Goal: Task Accomplishment & Management: Manage account settings

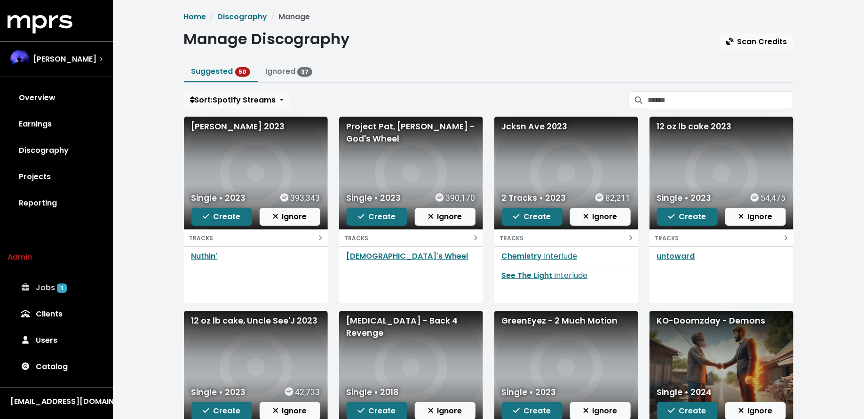
click at [51, 285] on link "Jobs 1" at bounding box center [57, 288] width 98 height 26
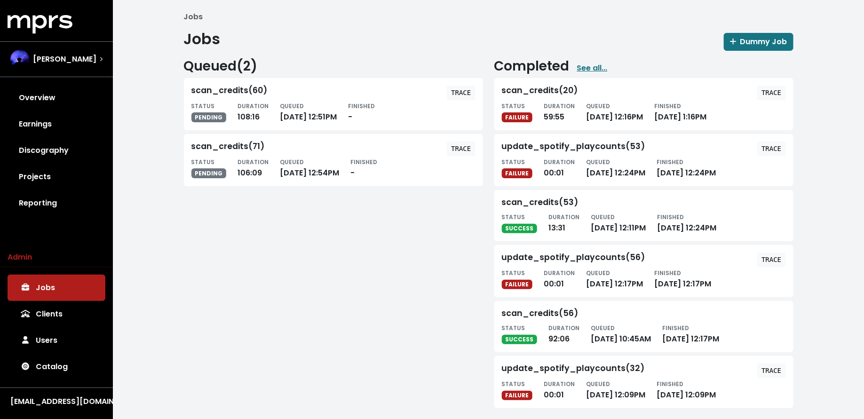
scroll to position [6, 0]
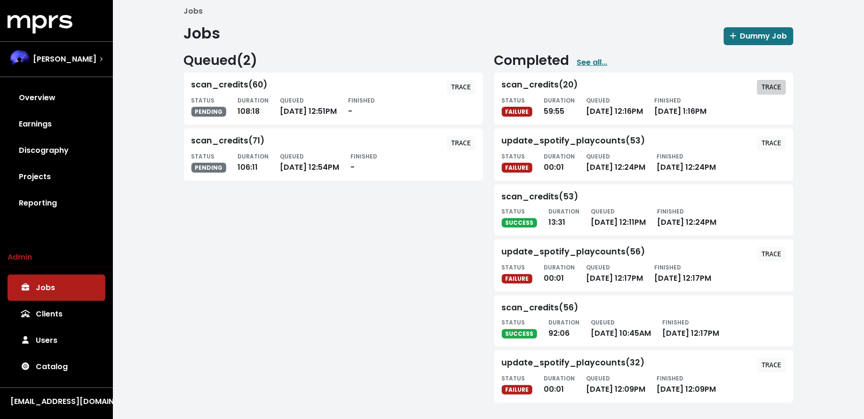
click at [771, 82] on span "TRACE" at bounding box center [771, 86] width 20 height 9
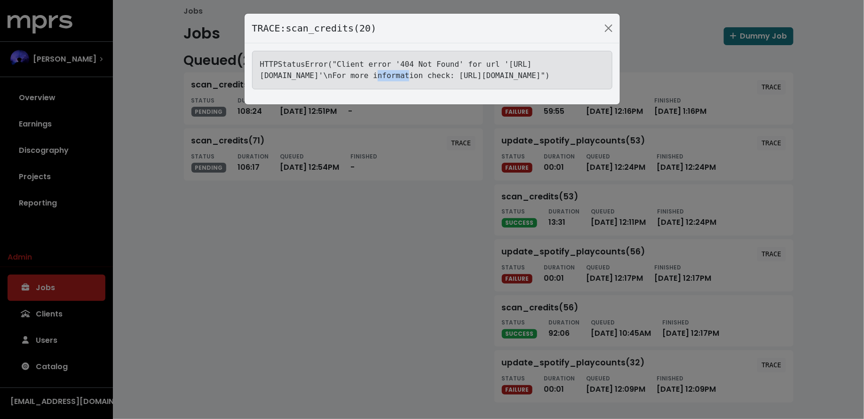
drag, startPoint x: 406, startPoint y: 76, endPoint x: 434, endPoint y: 76, distance: 28.2
click at [434, 76] on tt "HTTPStatusError("Client error '404 Not Found' for url '[URL][DOMAIN_NAME]'\nFor…" at bounding box center [405, 70] width 290 height 20
copy tt "1297752"
click at [80, 57] on div "TRACE: scan_credits(20) HTTPStatusError("Client error '404 Not Found' for url '…" at bounding box center [432, 209] width 864 height 419
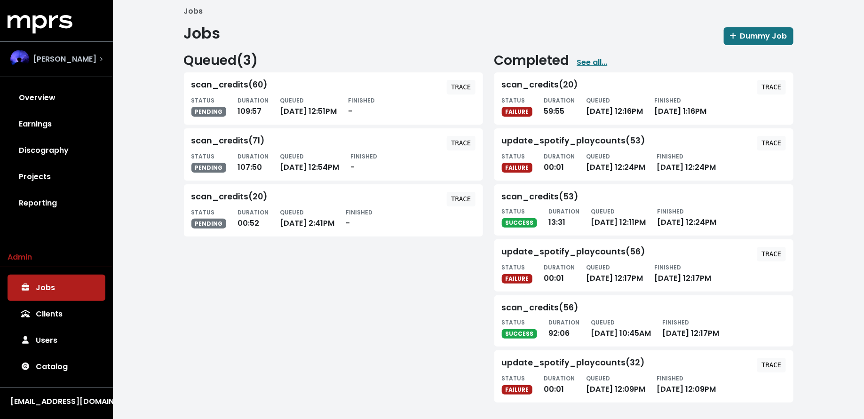
click at [85, 59] on span "[PERSON_NAME]" at bounding box center [64, 59] width 63 height 11
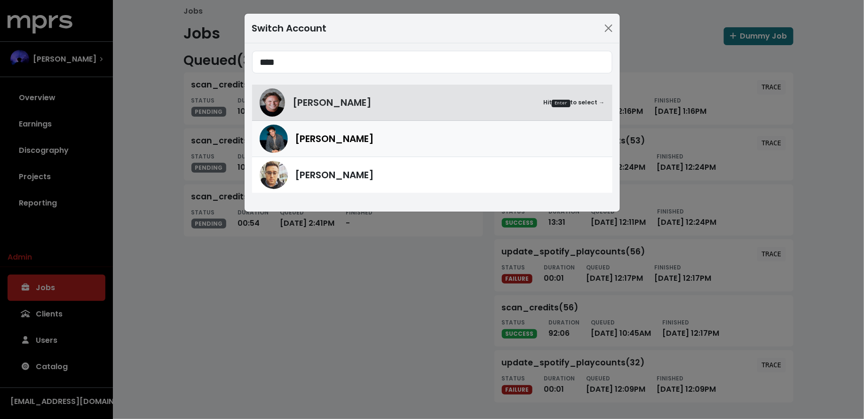
type input "****"
click at [322, 144] on span "[PERSON_NAME]" at bounding box center [334, 139] width 79 height 14
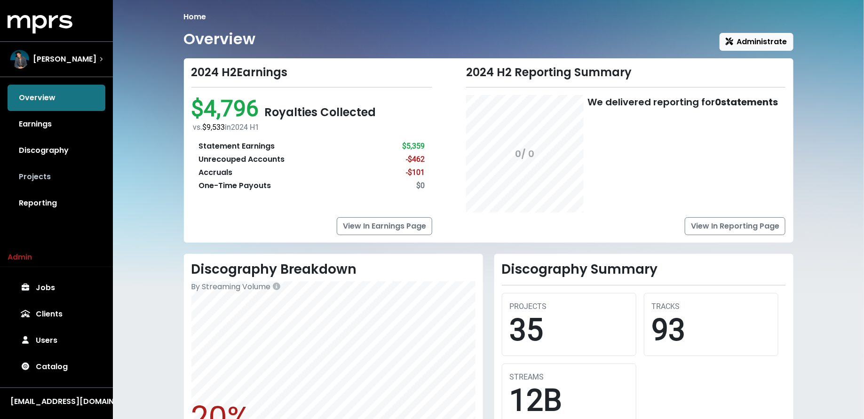
click at [64, 165] on link "Projects" at bounding box center [57, 177] width 98 height 26
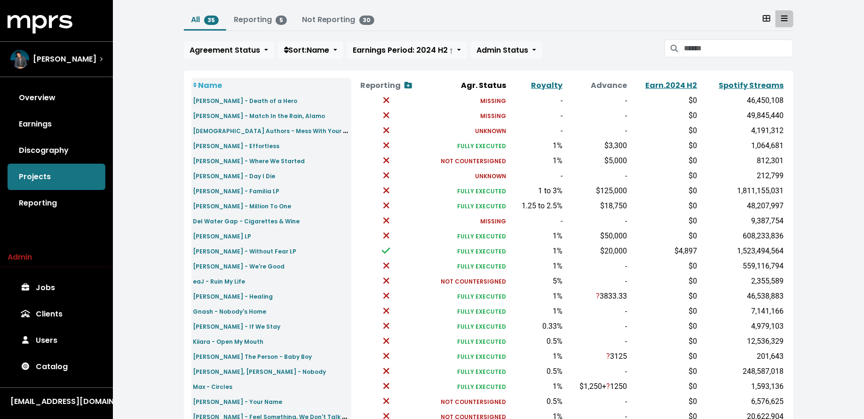
scroll to position [55, 0]
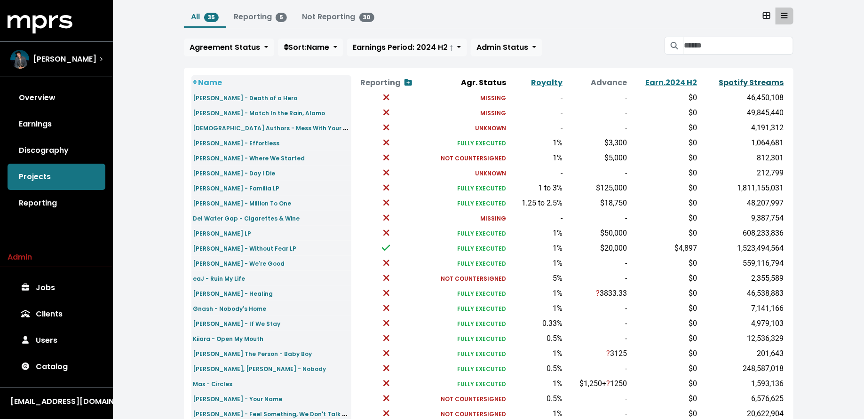
click at [723, 82] on link "Spotify Streams" at bounding box center [751, 82] width 65 height 11
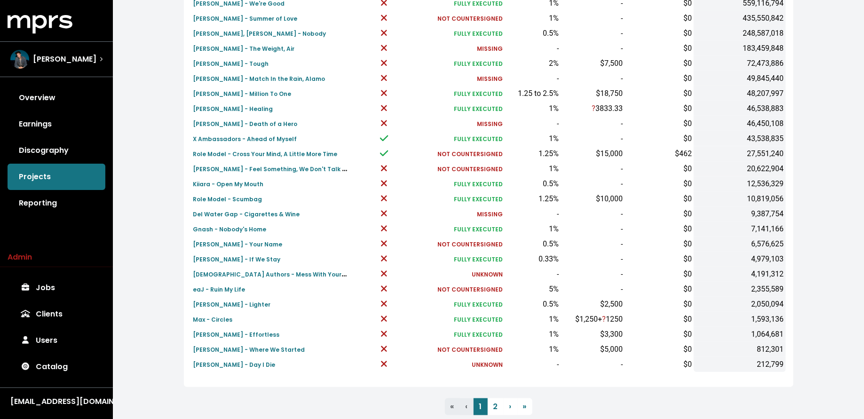
scroll to position [282, 0]
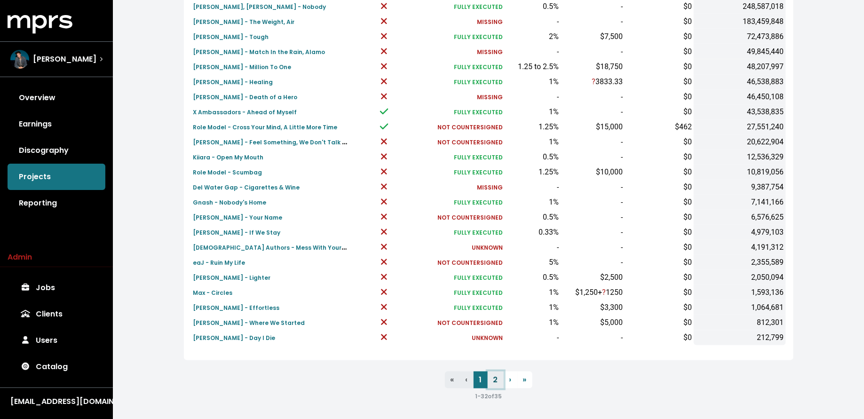
click at [492, 386] on link "2" at bounding box center [496, 379] width 16 height 17
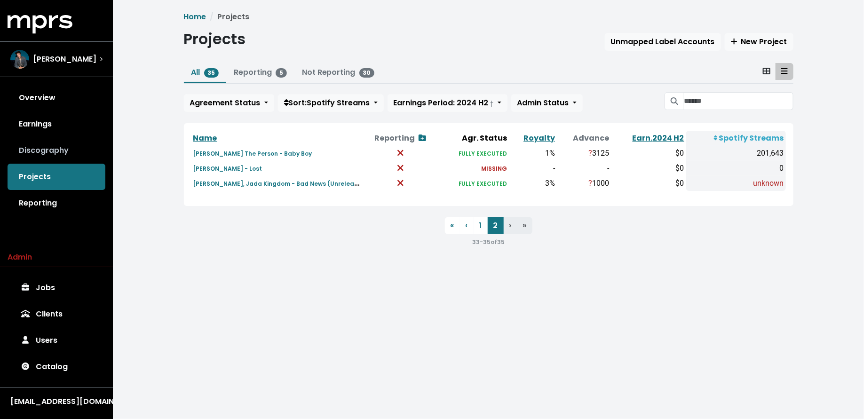
click at [64, 147] on link "Discography" at bounding box center [57, 150] width 98 height 26
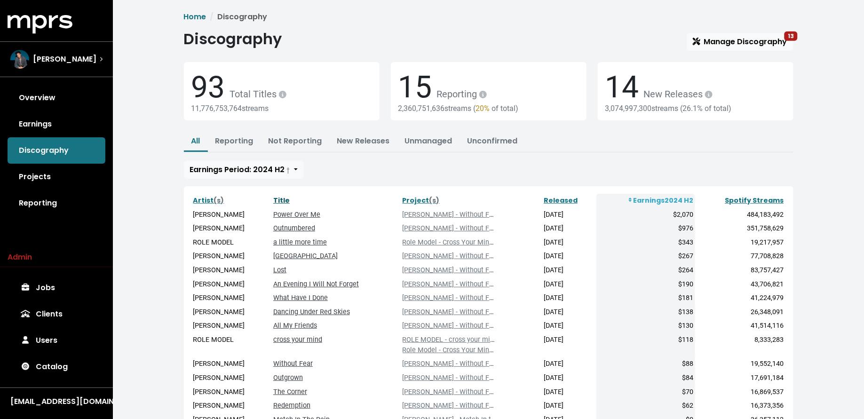
click at [276, 196] on link "Title" at bounding box center [281, 200] width 16 height 9
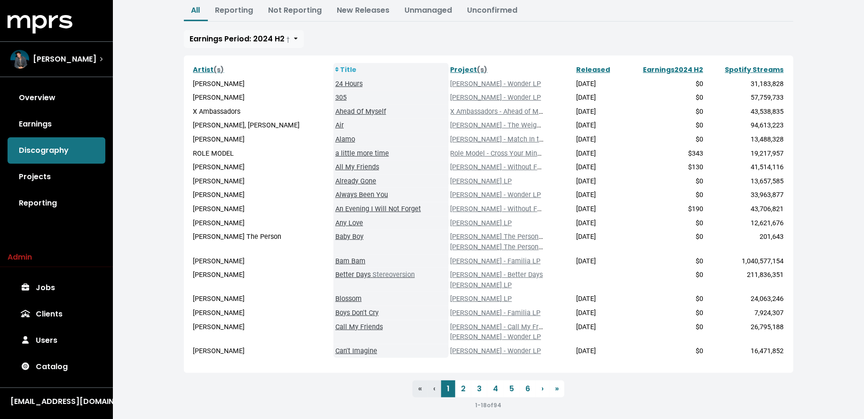
scroll to position [137, 0]
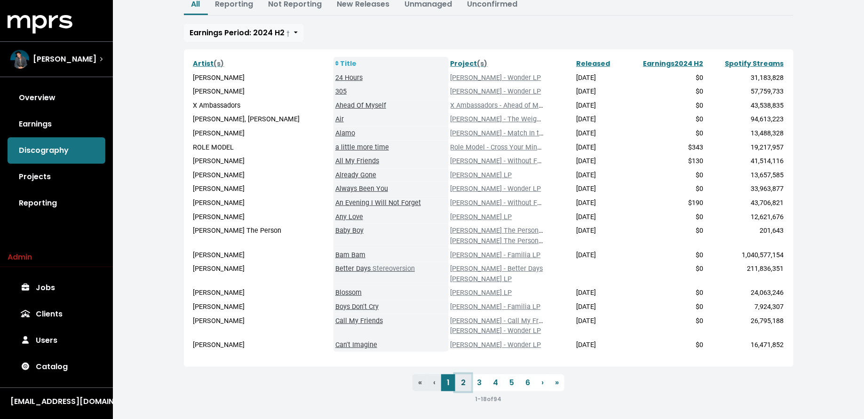
click at [458, 385] on link "2" at bounding box center [463, 382] width 16 height 17
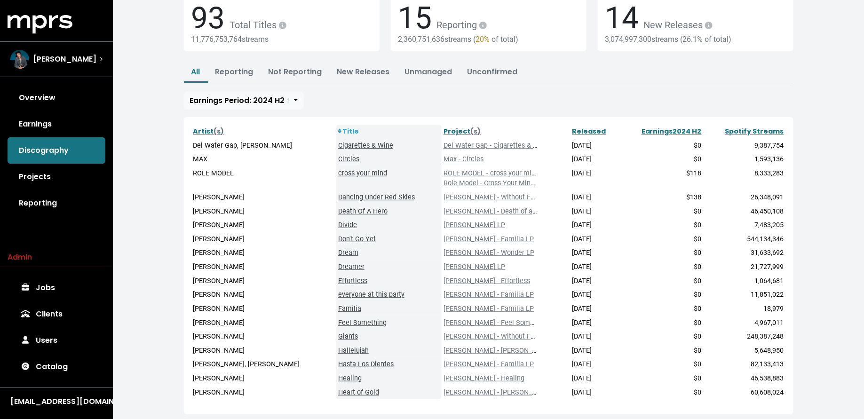
scroll to position [79, 0]
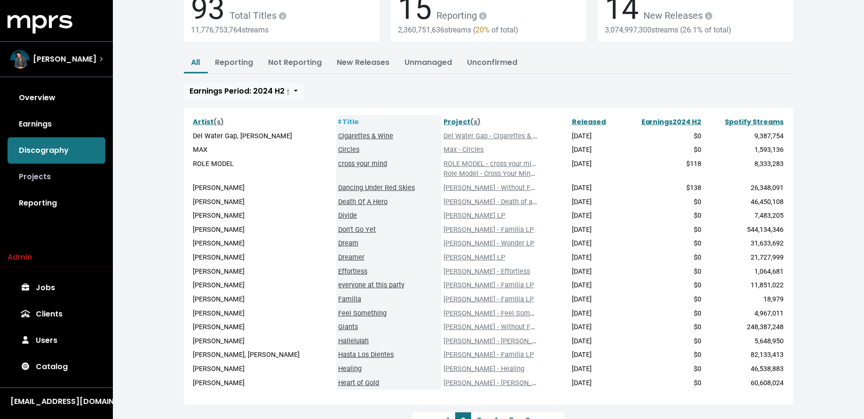
click at [53, 178] on link "Projects" at bounding box center [57, 177] width 98 height 26
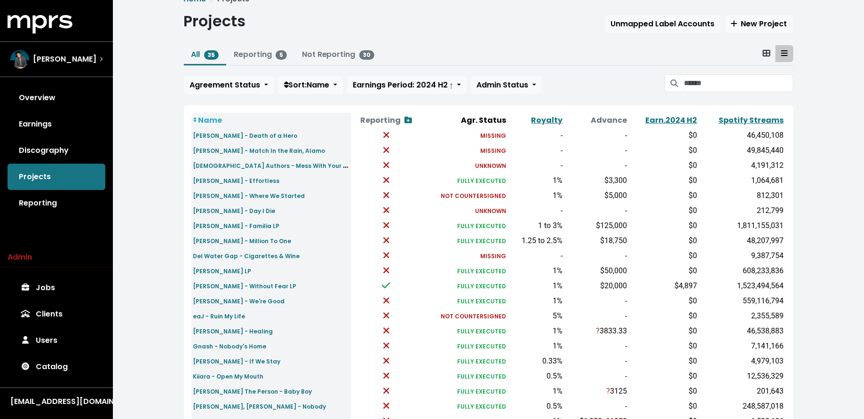
scroll to position [22, 0]
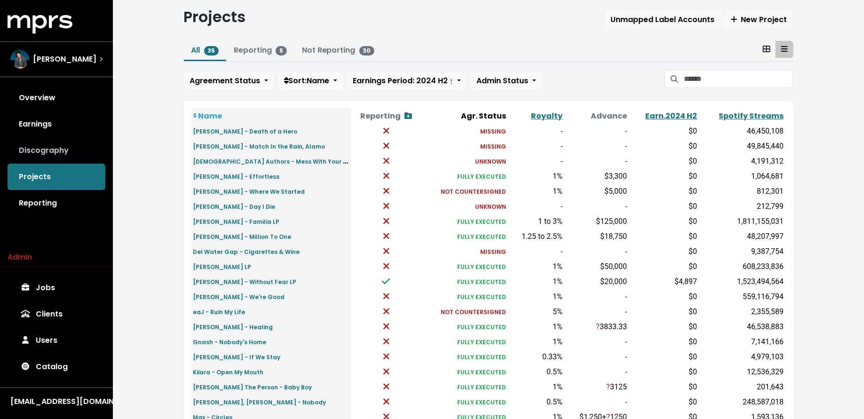
click at [61, 145] on link "Discography" at bounding box center [57, 150] width 98 height 26
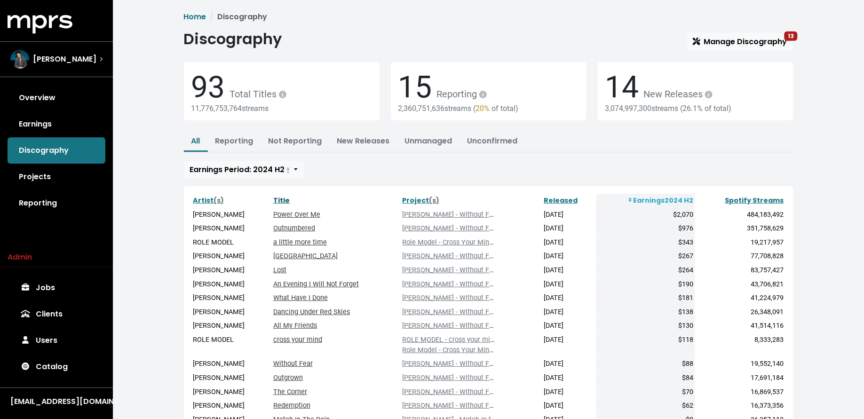
click at [279, 197] on link "Title" at bounding box center [281, 200] width 16 height 9
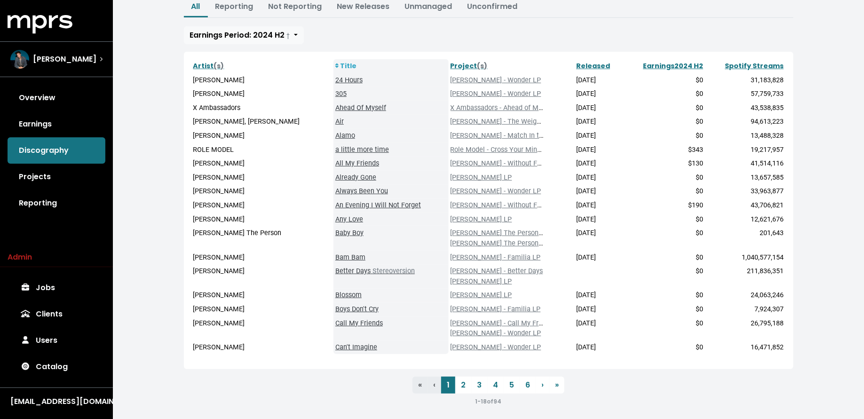
scroll to position [139, 0]
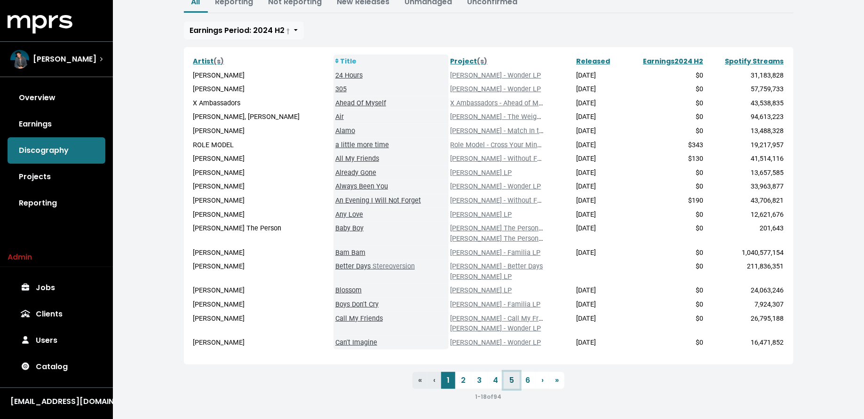
click at [510, 378] on link "5" at bounding box center [512, 380] width 16 height 17
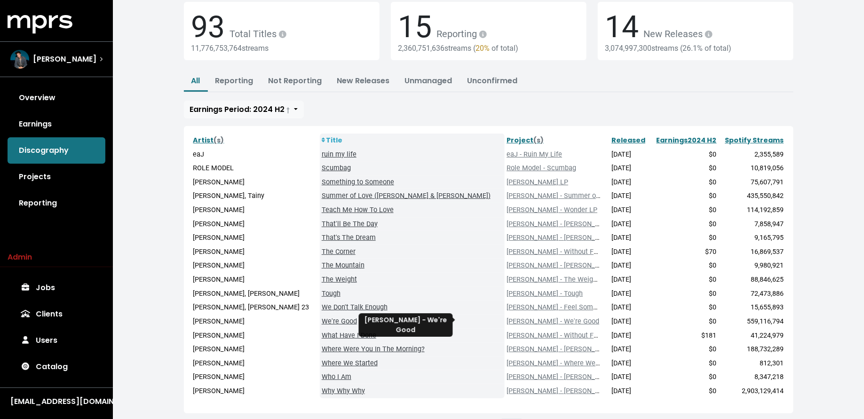
scroll to position [109, 0]
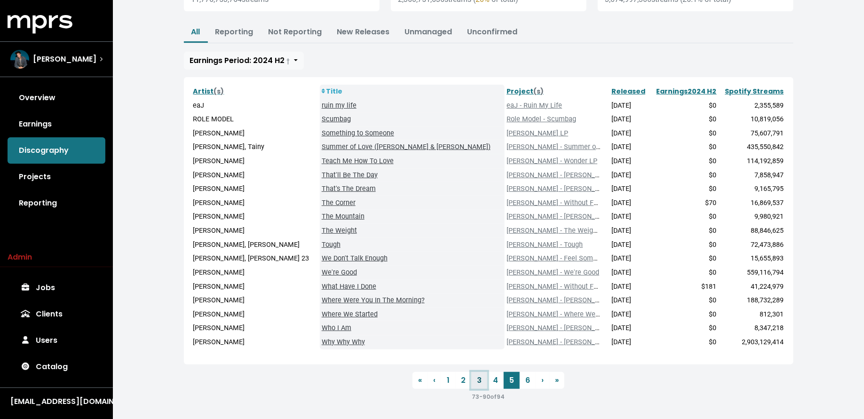
click at [475, 376] on link "3" at bounding box center [479, 380] width 16 height 17
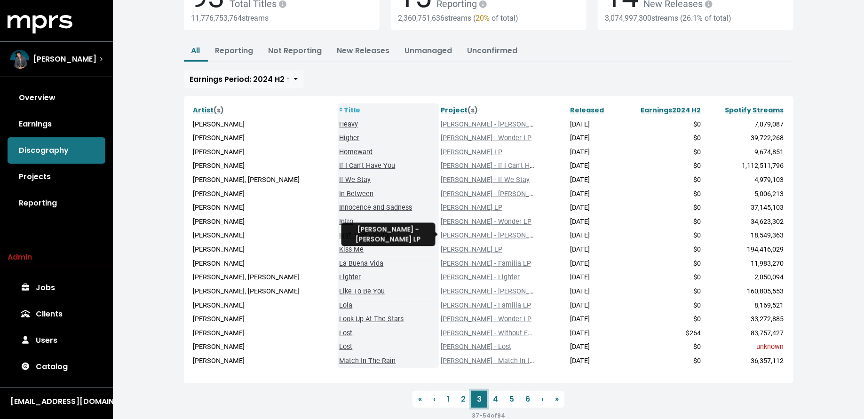
scroll to position [91, 0]
click at [497, 393] on link "4" at bounding box center [495, 398] width 16 height 17
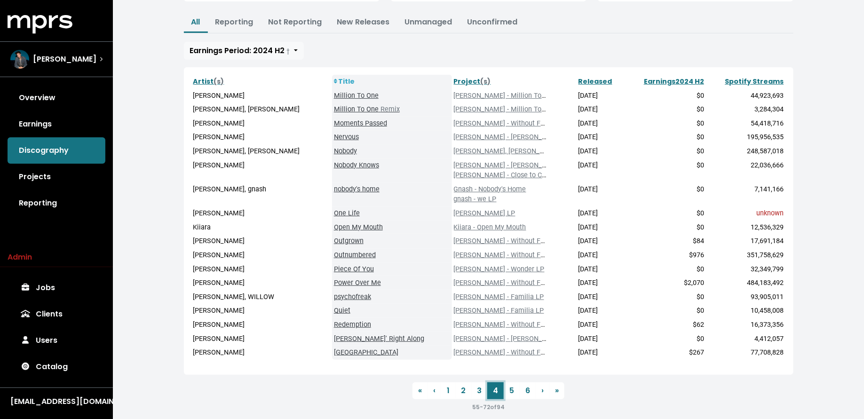
scroll to position [120, 0]
click at [463, 393] on link "2" at bounding box center [463, 389] width 16 height 17
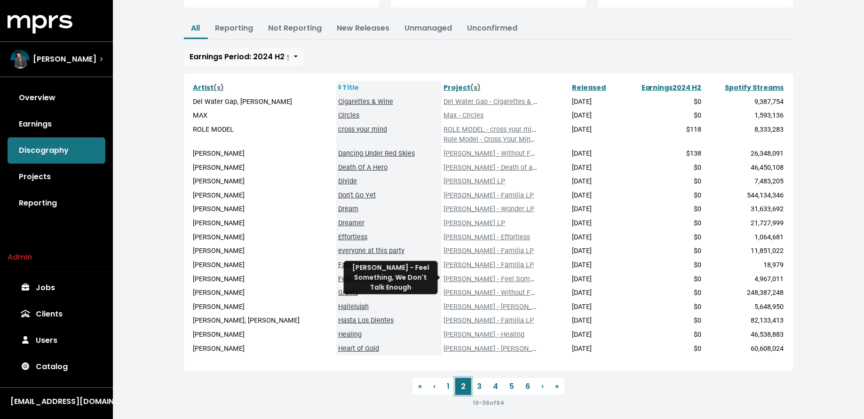
scroll to position [119, 0]
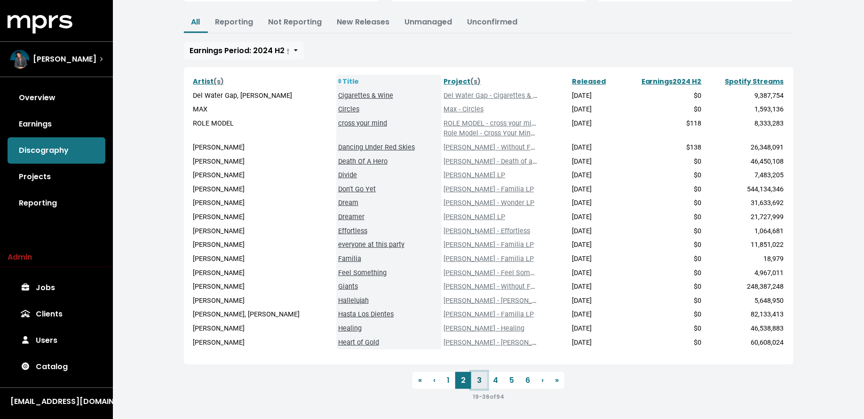
click at [478, 383] on link "3" at bounding box center [479, 380] width 16 height 17
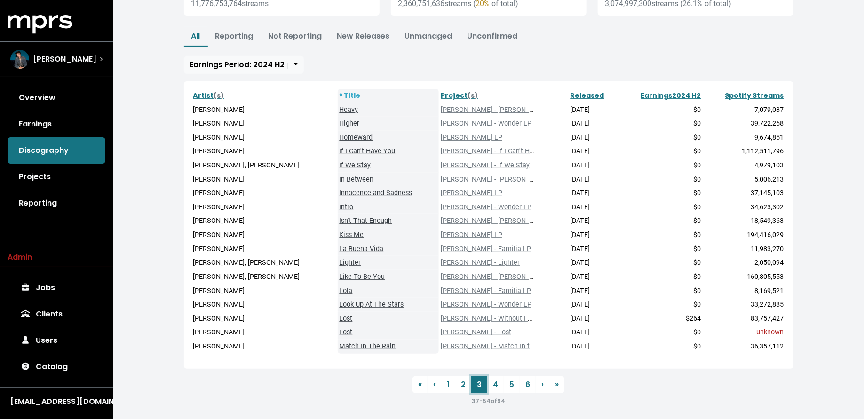
scroll to position [106, 0]
click at [73, 177] on link "Projects" at bounding box center [57, 177] width 98 height 26
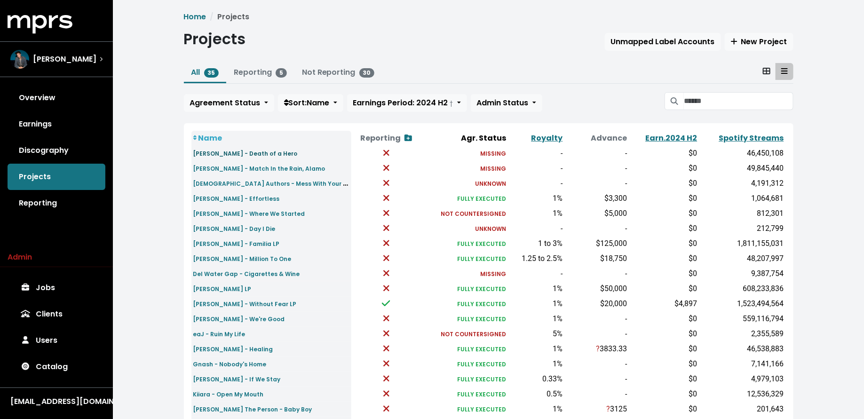
click at [216, 150] on small "Alec Benjamin - Death of a Hero" at bounding box center [245, 154] width 104 height 8
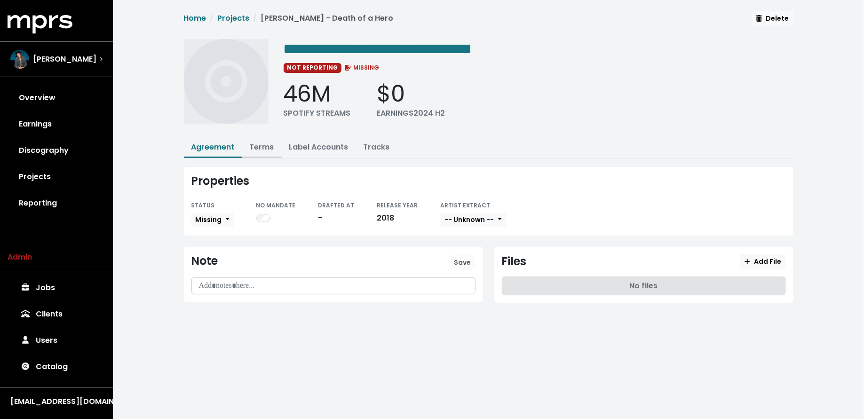
click at [261, 146] on link "Terms" at bounding box center [262, 147] width 24 height 11
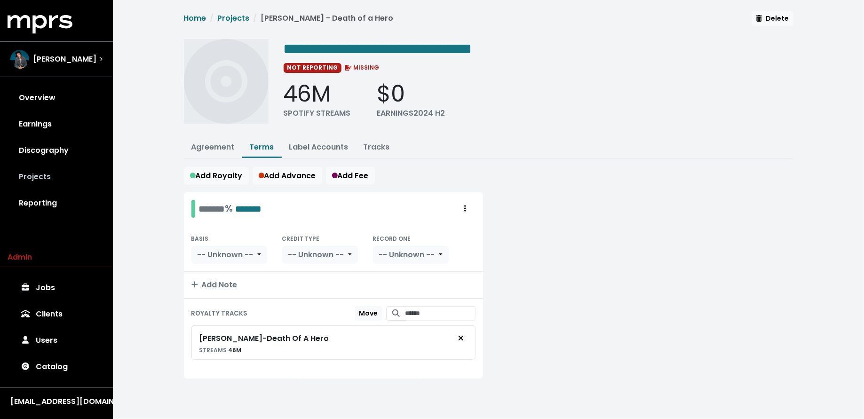
click at [79, 179] on link "Projects" at bounding box center [57, 177] width 98 height 26
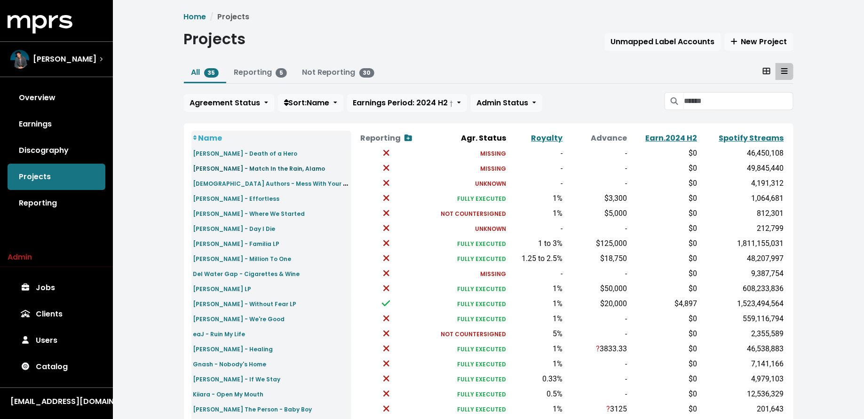
click at [271, 166] on small "Alec Benjamin - Match In the Rain, Alamo" at bounding box center [259, 169] width 132 height 8
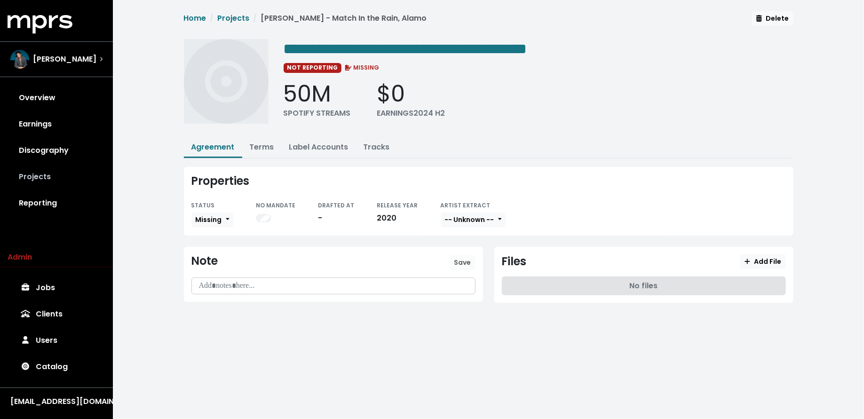
click at [64, 178] on link "Projects" at bounding box center [57, 177] width 98 height 26
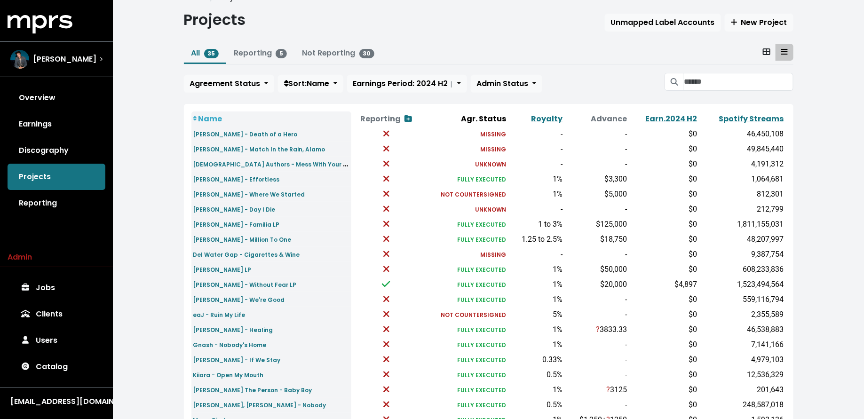
scroll to position [22, 0]
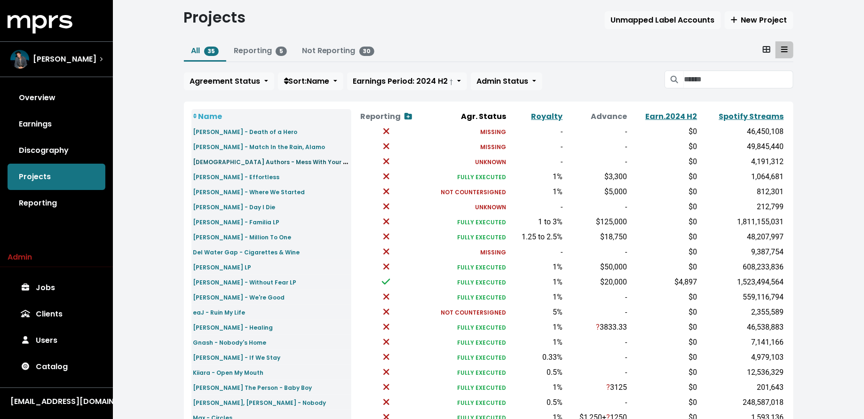
click at [222, 163] on small "[DEMOGRAPHIC_DATA] Authors - Mess With Your Heart" at bounding box center [276, 161] width 167 height 11
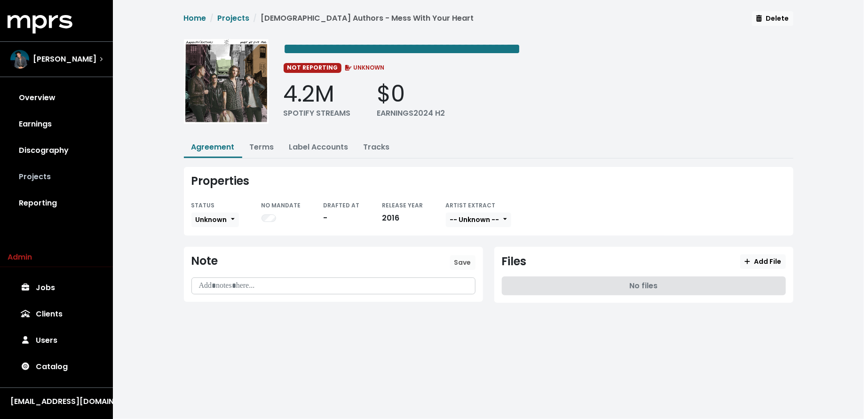
click at [59, 178] on link "Projects" at bounding box center [57, 177] width 98 height 26
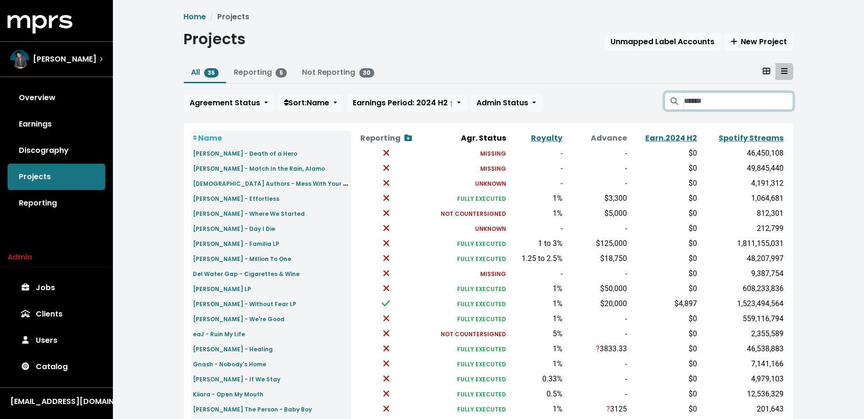
click at [697, 99] on input "Search projects" at bounding box center [738, 101] width 109 height 18
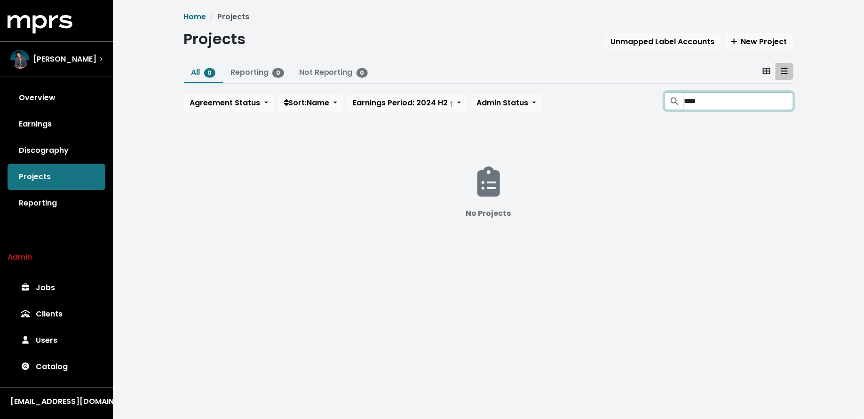
type input "****"
click at [780, 103] on input "****" at bounding box center [738, 101] width 109 height 18
click at [784, 103] on input "****" at bounding box center [738, 101] width 109 height 18
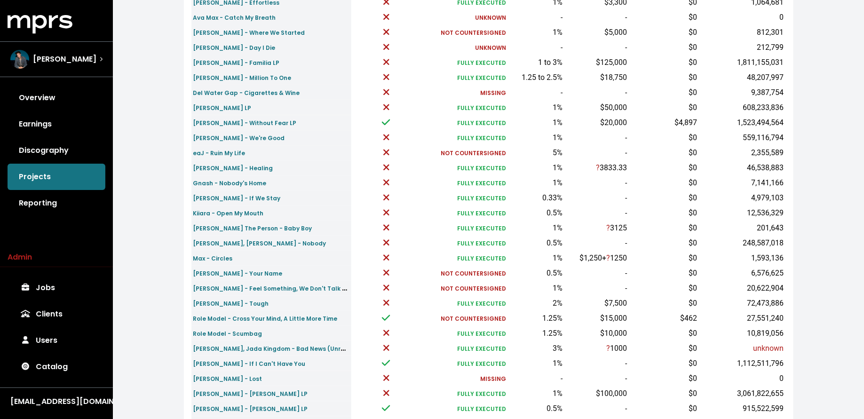
scroll to position [252, 0]
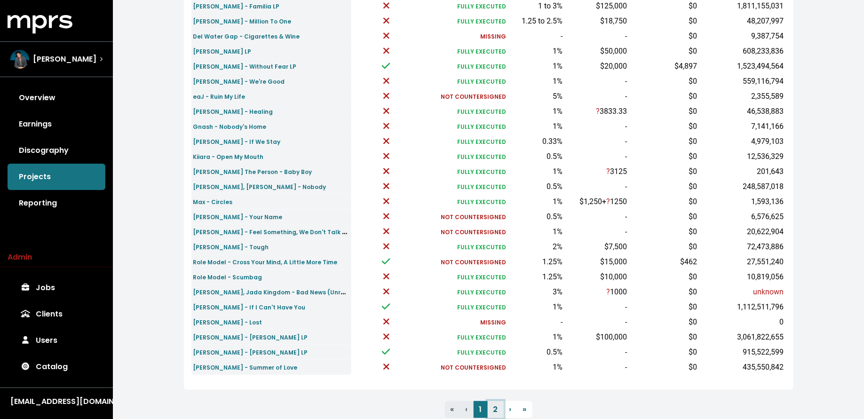
click at [490, 407] on link "2" at bounding box center [496, 409] width 16 height 17
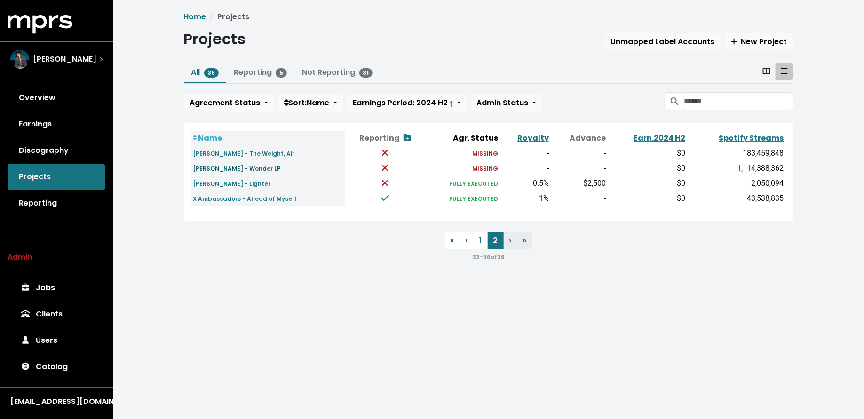
click at [254, 168] on small "Shawn Mendes - Wonder LP" at bounding box center [237, 169] width 88 height 8
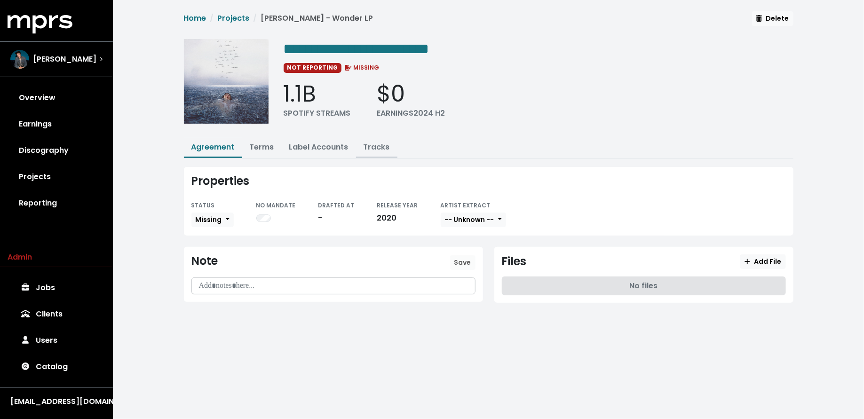
click at [391, 142] on button "Tracks" at bounding box center [376, 148] width 41 height 20
click at [381, 142] on link "Tracks" at bounding box center [376, 147] width 26 height 11
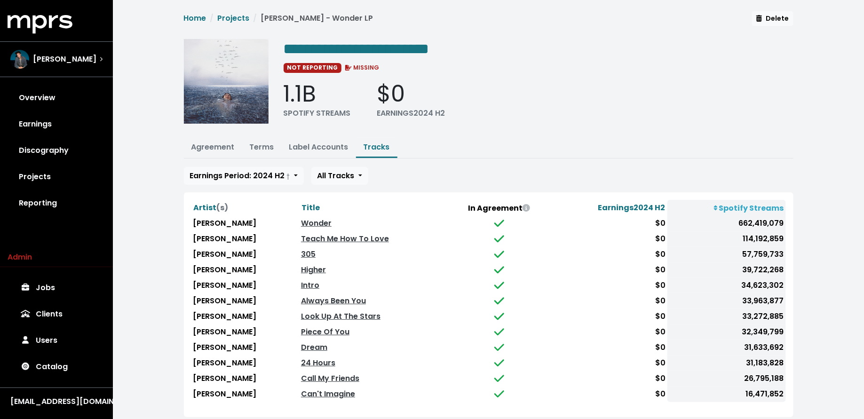
scroll to position [15, 0]
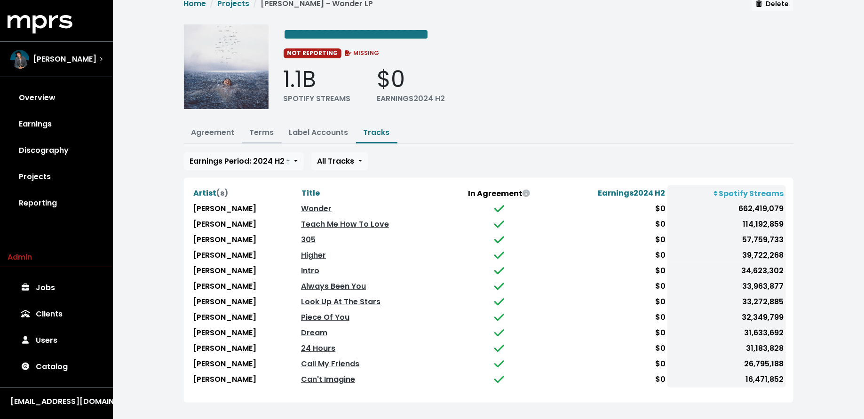
click at [268, 134] on link "Terms" at bounding box center [262, 132] width 24 height 11
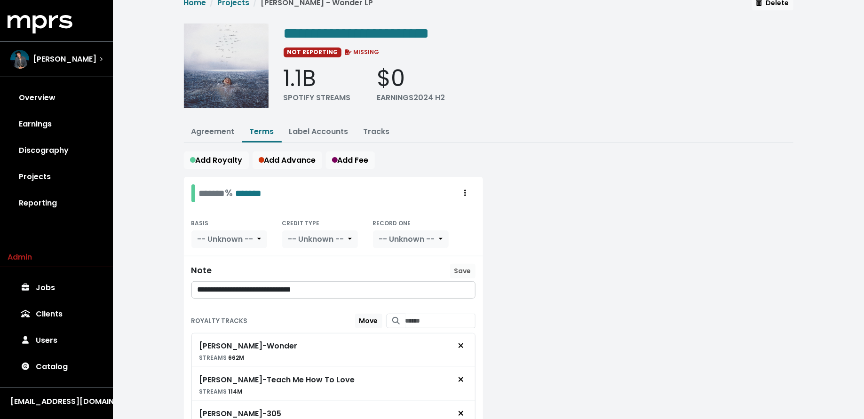
scroll to position [8, 0]
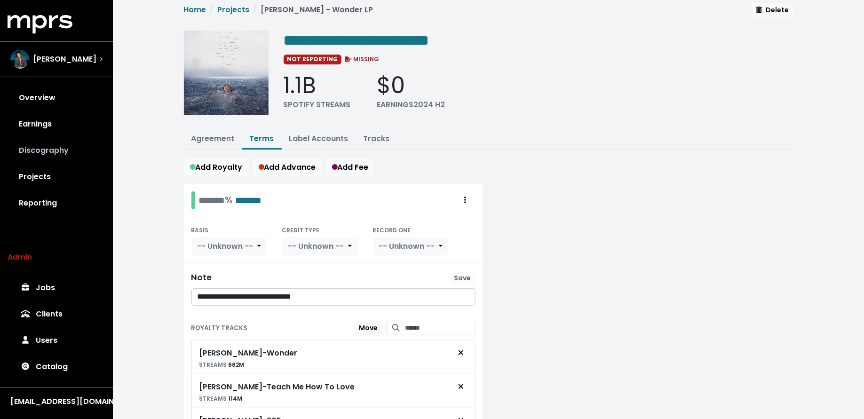
click at [63, 149] on link "Discography" at bounding box center [57, 150] width 98 height 26
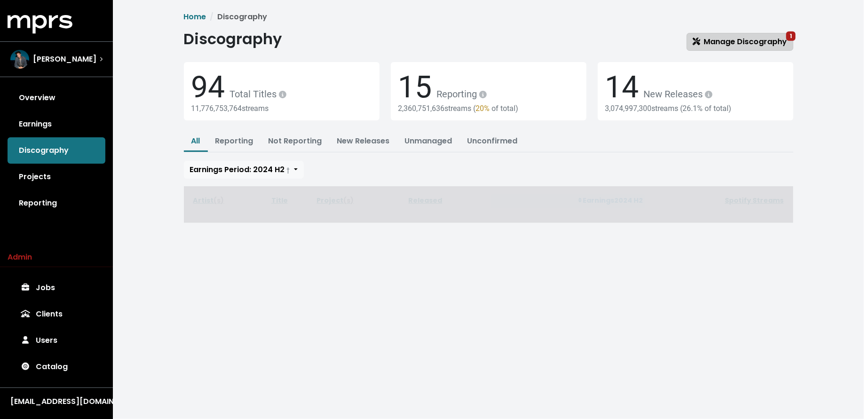
click at [714, 39] on span "Manage Discography 1" at bounding box center [740, 41] width 94 height 11
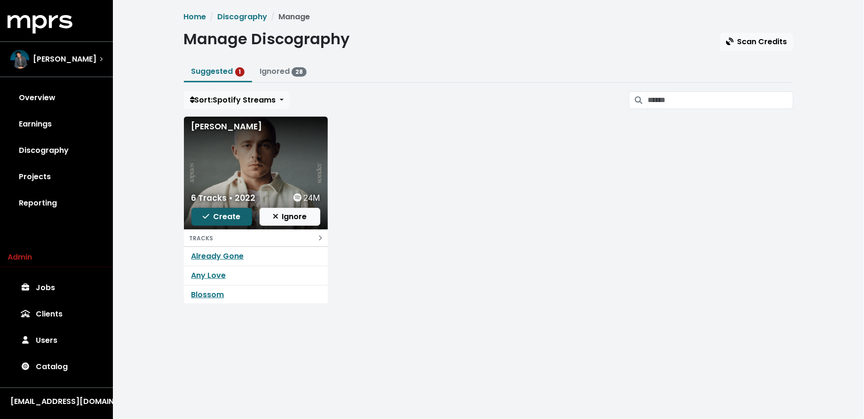
click at [223, 220] on span "Create" at bounding box center [222, 216] width 38 height 11
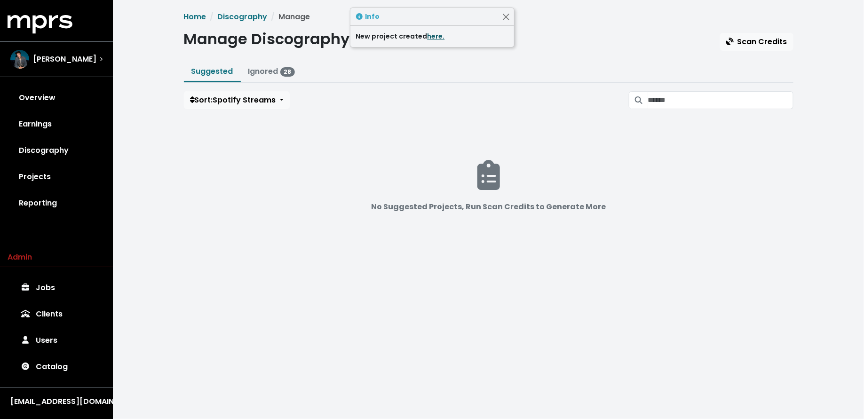
click at [431, 39] on link "here." at bounding box center [435, 35] width 17 height 9
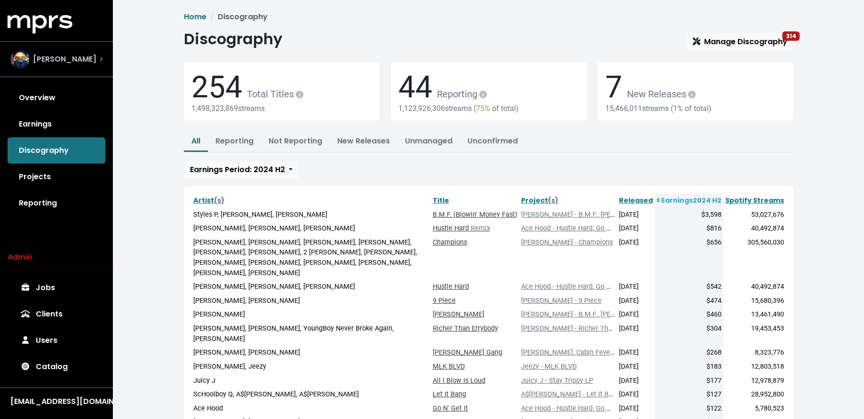
scroll to position [1, 0]
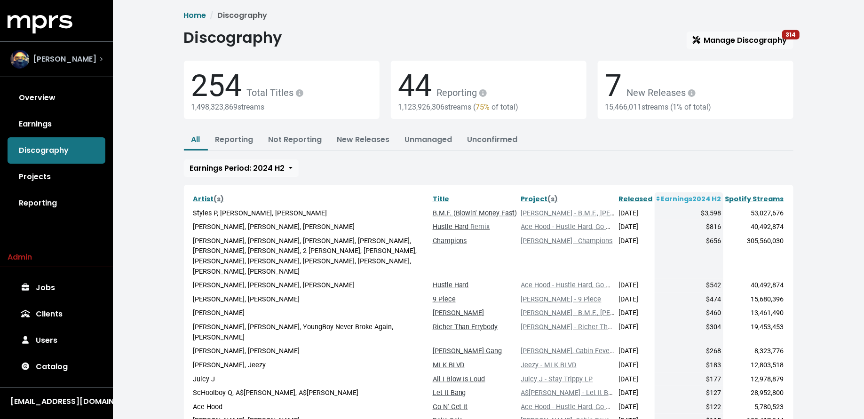
click at [57, 55] on span "Lex Luger" at bounding box center [64, 59] width 63 height 11
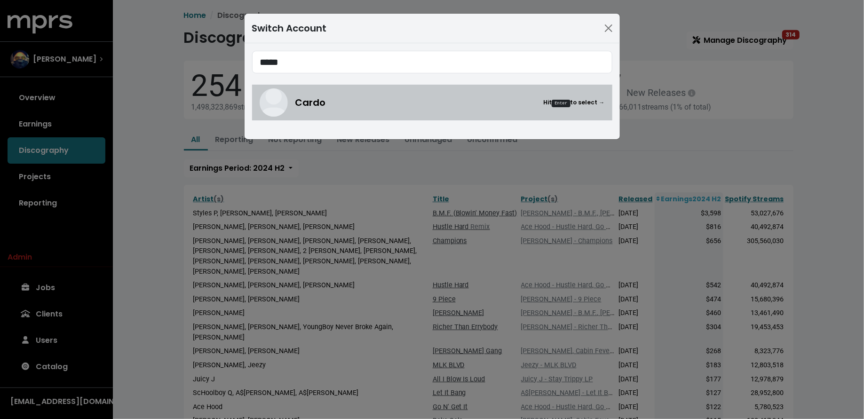
type input "*****"
click at [352, 91] on div "Cardo Hit Enter to select →" at bounding box center [432, 102] width 345 height 28
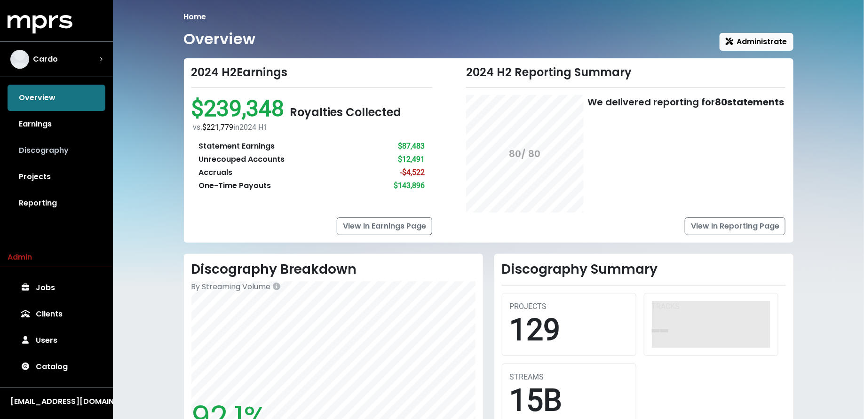
click at [57, 149] on link "Discography" at bounding box center [57, 150] width 98 height 26
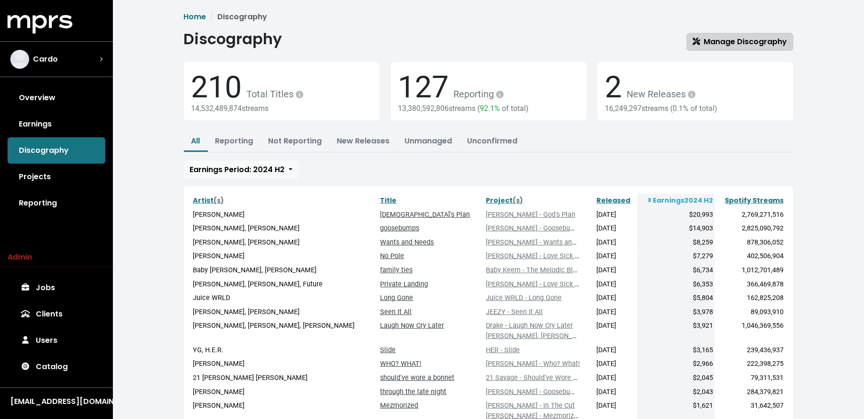
click at [715, 41] on span "Manage Discography" at bounding box center [740, 41] width 94 height 11
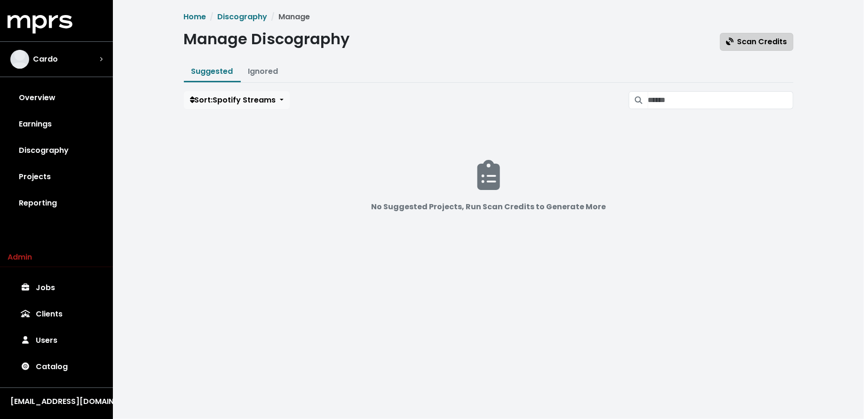
click at [741, 38] on span "Scan Credits" at bounding box center [756, 41] width 61 height 11
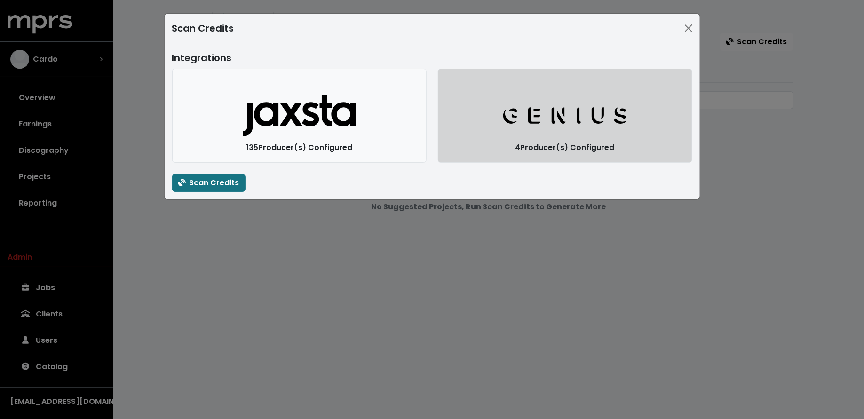
click at [544, 151] on button "Genius Logo" at bounding box center [565, 116] width 254 height 94
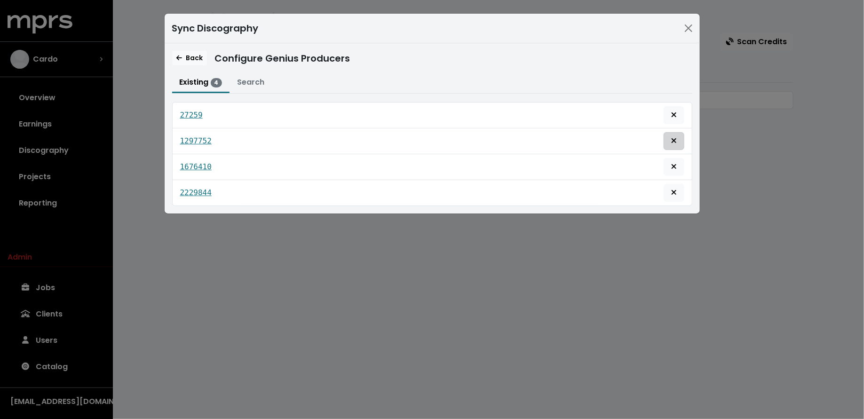
click at [672, 142] on icon "Remove this genius producer identification" at bounding box center [674, 141] width 6 height 8
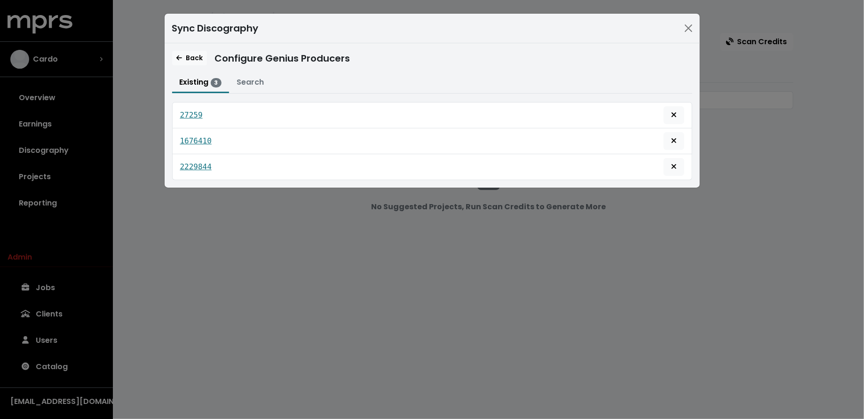
click at [233, 218] on div "Sync Discography Back Configure Genius Producers Existing 3 Search 27259 167641…" at bounding box center [432, 209] width 864 height 419
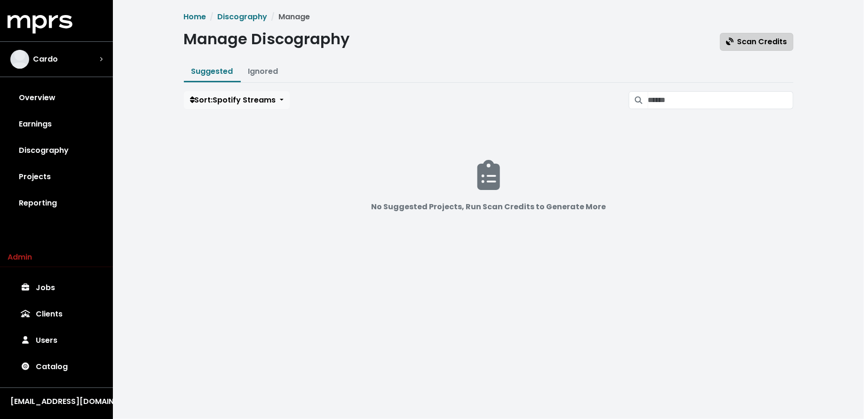
click at [757, 49] on button "Scan Credits" at bounding box center [756, 42] width 73 height 18
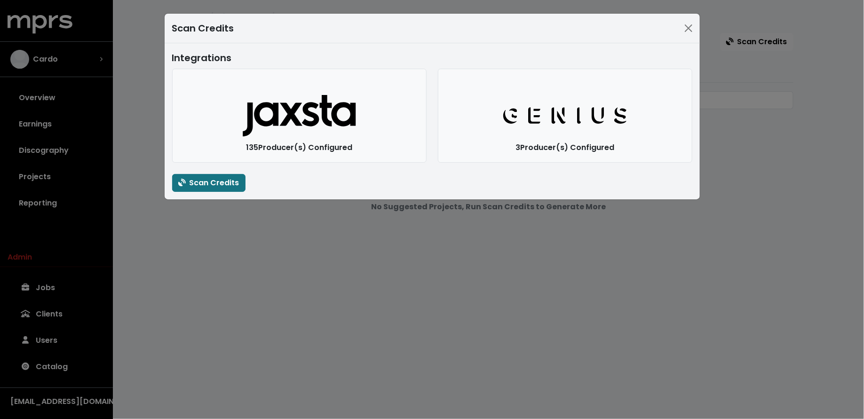
click at [206, 192] on div "Integrations Jaxsta Logo 135 Producer(s) Configured Genius Logo 3 Producer(s) C…" at bounding box center [432, 121] width 535 height 156
click at [206, 190] on button "Scan Credits" at bounding box center [208, 183] width 73 height 18
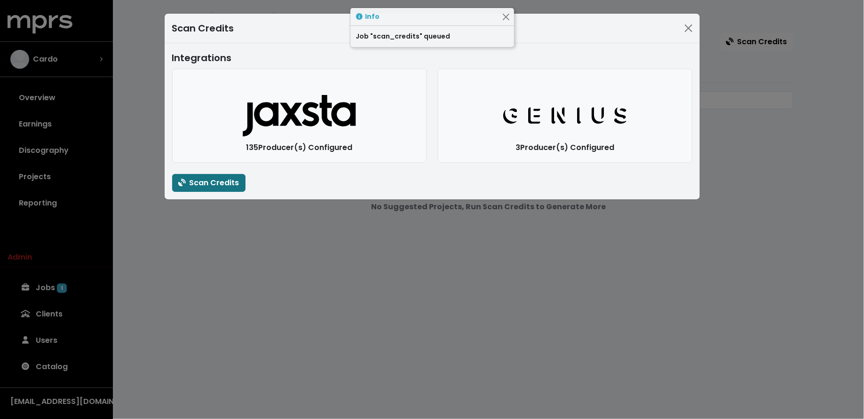
click at [208, 242] on div "Scan Credits Integrations Jaxsta Logo 135 Producer(s) Configured Genius Logo 3 …" at bounding box center [432, 209] width 864 height 419
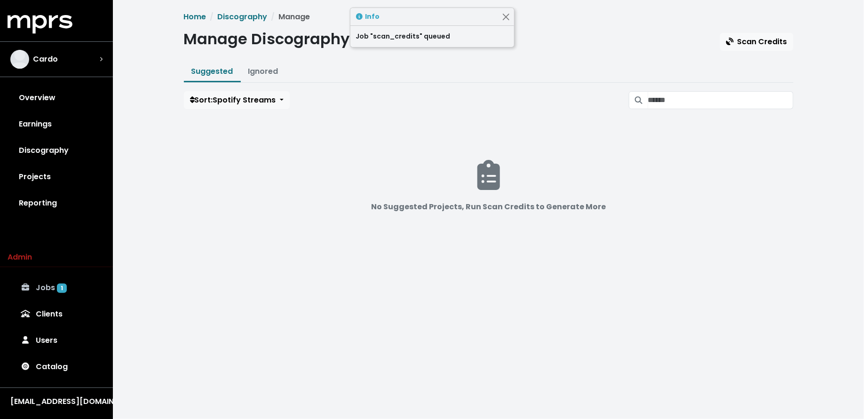
click at [74, 284] on link "Jobs 1" at bounding box center [57, 288] width 98 height 26
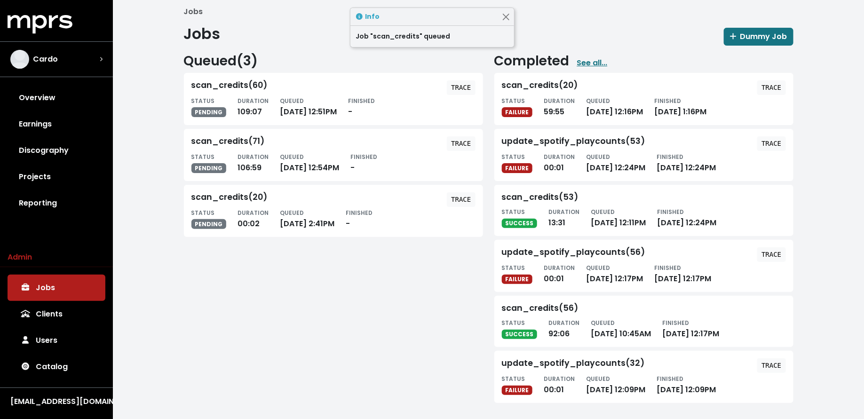
scroll to position [6, 0]
click at [90, 65] on div "Cardo" at bounding box center [56, 59] width 92 height 19
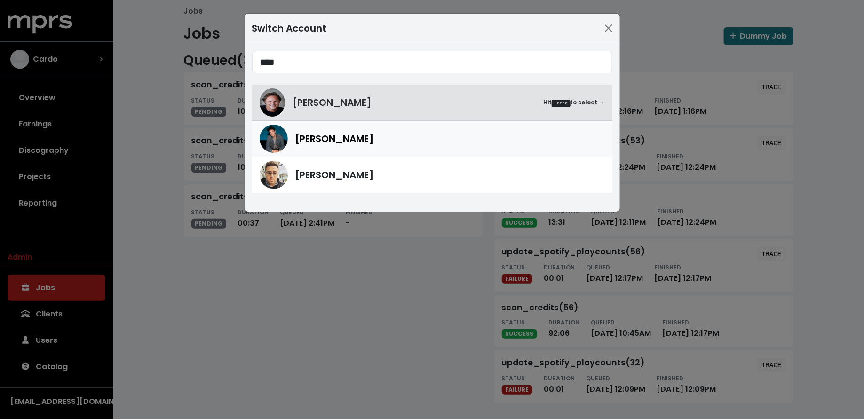
type input "****"
click at [340, 133] on span "[PERSON_NAME]" at bounding box center [334, 139] width 79 height 14
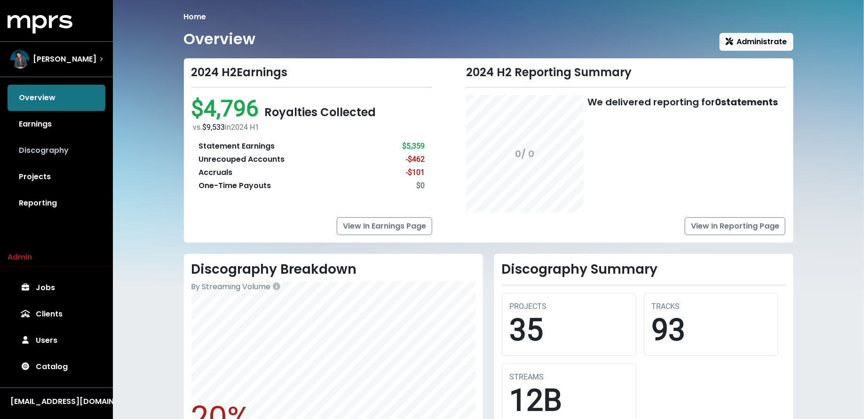
click at [63, 150] on link "Discography" at bounding box center [57, 150] width 98 height 26
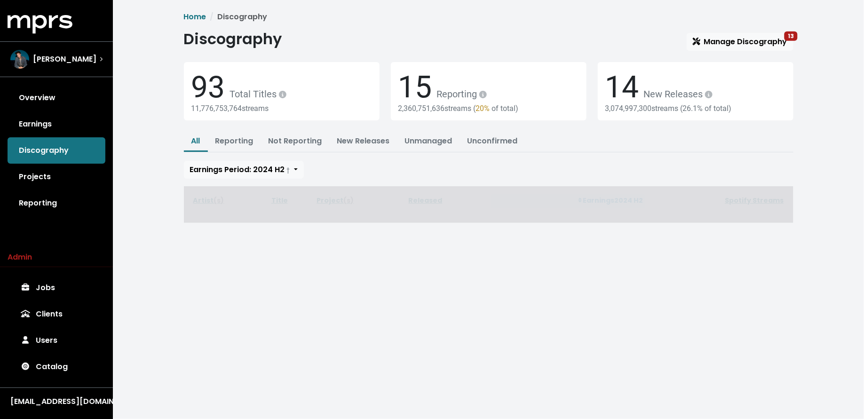
click at [727, 30] on div "Discography Manage Discography 13" at bounding box center [488, 40] width 609 height 21
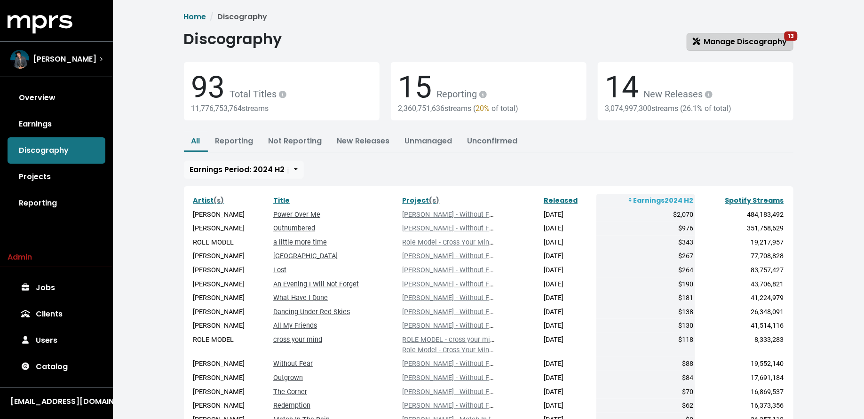
click at [721, 39] on span "Manage Discography 13" at bounding box center [740, 41] width 94 height 11
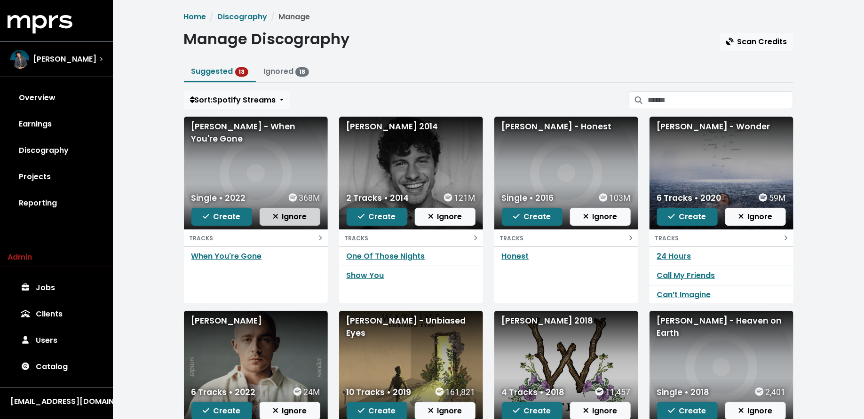
click at [297, 223] on button "Ignore" at bounding box center [290, 217] width 61 height 18
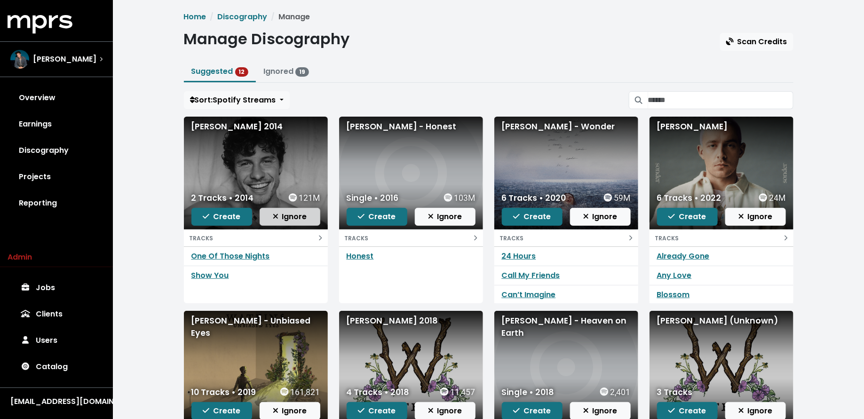
click at [301, 221] on button "Ignore" at bounding box center [290, 217] width 61 height 18
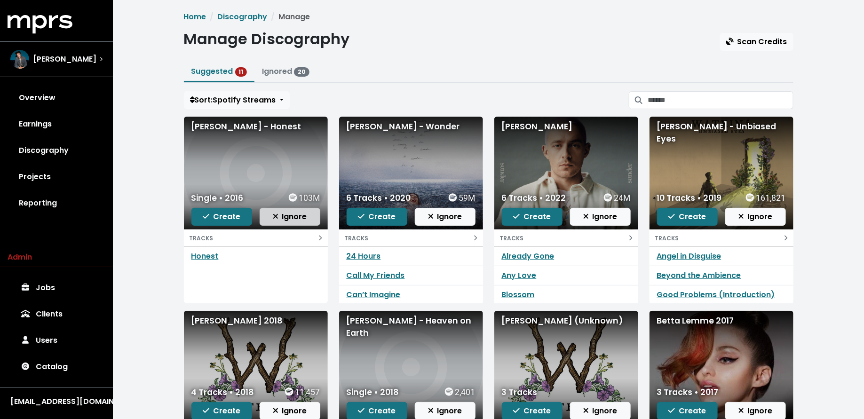
click at [306, 215] on span "Ignore" at bounding box center [290, 216] width 34 height 11
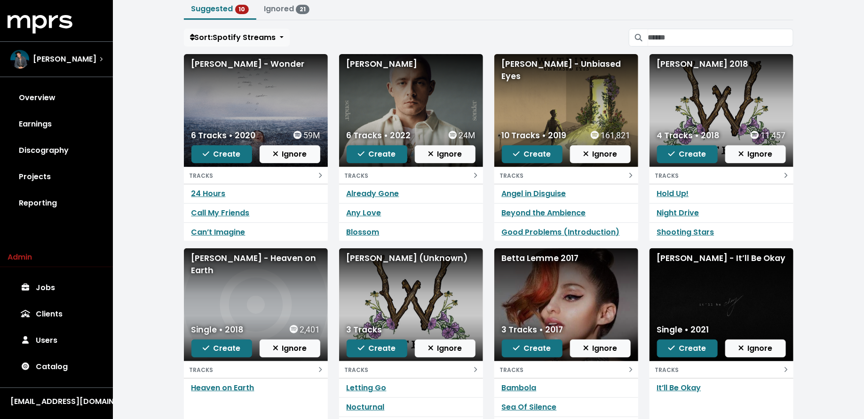
scroll to position [74, 0]
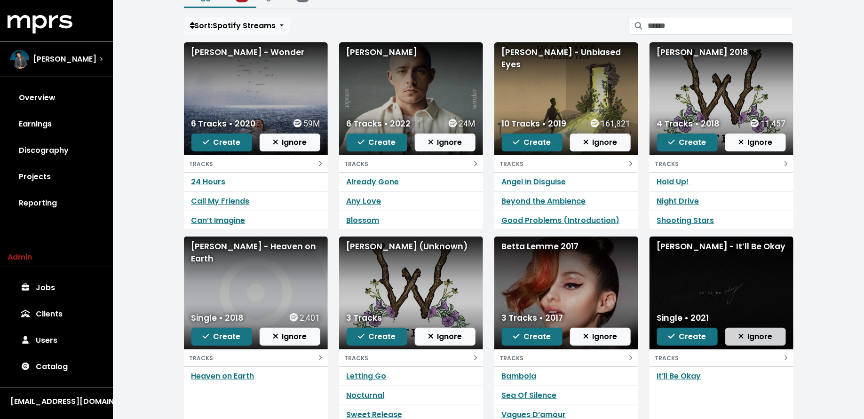
click at [743, 332] on icon "button" at bounding box center [741, 336] width 6 height 8
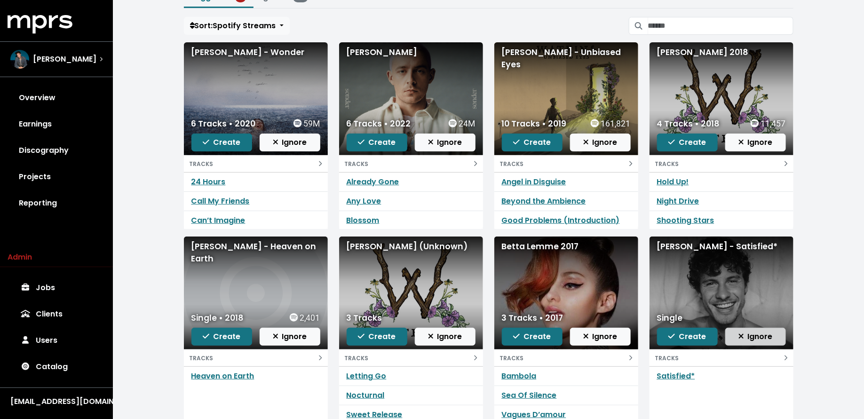
click at [761, 337] on span "Ignore" at bounding box center [755, 336] width 34 height 11
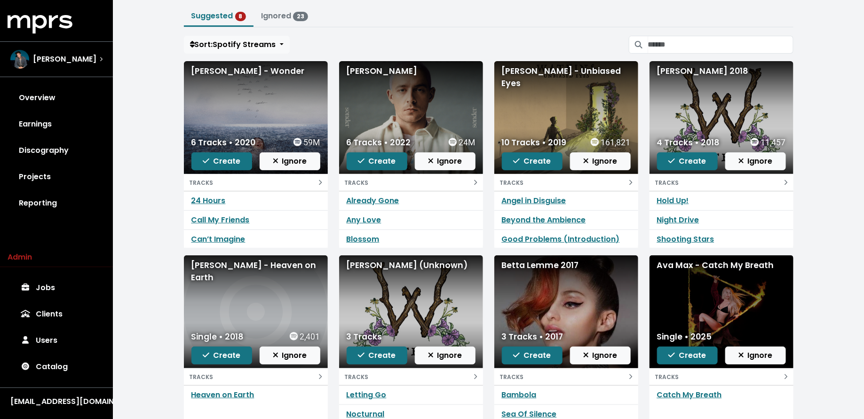
scroll to position [102, 0]
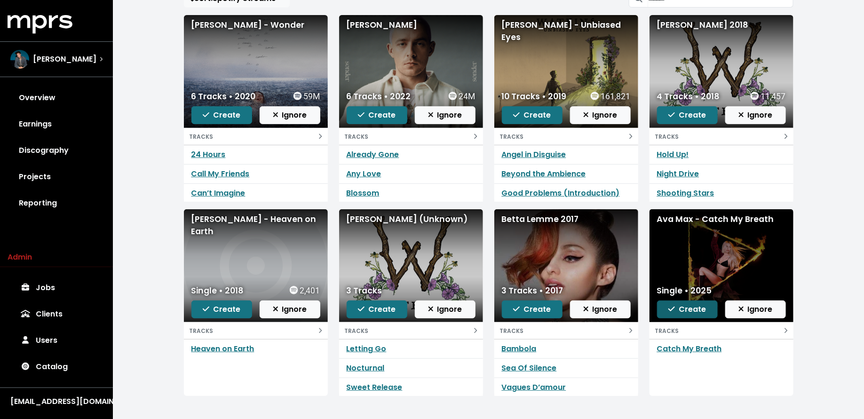
click at [685, 304] on span "Create" at bounding box center [687, 309] width 38 height 11
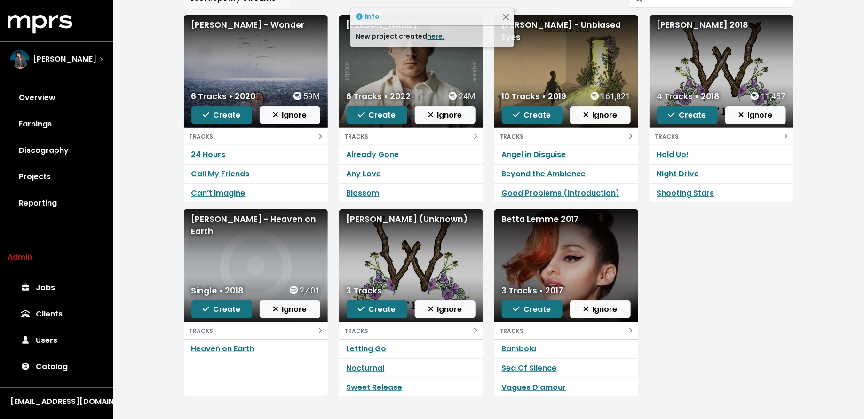
click at [433, 38] on link "here." at bounding box center [435, 35] width 17 height 9
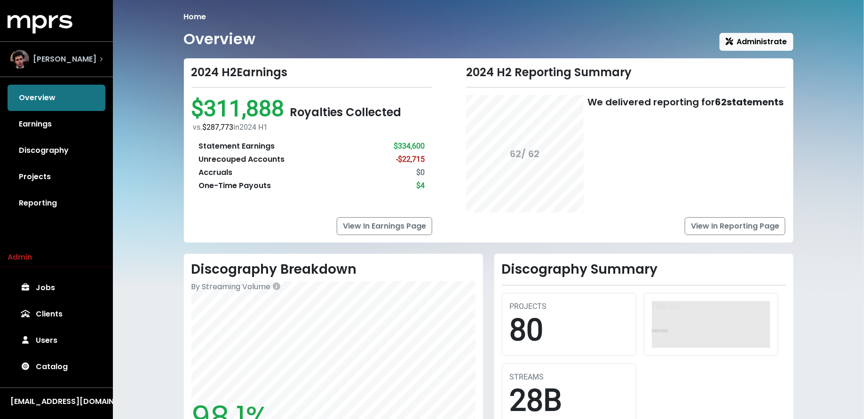
click at [71, 66] on div "[PERSON_NAME]" at bounding box center [53, 59] width 86 height 19
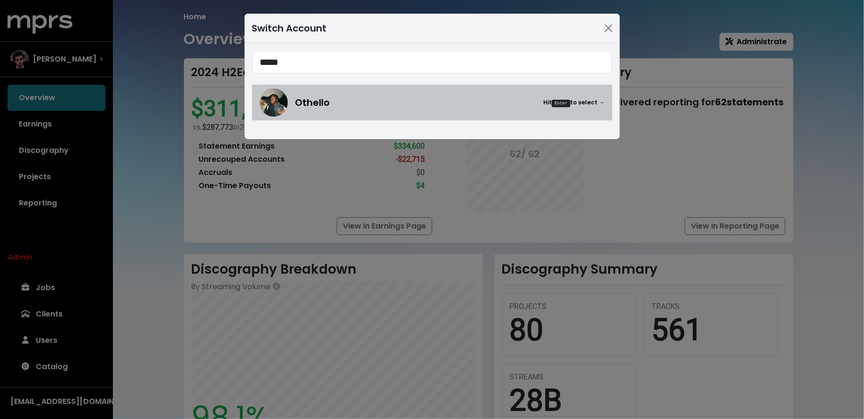
type input "*****"
click at [383, 110] on div "Othello Hit Enter to select →" at bounding box center [432, 102] width 345 height 28
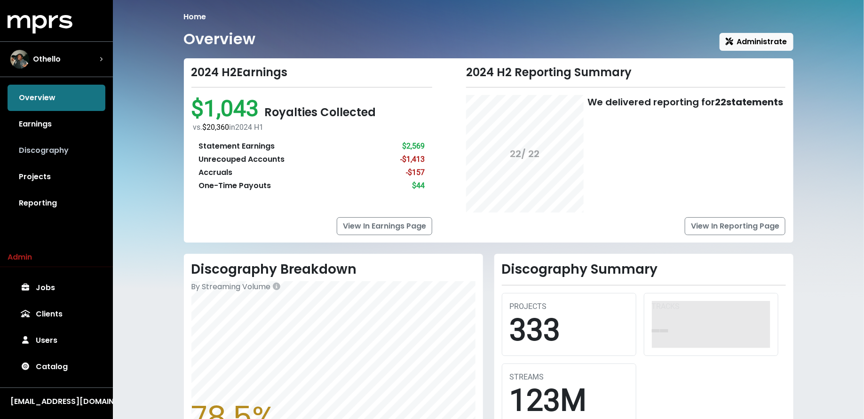
click at [53, 148] on link "Discography" at bounding box center [57, 150] width 98 height 26
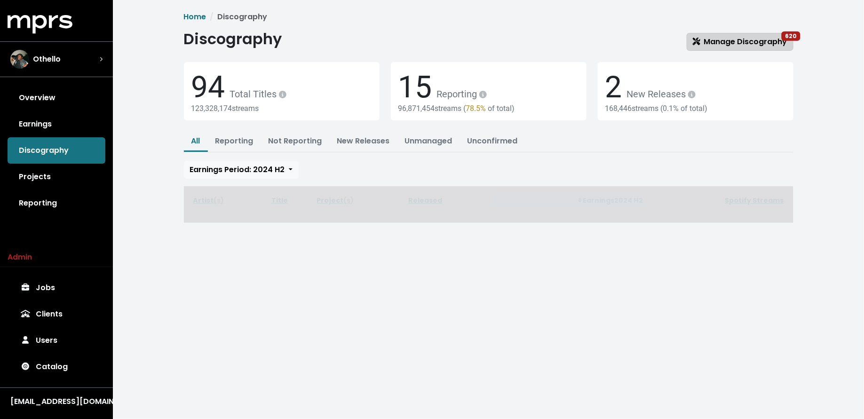
click at [740, 47] on span "Manage Discography 620" at bounding box center [740, 41] width 94 height 11
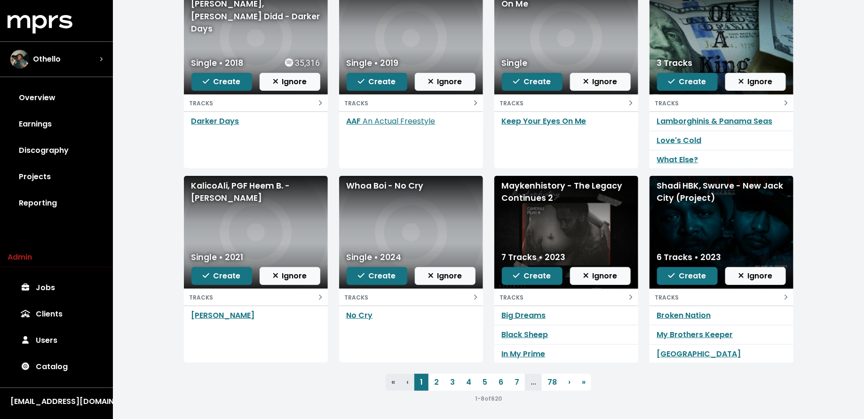
scroll to position [137, 0]
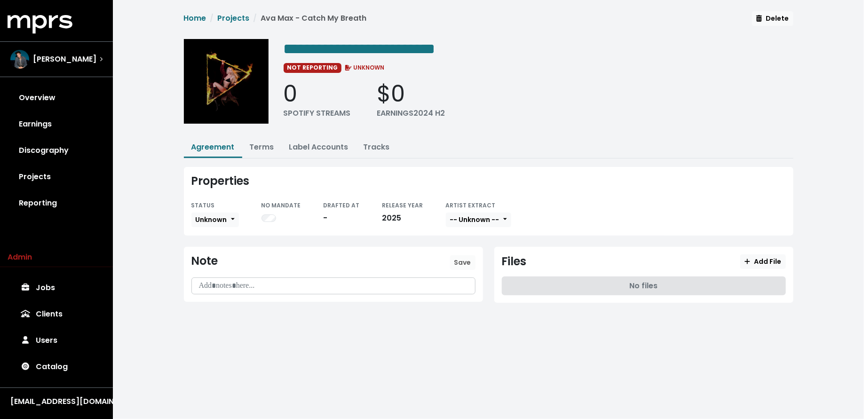
click at [69, 154] on link "Discography" at bounding box center [57, 150] width 98 height 26
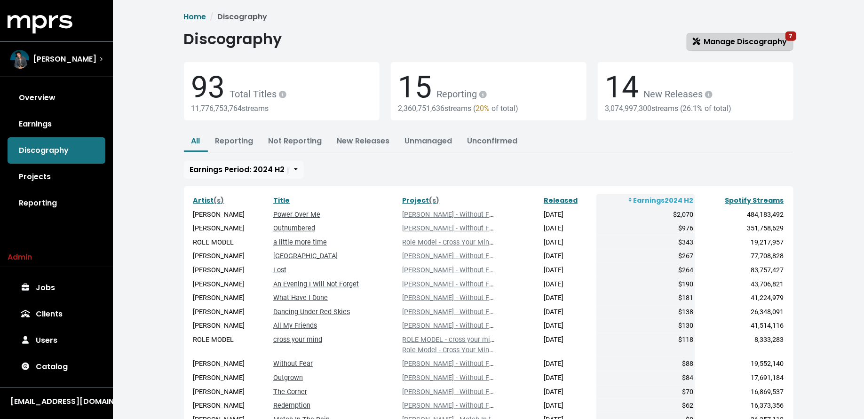
click at [710, 39] on span "Manage Discography 7" at bounding box center [740, 41] width 94 height 11
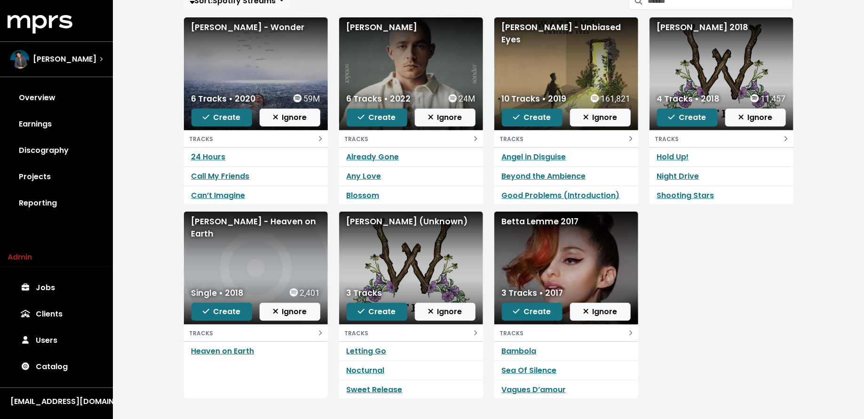
scroll to position [103, 0]
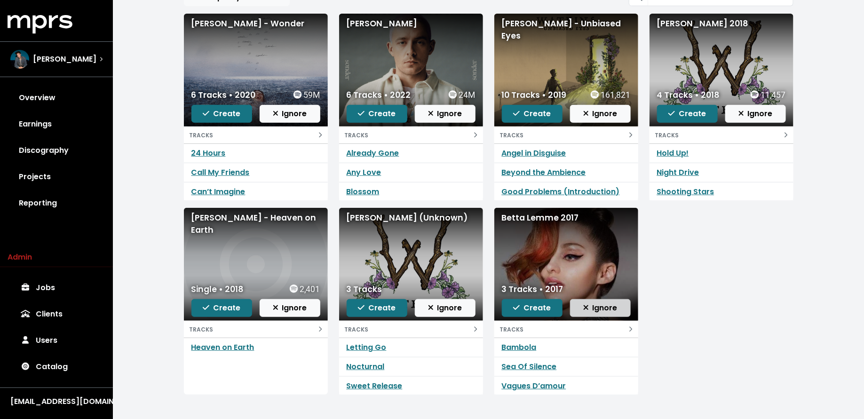
click at [615, 308] on span "Ignore" at bounding box center [600, 307] width 34 height 11
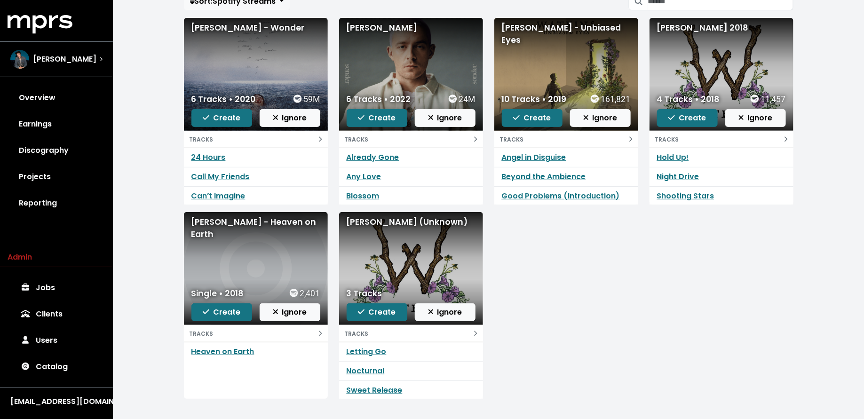
scroll to position [92, 0]
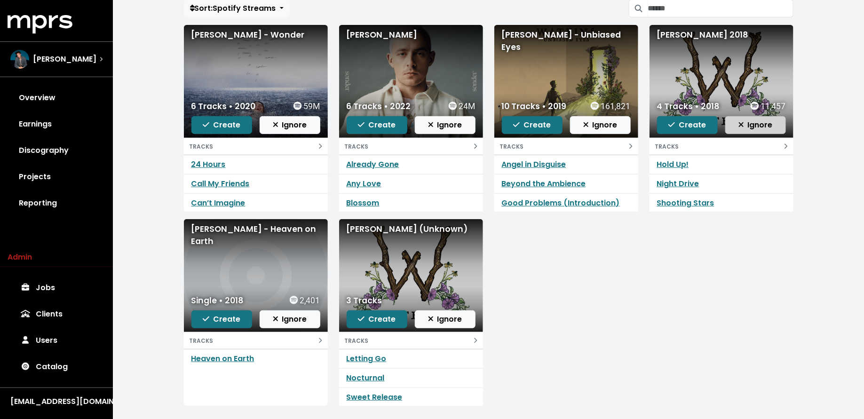
click at [750, 123] on span "Ignore" at bounding box center [755, 124] width 34 height 11
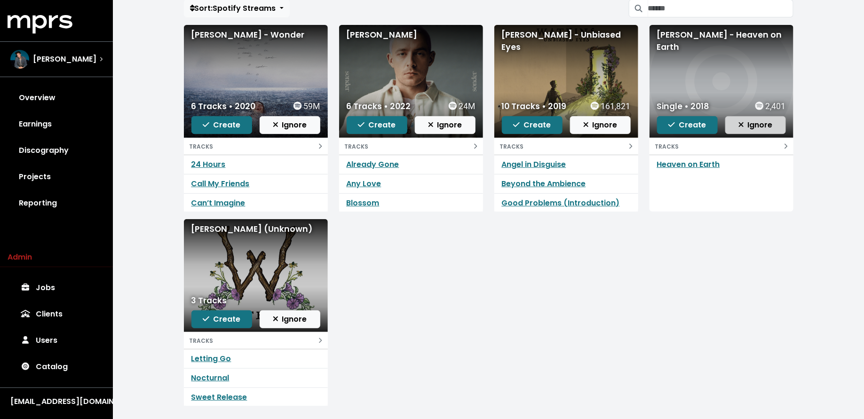
click at [750, 123] on span "Ignore" at bounding box center [755, 124] width 34 height 11
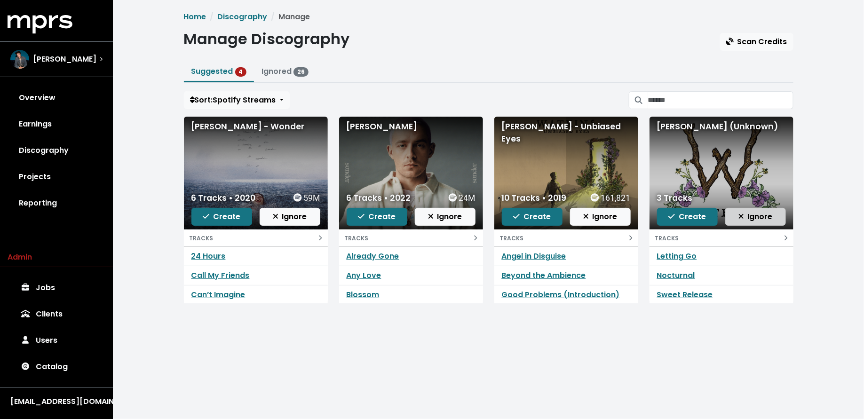
click at [763, 208] on button "Ignore" at bounding box center [755, 217] width 61 height 18
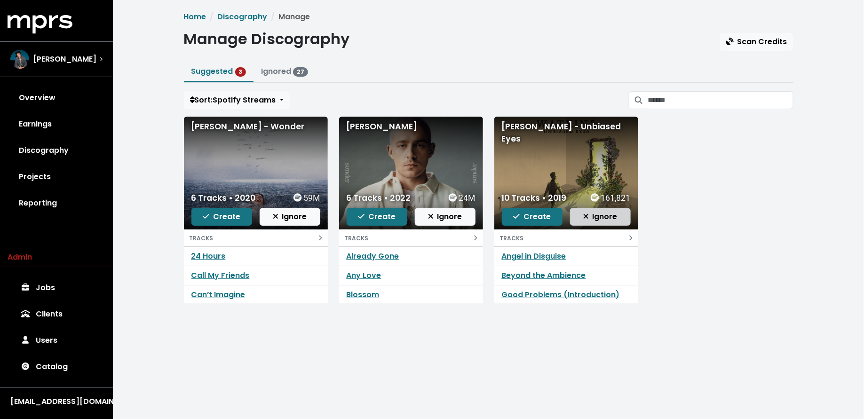
click at [617, 217] on button "Ignore" at bounding box center [600, 217] width 61 height 18
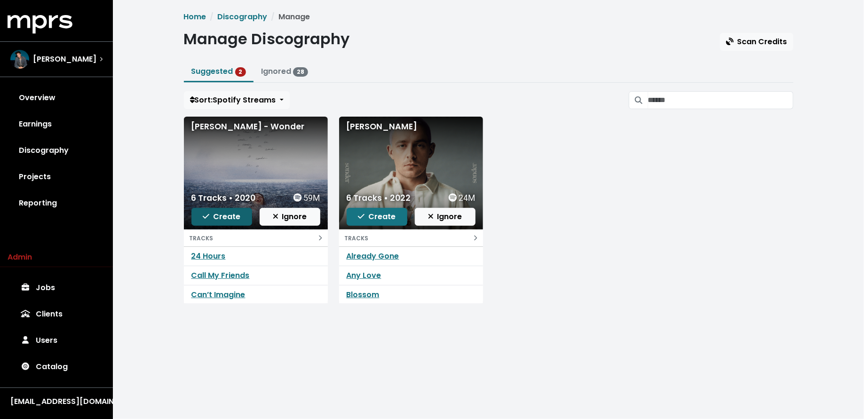
click at [221, 217] on span "Create" at bounding box center [222, 216] width 38 height 11
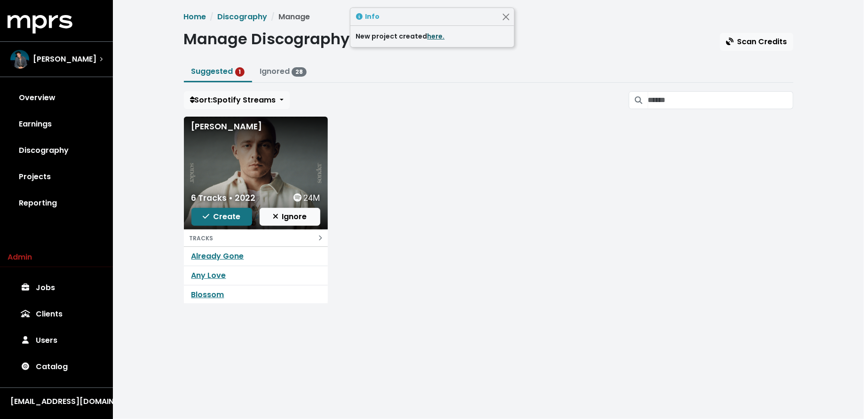
click at [434, 34] on link "here." at bounding box center [435, 35] width 17 height 9
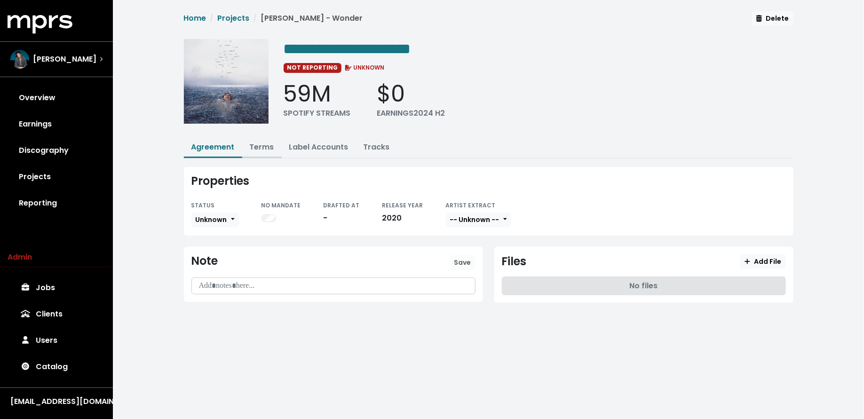
click at [260, 145] on link "Terms" at bounding box center [262, 147] width 24 height 11
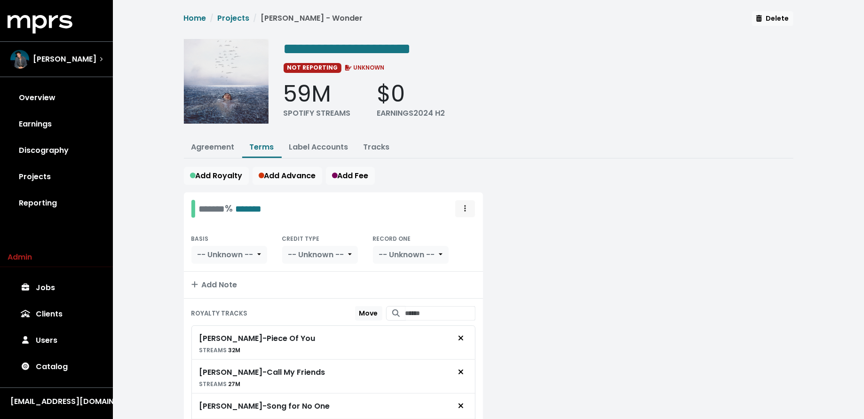
click at [462, 203] on span "Royalty administration options" at bounding box center [465, 208] width 8 height 11
click at [466, 227] on link "Move" at bounding box center [438, 229] width 74 height 15
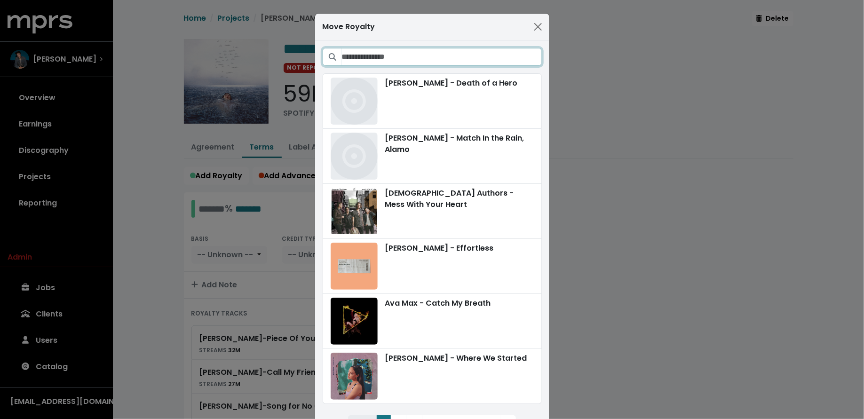
click at [421, 56] on input "Search projects" at bounding box center [442, 57] width 200 height 18
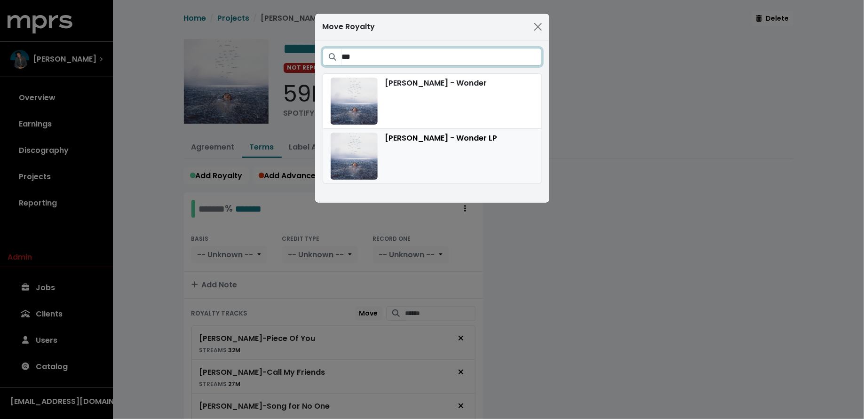
type input "***"
click at [411, 165] on div "[PERSON_NAME] - Wonder LP" at bounding box center [432, 156] width 203 height 47
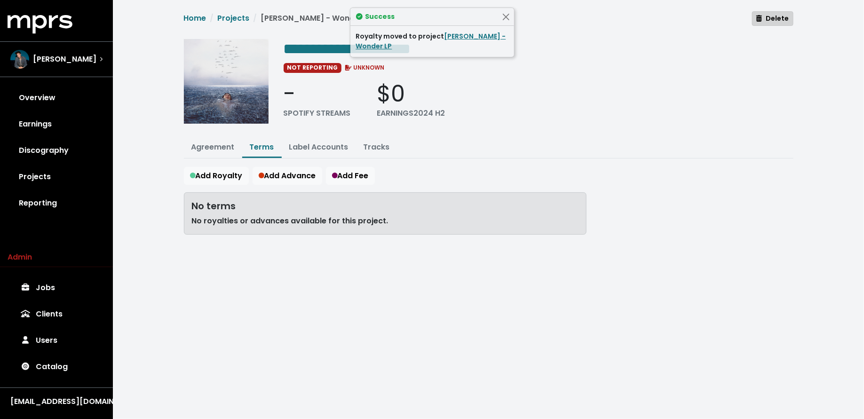
click at [780, 12] on button "Delete" at bounding box center [772, 18] width 41 height 15
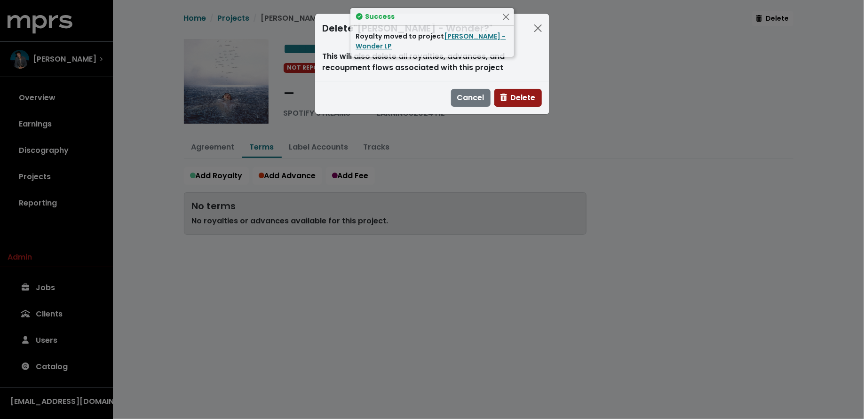
click at [526, 100] on span "Delete" at bounding box center [517, 97] width 35 height 11
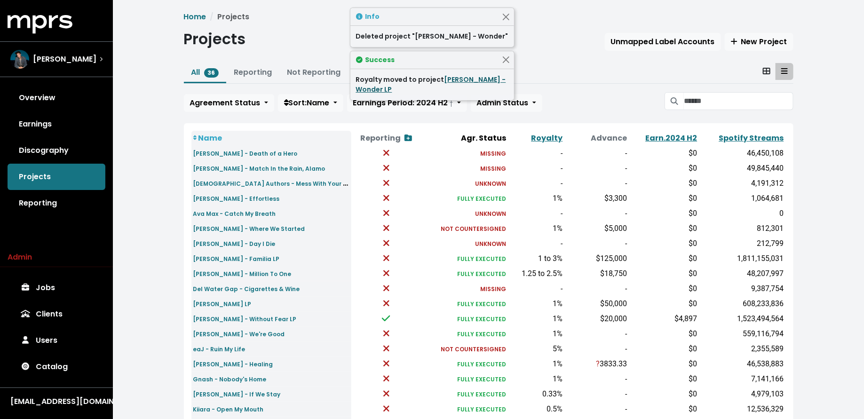
click at [469, 79] on link "[PERSON_NAME] - Wonder LP" at bounding box center [431, 84] width 150 height 19
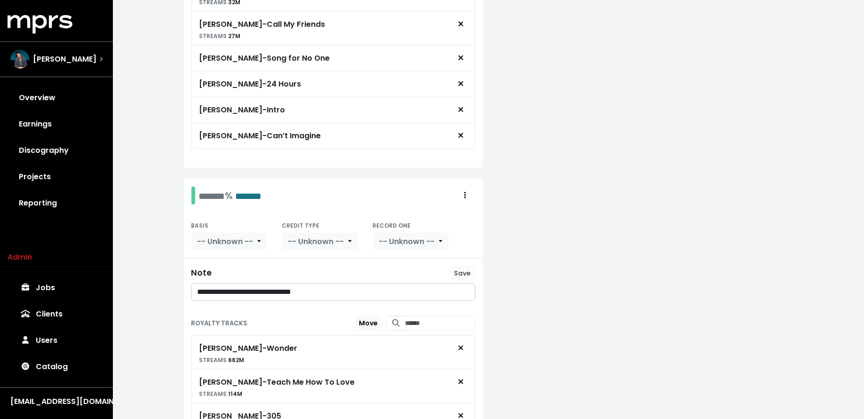
scroll to position [499, 0]
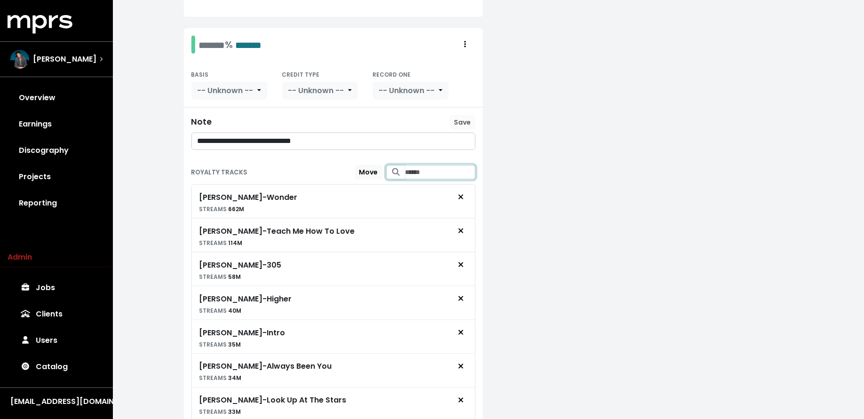
click at [405, 165] on input "Search for tracks by title and link them to this royalty" at bounding box center [440, 172] width 70 height 15
click at [450, 165] on input "**********" at bounding box center [435, 172] width 79 height 15
type input "**********"
click at [528, 121] on div at bounding box center [643, 157] width 310 height 928
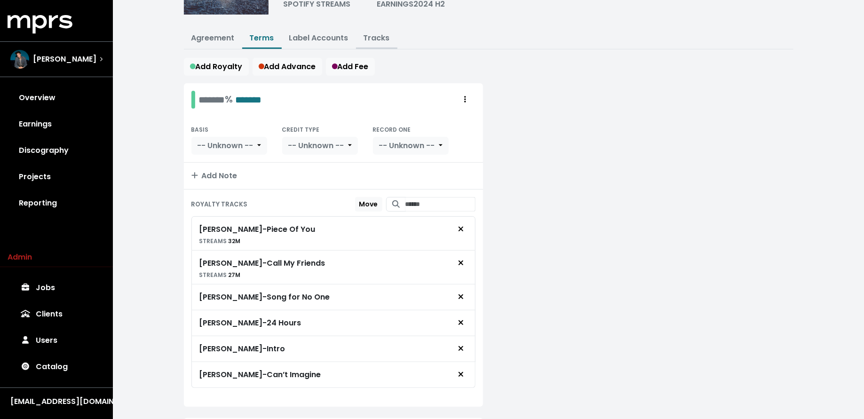
click at [373, 33] on link "Tracks" at bounding box center [376, 37] width 26 height 11
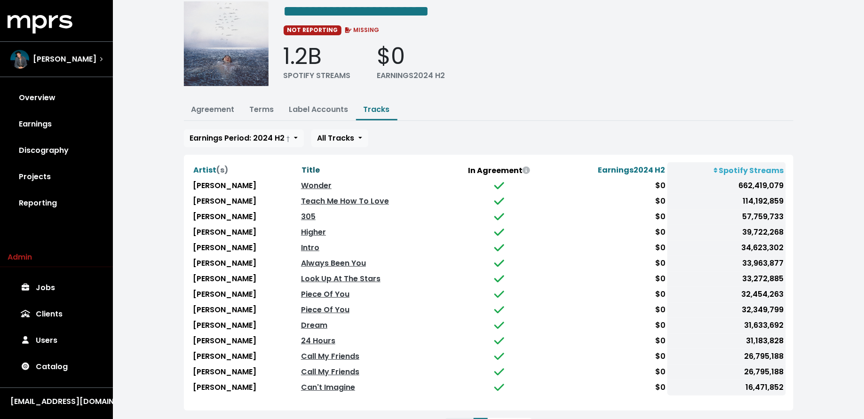
click at [304, 166] on span "Title" at bounding box center [310, 170] width 18 height 11
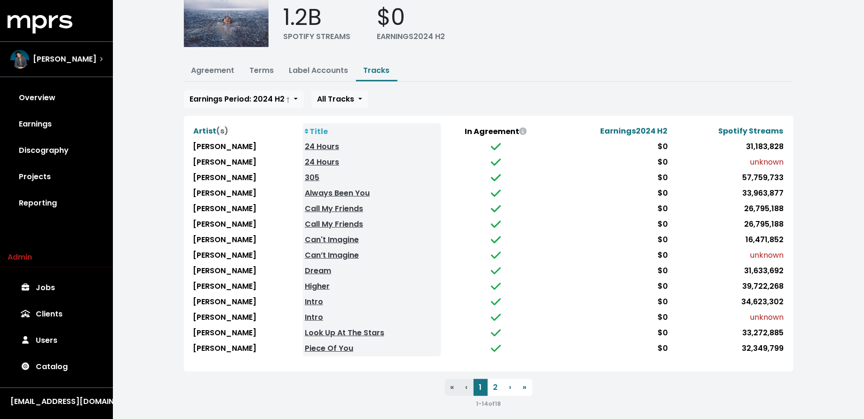
scroll to position [76, 0]
click at [316, 145] on link "24 Hours" at bounding box center [322, 147] width 34 height 11
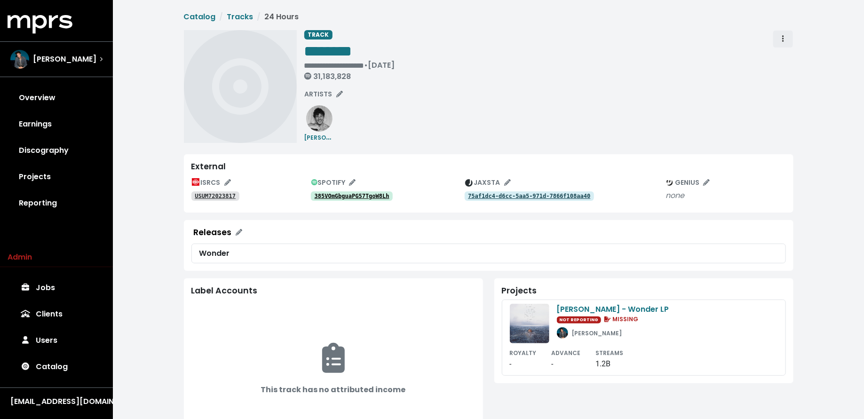
click at [782, 40] on icon "Track actions" at bounding box center [783, 39] width 2 height 8
click at [782, 53] on link "Merge" at bounding box center [810, 59] width 74 height 15
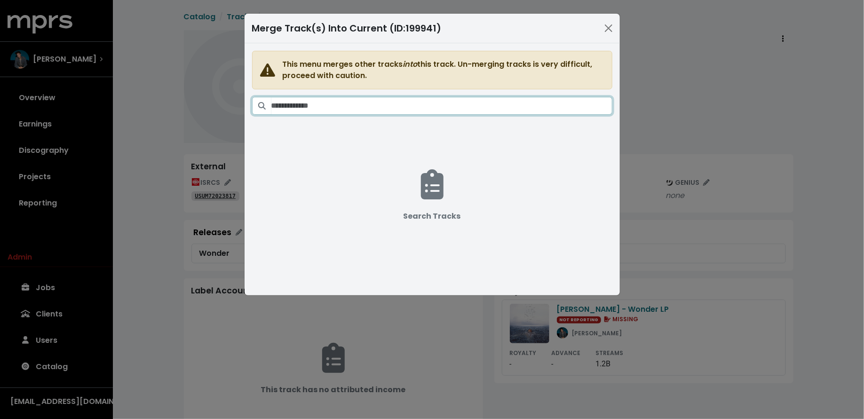
click at [479, 101] on input "Search tracks" at bounding box center [441, 106] width 341 height 18
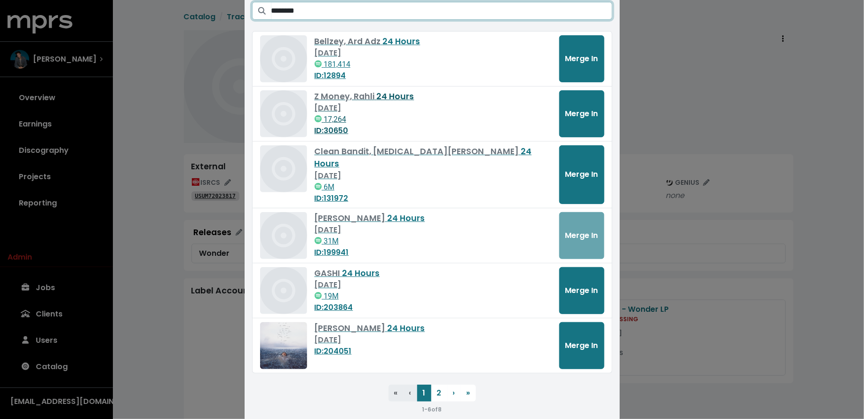
scroll to position [97, 0]
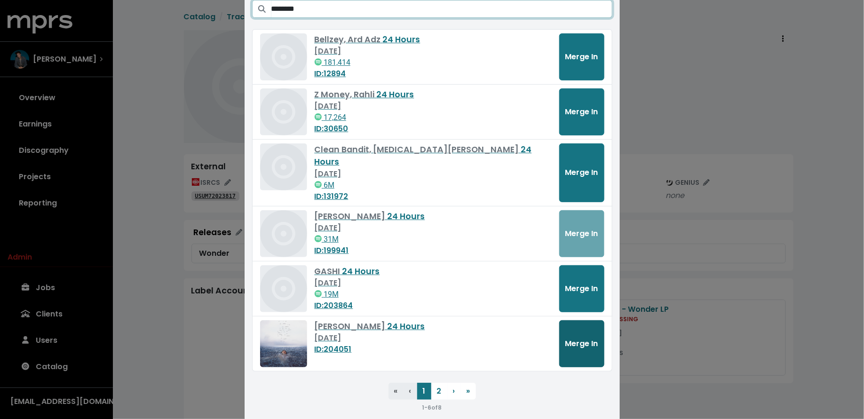
type input "********"
click at [585, 338] on span "Merge In" at bounding box center [581, 343] width 33 height 11
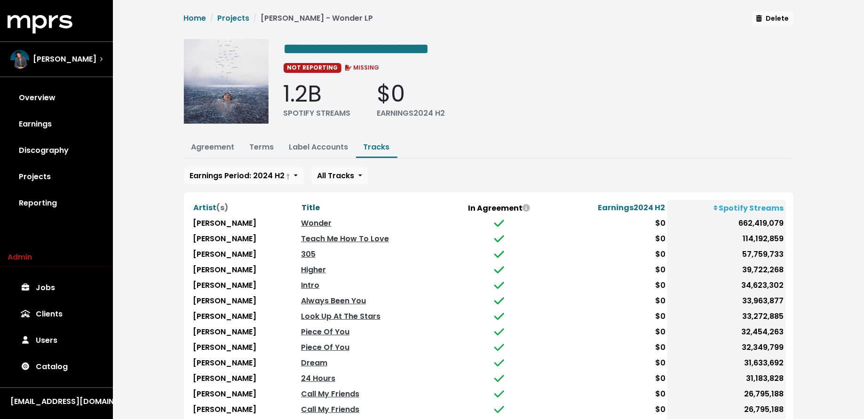
click at [308, 204] on span "Title" at bounding box center [310, 207] width 18 height 11
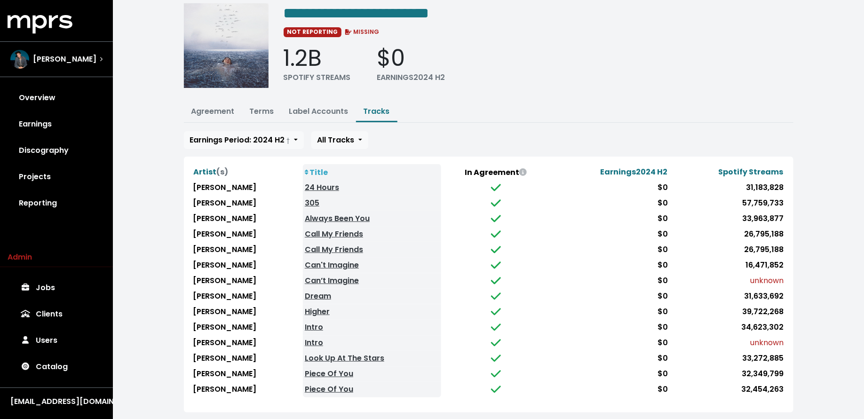
scroll to position [39, 0]
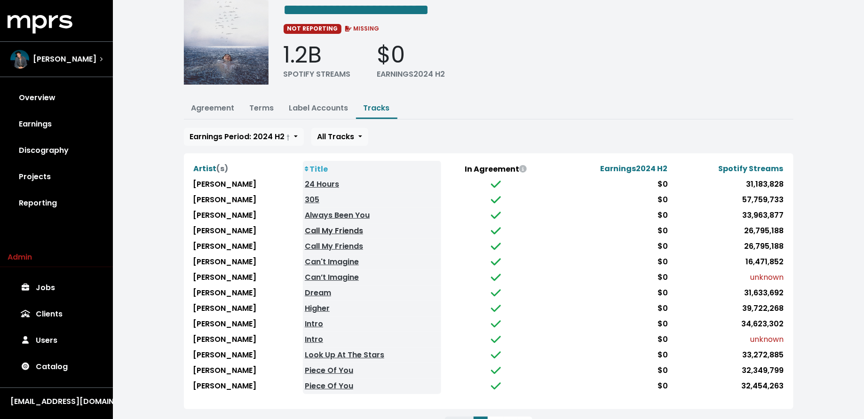
click at [355, 225] on link "Call My Friends" at bounding box center [334, 230] width 58 height 11
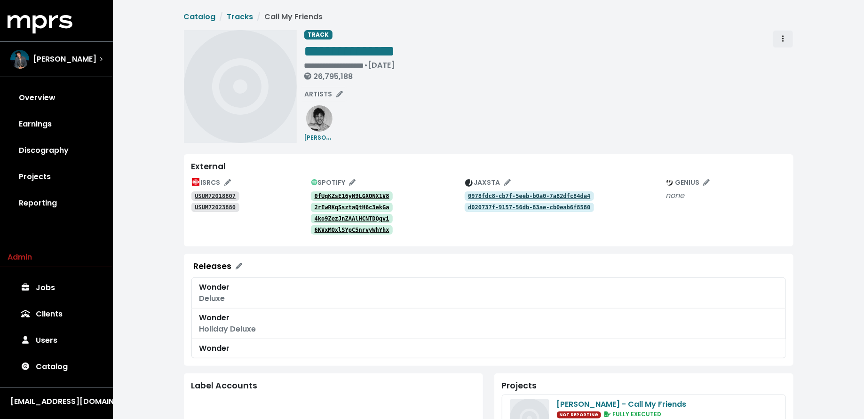
click at [784, 38] on span "Track actions" at bounding box center [783, 38] width 8 height 11
click at [785, 55] on link "Merge" at bounding box center [810, 59] width 74 height 15
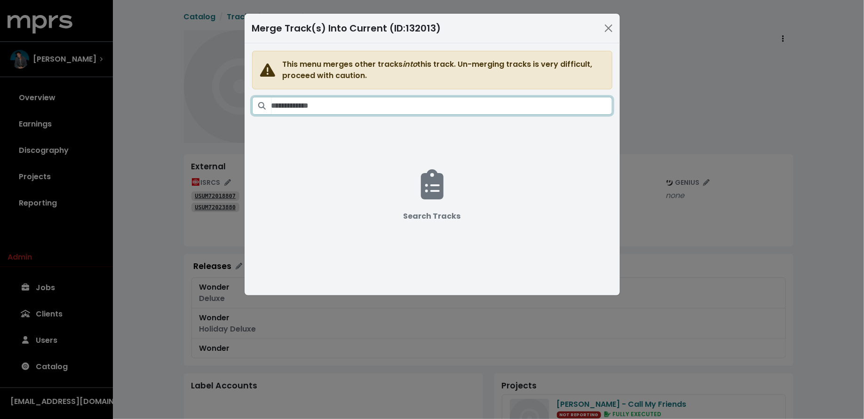
click at [458, 106] on input "Search tracks" at bounding box center [441, 106] width 341 height 18
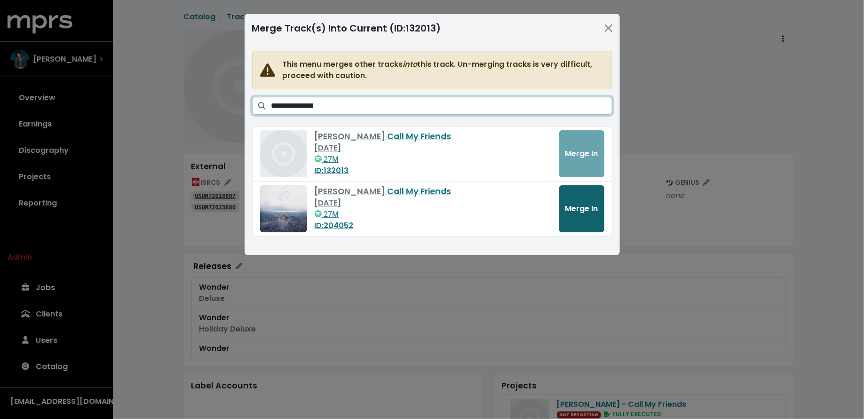
type input "**********"
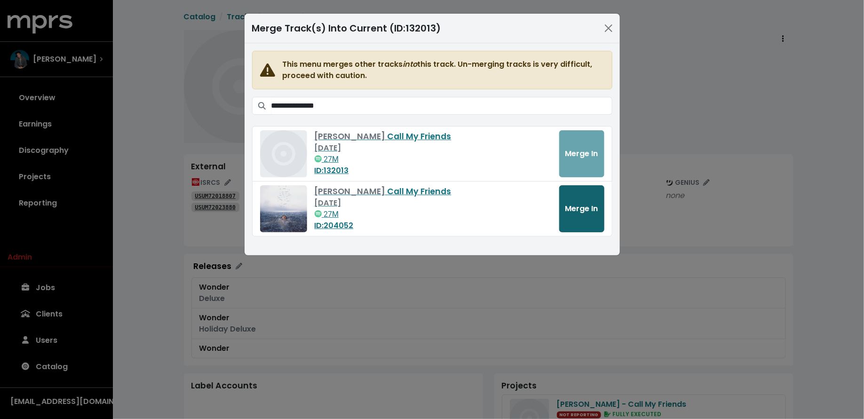
click at [581, 205] on span "Merge In" at bounding box center [581, 208] width 33 height 11
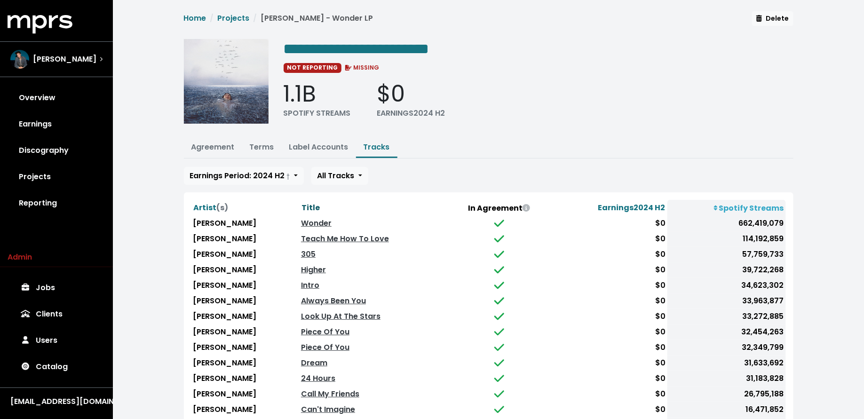
click at [304, 203] on span "Title" at bounding box center [310, 207] width 18 height 11
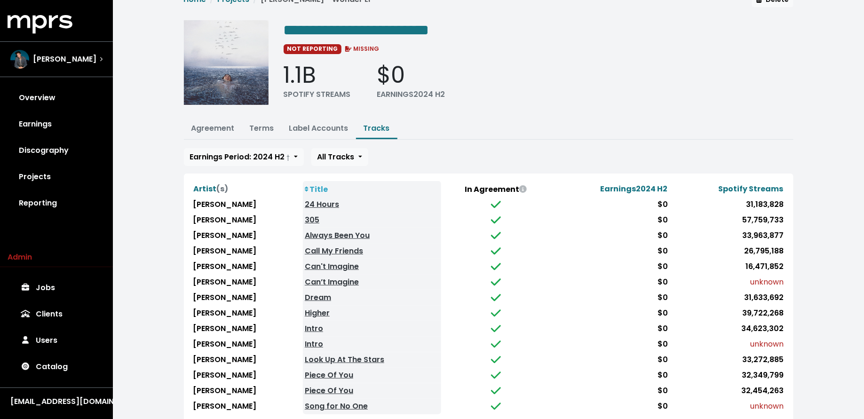
scroll to position [22, 0]
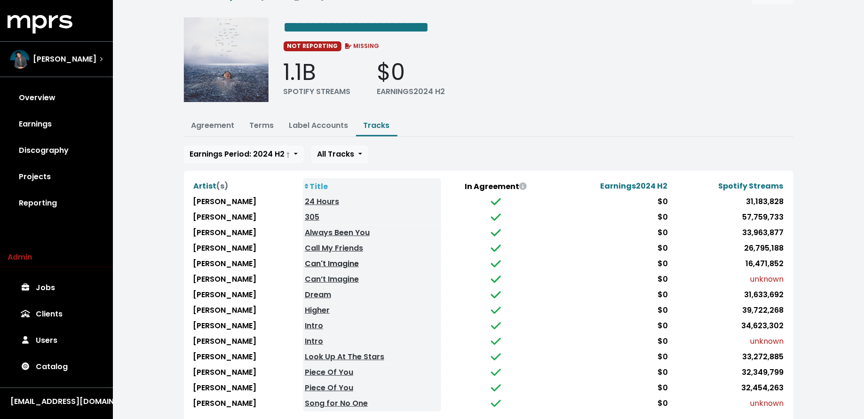
click at [346, 258] on link "Can't Imagine" at bounding box center [332, 263] width 54 height 11
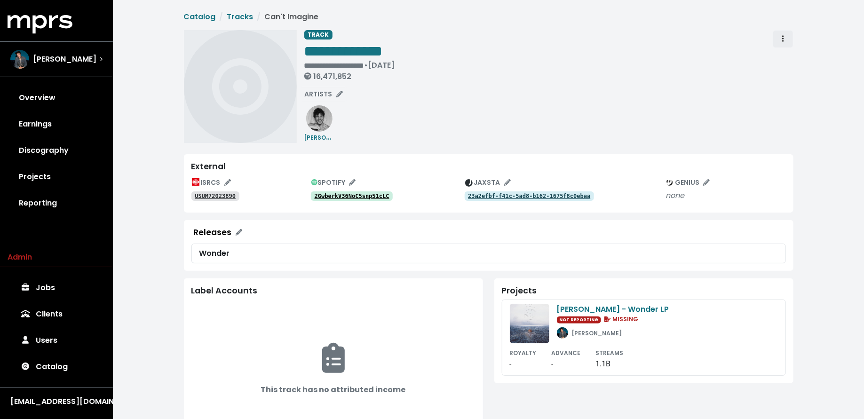
click at [784, 39] on icon "Track actions" at bounding box center [783, 39] width 2 height 8
click at [787, 57] on link "Merge" at bounding box center [810, 59] width 74 height 15
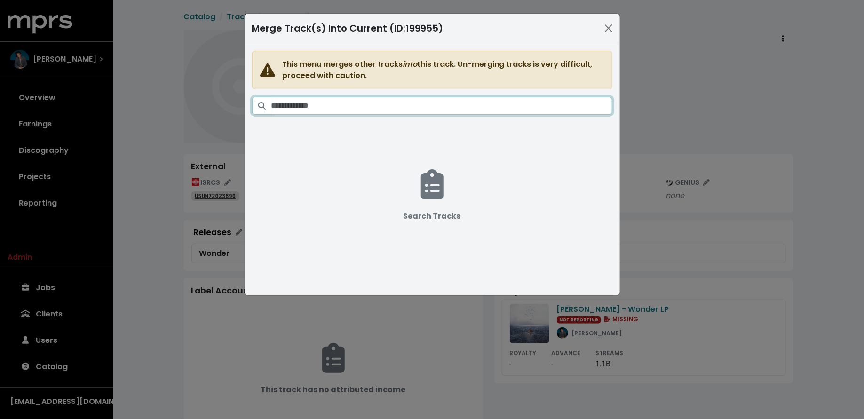
click at [415, 100] on input "Search tracks" at bounding box center [441, 106] width 341 height 18
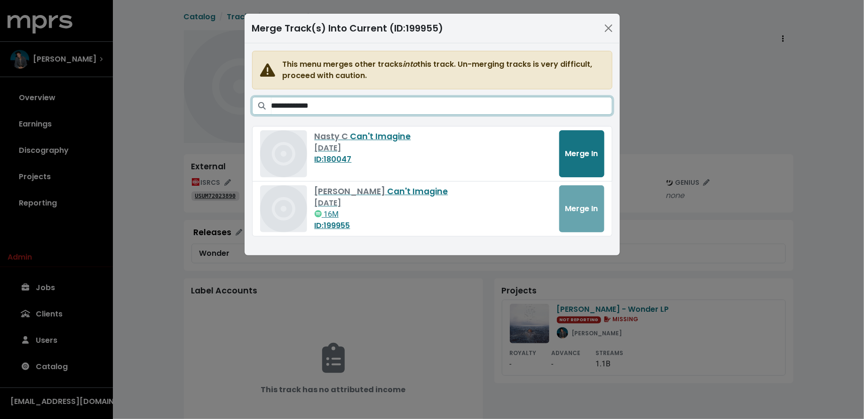
click at [275, 103] on input "**********" at bounding box center [441, 106] width 341 height 18
click at [294, 106] on input "**********" at bounding box center [441, 106] width 341 height 18
type input "**********"
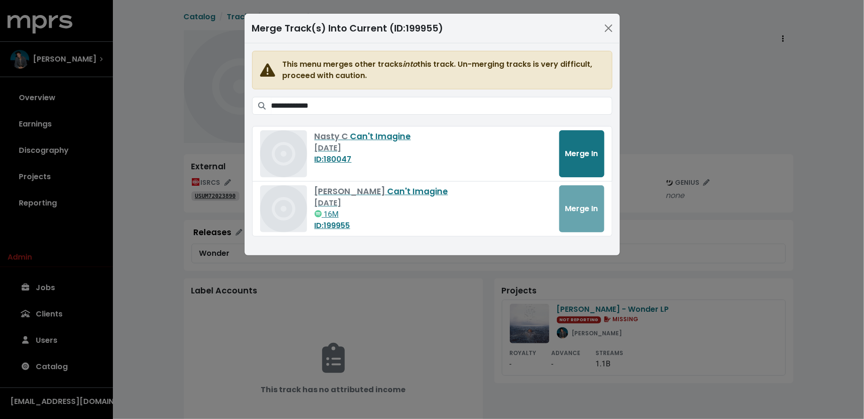
click at [186, 197] on div "**********" at bounding box center [432, 209] width 864 height 419
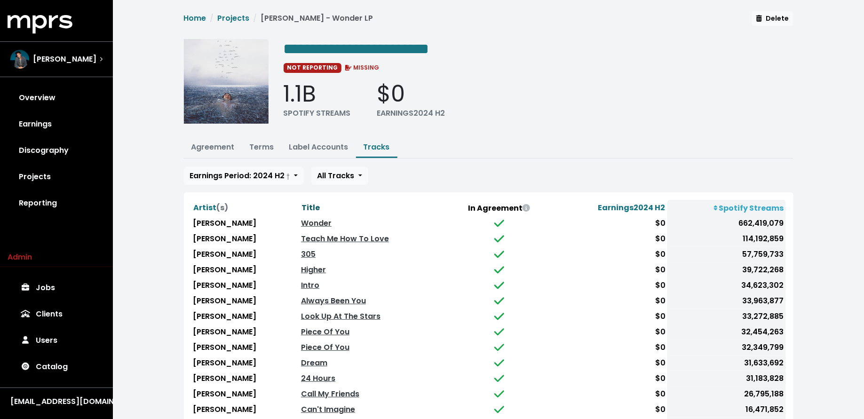
click at [307, 203] on span "Title" at bounding box center [310, 207] width 18 height 11
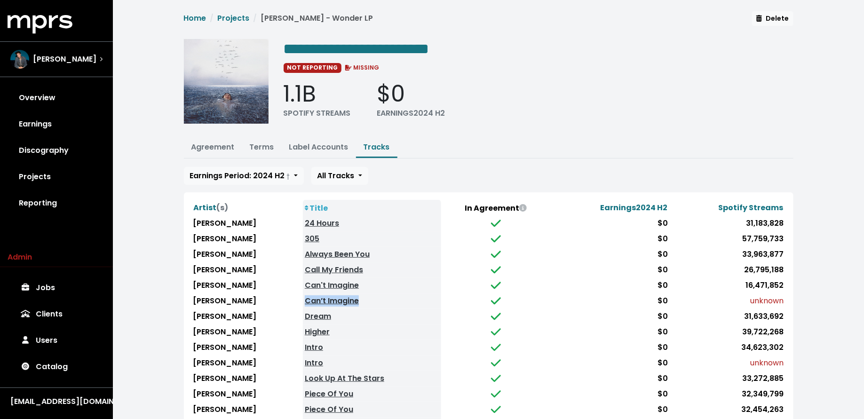
drag, startPoint x: 358, startPoint y: 299, endPoint x: 300, endPoint y: 298, distance: 58.3
click at [303, 298] on td "Can’t Imagine" at bounding box center [372, 301] width 138 height 16
copy link "Can’t Imagine"
click at [328, 281] on link "Can't Imagine" at bounding box center [332, 285] width 54 height 11
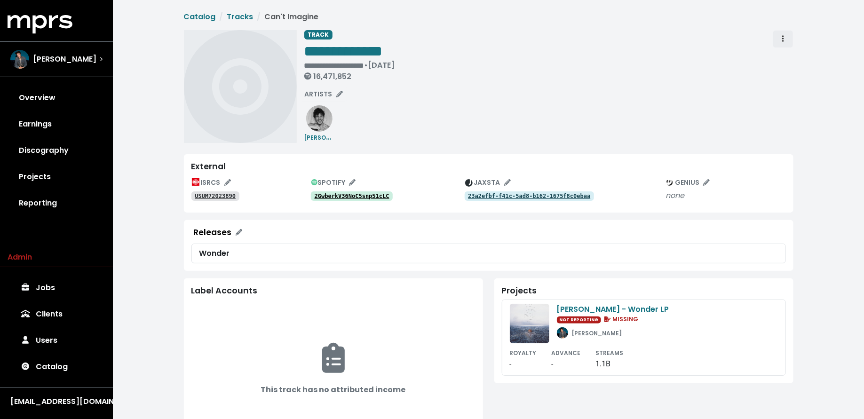
click at [780, 35] on span "Track actions" at bounding box center [783, 38] width 8 height 11
click at [781, 53] on link "Merge" at bounding box center [810, 59] width 74 height 15
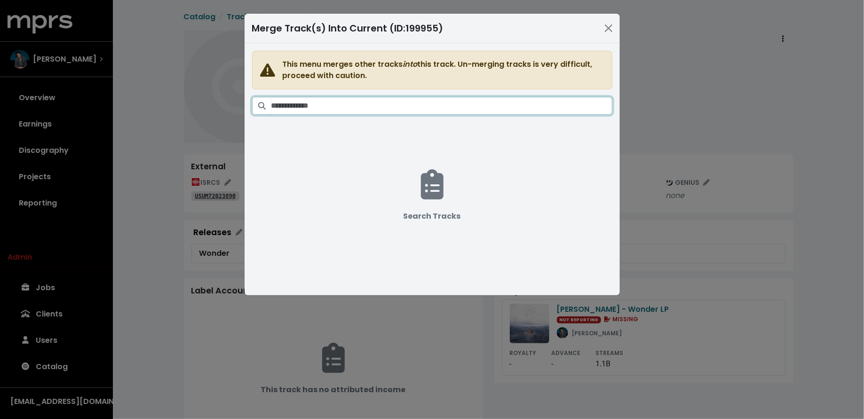
click at [449, 106] on input "Search tracks" at bounding box center [441, 106] width 341 height 18
paste input "**********"
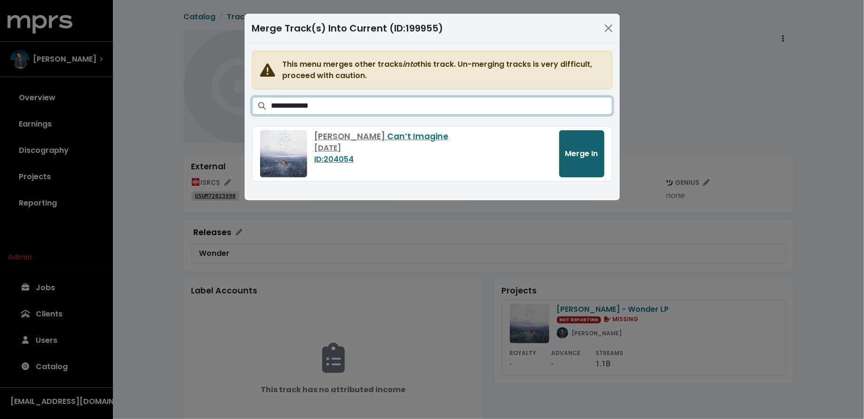
type input "**********"
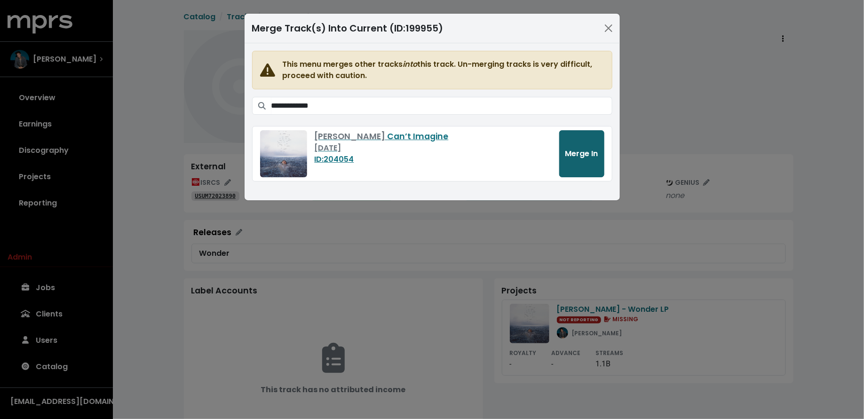
click at [576, 157] on span "Merge In" at bounding box center [581, 153] width 33 height 11
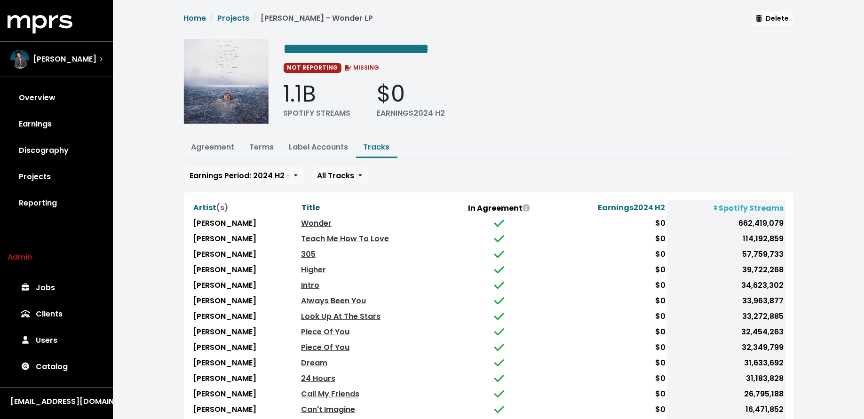
click at [305, 202] on span "Title" at bounding box center [310, 207] width 18 height 11
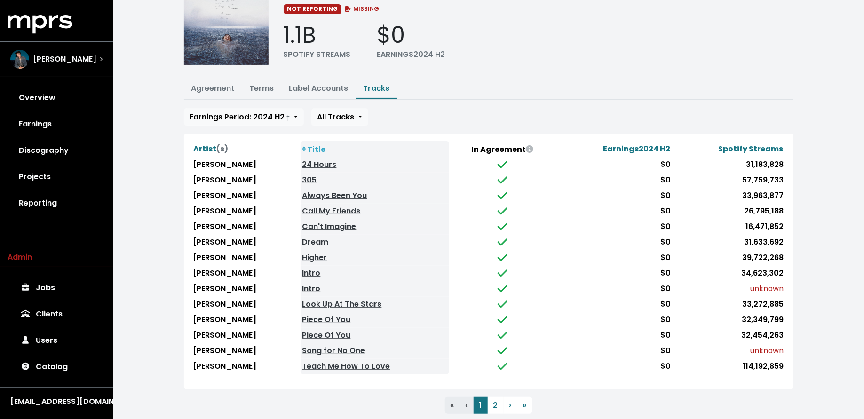
scroll to position [61, 0]
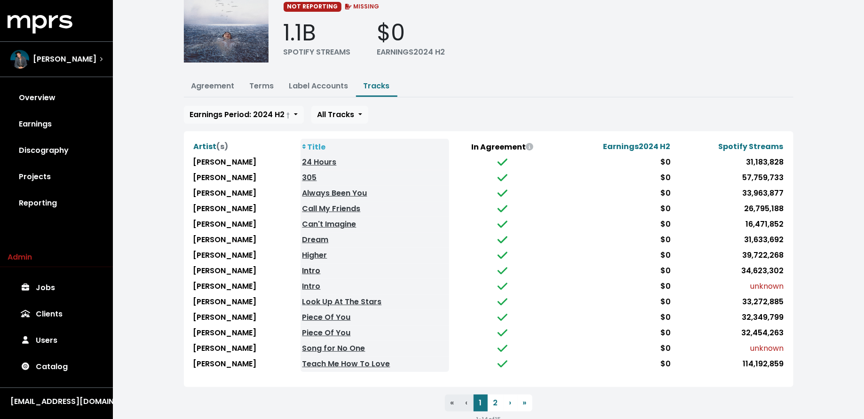
click at [310, 268] on link "Intro" at bounding box center [311, 270] width 18 height 11
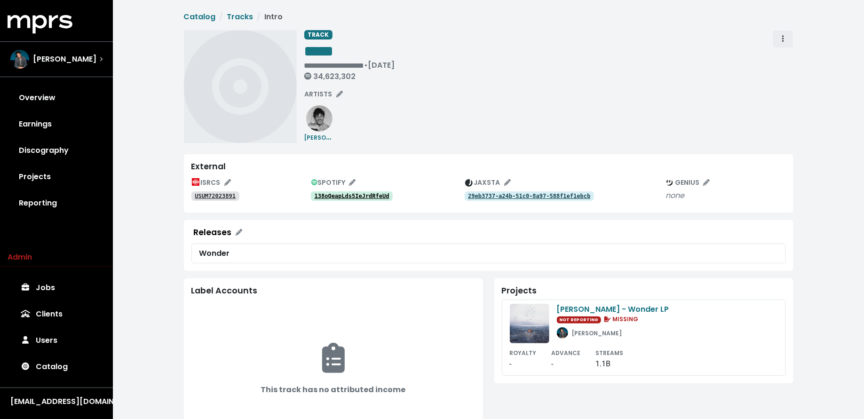
click at [787, 37] on span "Track actions" at bounding box center [783, 38] width 8 height 11
click at [787, 56] on link "Merge" at bounding box center [810, 59] width 74 height 15
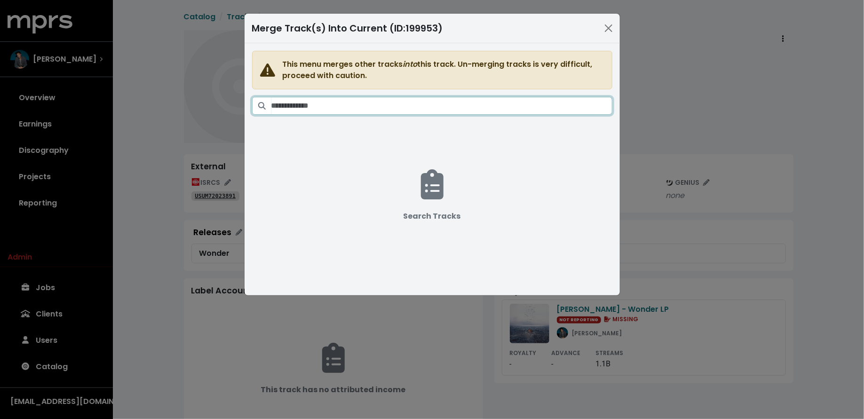
click at [395, 108] on input "Search tracks" at bounding box center [441, 106] width 341 height 18
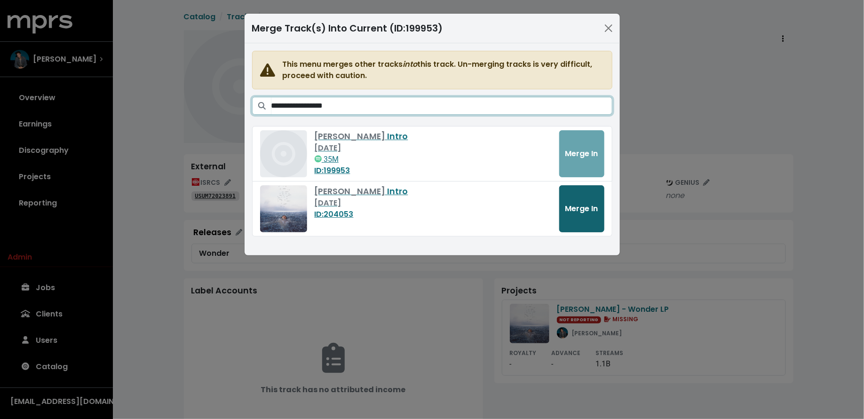
type input "**********"
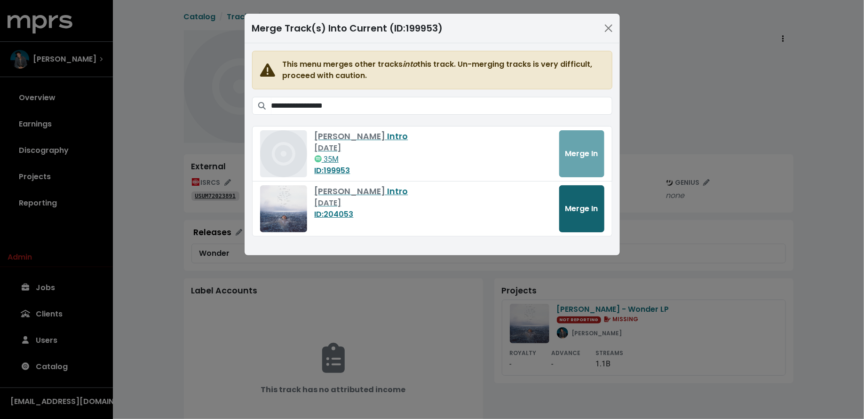
click at [568, 209] on span "Merge In" at bounding box center [581, 208] width 33 height 11
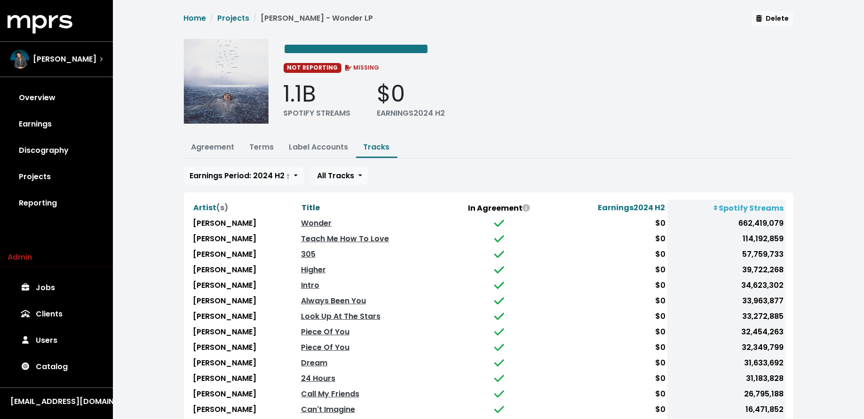
click at [308, 202] on span "Title" at bounding box center [310, 207] width 18 height 11
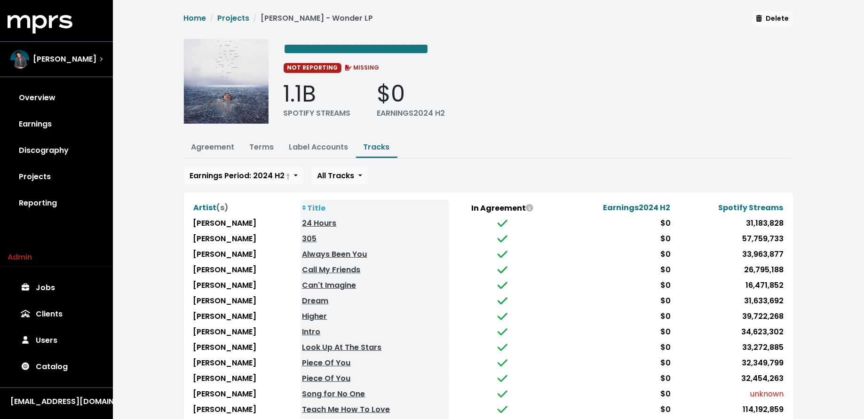
scroll to position [45, 0]
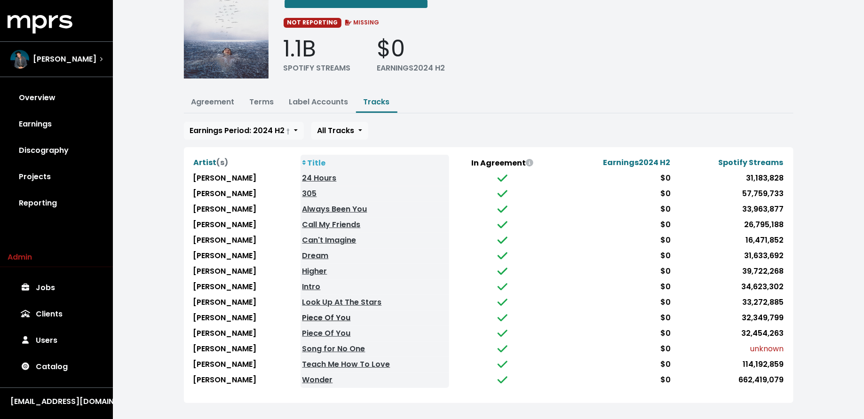
click at [337, 312] on link "Piece Of You" at bounding box center [326, 317] width 48 height 11
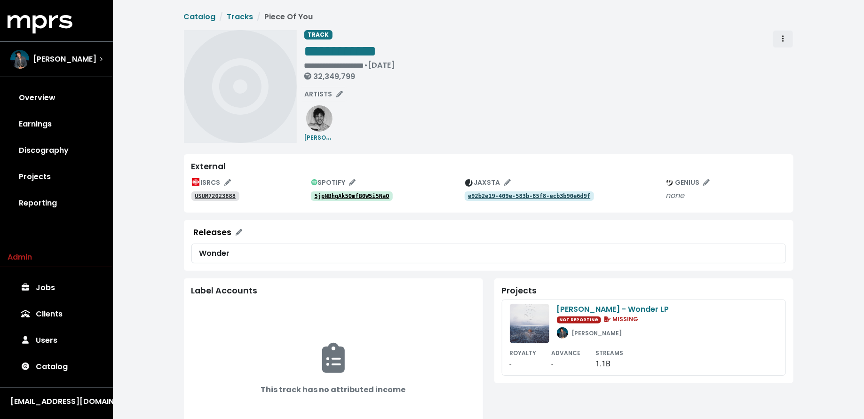
click at [783, 43] on span "Track actions" at bounding box center [783, 38] width 2 height 11
click at [784, 58] on link "Merge" at bounding box center [810, 59] width 74 height 15
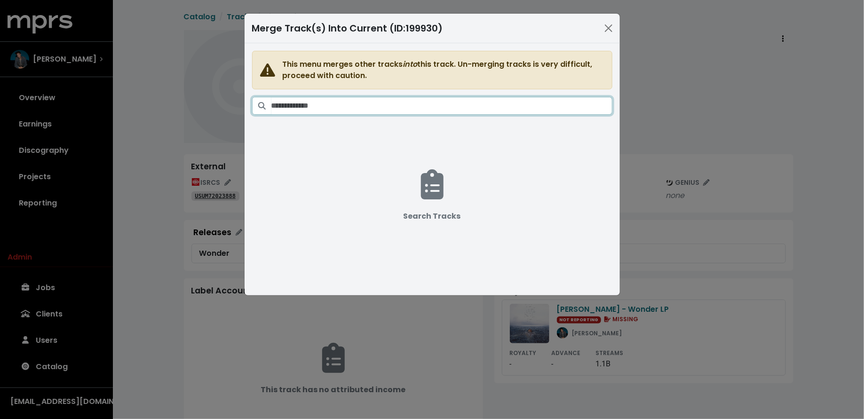
click at [338, 102] on input "Search tracks" at bounding box center [441, 106] width 341 height 18
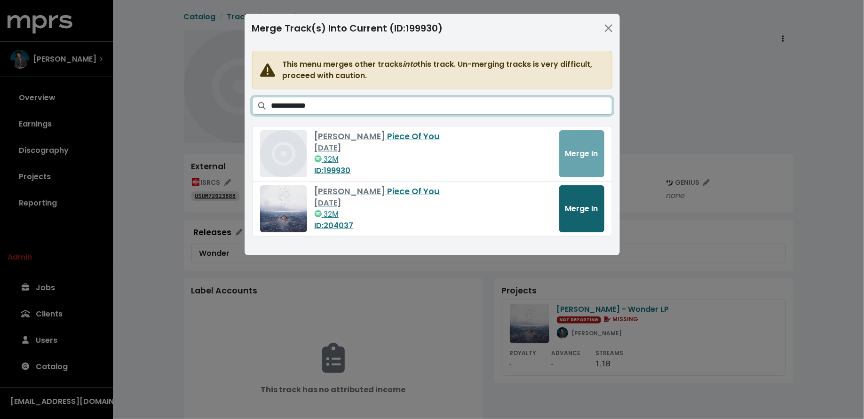
type input "**********"
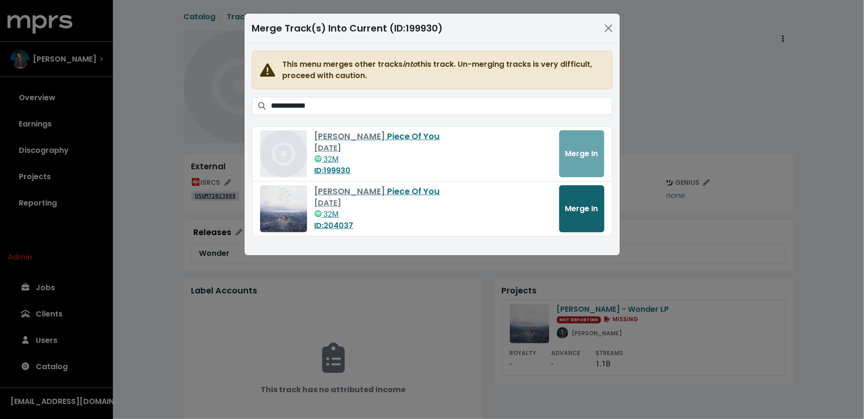
click at [603, 204] on button "Merge In" at bounding box center [581, 208] width 45 height 47
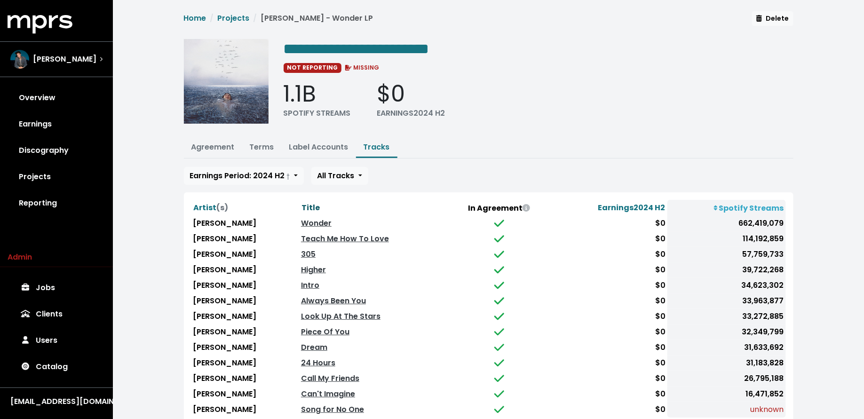
click at [306, 203] on span "Title" at bounding box center [310, 207] width 18 height 11
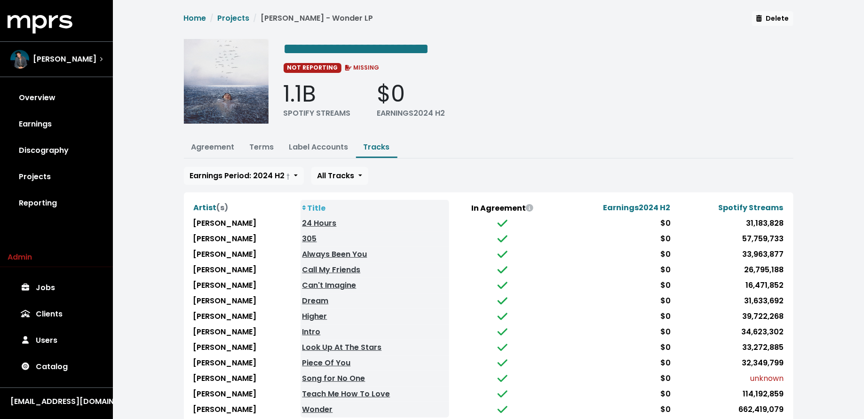
scroll to position [30, 0]
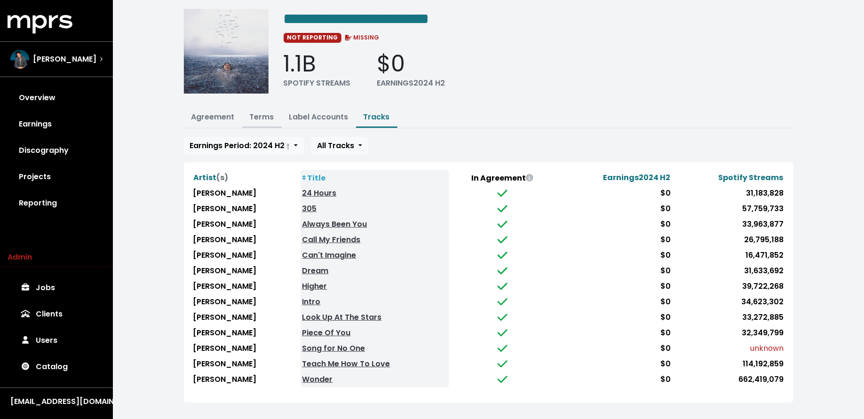
click at [263, 118] on link "Terms" at bounding box center [262, 116] width 24 height 11
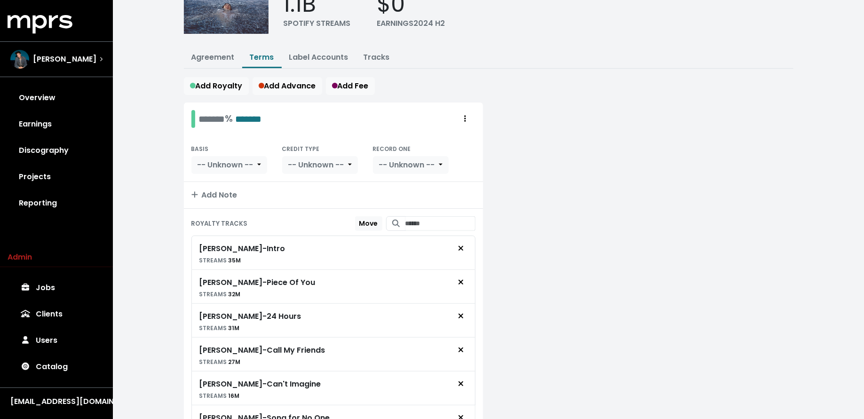
scroll to position [126, 0]
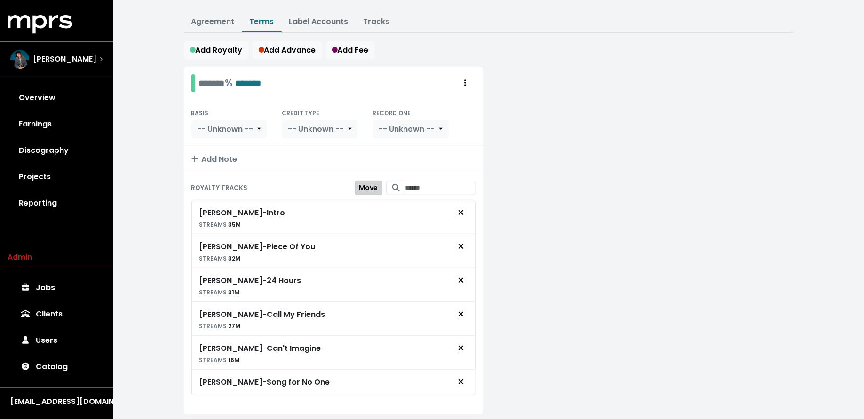
click at [357, 189] on button "Move" at bounding box center [368, 188] width 27 height 15
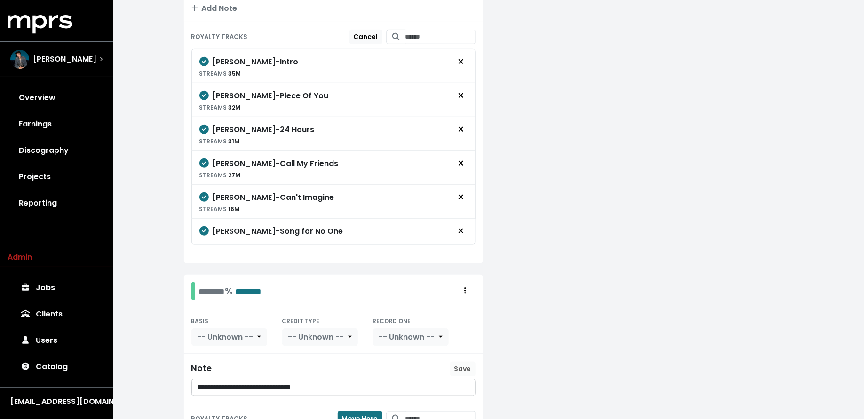
scroll to position [297, 0]
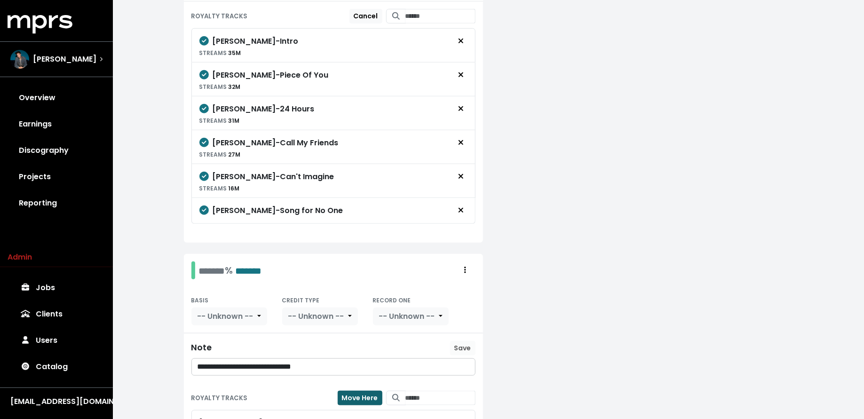
click at [354, 393] on span "Move Here" at bounding box center [360, 397] width 36 height 9
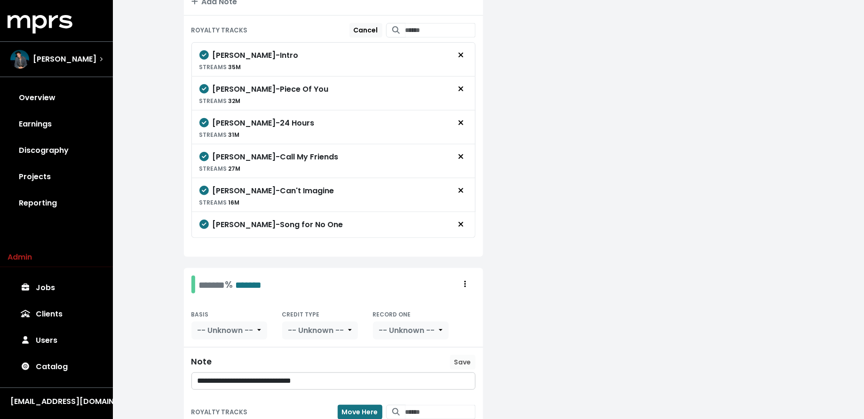
scroll to position [250, 0]
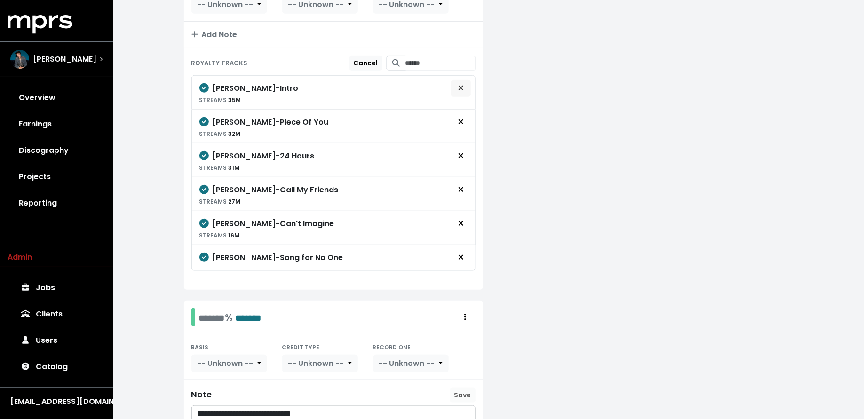
click at [464, 87] on span "Remove royalty target" at bounding box center [461, 88] width 8 height 11
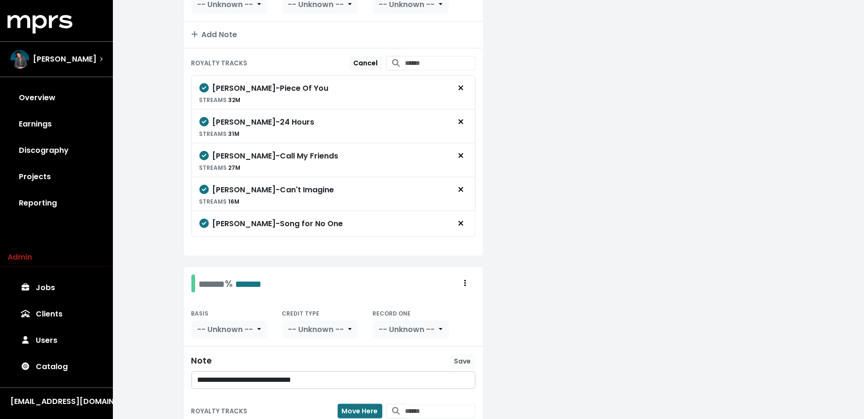
click at [464, 87] on span "Remove royalty target" at bounding box center [461, 88] width 8 height 11
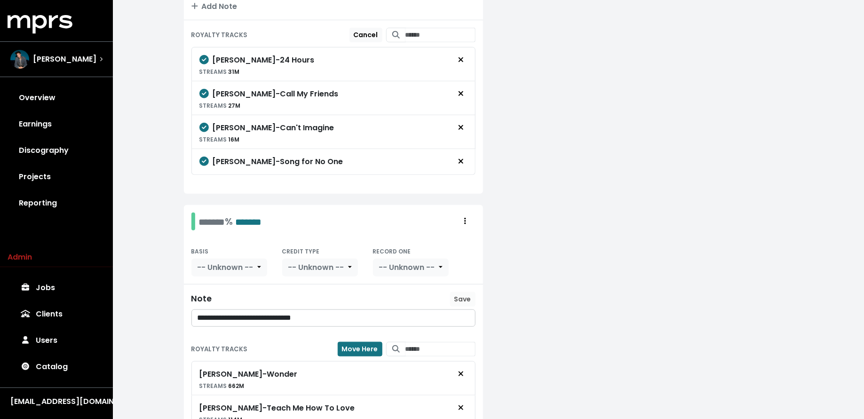
scroll to position [276, 0]
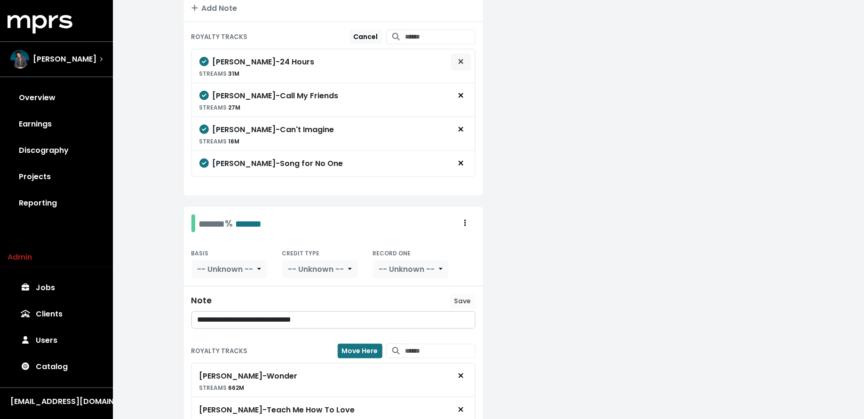
click at [461, 60] on icon "Remove royalty target" at bounding box center [461, 62] width 6 height 8
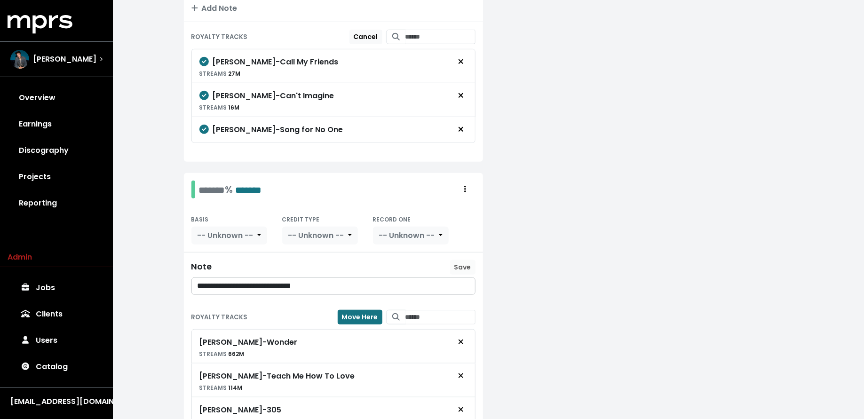
click at [461, 60] on icon "Remove royalty target" at bounding box center [461, 62] width 6 height 8
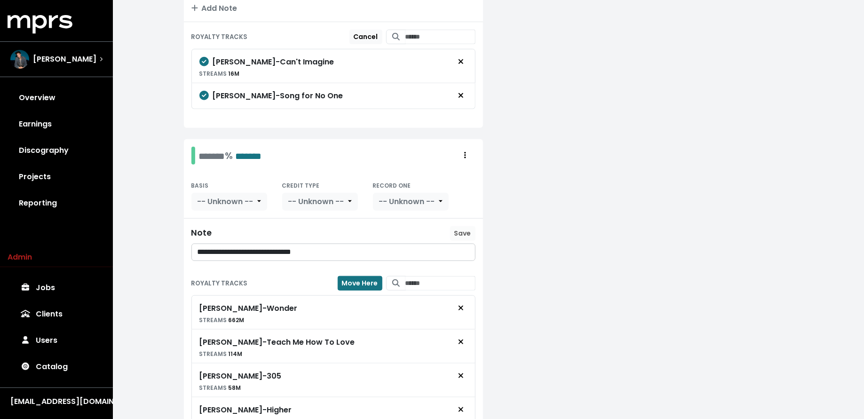
click at [461, 60] on icon "Remove royalty target" at bounding box center [461, 62] width 6 height 8
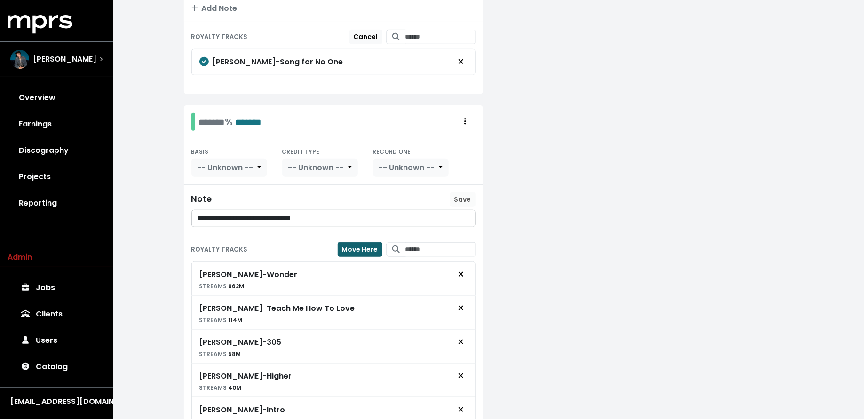
click at [358, 244] on span "Move Here" at bounding box center [360, 248] width 36 height 9
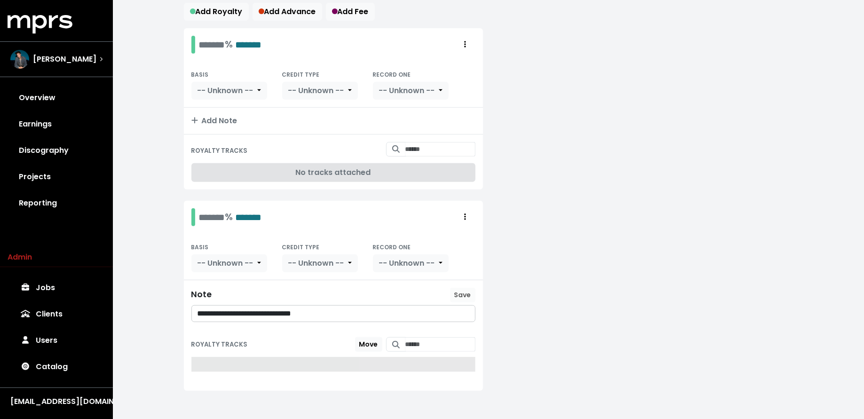
scroll to position [138, 0]
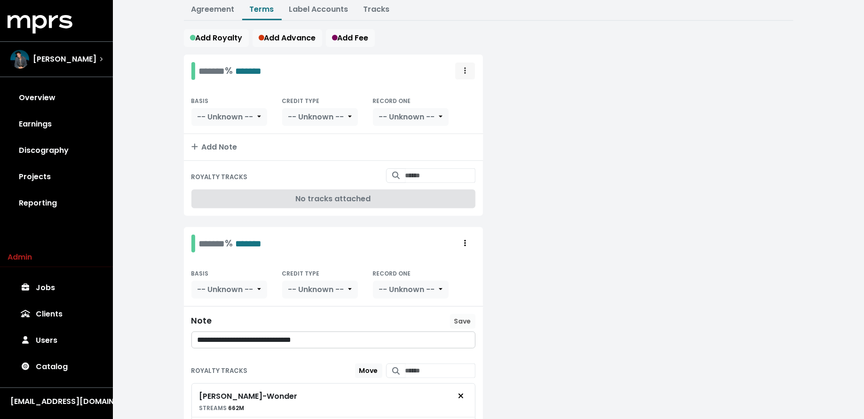
click at [463, 67] on span "Royalty administration options" at bounding box center [465, 70] width 8 height 11
click at [461, 100] on link "Delete" at bounding box center [438, 106] width 74 height 15
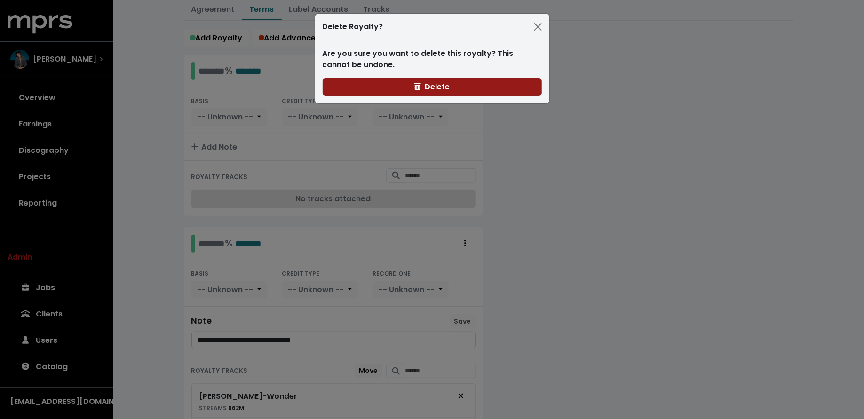
click at [447, 83] on span "Delete" at bounding box center [431, 86] width 35 height 11
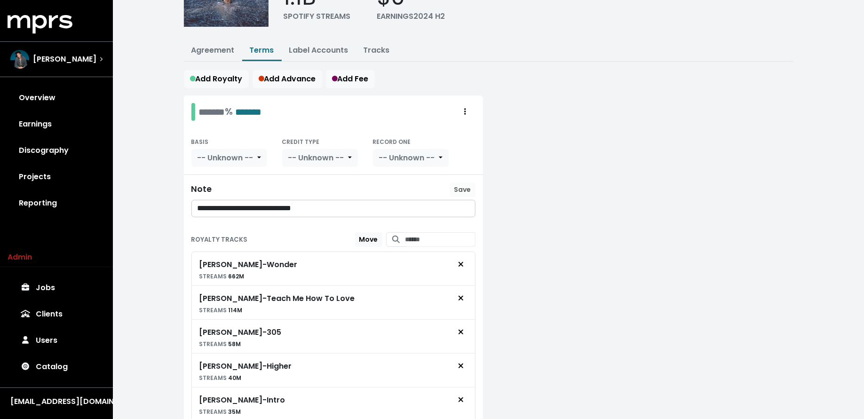
scroll to position [96, 0]
drag, startPoint x: 346, startPoint y: 208, endPoint x: 149, endPoint y: 206, distance: 197.9
click at [149, 206] on div "**********" at bounding box center [488, 321] width 751 height 834
click at [456, 185] on span "Save" at bounding box center [462, 189] width 17 height 9
click at [73, 149] on link "Discography" at bounding box center [57, 150] width 98 height 26
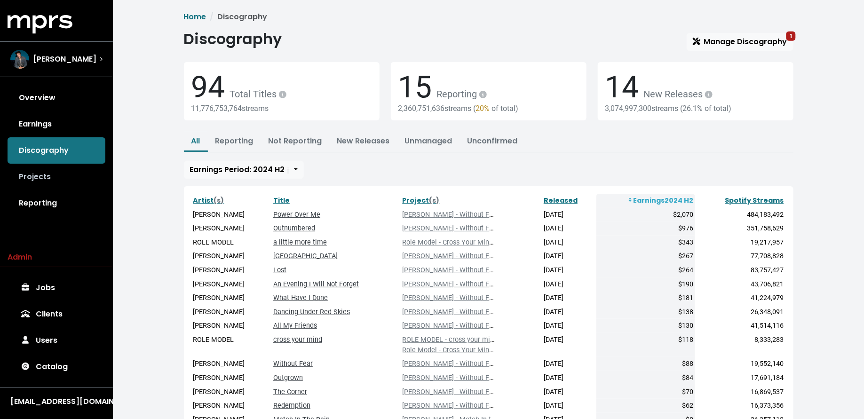
click at [72, 169] on link "Projects" at bounding box center [57, 177] width 98 height 26
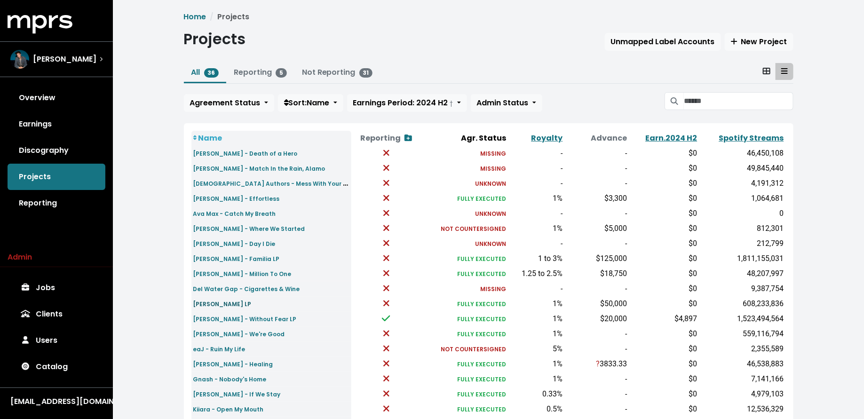
click at [229, 303] on small "[PERSON_NAME] LP" at bounding box center [222, 304] width 58 height 8
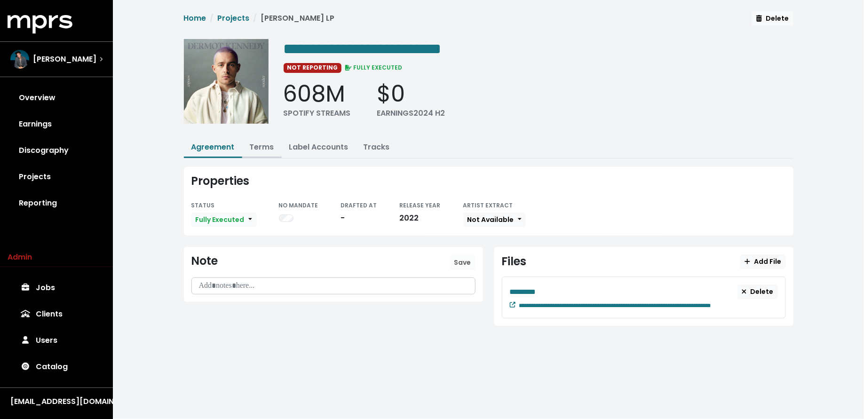
click at [260, 145] on link "Terms" at bounding box center [262, 147] width 24 height 11
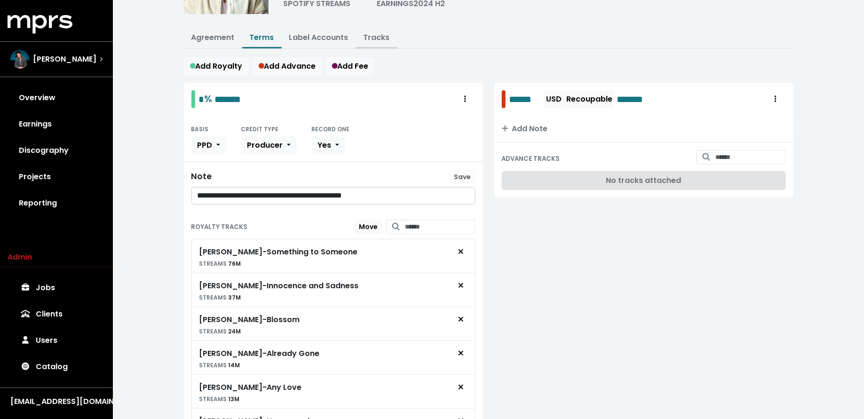
scroll to position [108, 0]
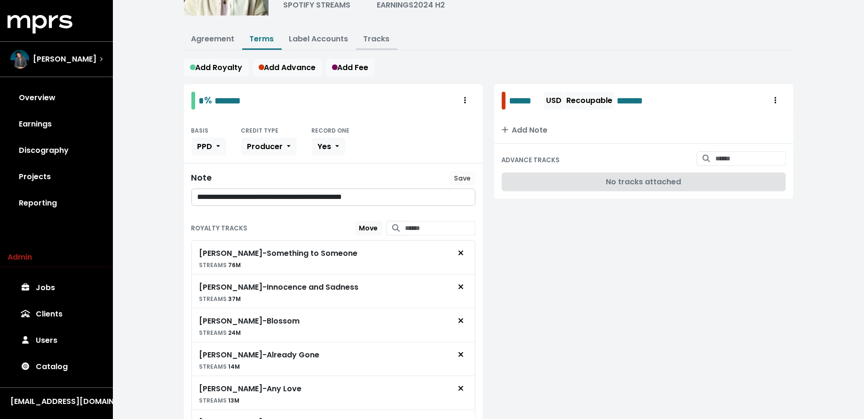
click at [375, 35] on link "Tracks" at bounding box center [376, 38] width 26 height 11
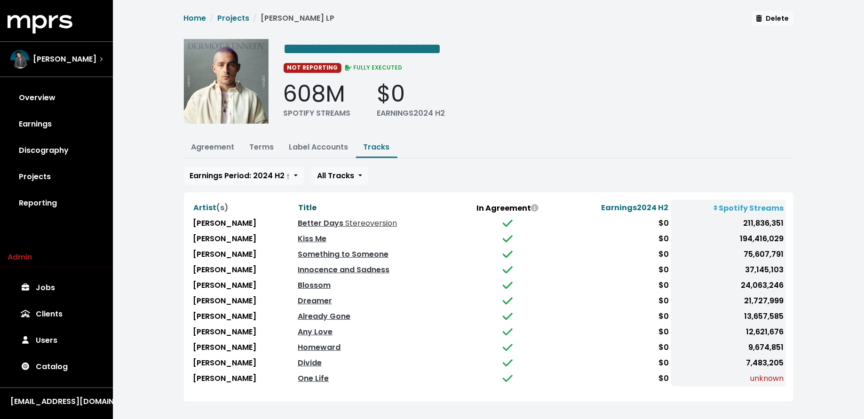
click at [311, 203] on span "Title" at bounding box center [307, 207] width 18 height 11
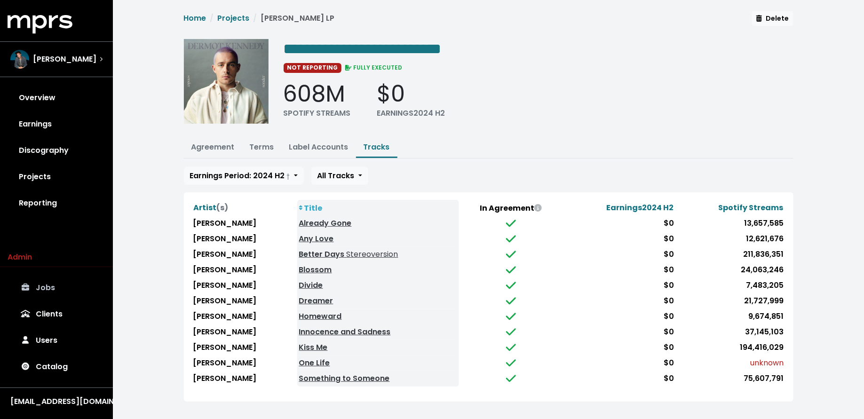
click at [55, 291] on link "Jobs" at bounding box center [57, 288] width 98 height 26
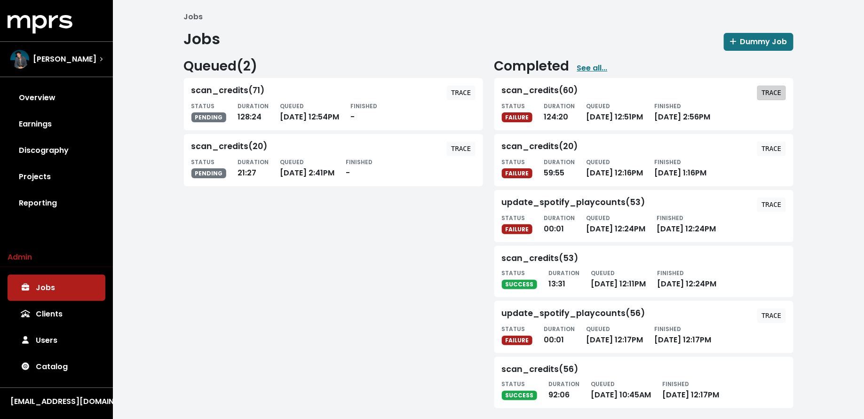
click at [770, 88] on span "TRACE" at bounding box center [771, 92] width 20 height 9
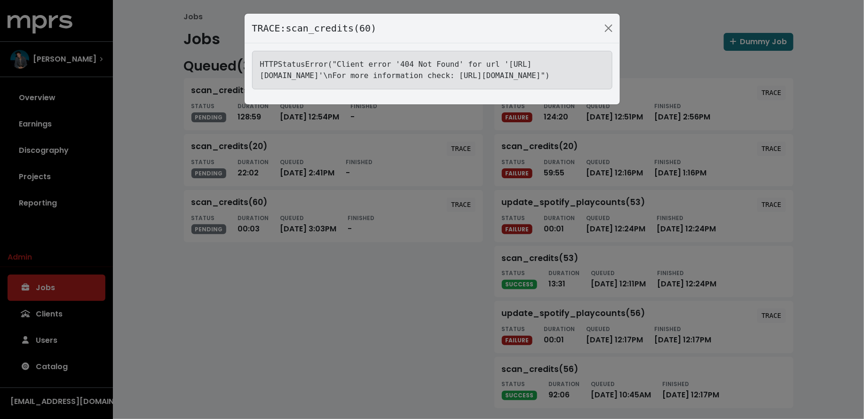
click at [188, 230] on div "TRACE: scan_credits(60) HTTPStatusError("Client error '404 Not Found' for url '…" at bounding box center [432, 209] width 864 height 419
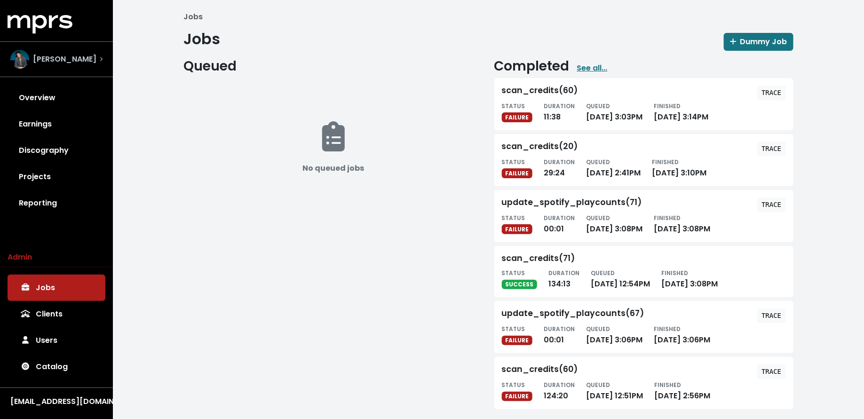
click at [67, 70] on div "[PERSON_NAME]" at bounding box center [56, 59] width 107 height 34
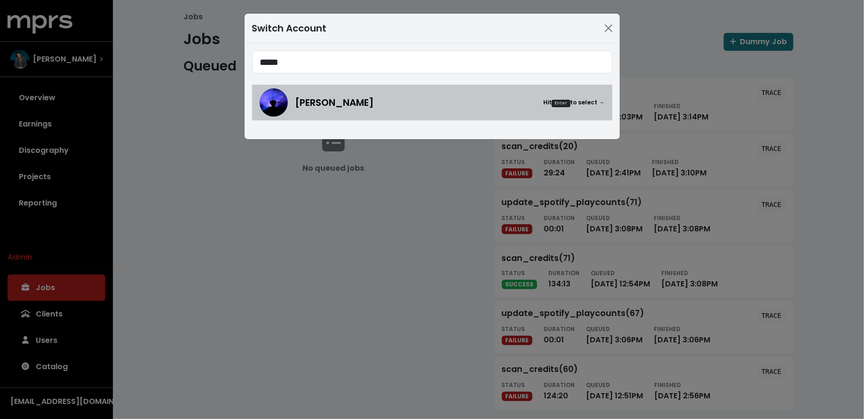
type input "*****"
click at [289, 94] on div "Teddy Walton Hit Enter to select →" at bounding box center [432, 102] width 345 height 28
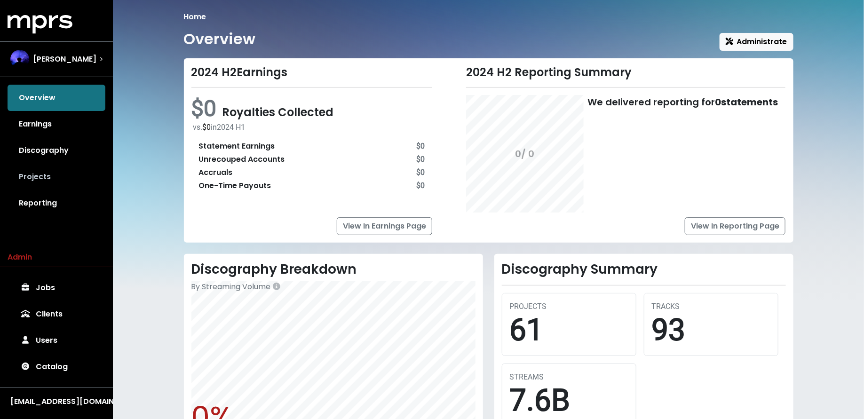
click at [45, 182] on link "Projects" at bounding box center [57, 177] width 98 height 26
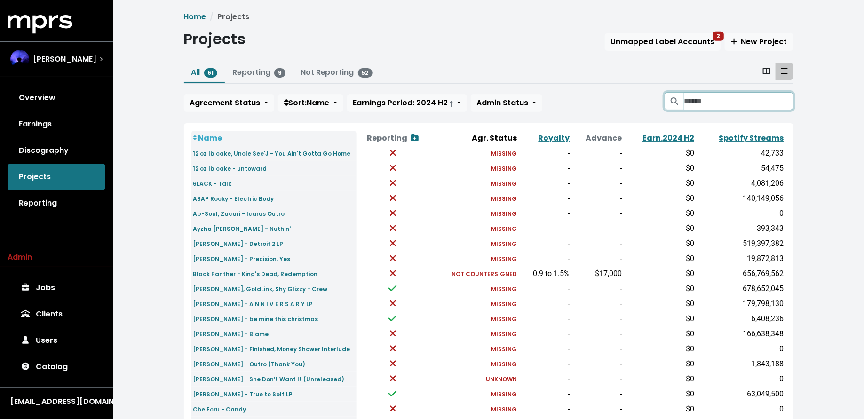
click at [697, 99] on input "Search projects" at bounding box center [738, 101] width 109 height 18
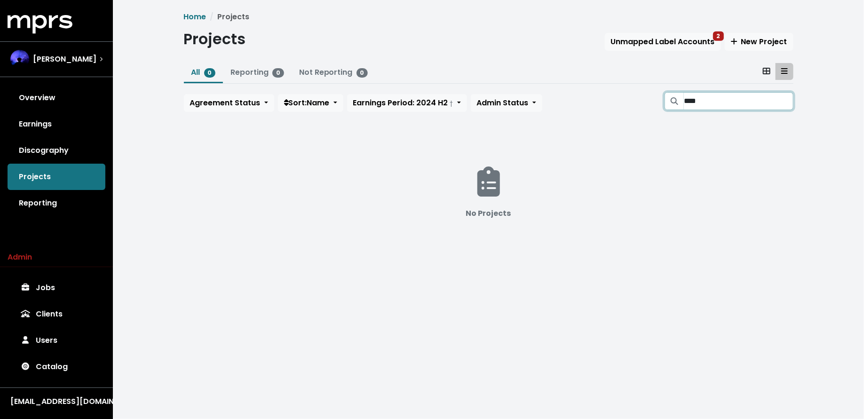
type input "****"
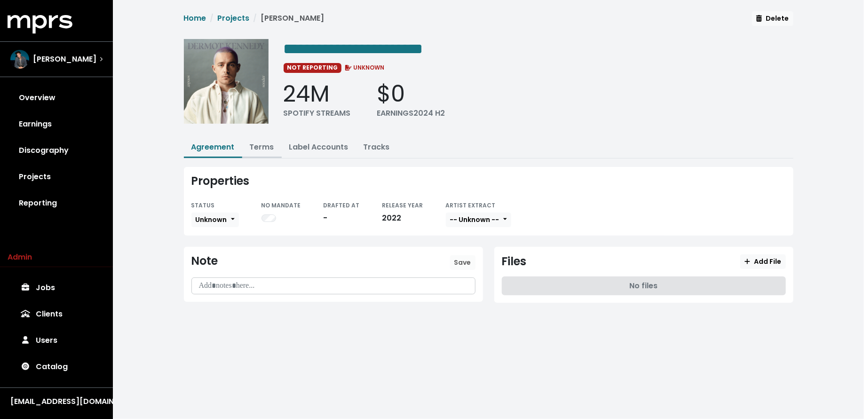
click at [264, 146] on link "Terms" at bounding box center [262, 147] width 24 height 11
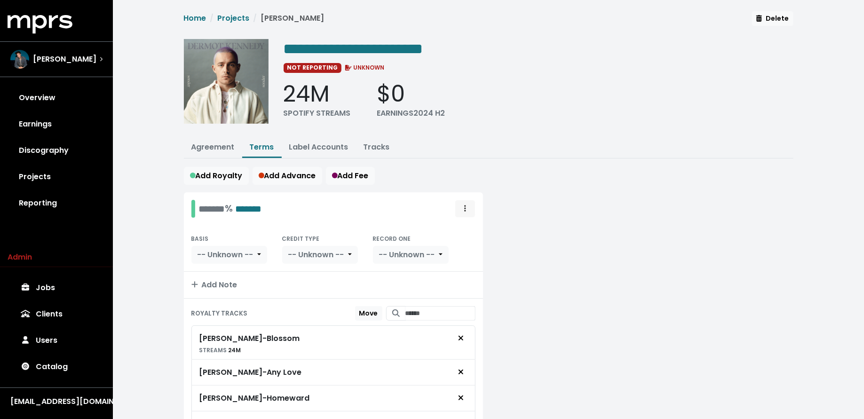
click at [462, 209] on span "Royalty administration options" at bounding box center [465, 208] width 8 height 11
click at [456, 228] on link "Move" at bounding box center [438, 229] width 74 height 15
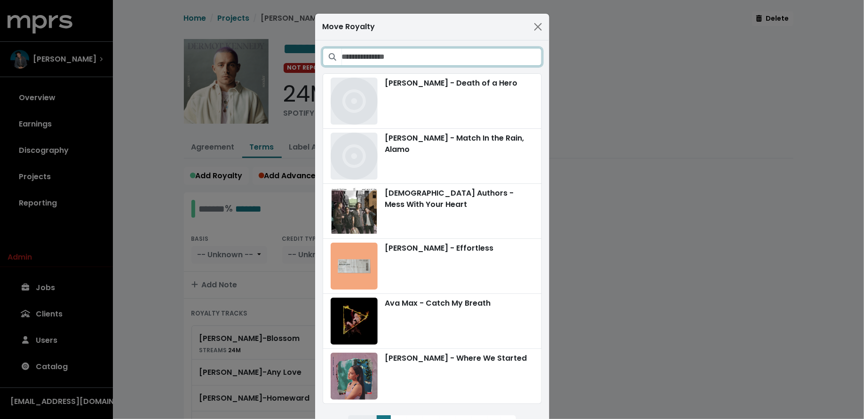
click at [497, 58] on input "Search projects" at bounding box center [442, 57] width 200 height 18
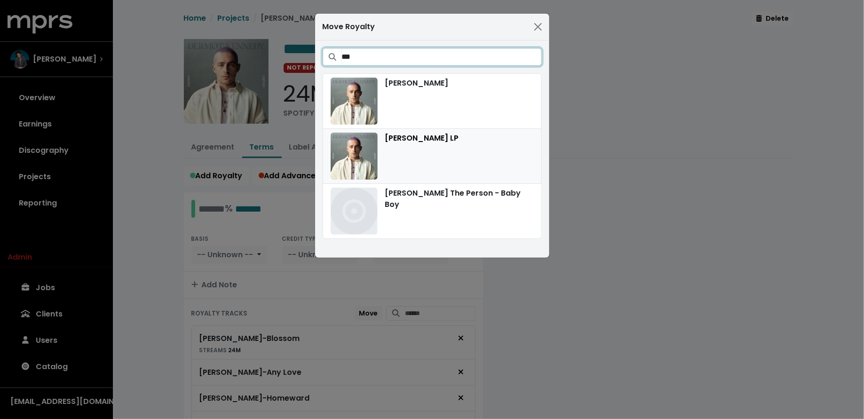
type input "***"
click at [468, 149] on div "[PERSON_NAME] LP" at bounding box center [432, 156] width 203 height 47
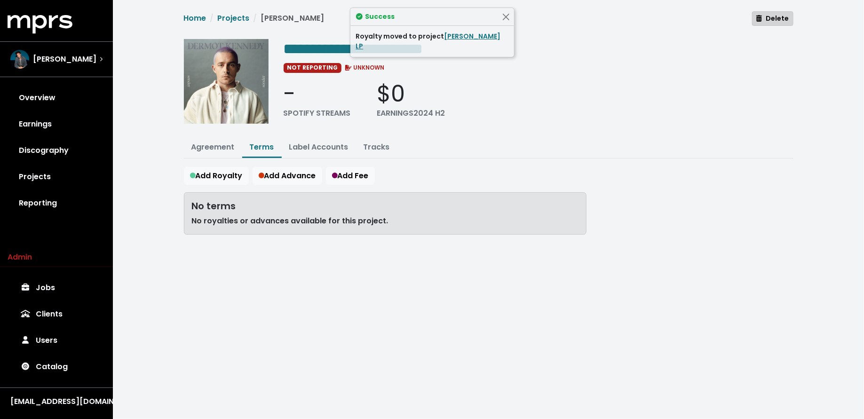
click at [779, 17] on span "Delete" at bounding box center [772, 18] width 32 height 9
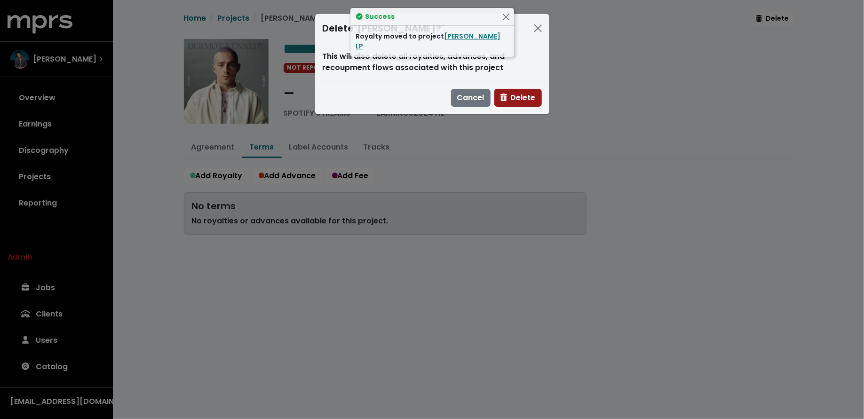
click at [533, 93] on span "Delete" at bounding box center [517, 97] width 35 height 11
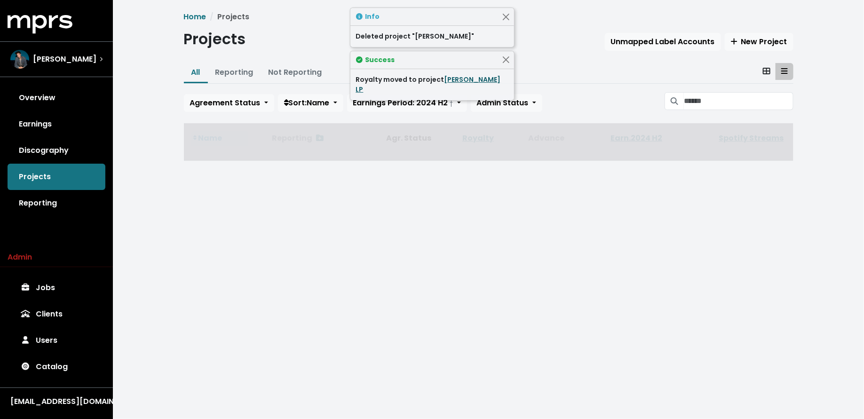
click at [459, 77] on link "[PERSON_NAME] LP" at bounding box center [428, 84] width 145 height 19
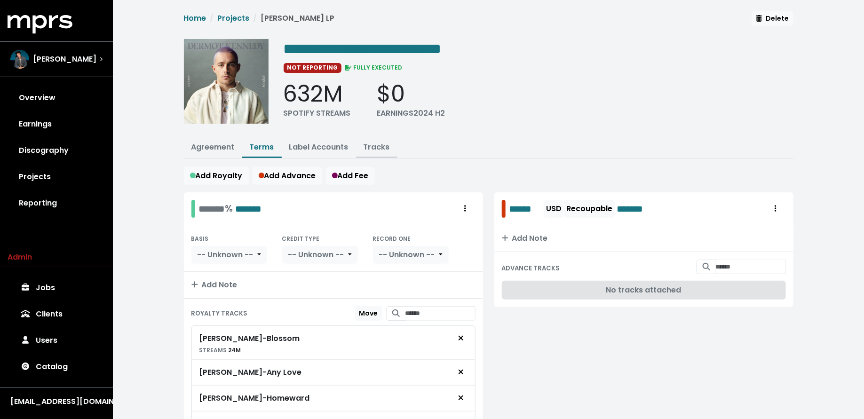
click at [376, 148] on link "Tracks" at bounding box center [376, 147] width 26 height 11
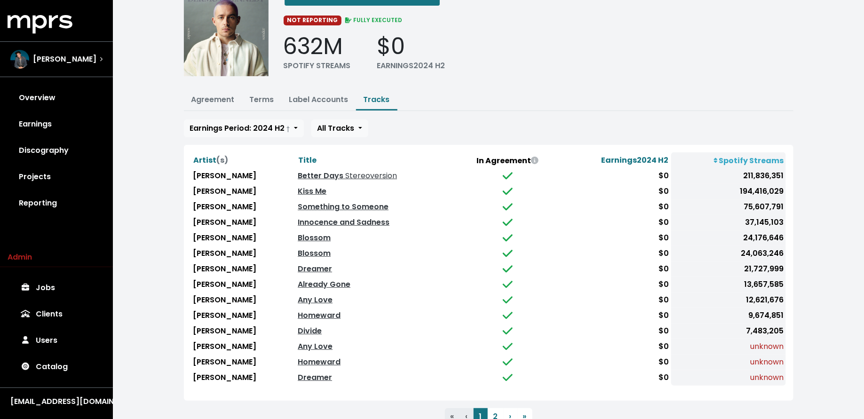
scroll to position [49, 0]
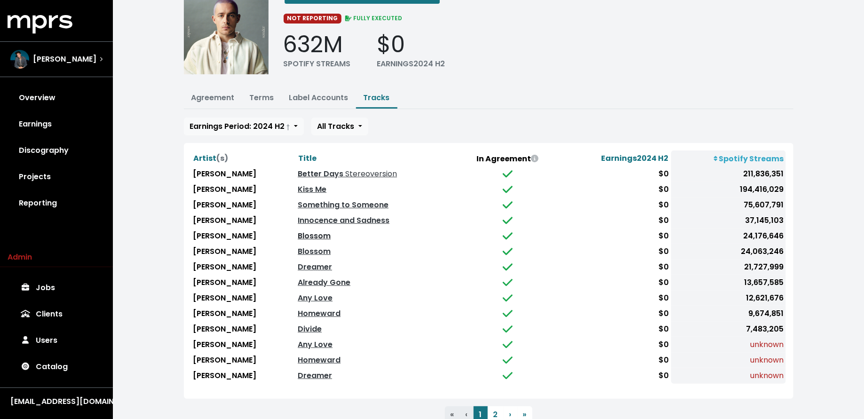
click at [317, 235] on link "Blossom" at bounding box center [314, 235] width 33 height 11
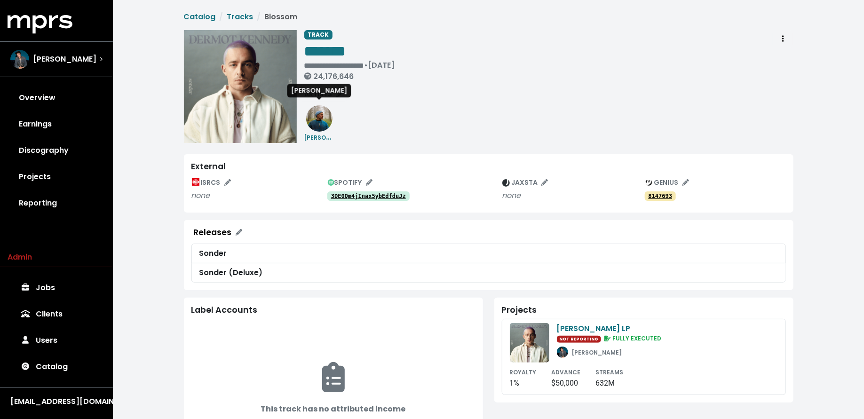
click at [314, 124] on img at bounding box center [319, 118] width 26 height 26
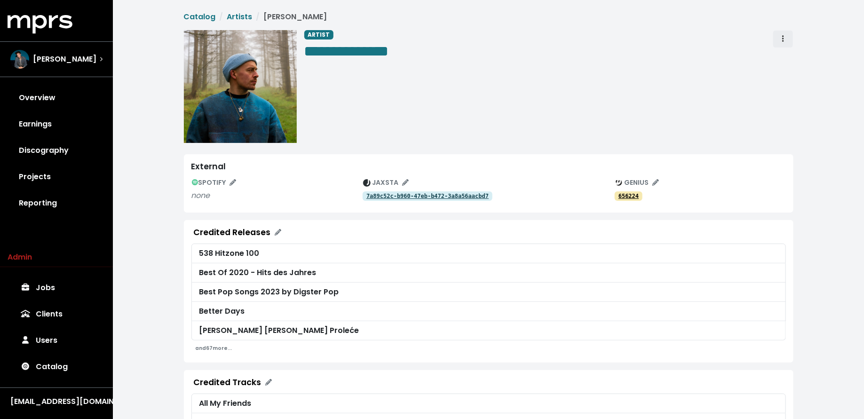
click at [784, 41] on span "Artist actions" at bounding box center [783, 38] width 8 height 11
click at [785, 57] on link "Merge" at bounding box center [810, 59] width 74 height 15
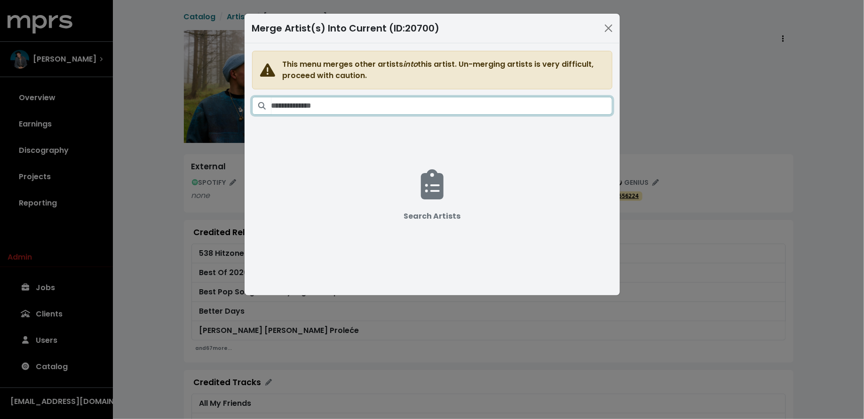
click at [516, 100] on input "Search artists" at bounding box center [441, 106] width 341 height 18
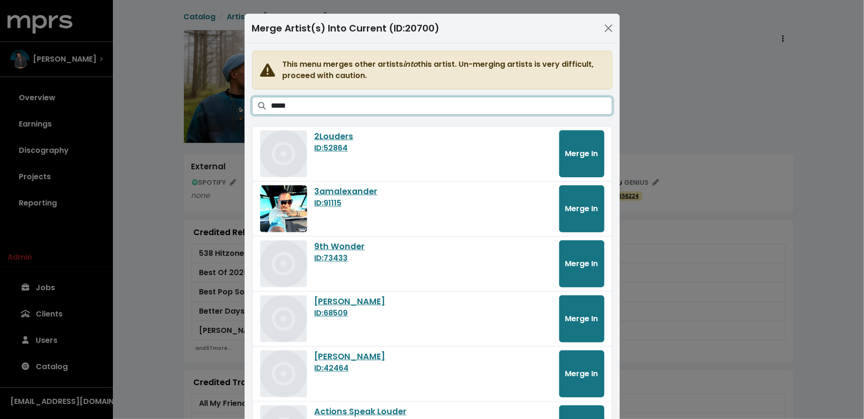
type input "******"
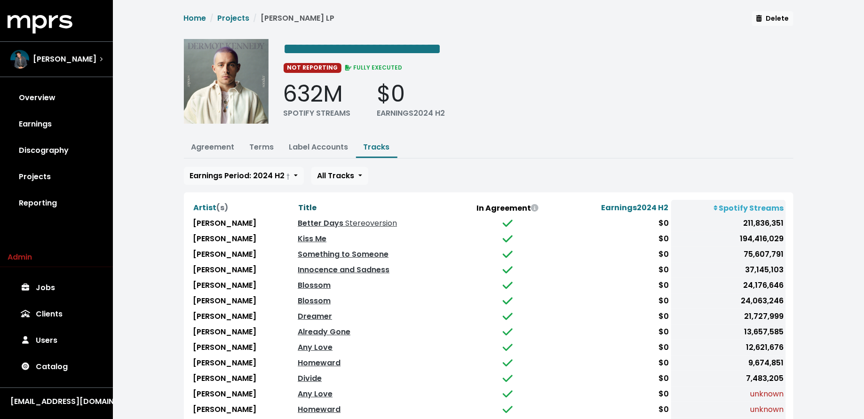
click at [315, 204] on span "Title" at bounding box center [307, 207] width 18 height 11
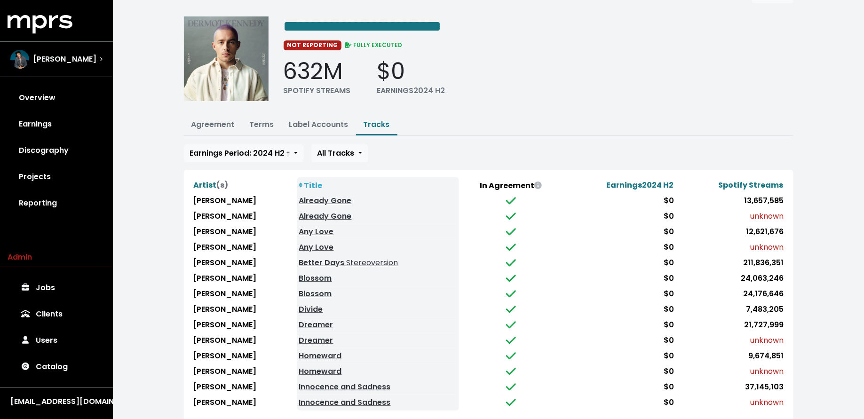
scroll to position [26, 0]
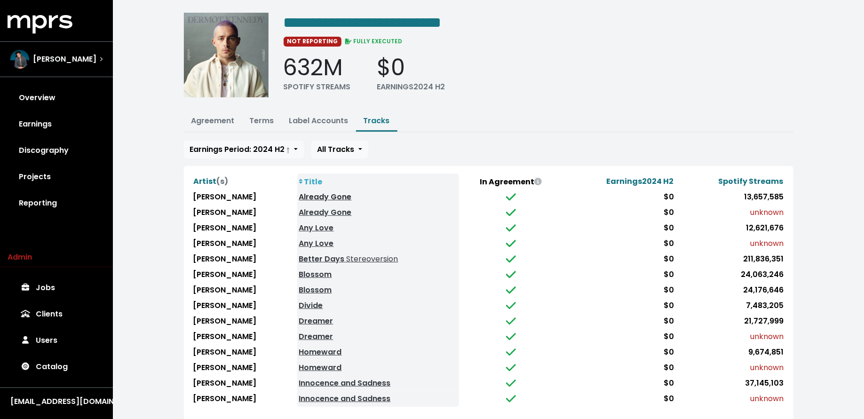
click at [333, 196] on link "Already Gone" at bounding box center [325, 196] width 53 height 11
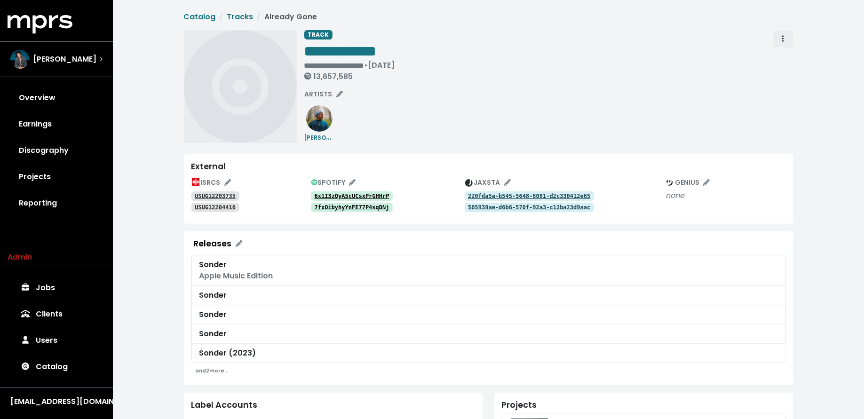
click at [782, 41] on icon "Track actions" at bounding box center [783, 39] width 2 height 8
click at [783, 55] on link "Merge" at bounding box center [810, 59] width 74 height 15
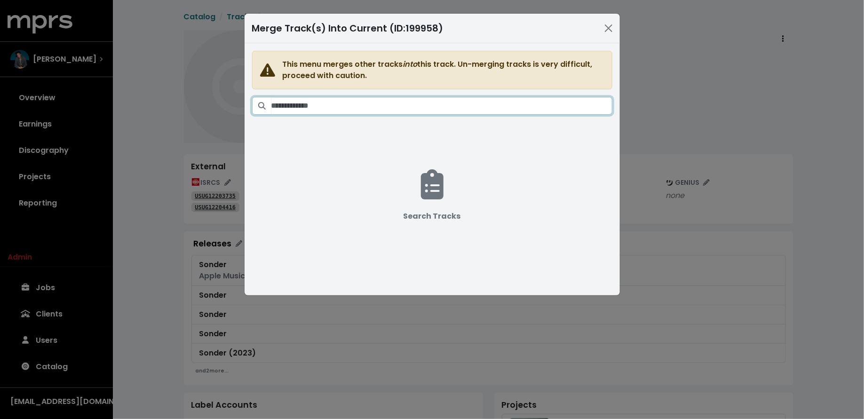
click at [547, 103] on input "Search tracks" at bounding box center [441, 106] width 341 height 18
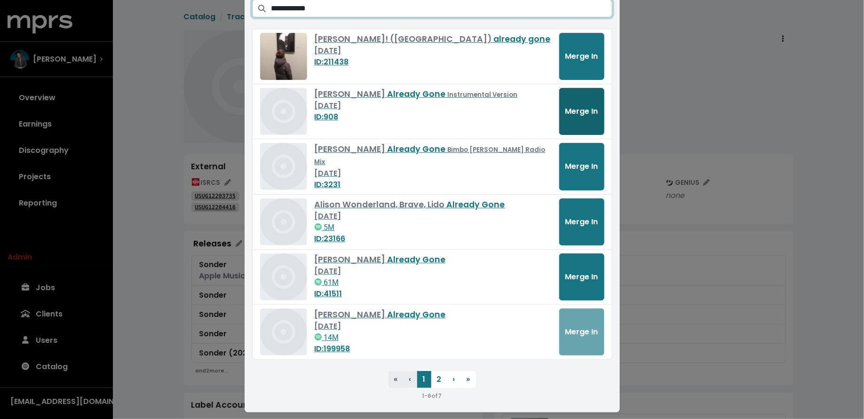
scroll to position [101, 0]
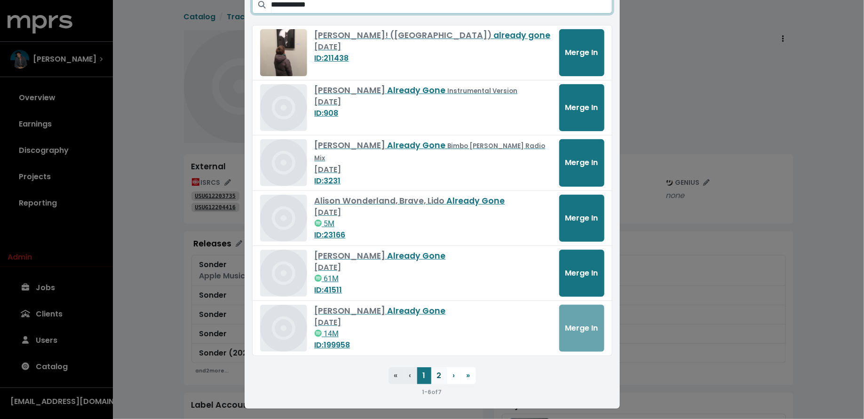
type input "**********"
click at [437, 373] on button "2" at bounding box center [439, 375] width 16 height 17
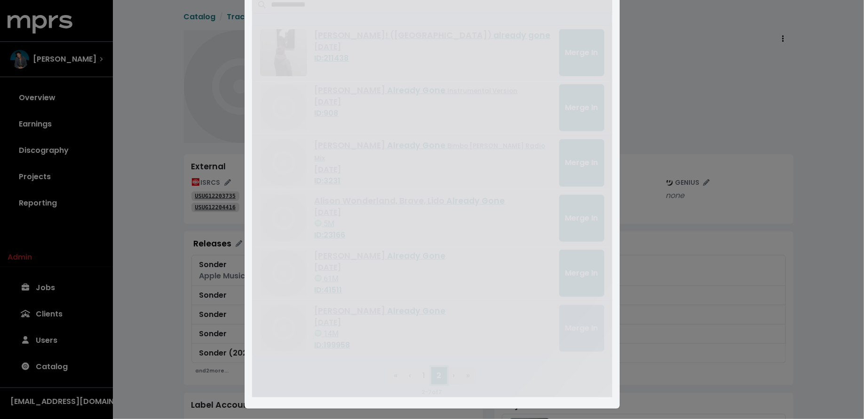
scroll to position [0, 0]
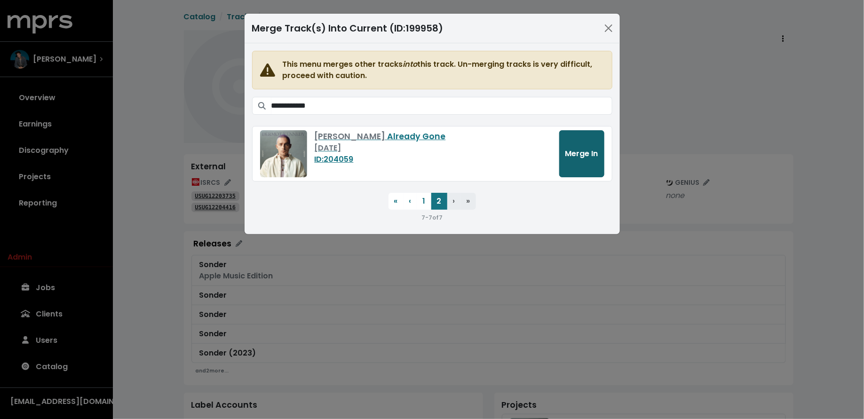
click at [574, 154] on span "Merge In" at bounding box center [581, 153] width 33 height 11
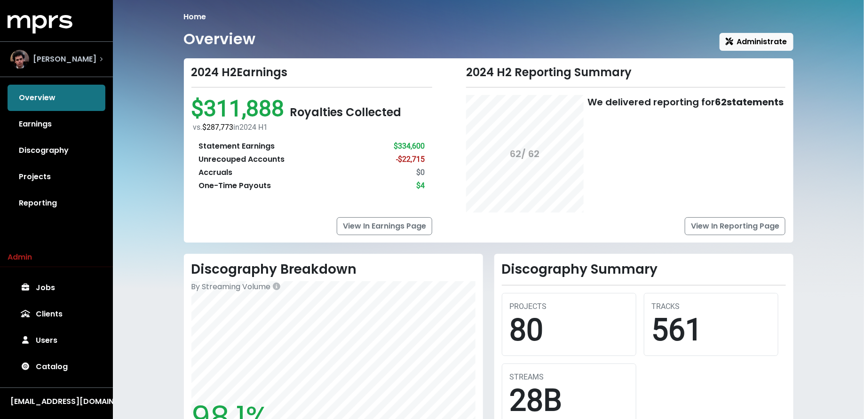
click at [61, 65] on div "[PERSON_NAME]" at bounding box center [53, 59] width 86 height 19
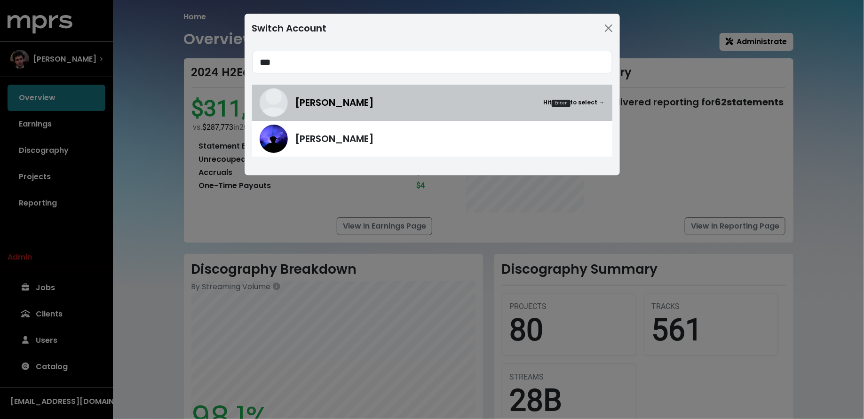
type input "***"
click at [342, 103] on span "[PERSON_NAME]" at bounding box center [334, 102] width 79 height 14
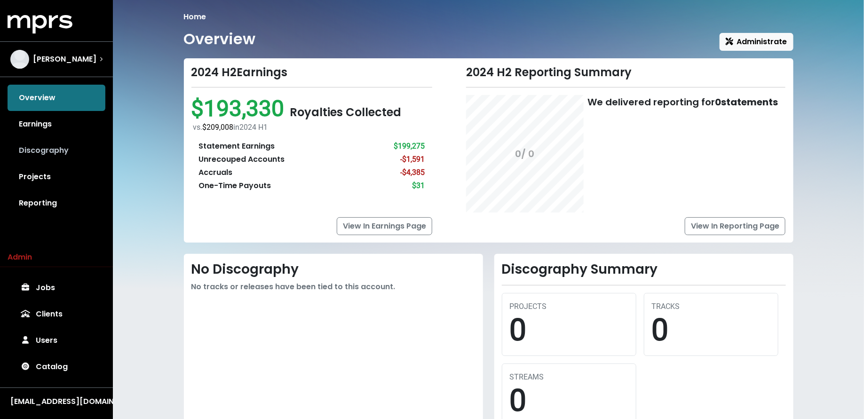
click at [49, 157] on link "Discography" at bounding box center [57, 150] width 98 height 26
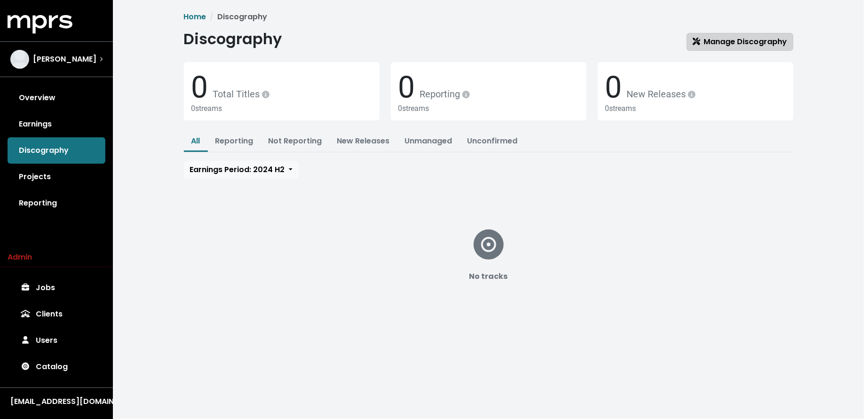
click at [725, 37] on span "Manage Discography" at bounding box center [740, 41] width 94 height 11
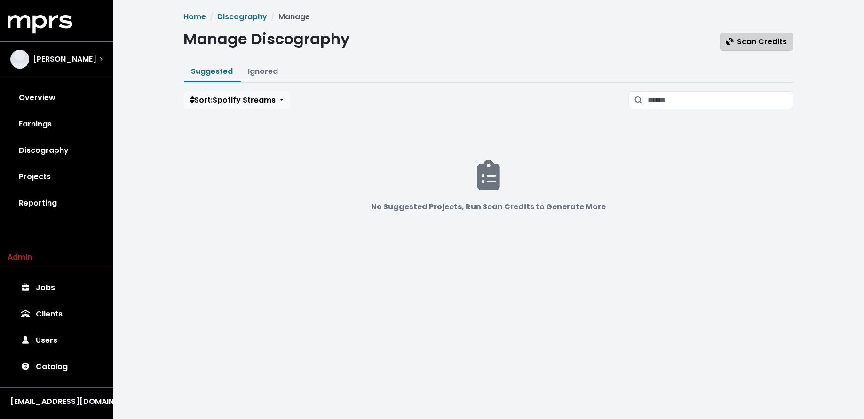
click at [746, 50] on button "Scan Credits" at bounding box center [756, 42] width 73 height 18
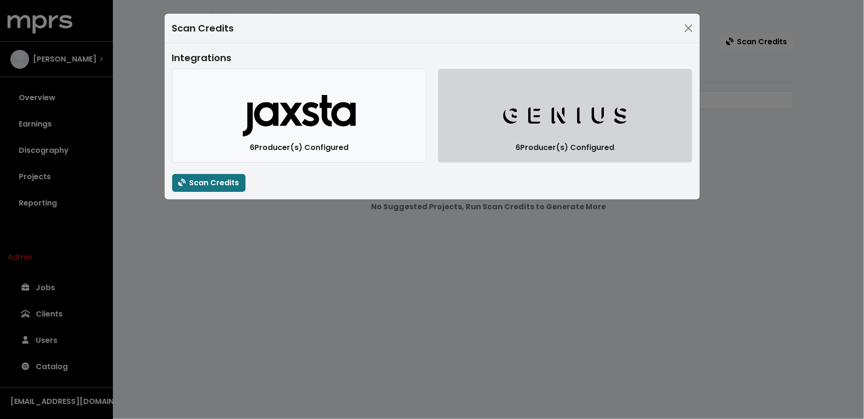
click at [523, 109] on icon "Genius Logo" at bounding box center [565, 115] width 126 height 19
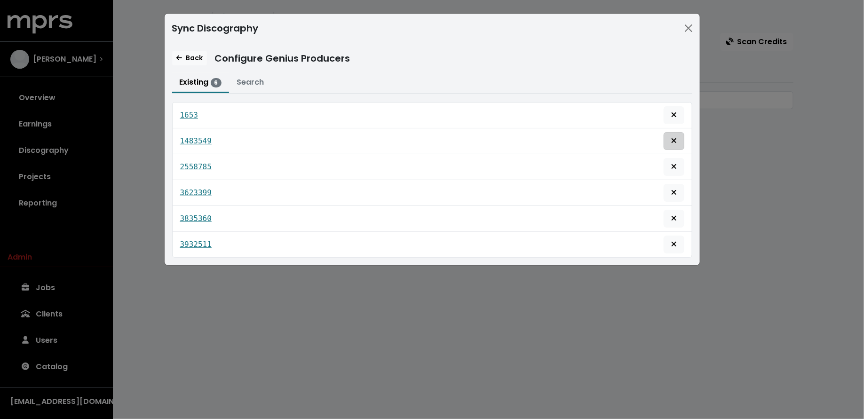
click at [670, 136] on span "Remove this genius producer identification" at bounding box center [673, 140] width 8 height 11
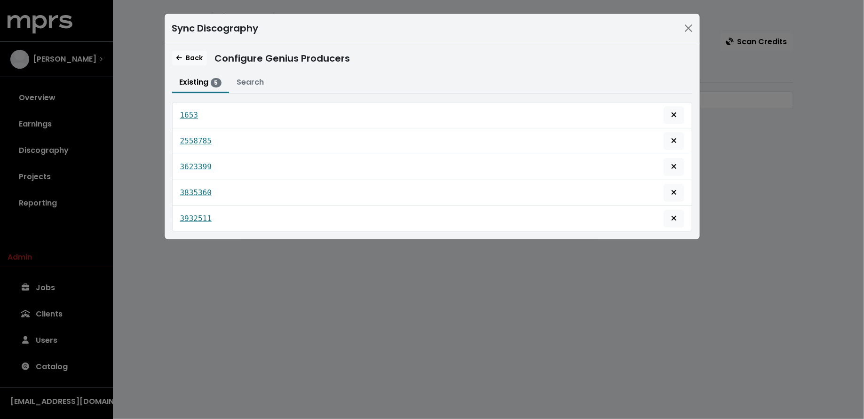
click at [192, 292] on div "Sync Discography Back Configure Genius Producers Existing 5 Search 1653 2558785…" at bounding box center [432, 209] width 864 height 419
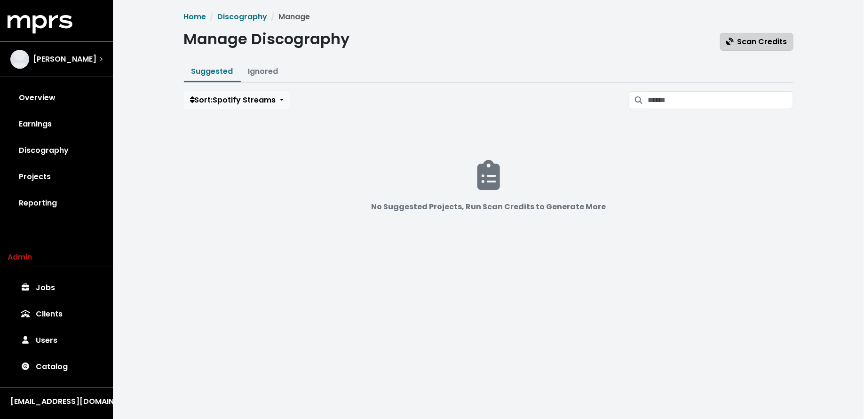
click at [745, 38] on span "Scan Credits" at bounding box center [756, 41] width 61 height 11
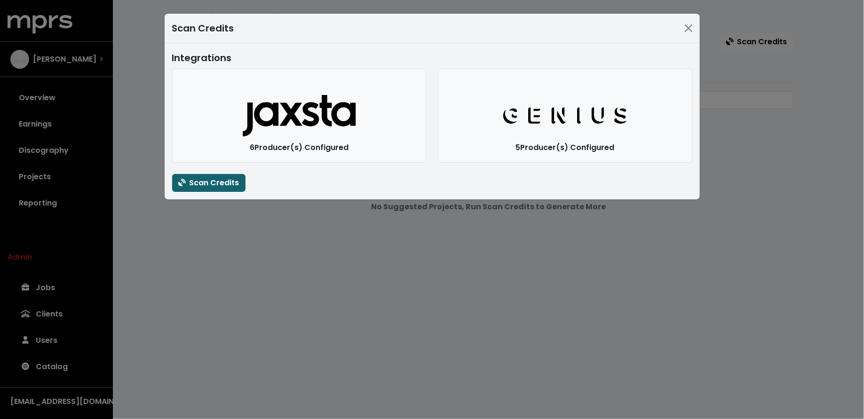
click at [210, 187] on span "Scan Credits" at bounding box center [208, 182] width 61 height 11
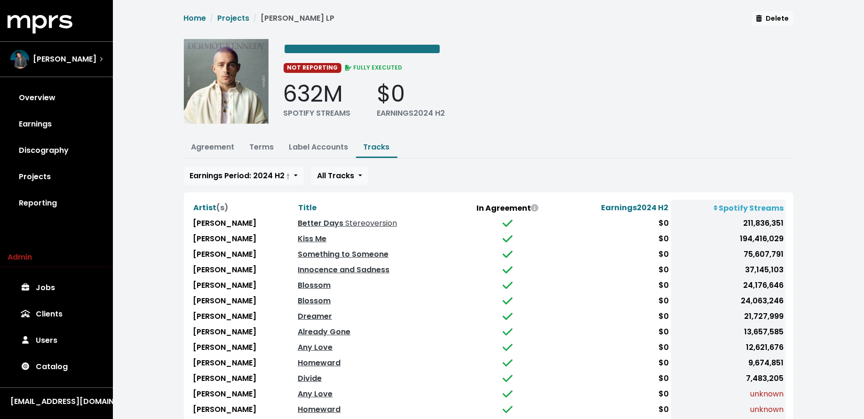
click at [309, 200] on th "Title" at bounding box center [376, 208] width 160 height 16
click at [312, 203] on span "Title" at bounding box center [307, 207] width 18 height 11
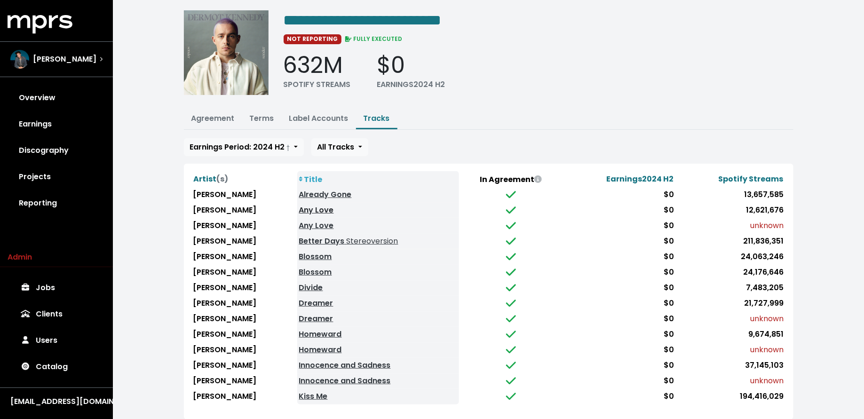
scroll to position [28, 0]
click at [314, 206] on link "Any Love" at bounding box center [316, 210] width 35 height 11
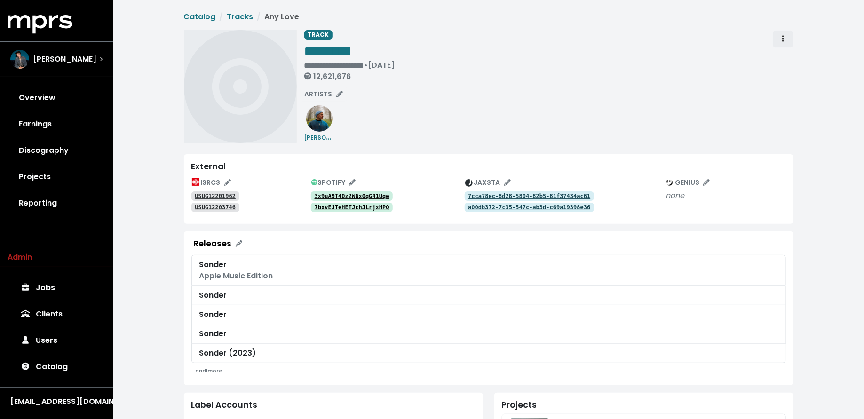
click at [776, 33] on button "Track actions" at bounding box center [782, 39] width 21 height 18
click at [783, 56] on link "Merge" at bounding box center [810, 59] width 74 height 15
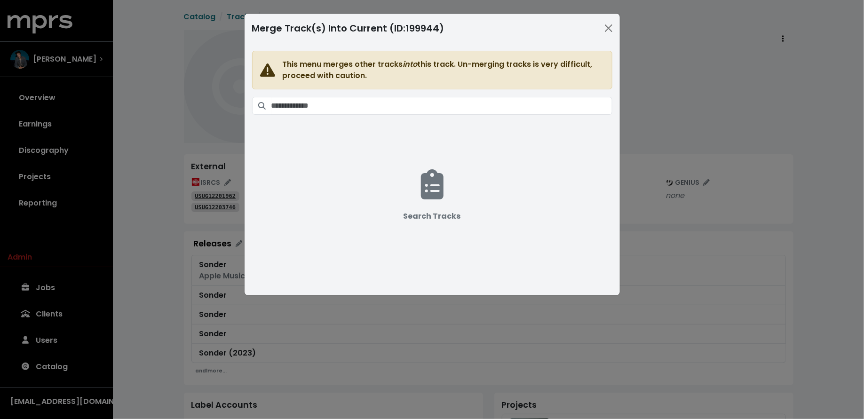
click at [477, 115] on span "This menu merges other tracks into this track. Un-merging tracks is very diffic…" at bounding box center [432, 164] width 360 height 226
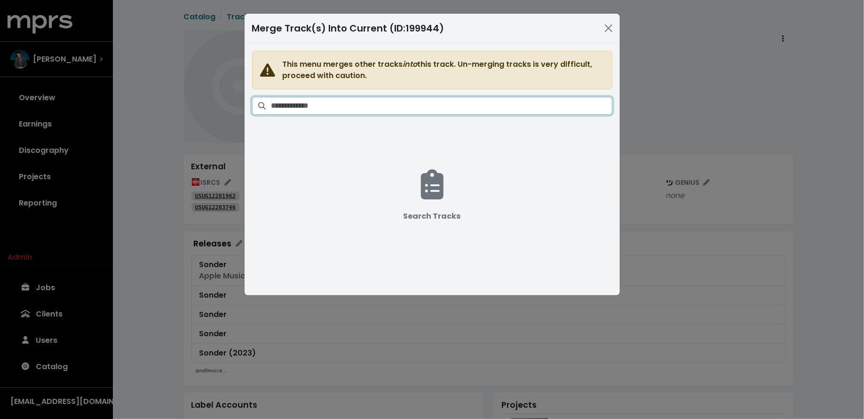
click at [477, 107] on input "Search tracks" at bounding box center [441, 106] width 341 height 18
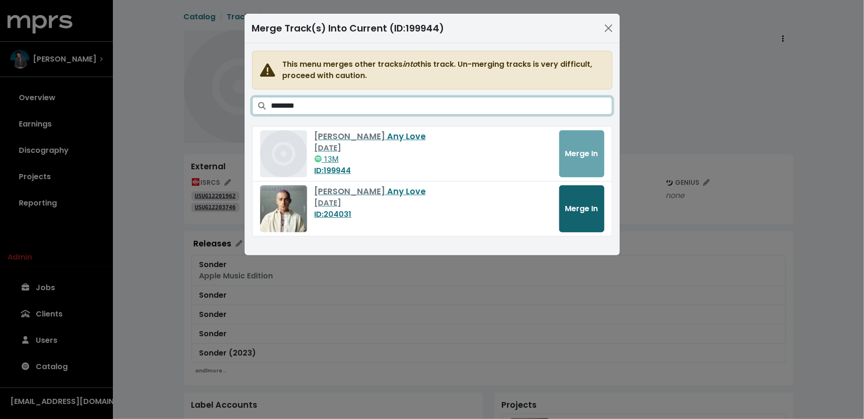
type input "********"
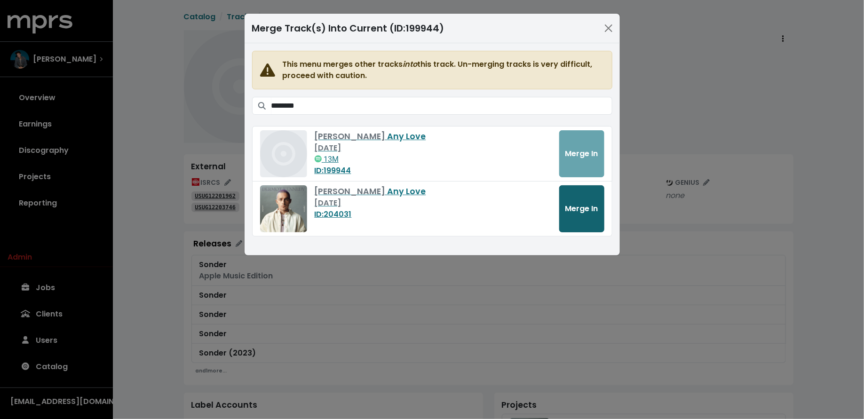
click at [563, 200] on button "Merge In" at bounding box center [581, 208] width 45 height 47
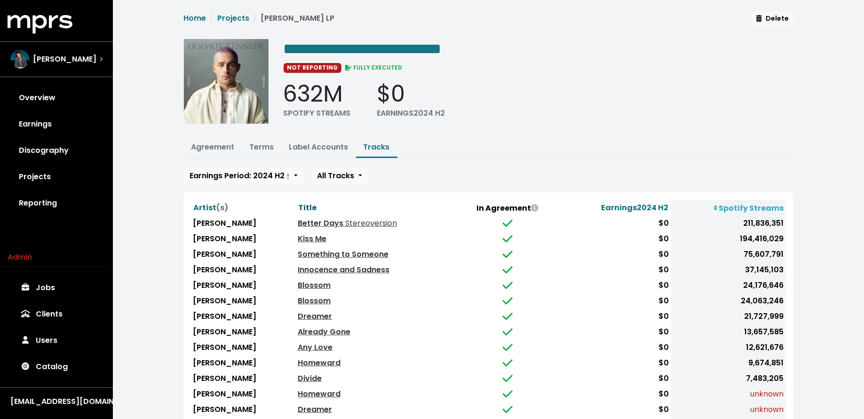
click at [304, 206] on span "Title" at bounding box center [307, 207] width 18 height 11
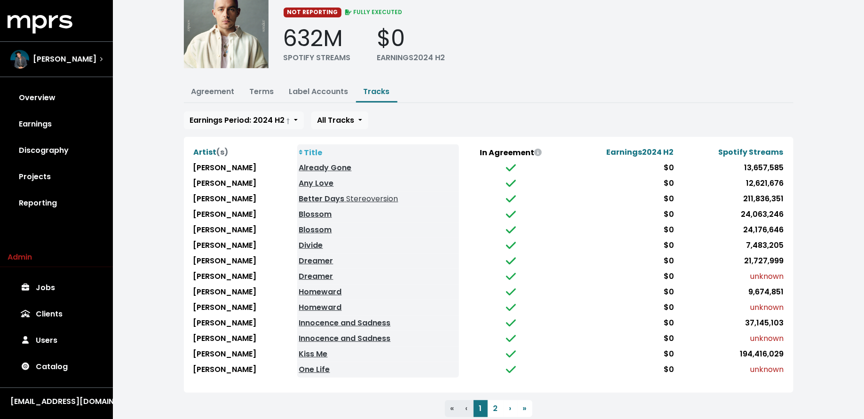
scroll to position [66, 0]
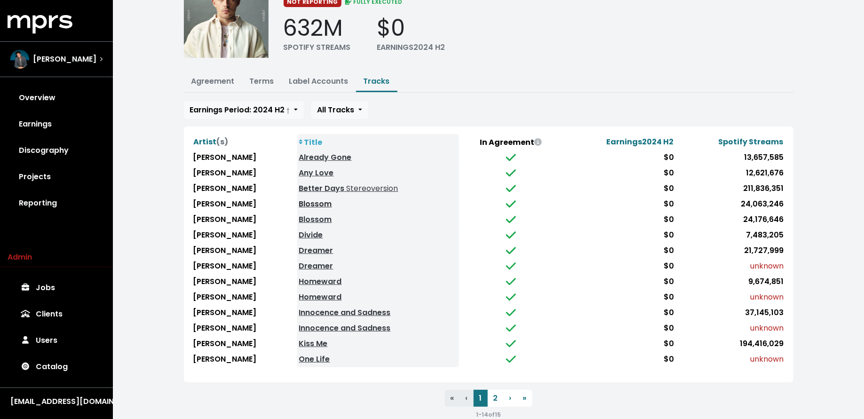
click at [324, 200] on link "Blossom" at bounding box center [315, 203] width 33 height 11
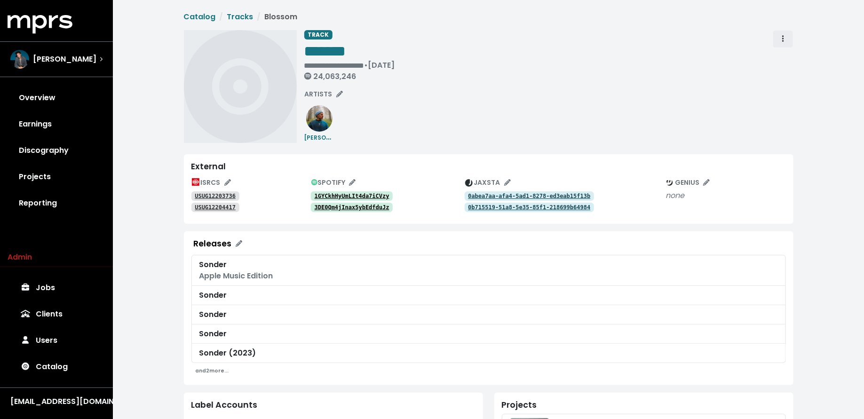
click at [779, 38] on span "Track actions" at bounding box center [783, 38] width 8 height 11
click at [789, 55] on link "Merge" at bounding box center [810, 59] width 74 height 15
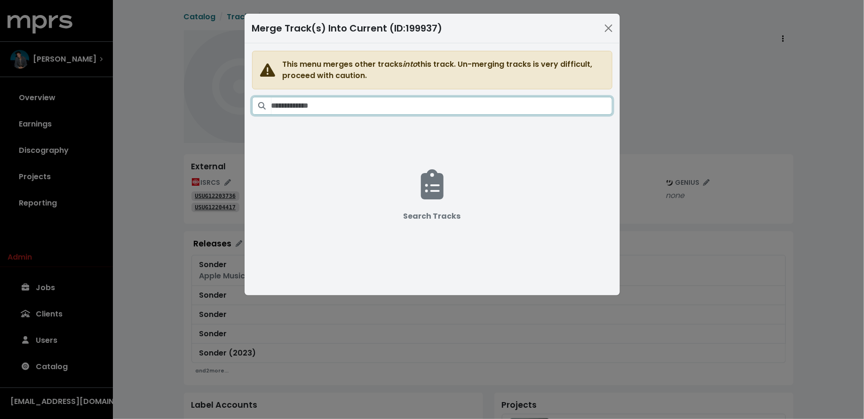
click at [435, 110] on input "Search tracks" at bounding box center [441, 106] width 341 height 18
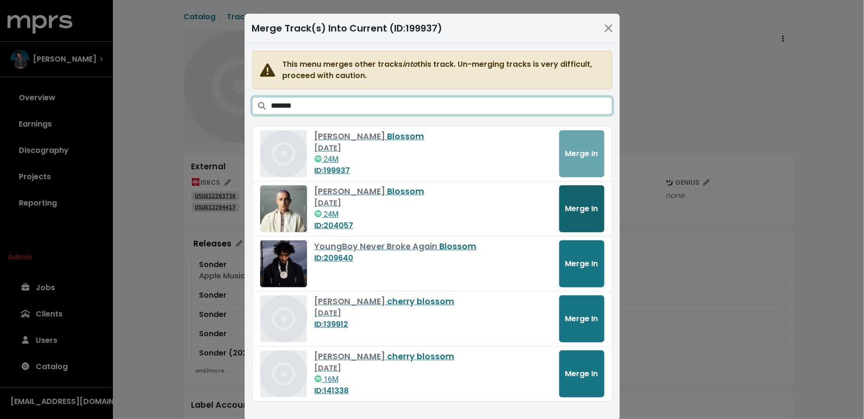
type input "*******"
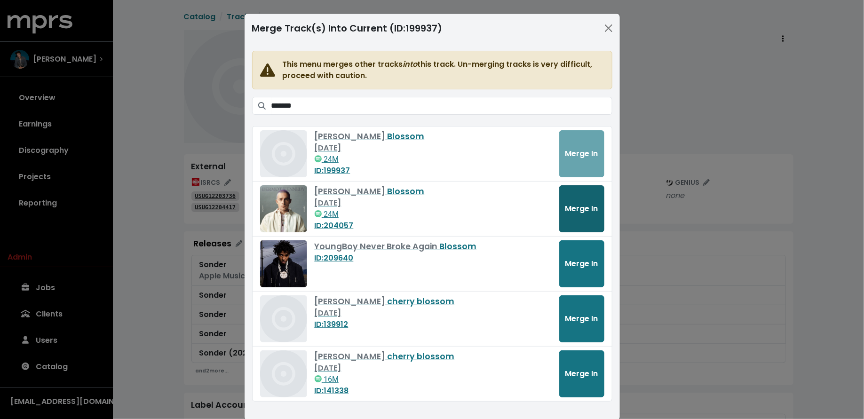
click at [566, 203] on span "Merge In" at bounding box center [581, 208] width 33 height 11
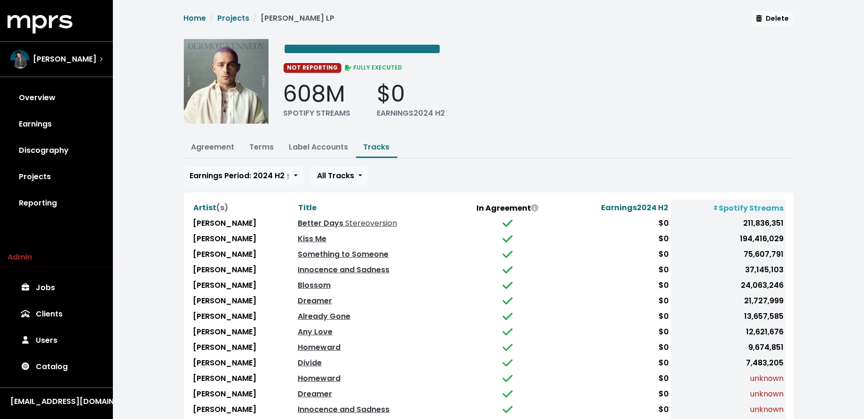
scroll to position [5, 0]
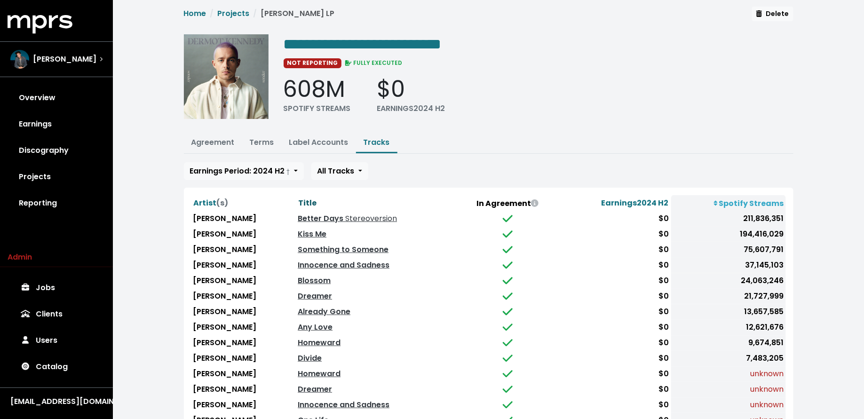
click at [307, 201] on span "Title" at bounding box center [307, 202] width 18 height 11
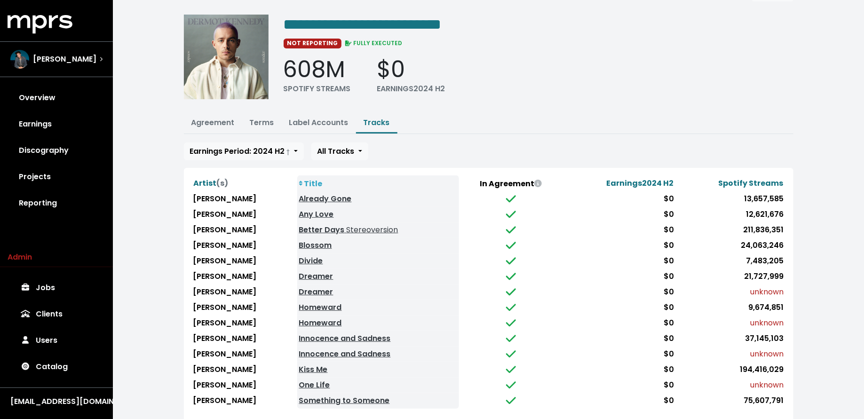
scroll to position [45, 0]
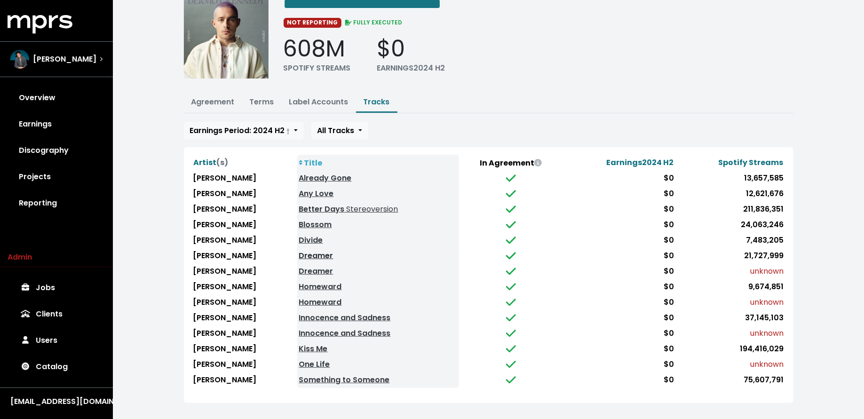
click at [323, 252] on link "Dreamer" at bounding box center [316, 255] width 34 height 11
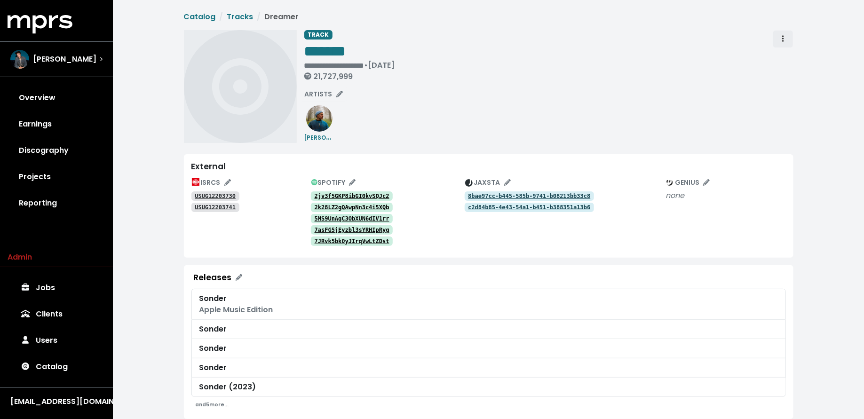
click at [779, 43] on span "Track actions" at bounding box center [783, 38] width 8 height 11
click at [779, 55] on link "Merge" at bounding box center [810, 59] width 74 height 15
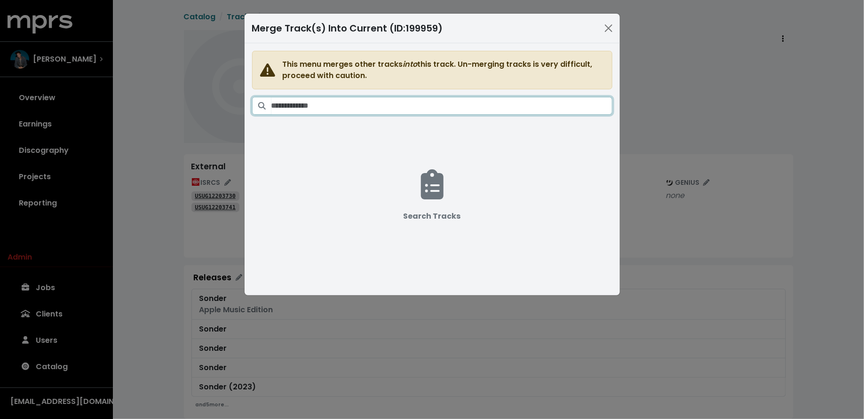
click at [437, 105] on input "Search tracks" at bounding box center [441, 106] width 341 height 18
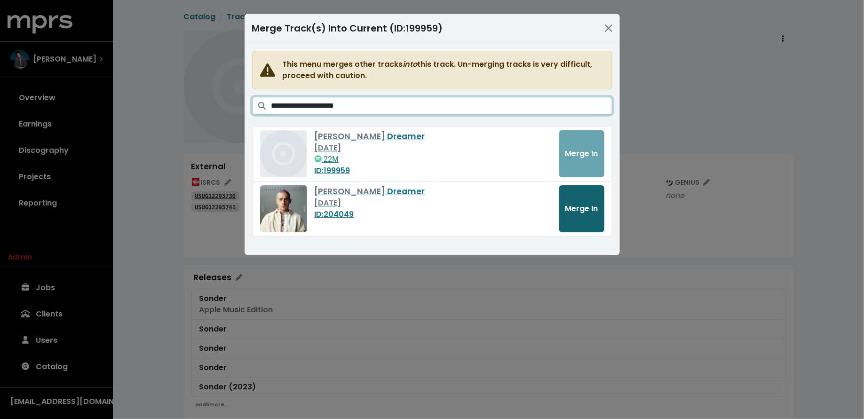
type input "**********"
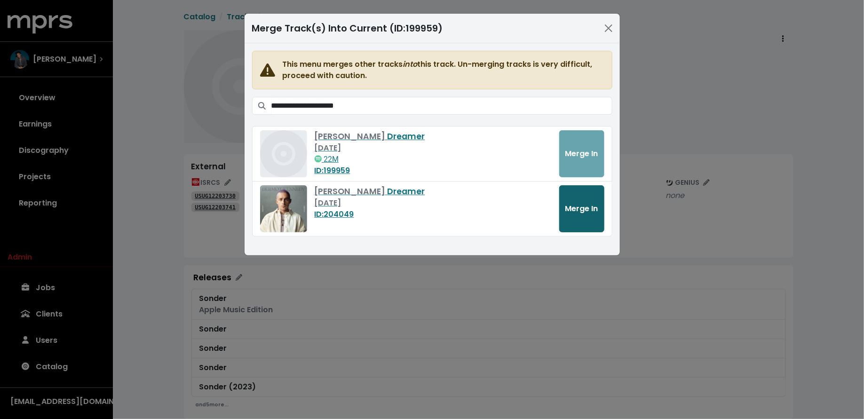
click at [559, 195] on button "Merge In" at bounding box center [581, 208] width 45 height 47
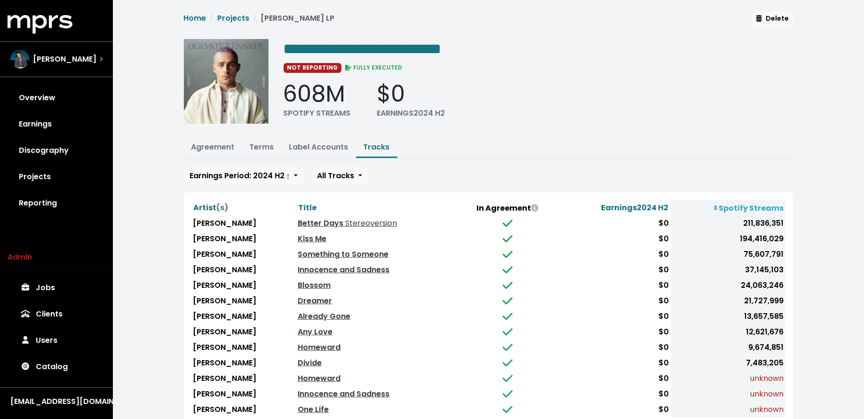
click at [299, 205] on th "Title" at bounding box center [376, 208] width 160 height 16
click at [311, 204] on span "Title" at bounding box center [307, 207] width 18 height 11
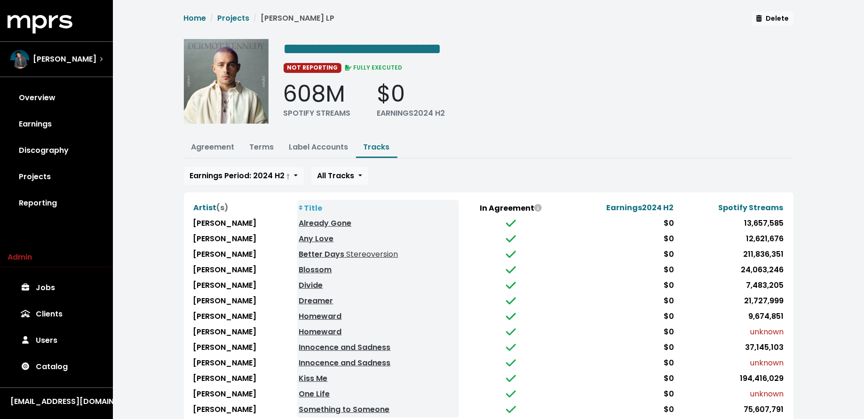
scroll to position [30, 0]
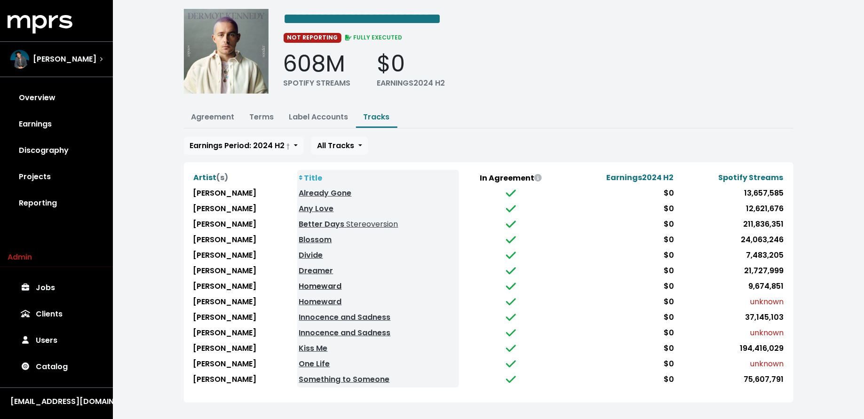
click at [313, 281] on link "Homeward" at bounding box center [320, 286] width 43 height 11
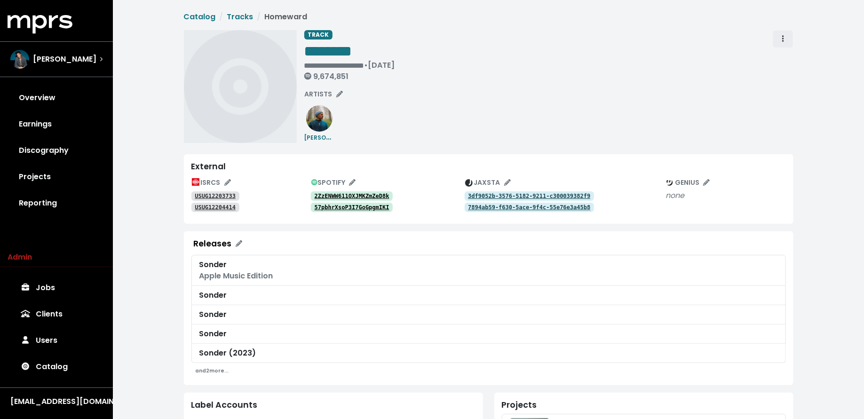
click at [786, 36] on span "Track actions" at bounding box center [783, 38] width 8 height 11
click at [786, 61] on link "Merge" at bounding box center [810, 59] width 74 height 15
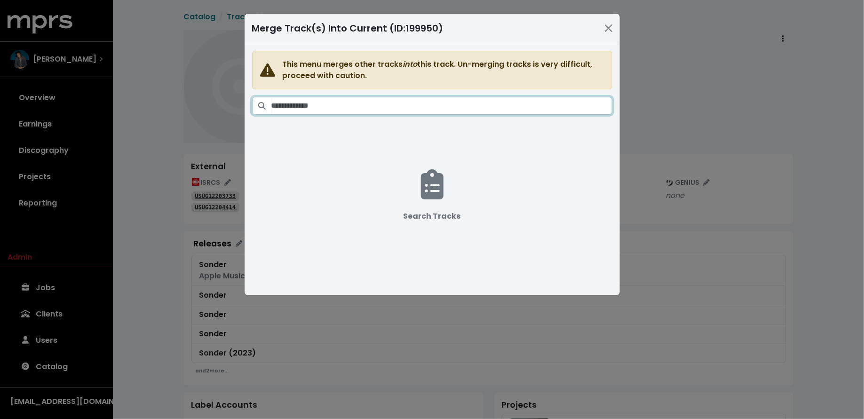
click at [472, 107] on input "Search tracks" at bounding box center [441, 106] width 341 height 18
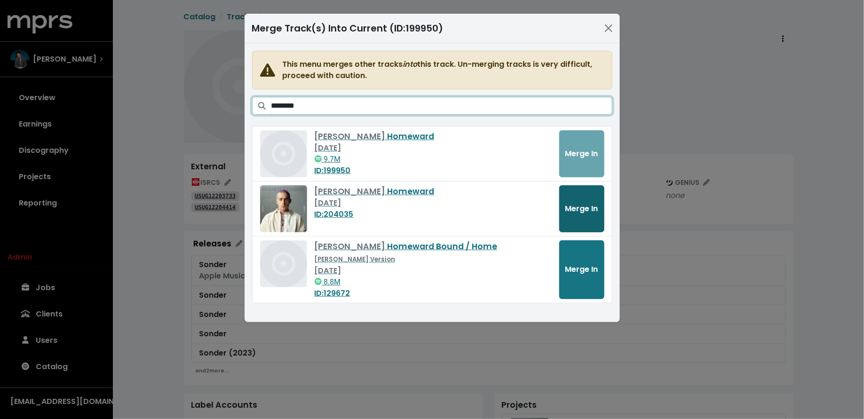
type input "********"
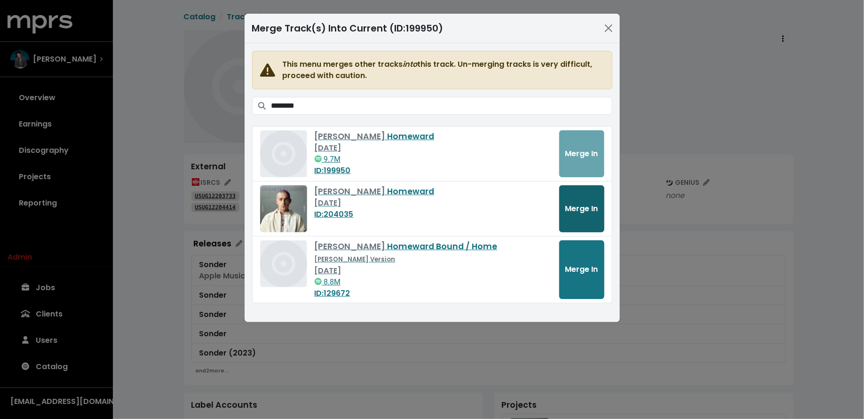
click at [589, 203] on span "Merge In" at bounding box center [581, 208] width 33 height 11
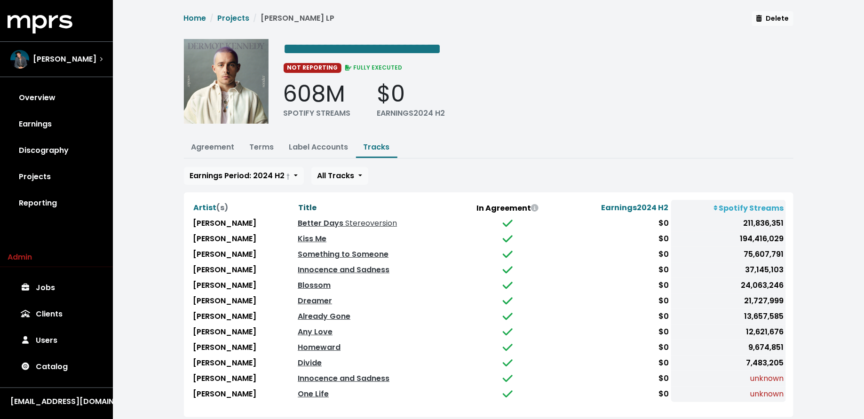
click at [315, 206] on span "Title" at bounding box center [307, 207] width 18 height 11
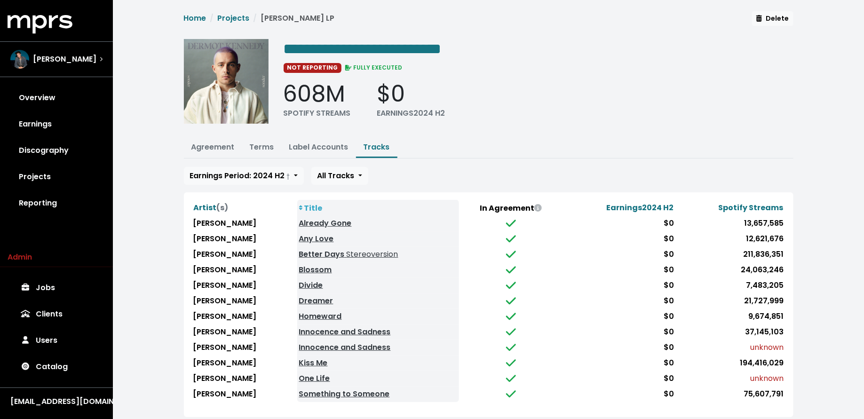
scroll to position [15, 0]
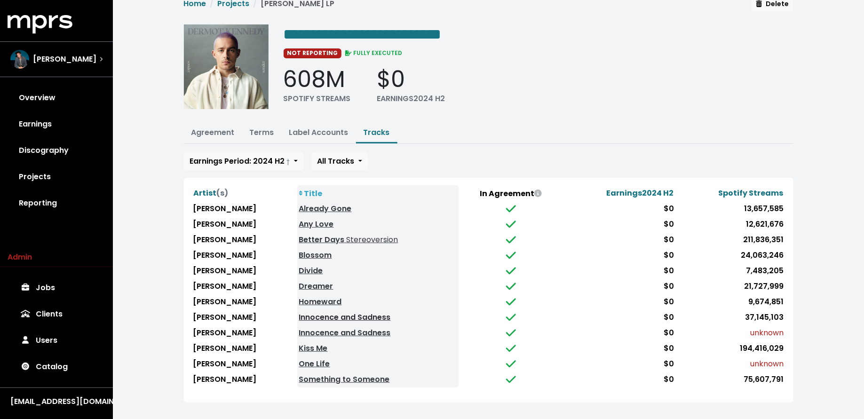
click at [318, 312] on link "Innocence and Sadness" at bounding box center [345, 317] width 92 height 11
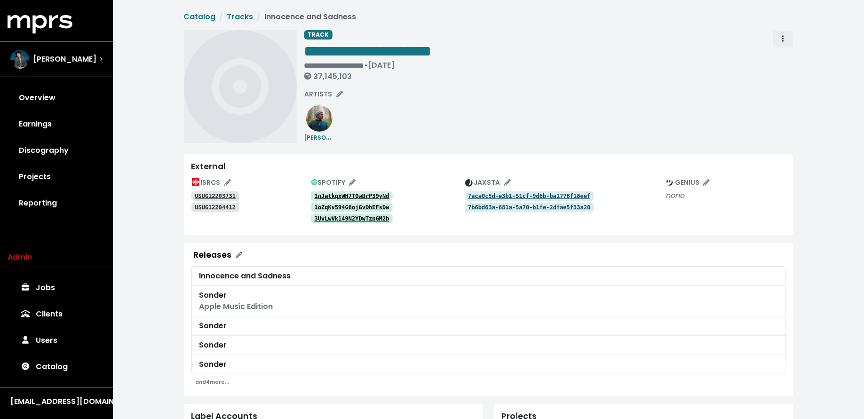
click at [782, 39] on icon "Track actions" at bounding box center [783, 39] width 2 height 8
click at [783, 58] on link "Merge" at bounding box center [810, 59] width 74 height 15
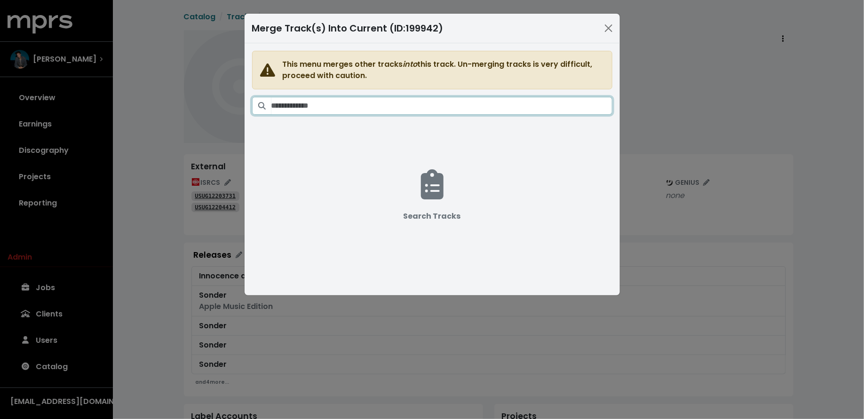
click at [474, 108] on input "Search tracks" at bounding box center [441, 106] width 341 height 18
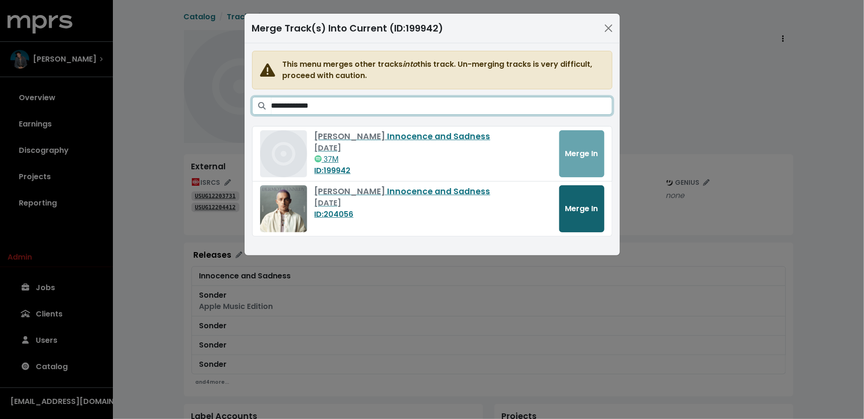
type input "**********"
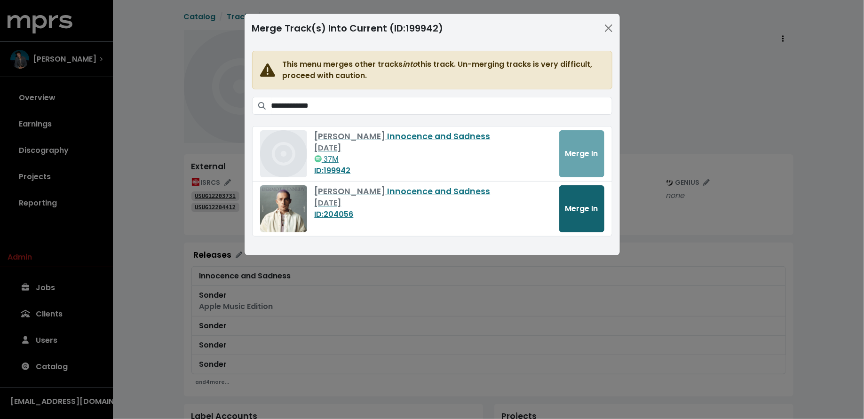
click at [583, 204] on span "Merge In" at bounding box center [581, 208] width 33 height 11
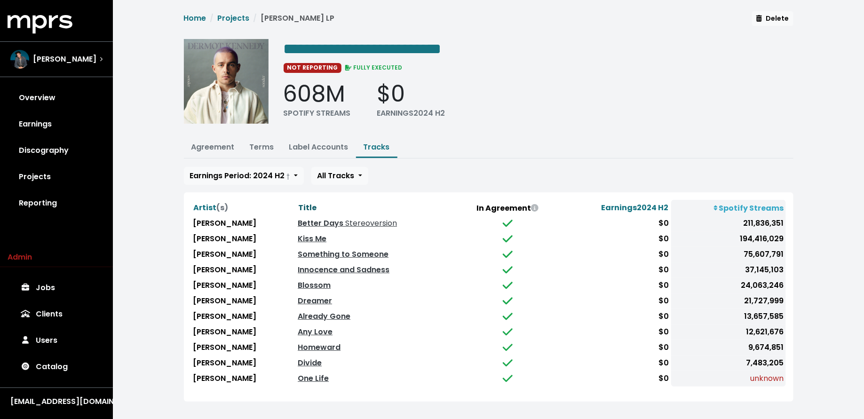
click at [314, 202] on span "Title" at bounding box center [307, 207] width 18 height 11
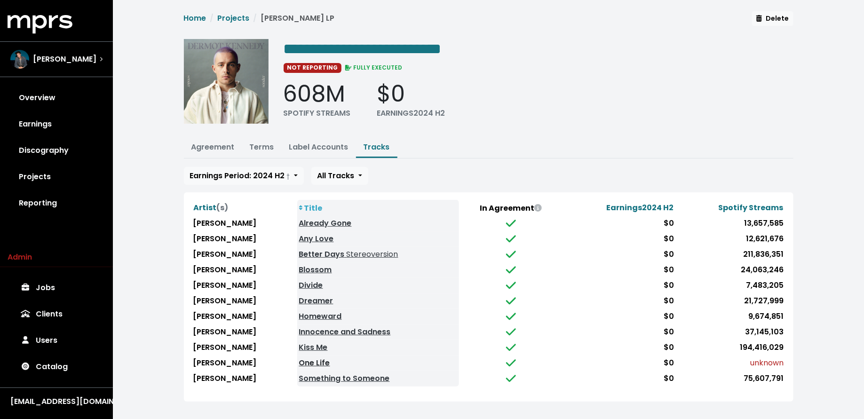
click at [311, 357] on link "One Life" at bounding box center [314, 362] width 31 height 11
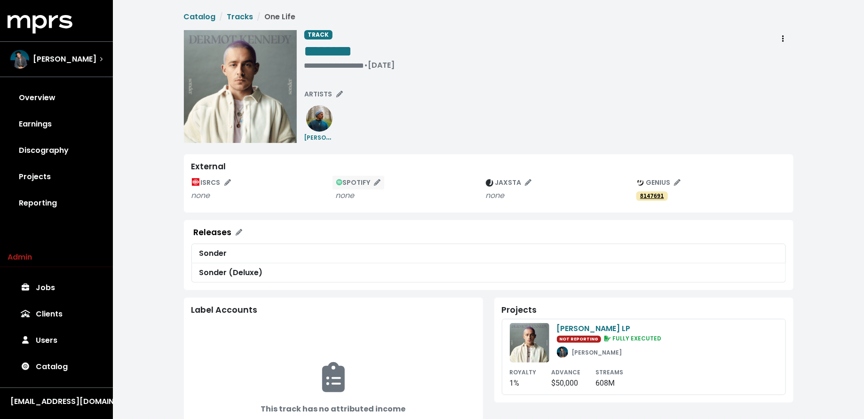
click at [355, 179] on span "SPOTIFY" at bounding box center [358, 182] width 45 height 9
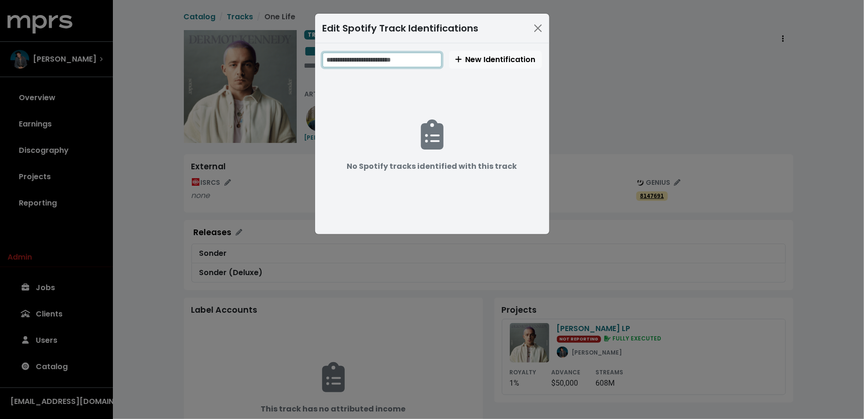
click at [400, 57] on input "text" at bounding box center [382, 60] width 119 height 15
paste input "**********"
click at [352, 61] on input "**********" at bounding box center [383, 60] width 120 height 15
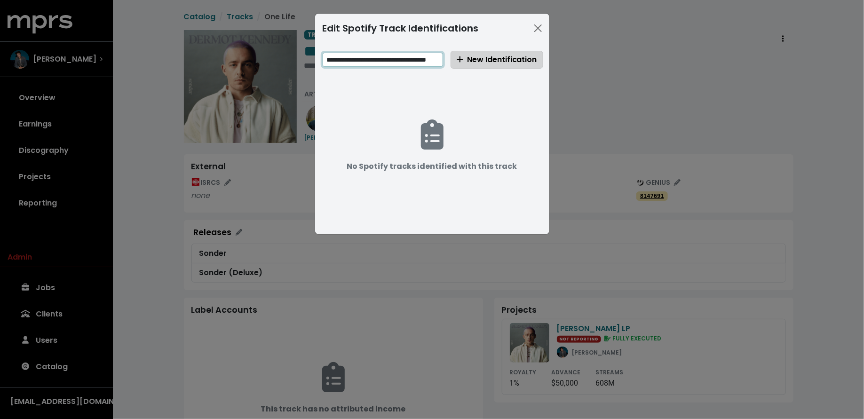
type input "**********"
click at [492, 62] on span "New Identification" at bounding box center [497, 59] width 80 height 11
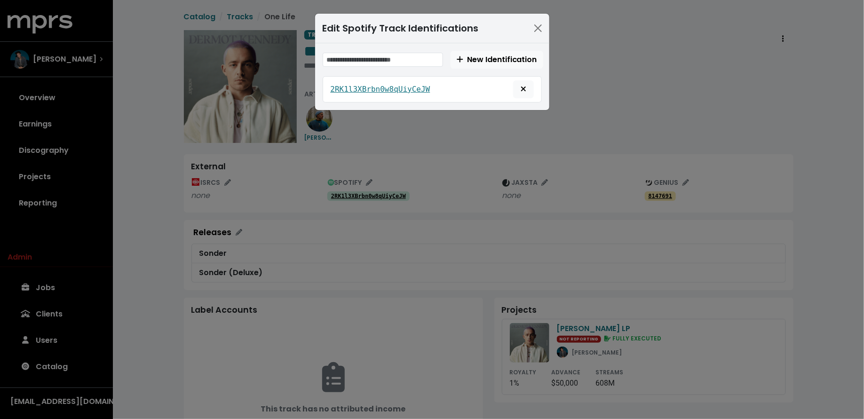
click at [170, 139] on div "Edit Spotify Track Identifications New Identification 2RK1l3XBrbn0w8qUiyCeJW" at bounding box center [432, 209] width 864 height 419
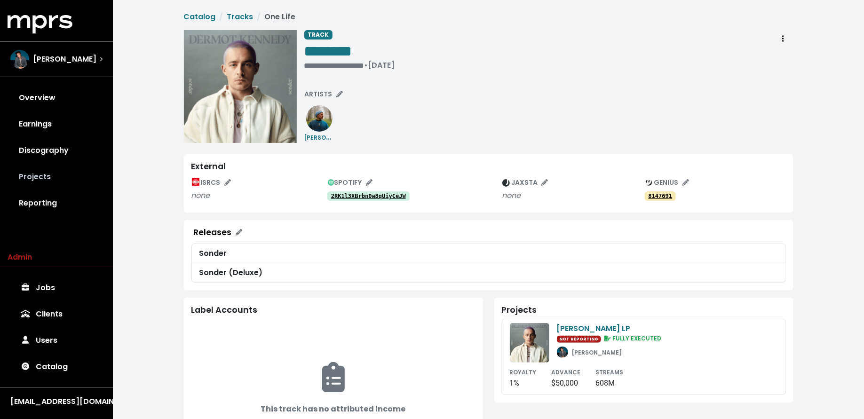
click at [63, 176] on link "Projects" at bounding box center [57, 177] width 98 height 26
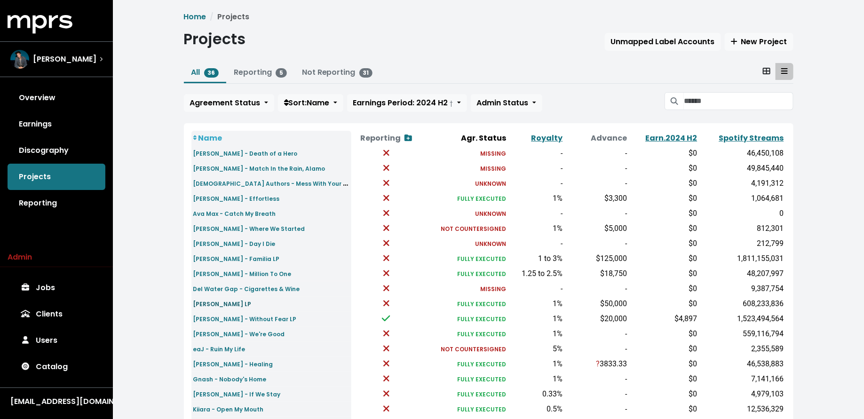
click at [217, 305] on small "Dermot Kennedy - Sonder LP" at bounding box center [222, 304] width 58 height 8
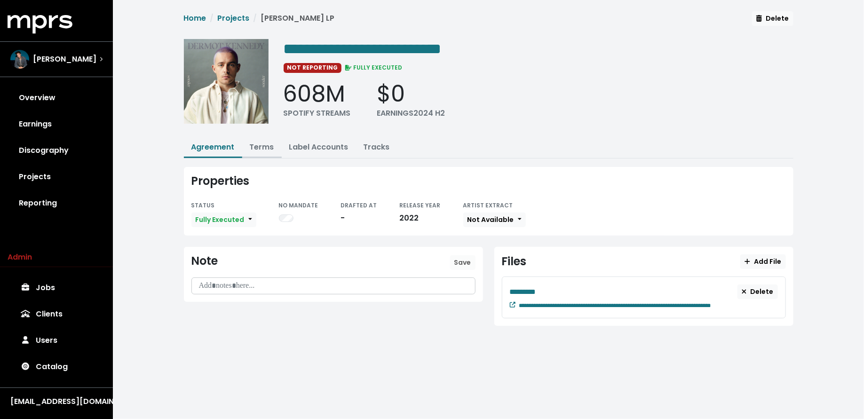
click at [270, 148] on link "Terms" at bounding box center [262, 147] width 24 height 11
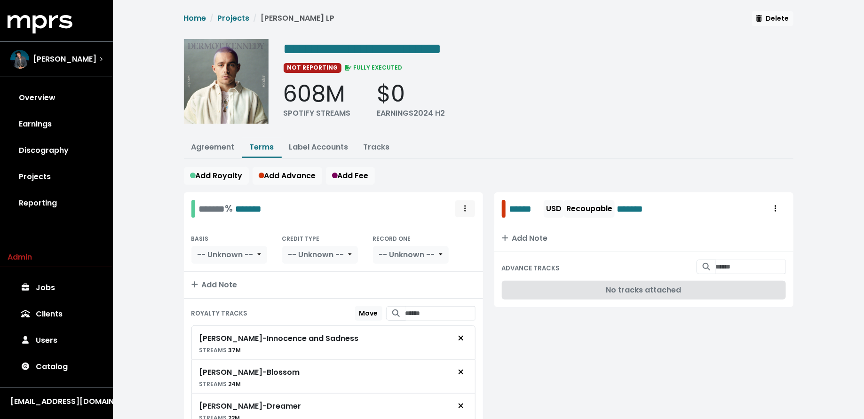
click at [465, 205] on icon "Royalty administration options" at bounding box center [465, 209] width 2 height 8
click at [450, 239] on link "Delete" at bounding box center [438, 244] width 74 height 15
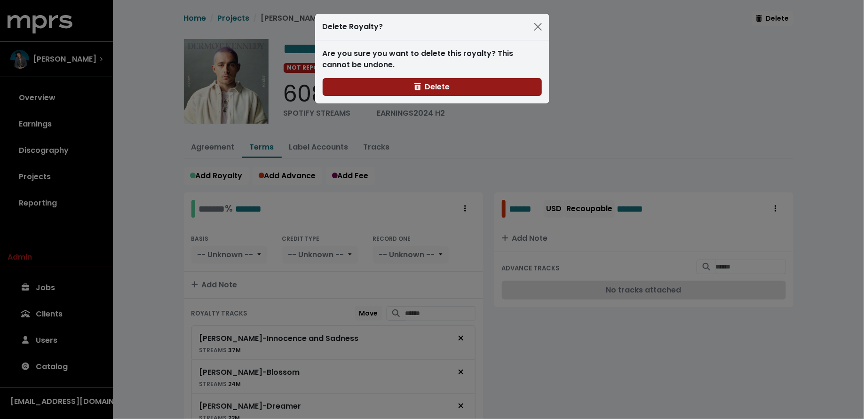
click at [470, 92] on button "Delete" at bounding box center [432, 87] width 219 height 18
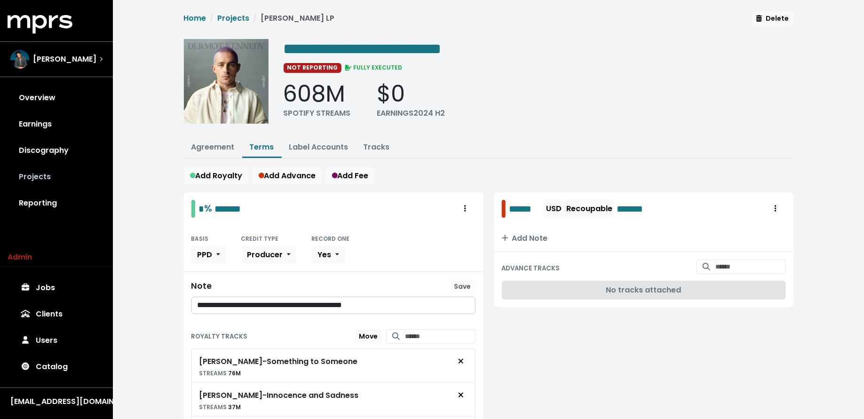
click at [64, 180] on link "Projects" at bounding box center [57, 177] width 98 height 26
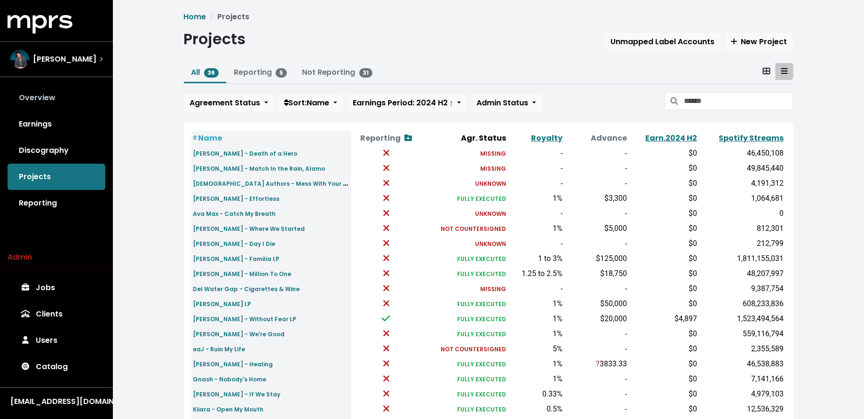
click at [83, 94] on link "Overview" at bounding box center [57, 98] width 98 height 26
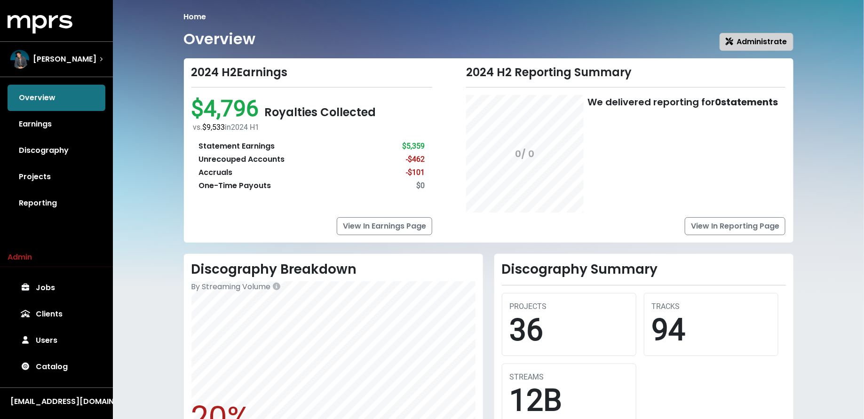
click at [762, 38] on span "Administrate" at bounding box center [756, 41] width 62 height 11
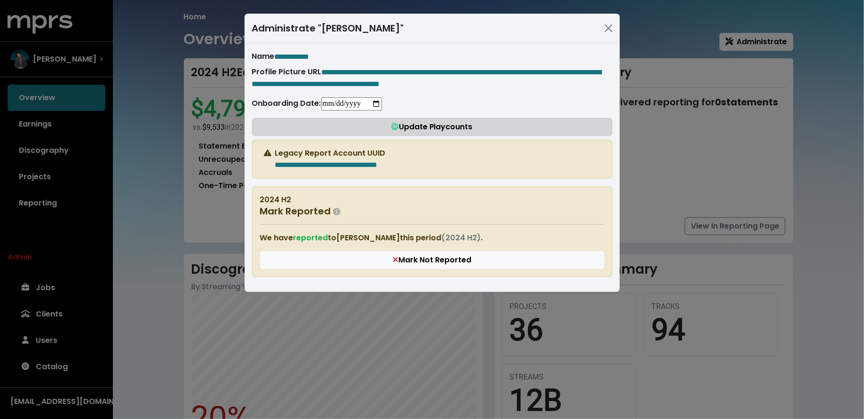
click at [335, 136] on button "Update Playcounts" at bounding box center [432, 127] width 360 height 18
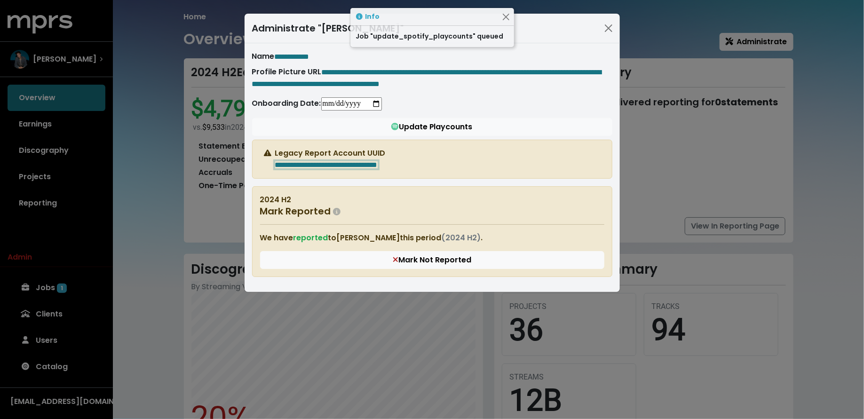
click at [165, 186] on div "**********" at bounding box center [432, 209] width 864 height 419
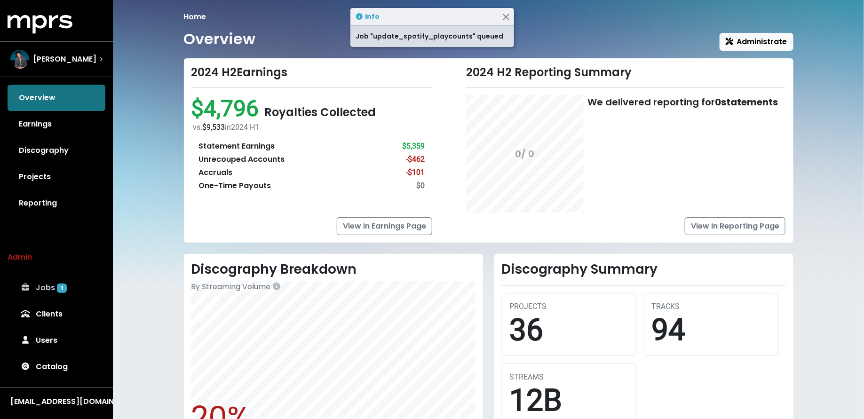
click at [69, 287] on link "Jobs 1" at bounding box center [57, 288] width 98 height 26
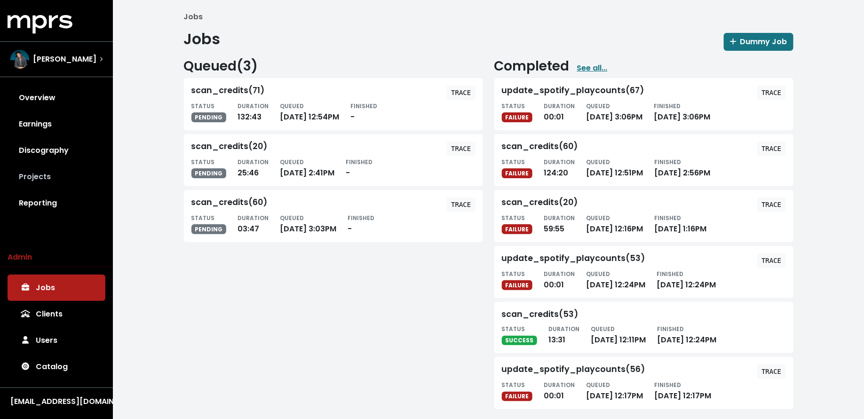
click at [59, 176] on link "Projects" at bounding box center [57, 177] width 98 height 26
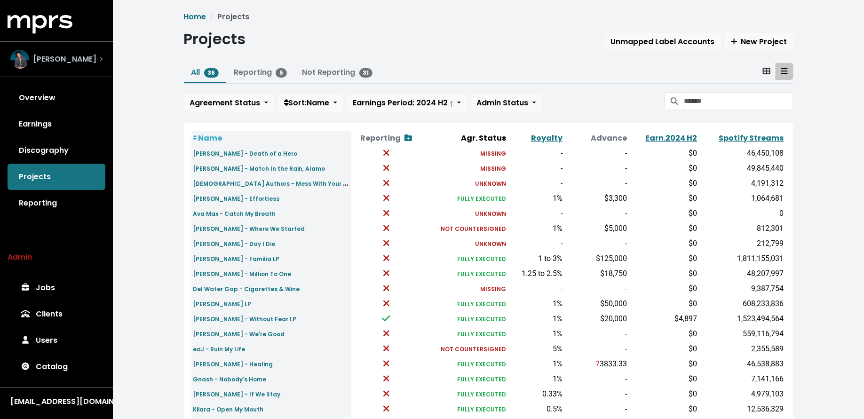
click at [93, 64] on div "Scott Harris" at bounding box center [56, 59] width 92 height 19
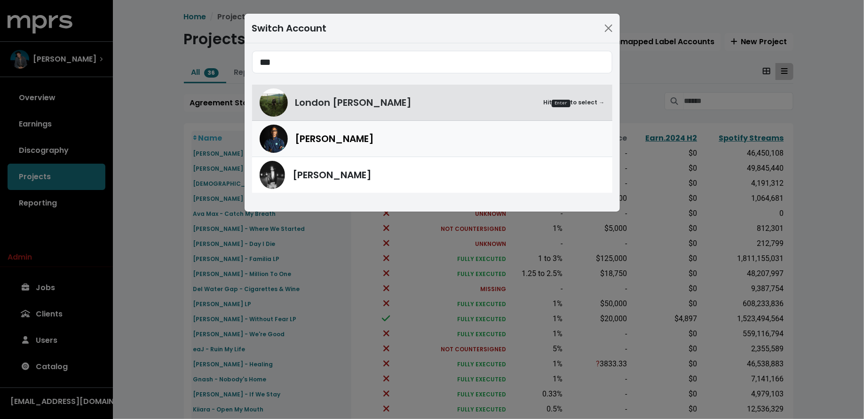
type input "***"
click at [312, 147] on div "Donnie Scantz" at bounding box center [432, 139] width 345 height 28
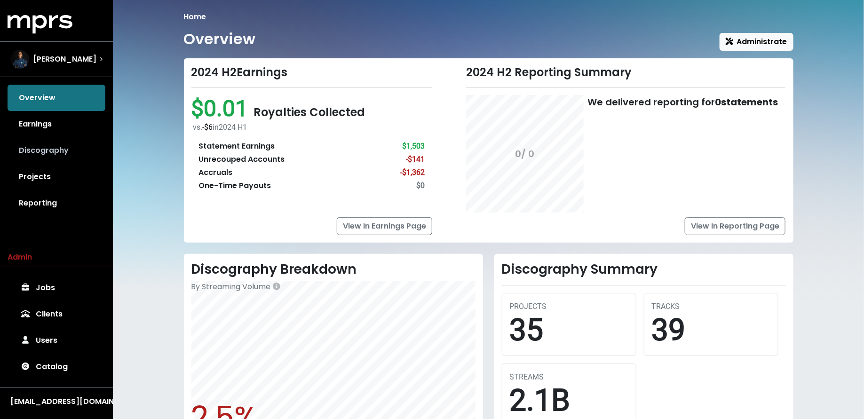
click at [32, 154] on link "Discography" at bounding box center [57, 150] width 98 height 26
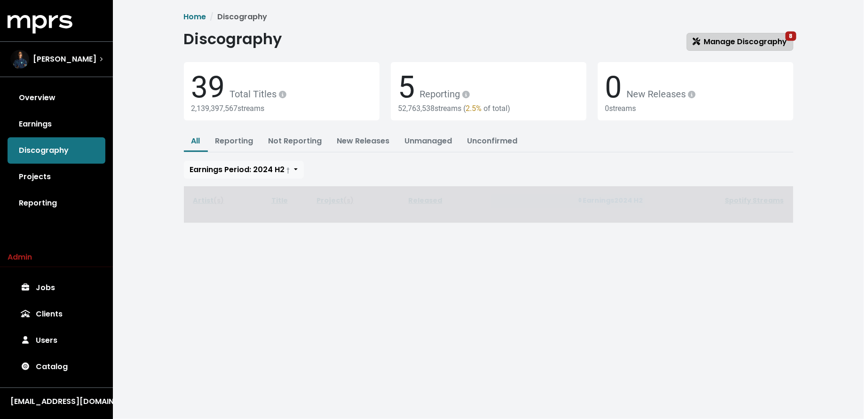
click at [734, 40] on span "Manage Discography 8" at bounding box center [740, 41] width 94 height 11
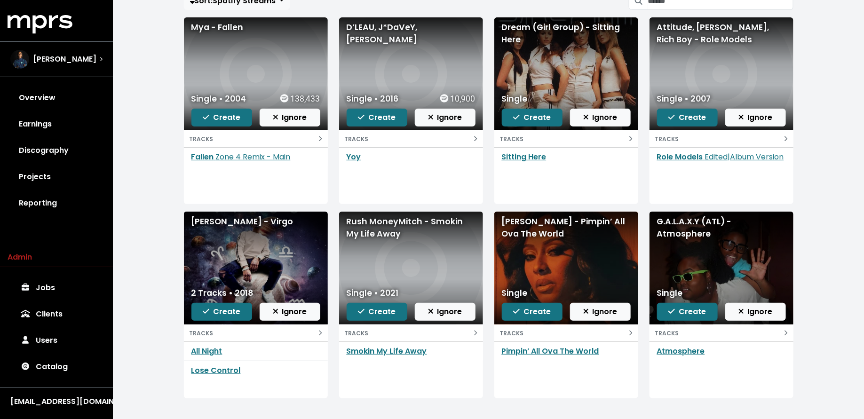
scroll to position [103, 0]
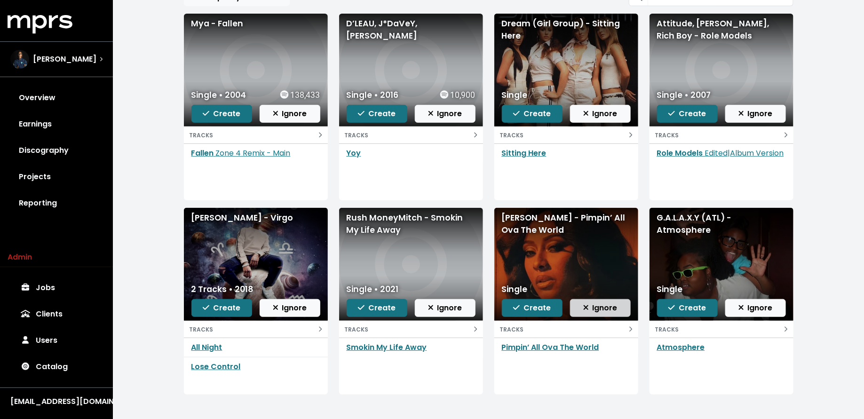
click at [587, 307] on icon "button" at bounding box center [585, 307] width 5 height 5
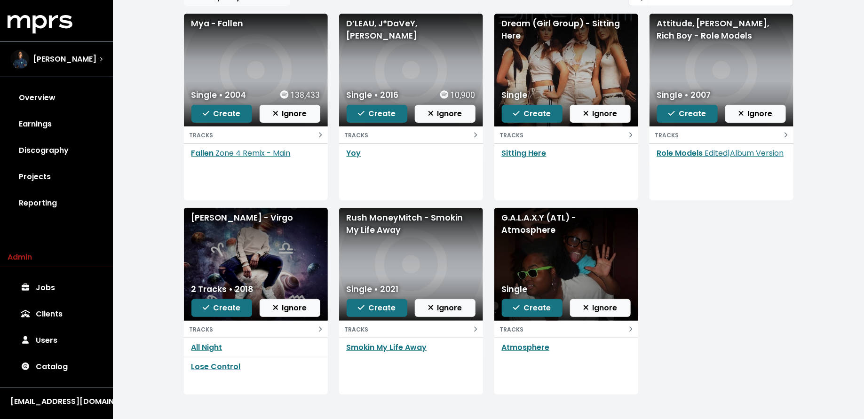
click at [587, 307] on icon "button" at bounding box center [585, 307] width 5 height 5
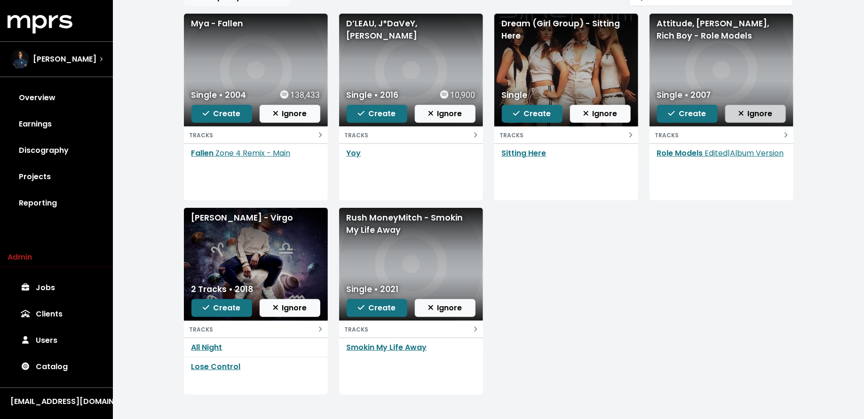
click at [763, 116] on span "Ignore" at bounding box center [755, 113] width 34 height 11
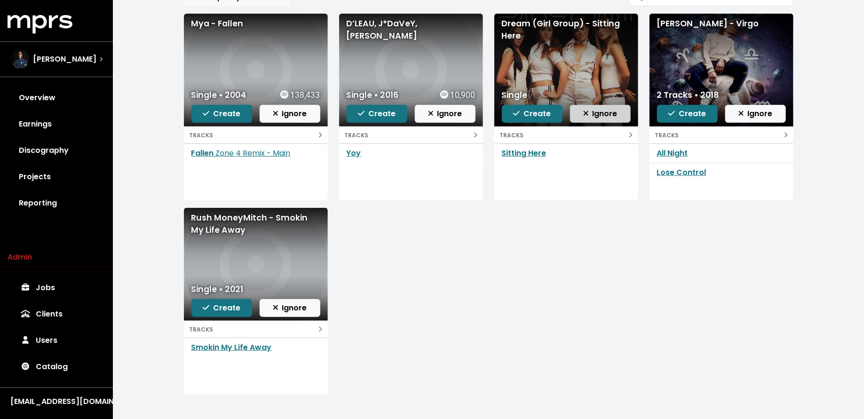
click at [602, 113] on span "Ignore" at bounding box center [600, 113] width 34 height 11
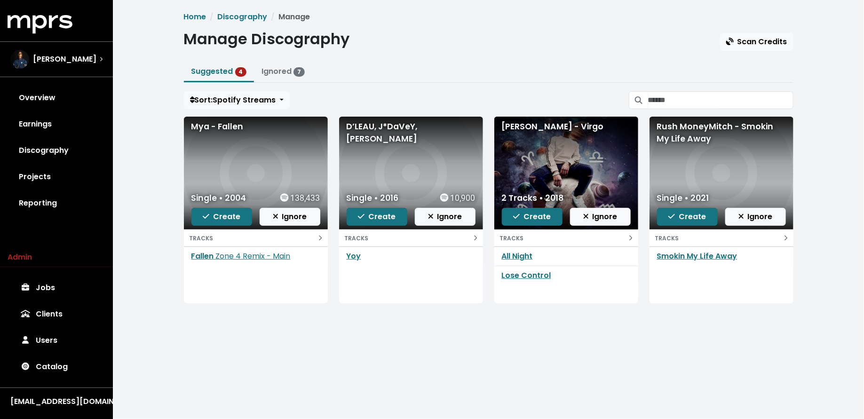
scroll to position [0, 0]
click at [590, 214] on span "Ignore" at bounding box center [600, 216] width 34 height 11
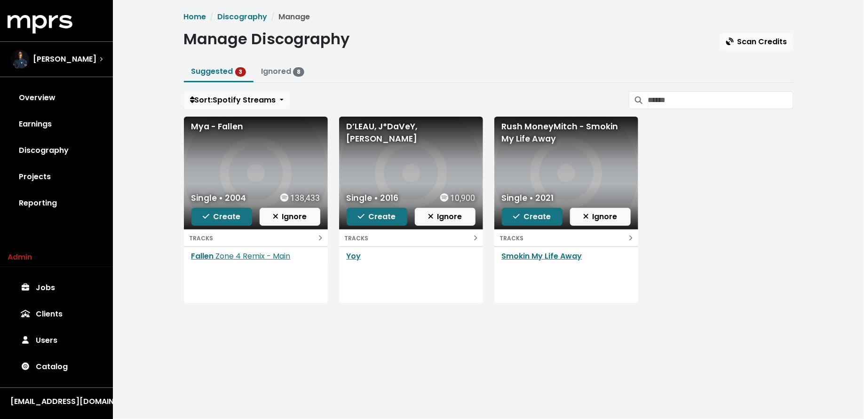
click at [590, 214] on span "Ignore" at bounding box center [600, 216] width 34 height 11
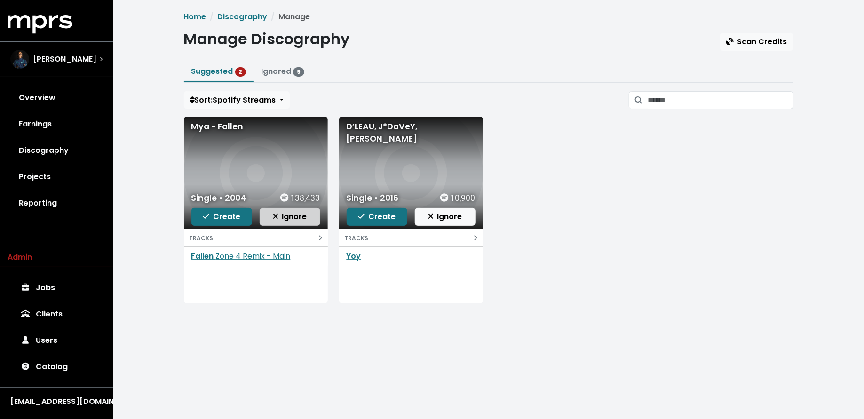
click at [275, 222] on button "Ignore" at bounding box center [290, 217] width 61 height 18
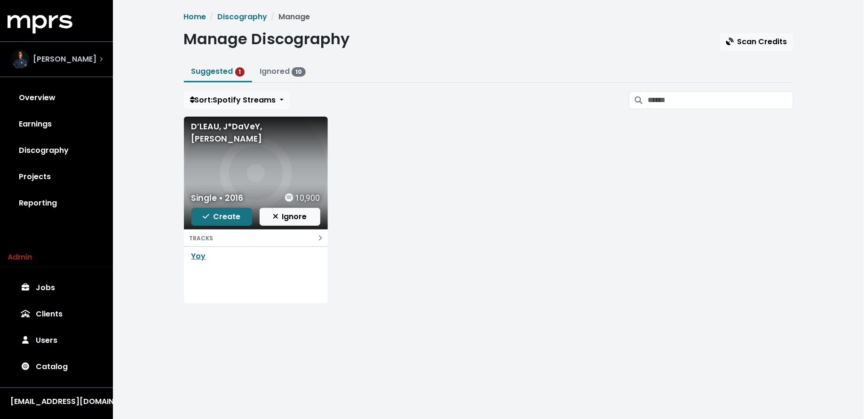
click at [35, 60] on span "Donnie Scantz" at bounding box center [64, 59] width 63 height 11
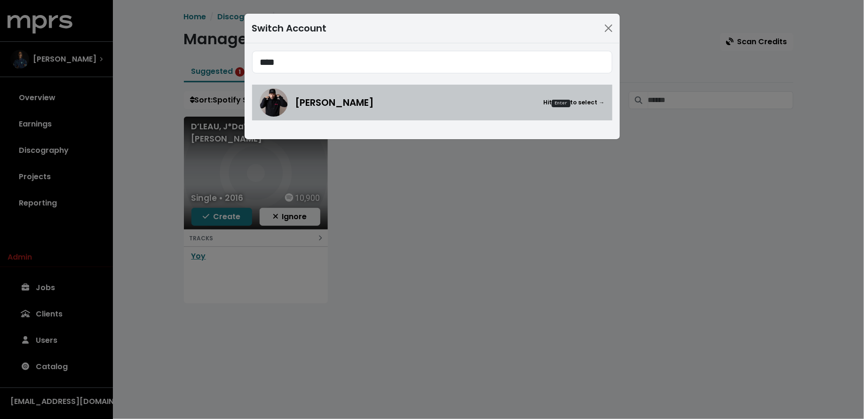
type input "****"
click at [282, 115] on div "Neil Ormandy Hit Enter to select →" at bounding box center [432, 102] width 345 height 28
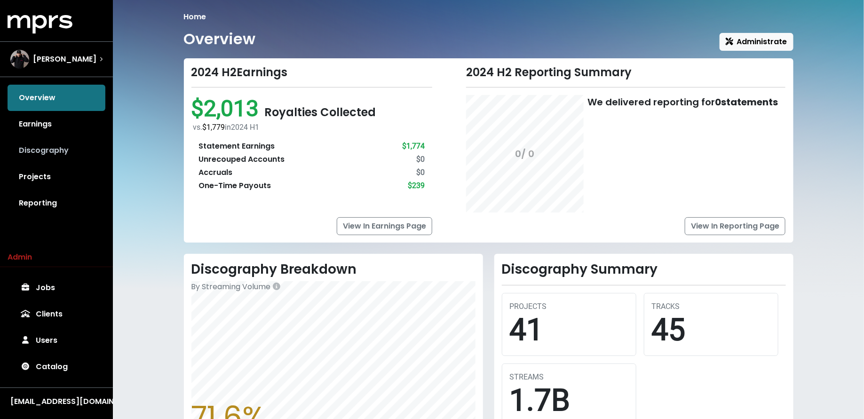
click at [47, 150] on link "Discography" at bounding box center [57, 150] width 98 height 26
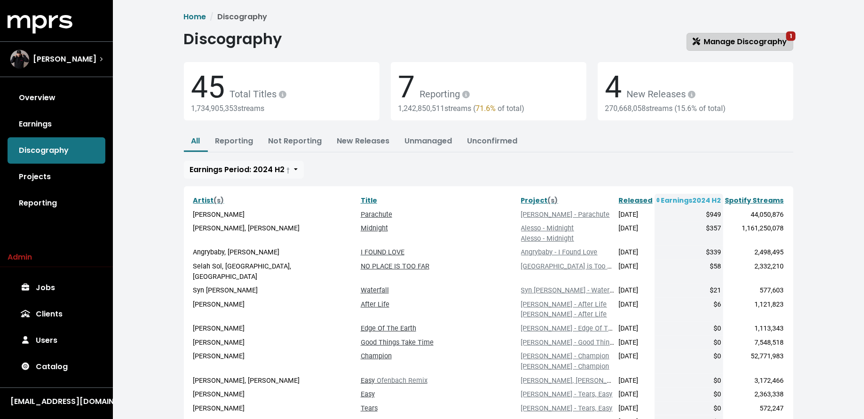
click at [707, 46] on span "Manage Discography 1" at bounding box center [740, 41] width 94 height 11
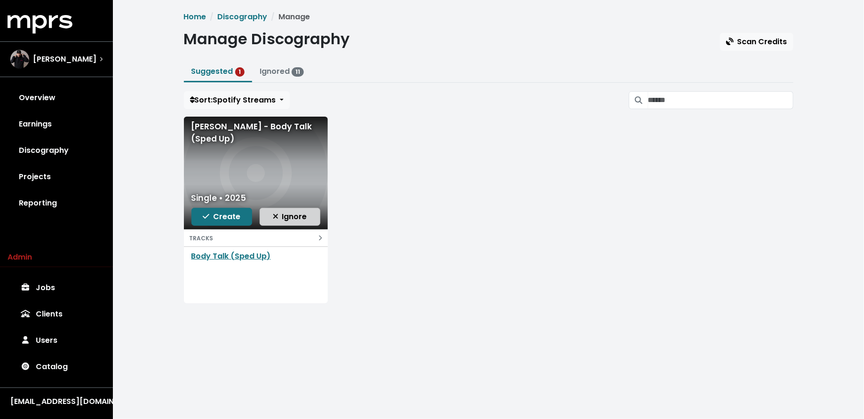
click at [291, 215] on span "Ignore" at bounding box center [290, 216] width 34 height 11
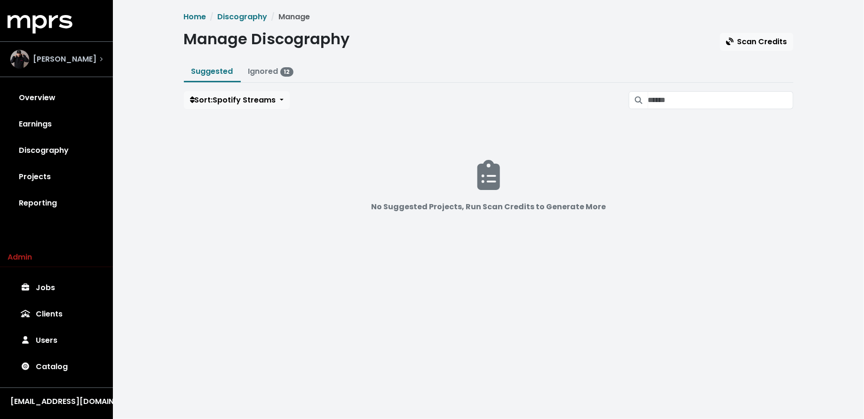
click at [88, 66] on div "Neil Ormandy" at bounding box center [56, 59] width 92 height 19
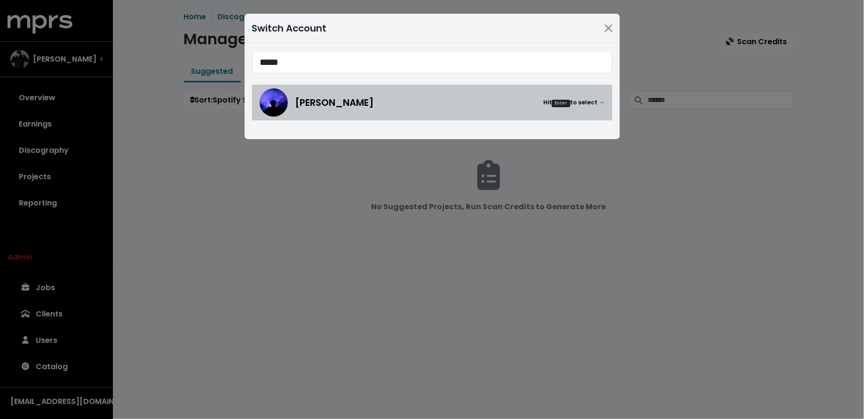
type input "*****"
click at [351, 98] on span "[PERSON_NAME]" at bounding box center [334, 102] width 79 height 14
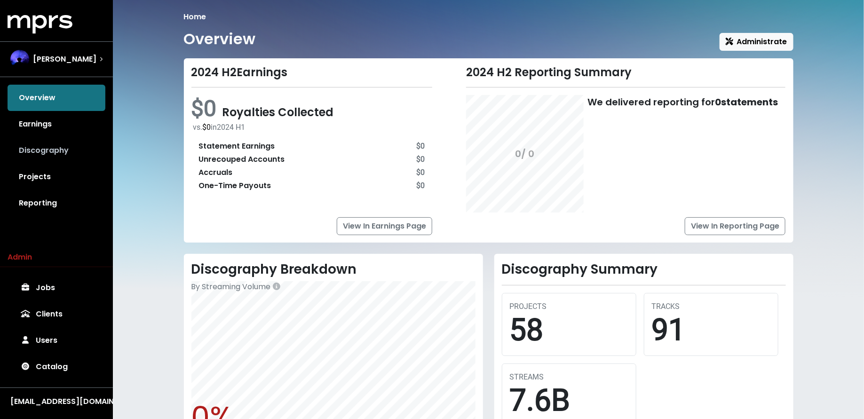
click at [68, 150] on link "Discography" at bounding box center [57, 150] width 98 height 26
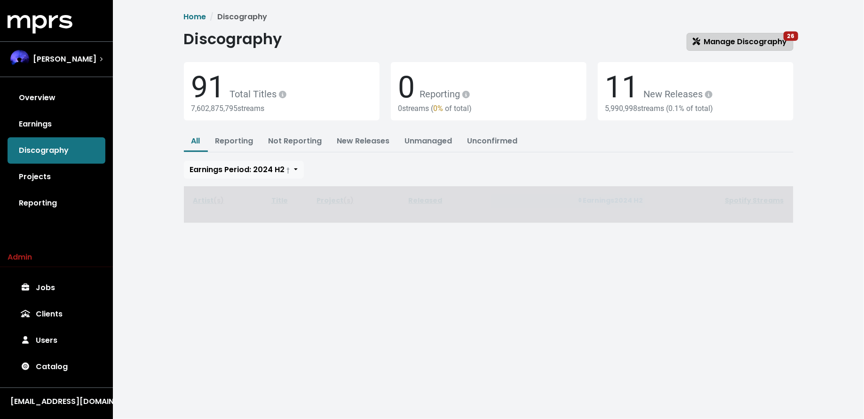
click at [711, 41] on span "Manage Discography 26" at bounding box center [740, 41] width 94 height 11
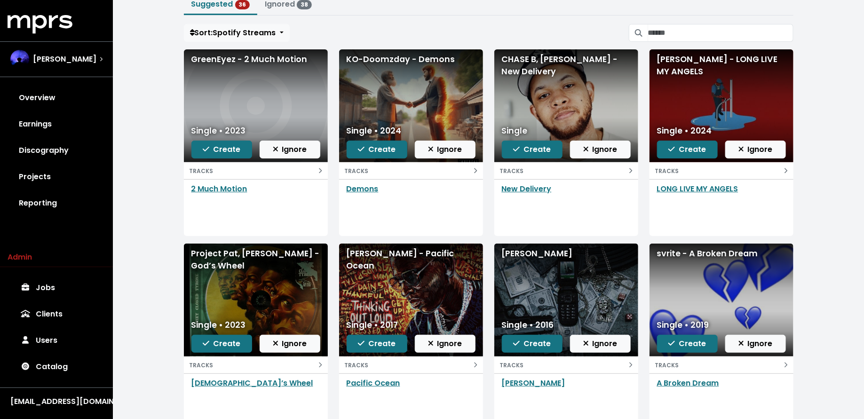
scroll to position [69, 0]
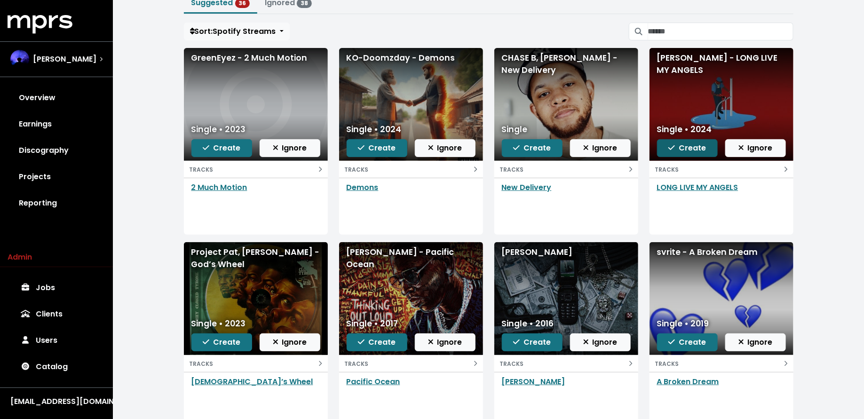
click at [701, 146] on span "Create" at bounding box center [687, 147] width 38 height 11
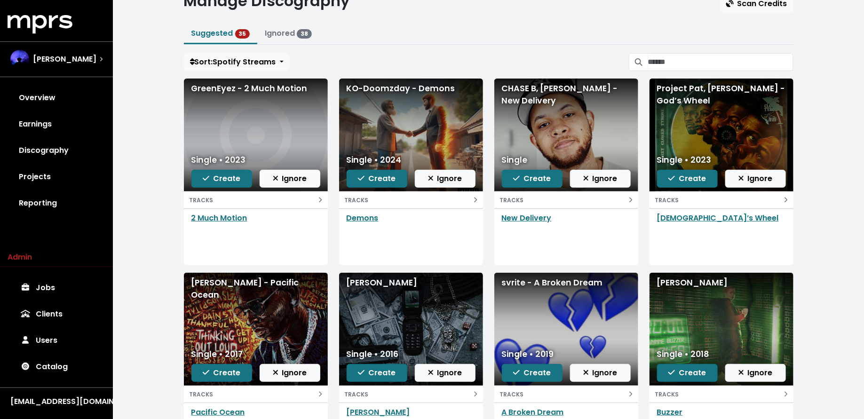
scroll to position [35, 0]
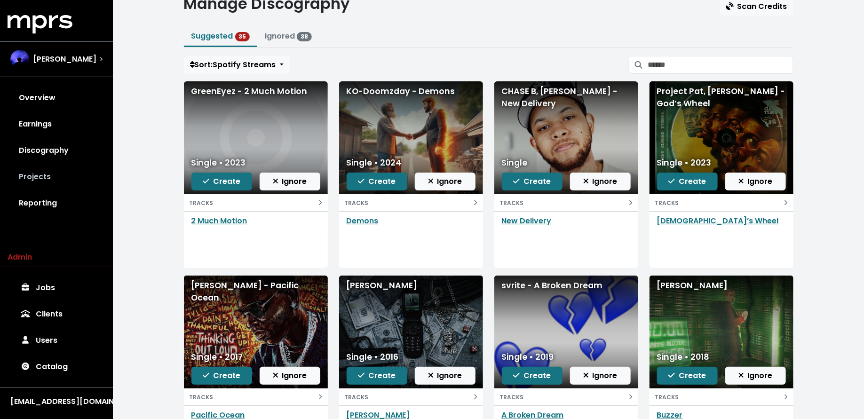
click at [69, 175] on link "Projects" at bounding box center [57, 177] width 98 height 26
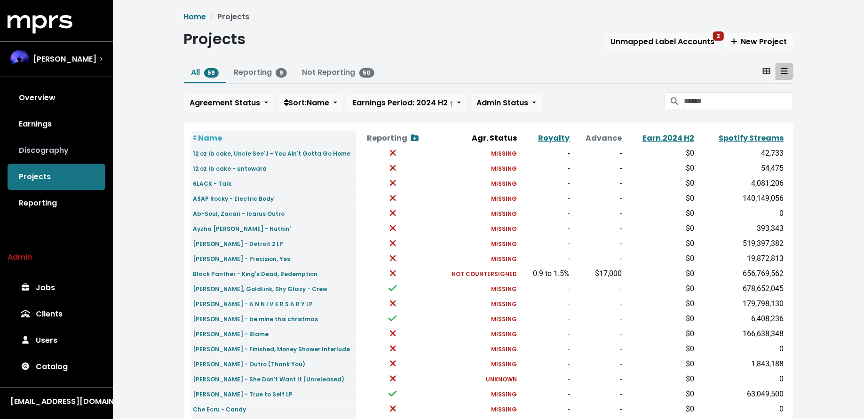
click at [59, 153] on link "Discography" at bounding box center [57, 150] width 98 height 26
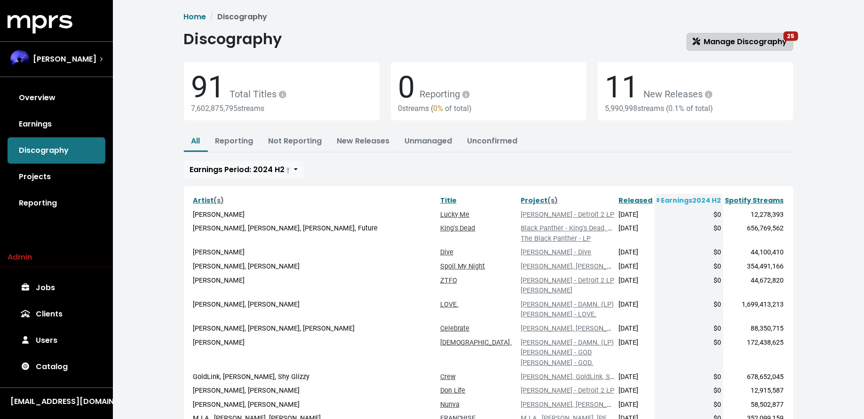
click at [708, 46] on span "Manage Discography 25" at bounding box center [740, 41] width 94 height 11
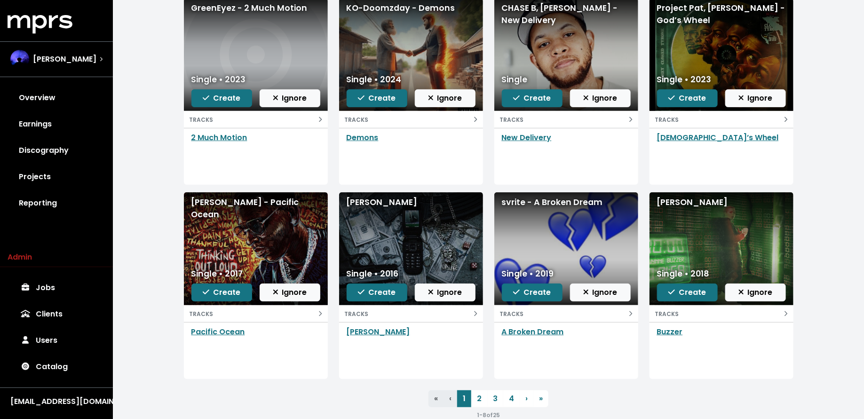
scroll to position [116, 0]
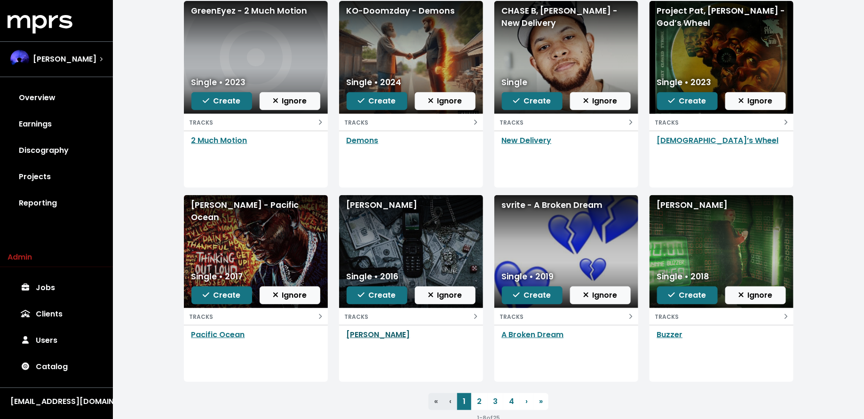
click at [366, 332] on link "Farrakhan" at bounding box center [377, 334] width 63 height 11
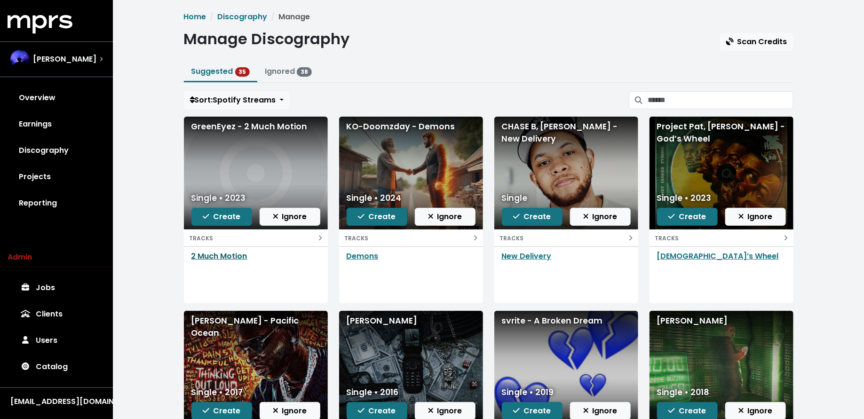
click at [218, 254] on link "2 Much Motion" at bounding box center [219, 256] width 56 height 11
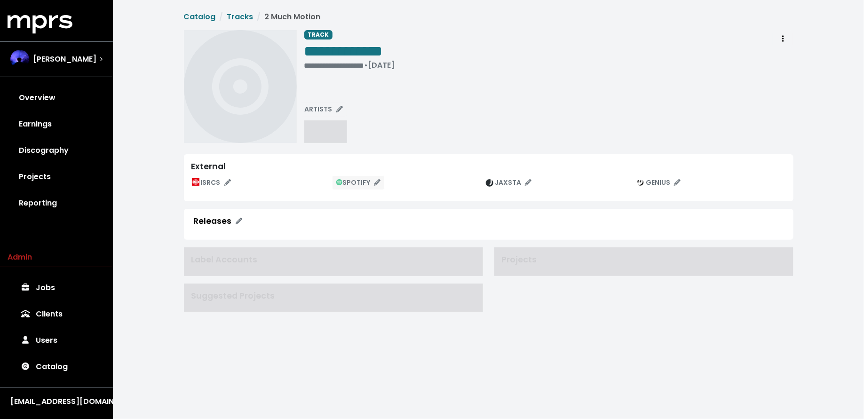
click at [363, 182] on span "SPOTIFY" at bounding box center [358, 182] width 45 height 9
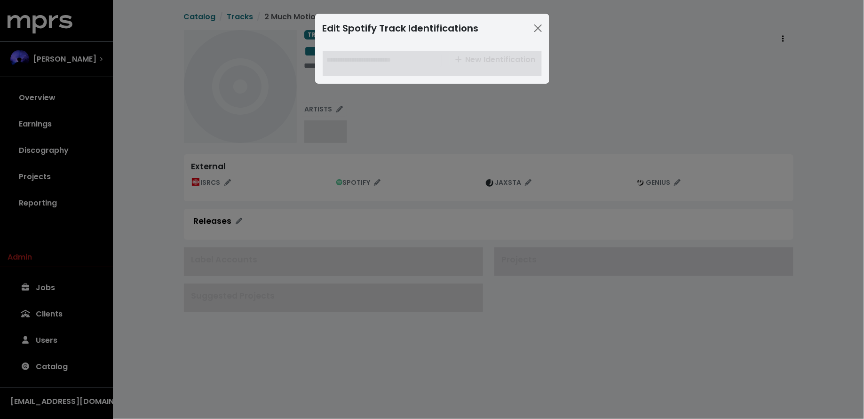
click at [405, 170] on div "Edit Spotify Track Identifications New Identification" at bounding box center [432, 209] width 864 height 419
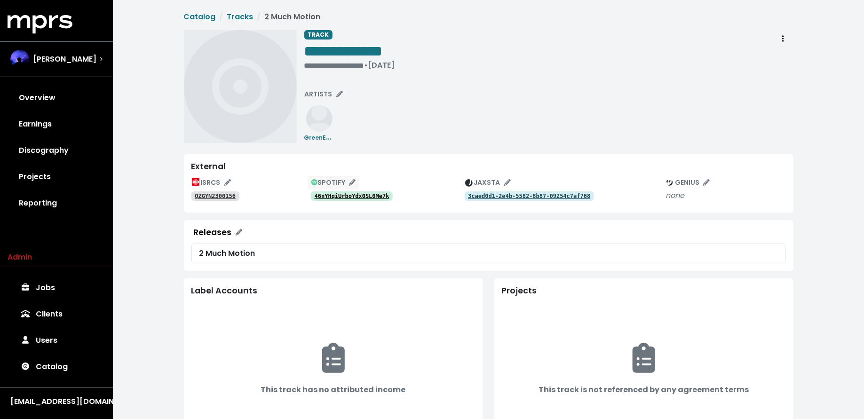
click at [346, 181] on span "SPOTIFY" at bounding box center [333, 182] width 45 height 9
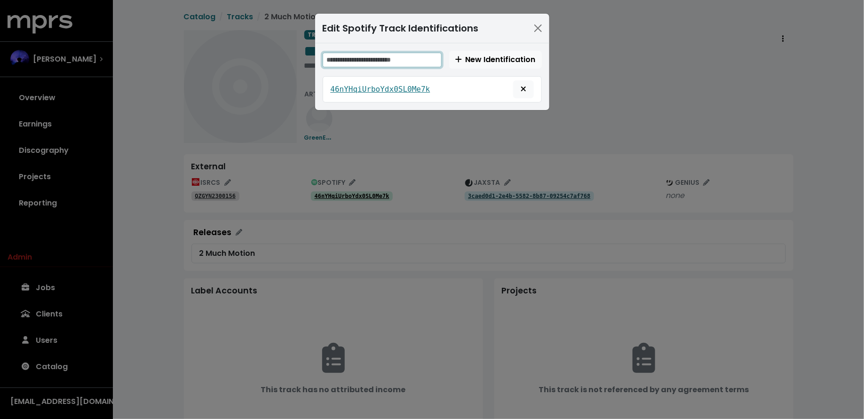
click at [409, 58] on input "text" at bounding box center [382, 60] width 119 height 15
paste input "**********"
click at [367, 58] on input "**********" at bounding box center [383, 60] width 120 height 15
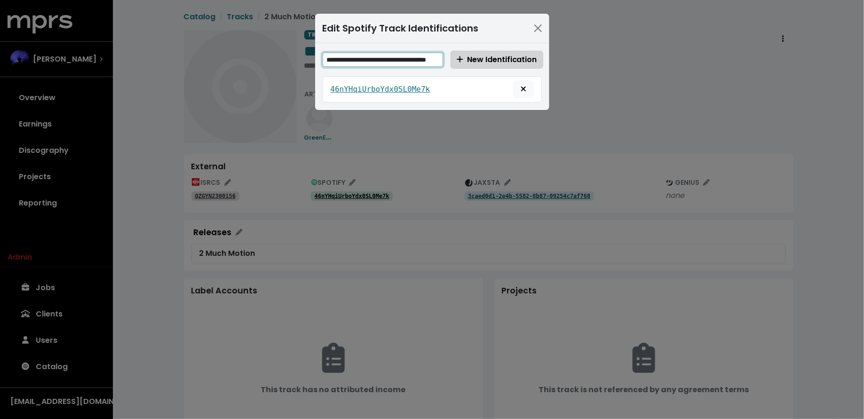
type input "**********"
click at [475, 65] on button "New Identification" at bounding box center [496, 60] width 93 height 18
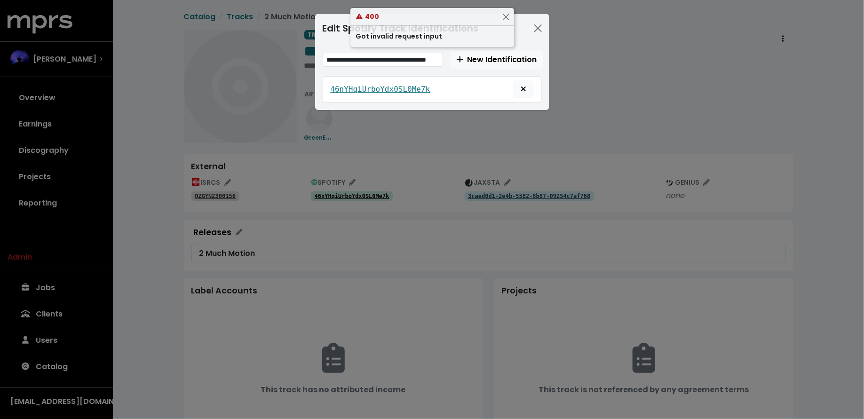
click at [411, 165] on div "**********" at bounding box center [432, 209] width 864 height 419
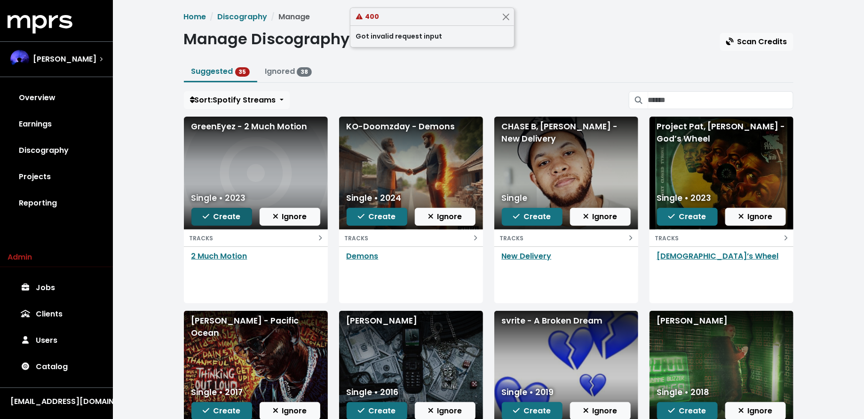
click at [219, 220] on span "Create" at bounding box center [222, 216] width 38 height 11
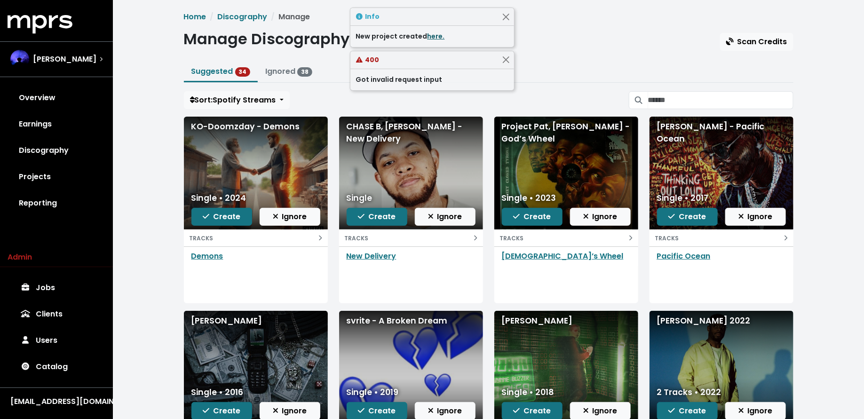
click at [431, 36] on link "here." at bounding box center [435, 35] width 17 height 9
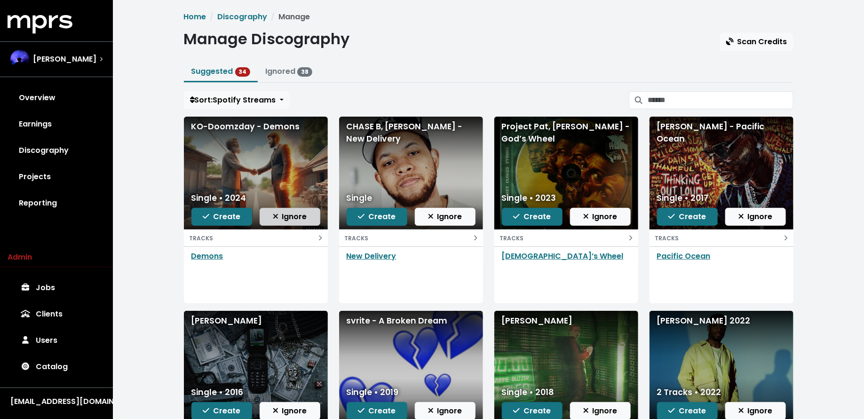
click at [315, 213] on button "Ignore" at bounding box center [290, 217] width 61 height 18
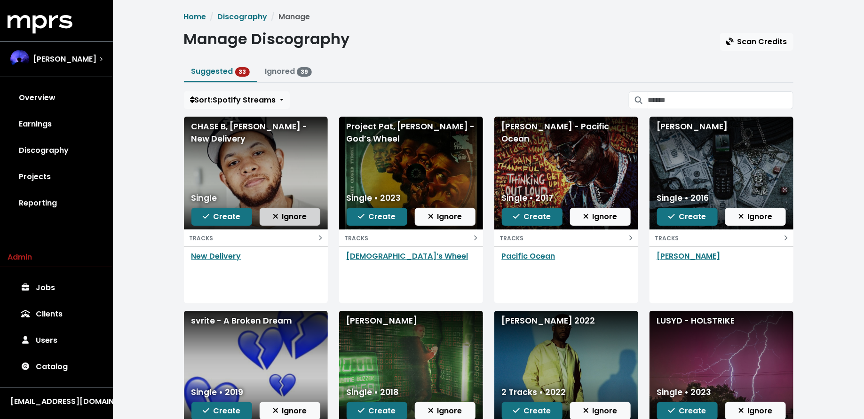
click at [299, 219] on span "Ignore" at bounding box center [290, 216] width 34 height 11
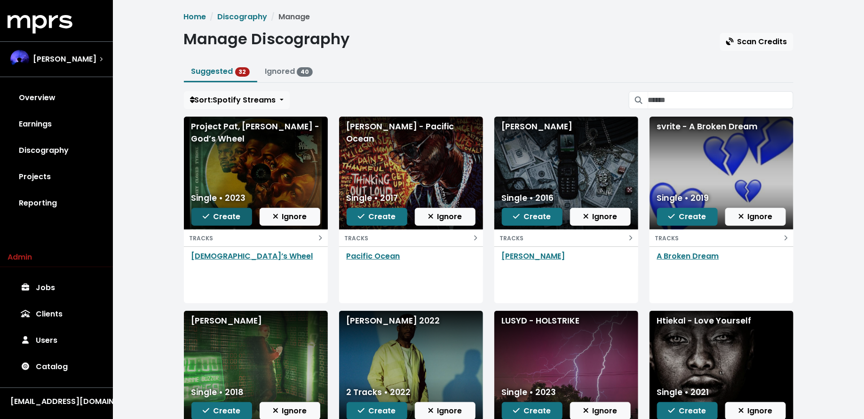
click at [220, 220] on span "Create" at bounding box center [222, 216] width 38 height 11
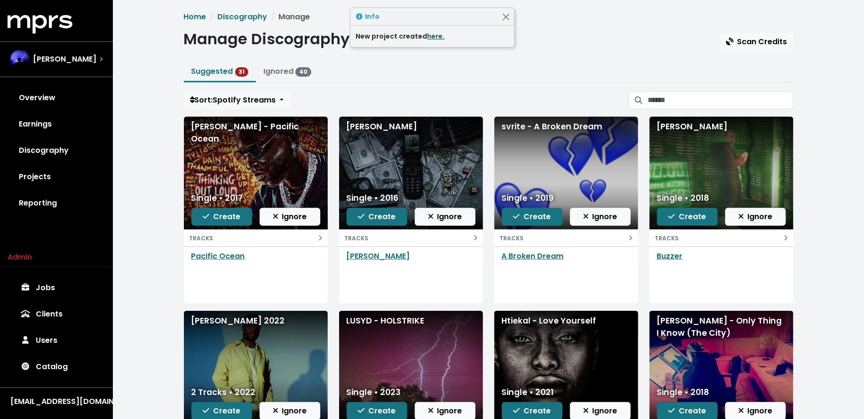
click at [436, 37] on link "here." at bounding box center [435, 35] width 17 height 9
click at [220, 221] on button "Create" at bounding box center [221, 217] width 61 height 18
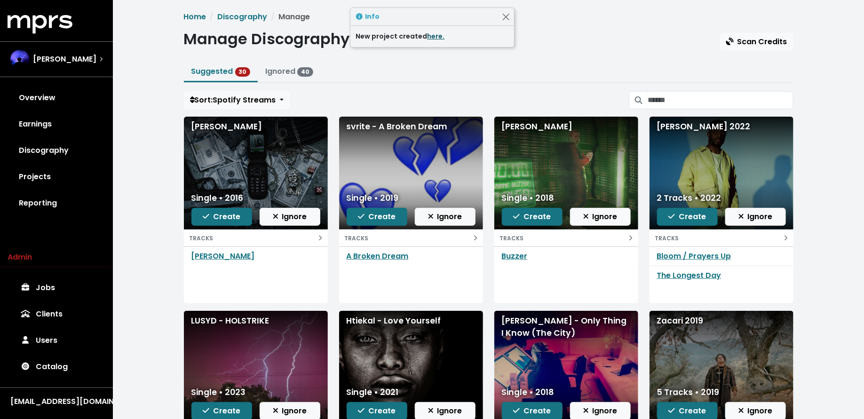
click at [433, 37] on link "here." at bounding box center [435, 35] width 17 height 9
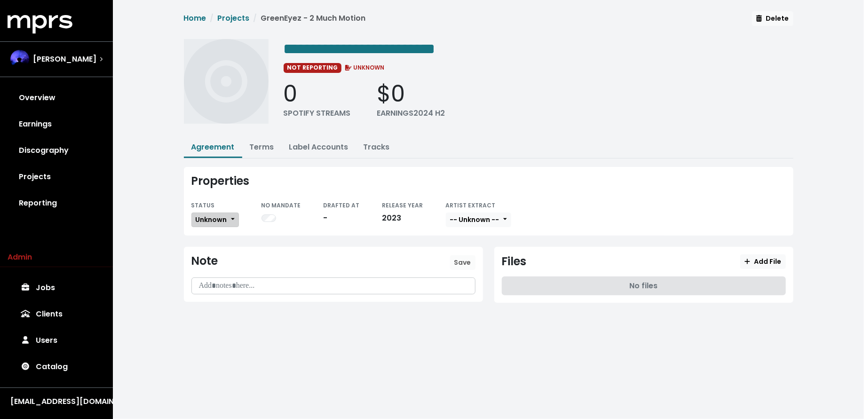
click at [219, 221] on span "Unknown" at bounding box center [211, 219] width 31 height 9
click at [220, 253] on link "Missing" at bounding box center [236, 253] width 88 height 15
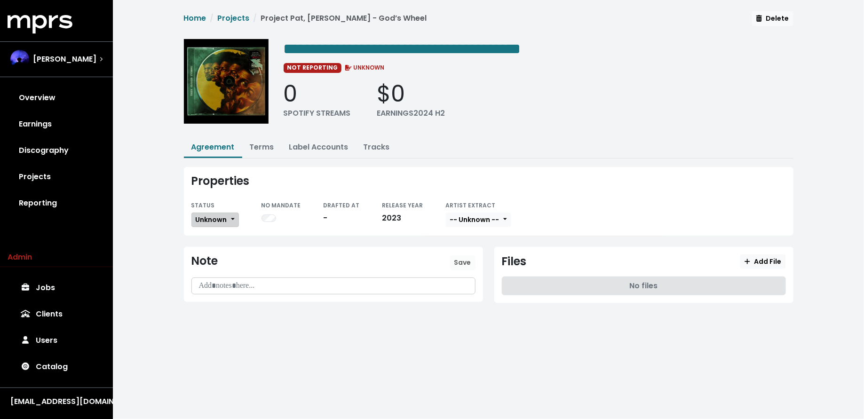
click at [221, 219] on span "Unknown" at bounding box center [211, 219] width 31 height 9
click at [223, 252] on link "Missing" at bounding box center [236, 253] width 88 height 15
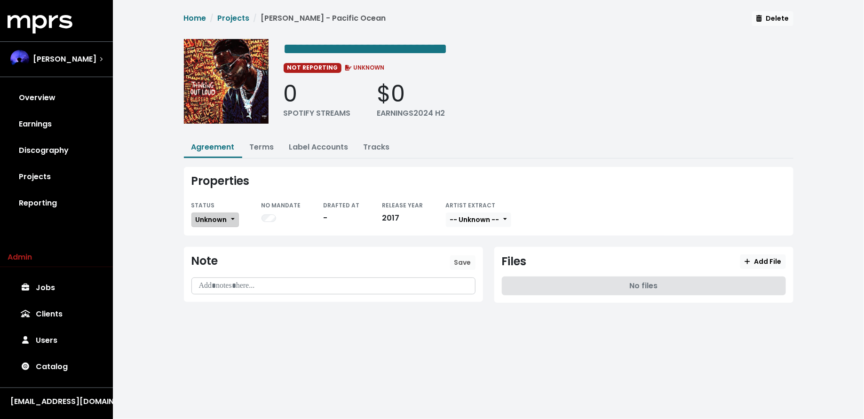
click at [204, 218] on span "Unknown" at bounding box center [211, 219] width 31 height 9
click at [204, 247] on link "Missing" at bounding box center [236, 253] width 88 height 15
click at [358, 139] on button "Tracks" at bounding box center [376, 148] width 41 height 20
click at [366, 145] on link "Tracks" at bounding box center [376, 147] width 26 height 11
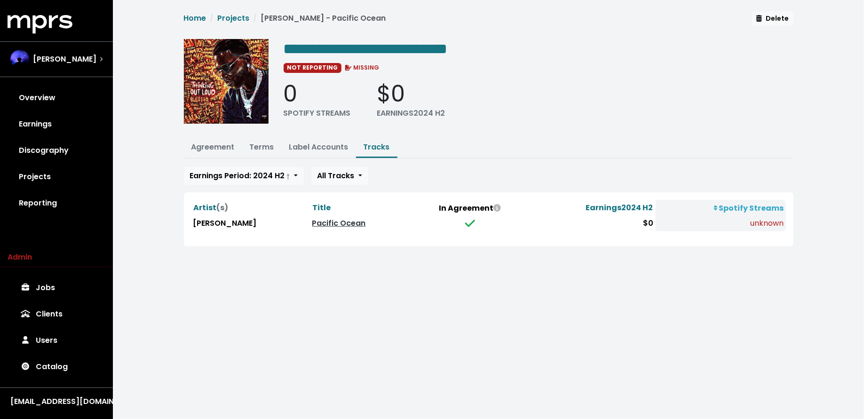
click at [328, 212] on th "Title" at bounding box center [361, 208] width 102 height 16
click at [326, 218] on link "Pacific Ocean" at bounding box center [339, 223] width 54 height 11
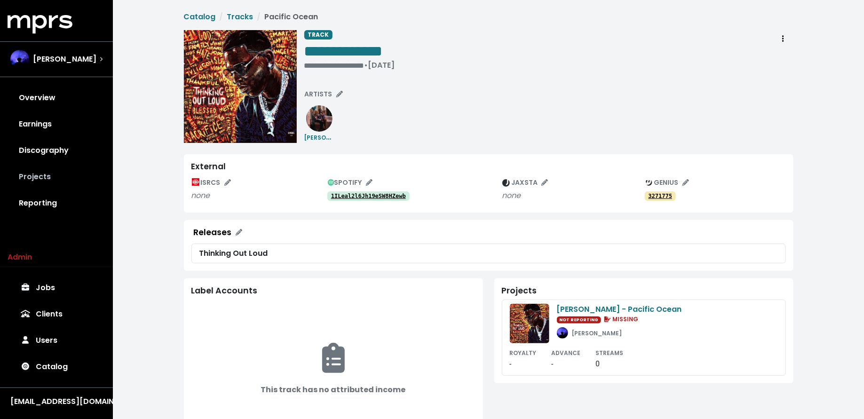
click at [45, 174] on link "Projects" at bounding box center [57, 177] width 98 height 26
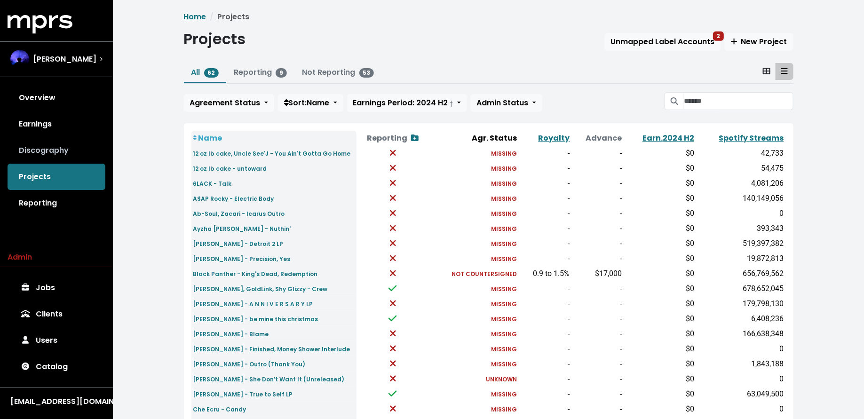
click at [51, 156] on link "Discography" at bounding box center [57, 150] width 98 height 26
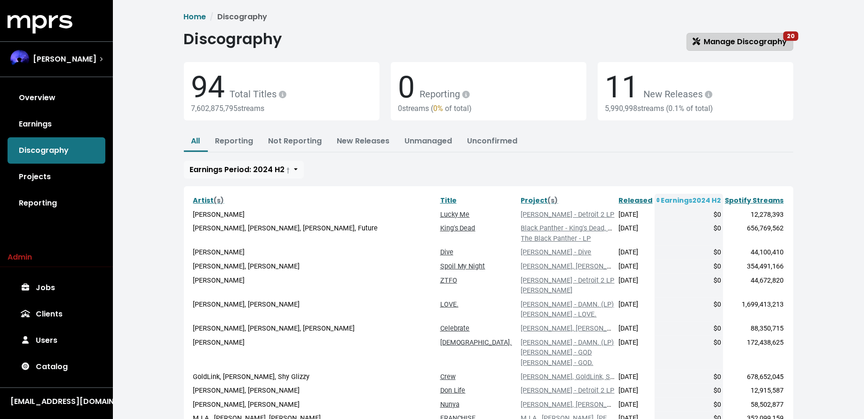
click at [726, 40] on span "Manage Discography 20" at bounding box center [740, 41] width 94 height 11
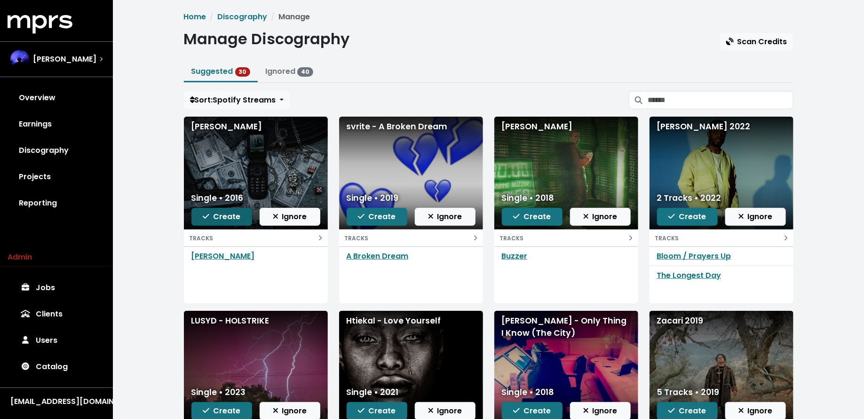
click at [219, 215] on span "Create" at bounding box center [222, 216] width 38 height 11
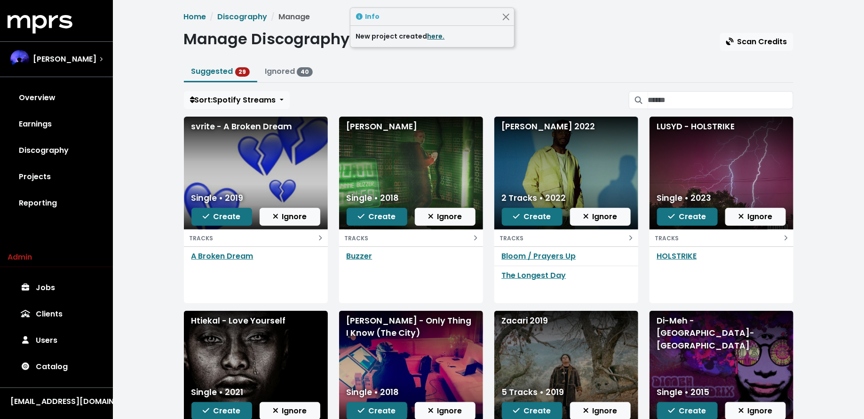
click at [430, 38] on link "here." at bounding box center [435, 35] width 17 height 9
click at [295, 216] on span "Ignore" at bounding box center [290, 216] width 34 height 11
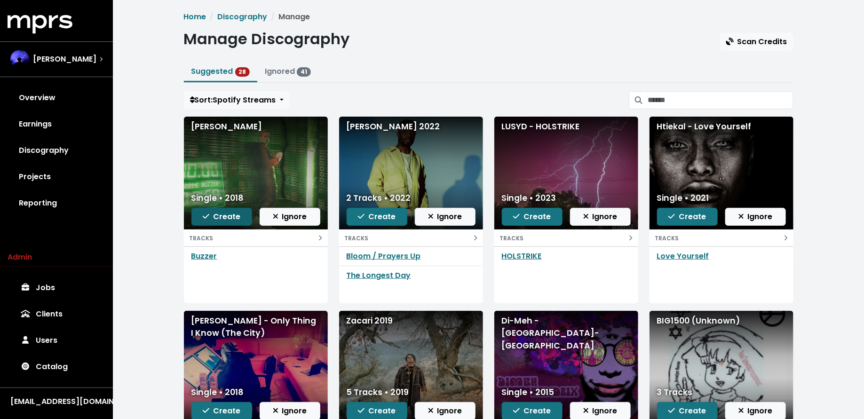
click at [209, 215] on icon "button" at bounding box center [206, 217] width 7 height 8
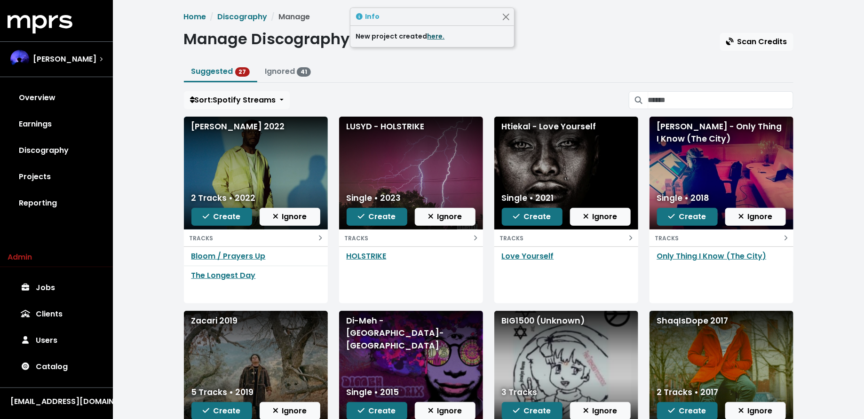
click at [429, 34] on link "here." at bounding box center [435, 35] width 17 height 9
click at [293, 219] on span "Ignore" at bounding box center [290, 216] width 34 height 11
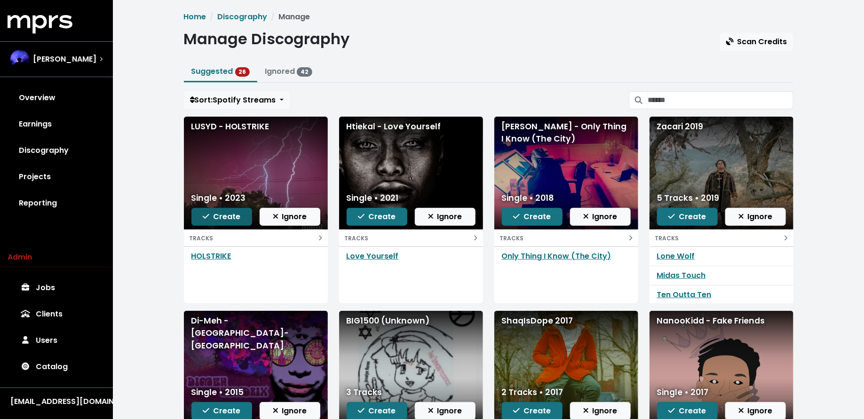
click at [221, 213] on span "Create" at bounding box center [222, 216] width 38 height 11
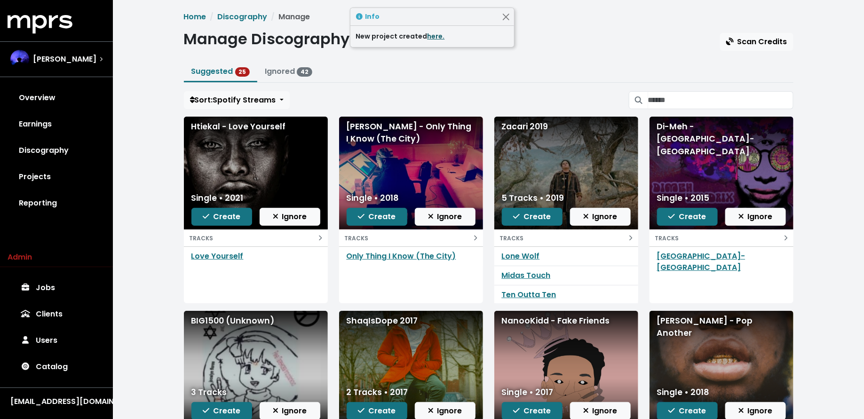
click at [431, 36] on link "here." at bounding box center [435, 35] width 17 height 9
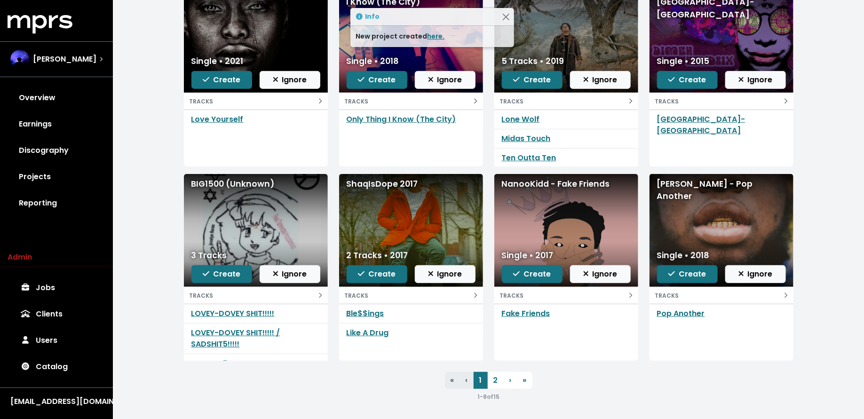
scroll to position [136, 0]
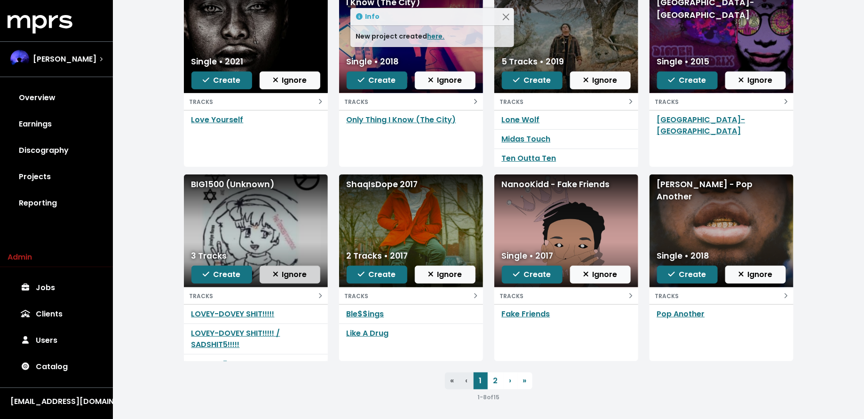
click at [281, 269] on span "Ignore" at bounding box center [290, 274] width 34 height 11
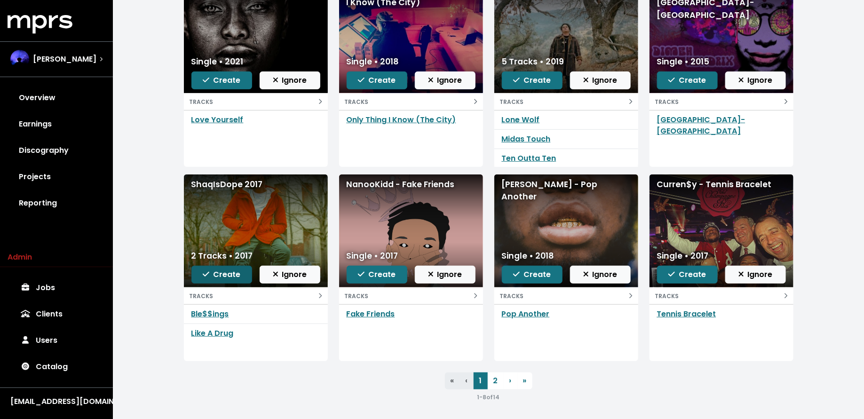
click at [222, 267] on button "Create" at bounding box center [221, 275] width 61 height 18
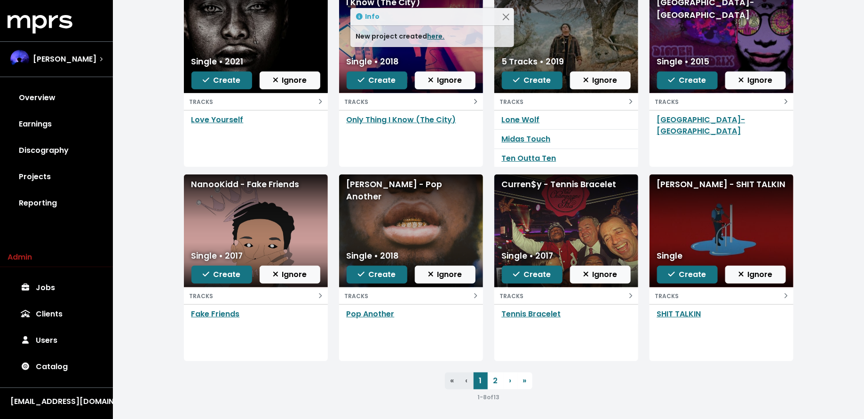
click at [440, 34] on link "here." at bounding box center [435, 35] width 17 height 9
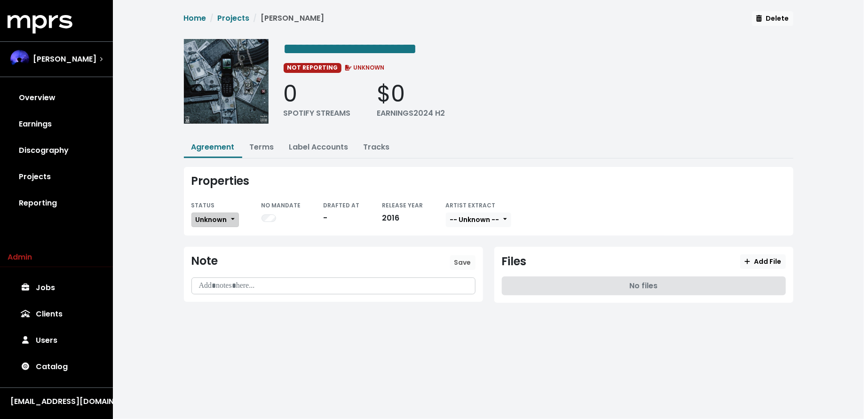
click at [217, 221] on span "Unknown" at bounding box center [211, 219] width 31 height 9
click at [218, 251] on link "Missing" at bounding box center [236, 253] width 88 height 15
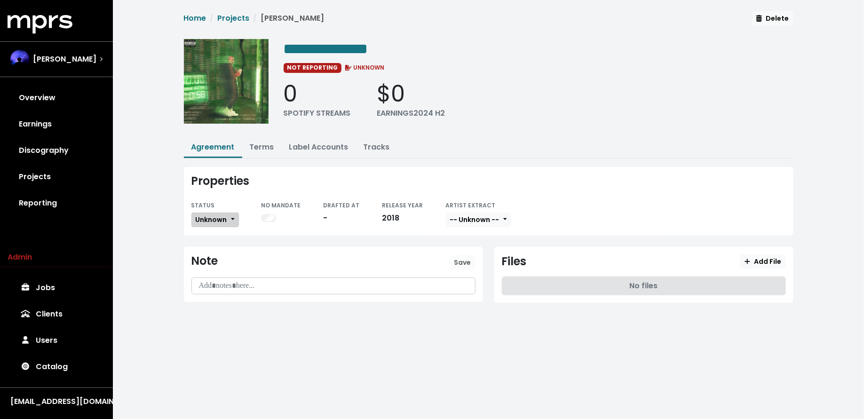
click at [213, 219] on span "Unknown" at bounding box center [211, 219] width 31 height 9
click at [216, 253] on link "Missing" at bounding box center [236, 253] width 88 height 15
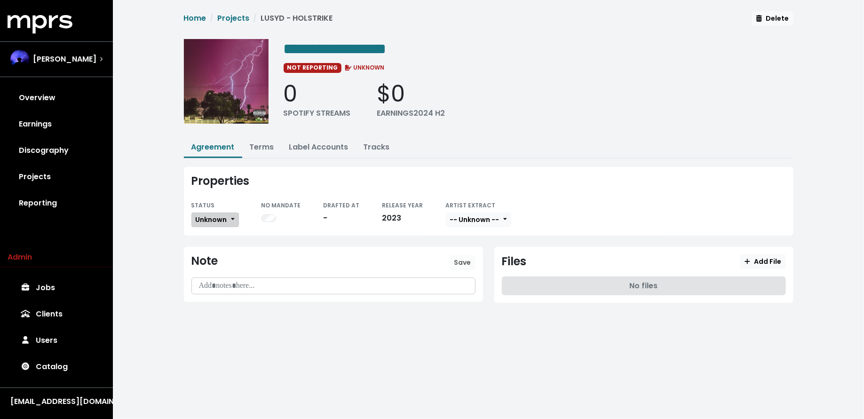
click at [222, 224] on button "Unknown" at bounding box center [214, 220] width 47 height 15
click at [220, 252] on link "Missing" at bounding box center [236, 253] width 88 height 15
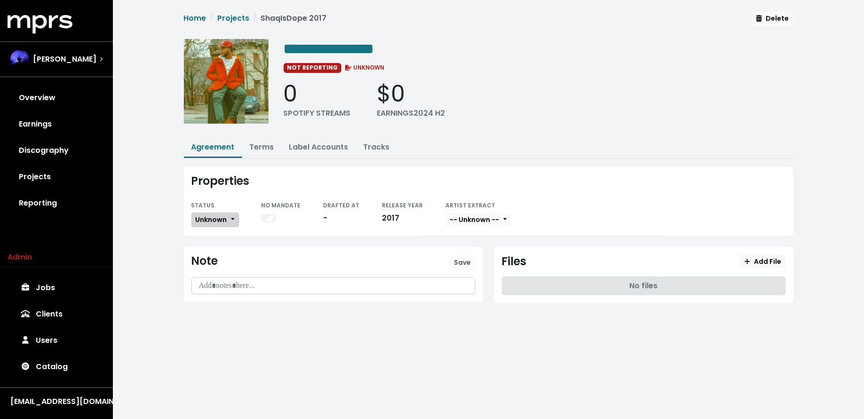
click at [229, 221] on button "Unknown" at bounding box center [214, 220] width 47 height 15
click at [229, 252] on link "Missing" at bounding box center [236, 253] width 88 height 15
click at [264, 147] on link "Terms" at bounding box center [262, 147] width 24 height 11
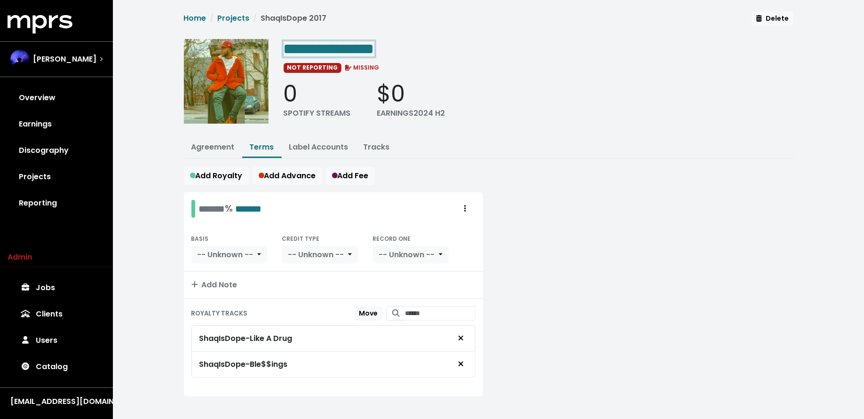
click at [374, 47] on span "**********" at bounding box center [328, 48] width 91 height 15
click at [388, 47] on span "**********" at bounding box center [389, 48] width 213 height 15
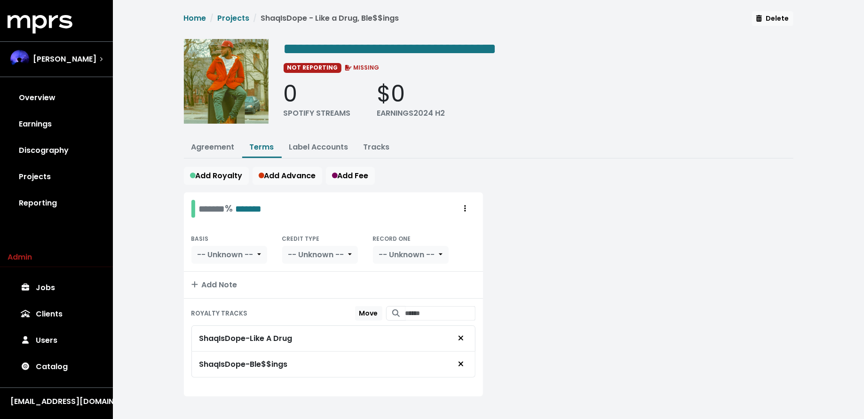
drag, startPoint x: 41, startPoint y: 148, endPoint x: 68, endPoint y: 148, distance: 26.8
click at [41, 148] on link "Discography" at bounding box center [57, 150] width 98 height 26
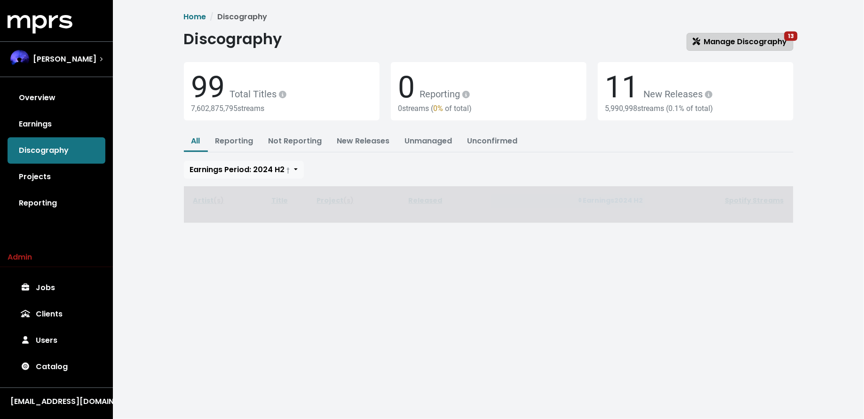
click at [739, 47] on span "Manage Discography 13" at bounding box center [740, 41] width 94 height 11
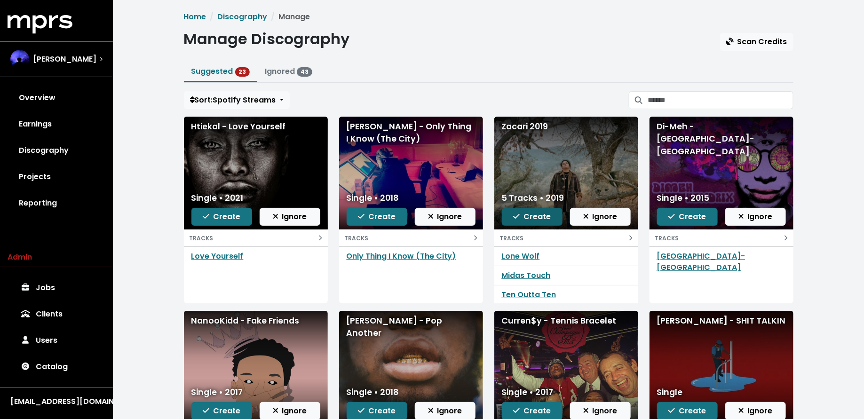
click at [525, 220] on span "Create" at bounding box center [532, 216] width 38 height 11
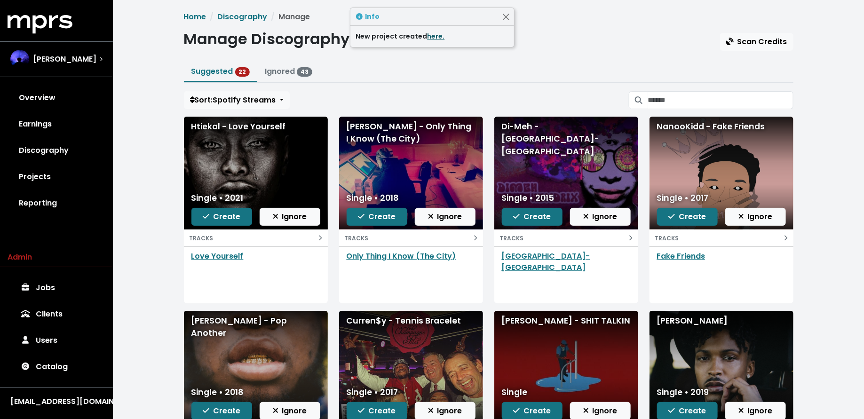
click at [435, 37] on link "here." at bounding box center [435, 35] width 17 height 9
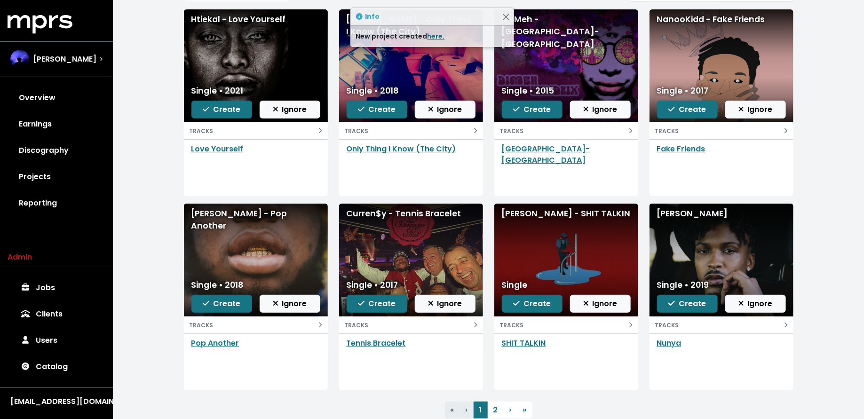
scroll to position [105, 0]
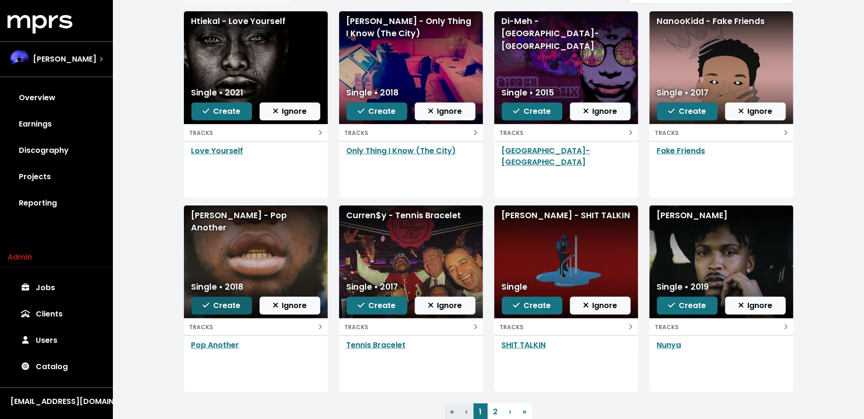
click at [227, 305] on span "Create" at bounding box center [222, 305] width 38 height 11
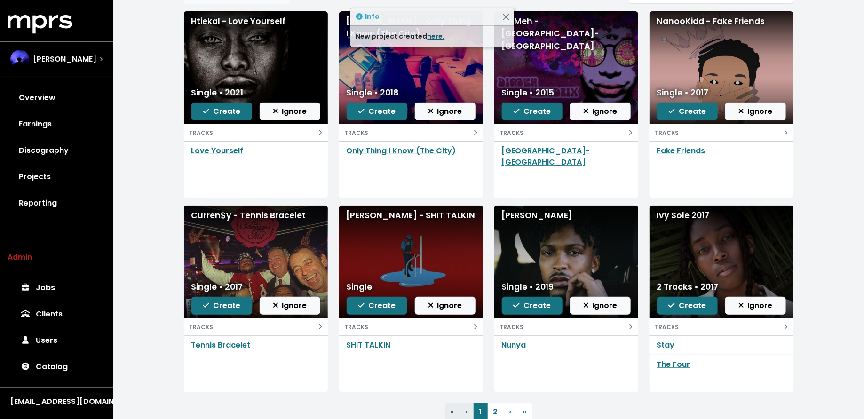
click at [432, 37] on link "here." at bounding box center [435, 35] width 17 height 9
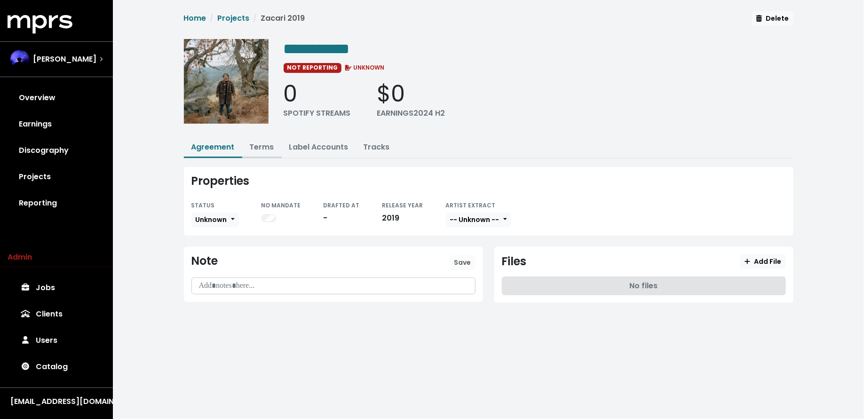
click at [262, 145] on link "Terms" at bounding box center [262, 147] width 24 height 11
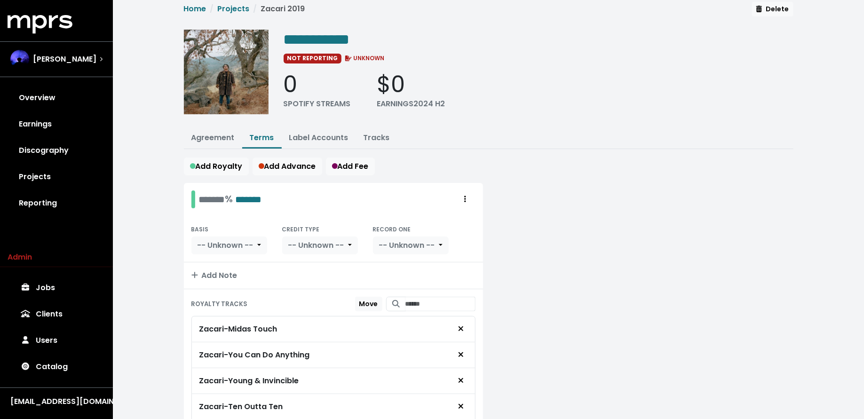
scroll to position [8, 0]
click at [346, 35] on span "**********" at bounding box center [316, 40] width 66 height 15
click at [339, 36] on span "**********" at bounding box center [316, 40] width 66 height 15
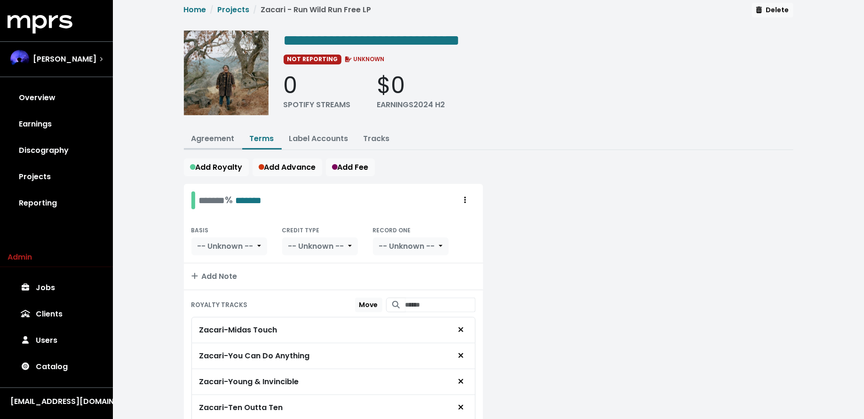
click at [206, 134] on link "Agreement" at bounding box center [212, 138] width 43 height 11
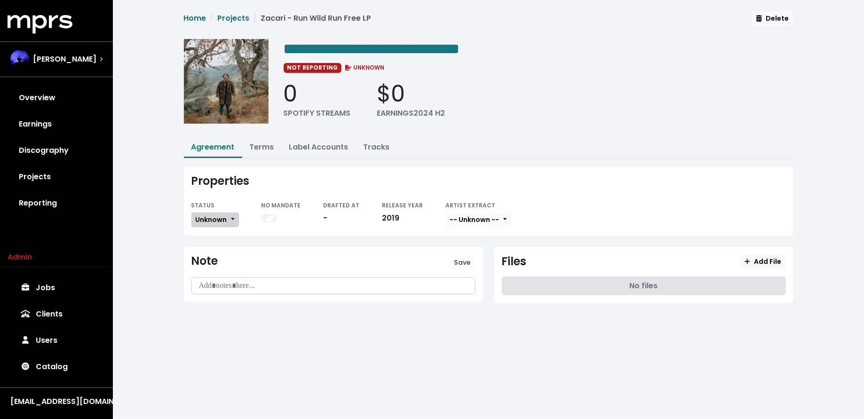
click at [205, 220] on span "Unknown" at bounding box center [211, 219] width 31 height 9
click at [205, 250] on link "Missing" at bounding box center [236, 253] width 88 height 15
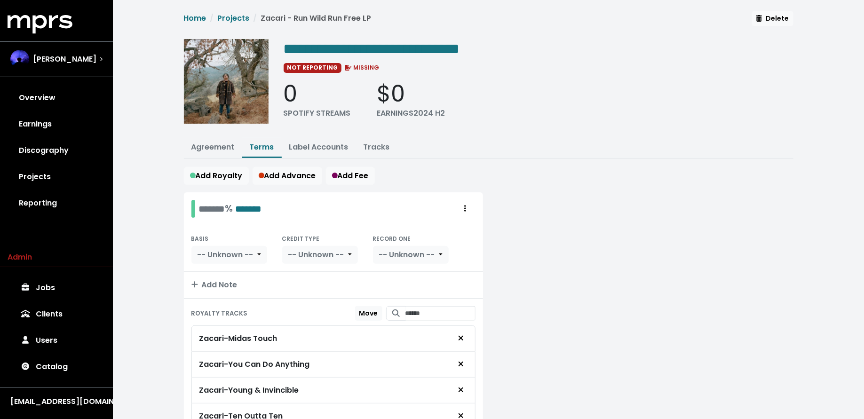
scroll to position [8, 0]
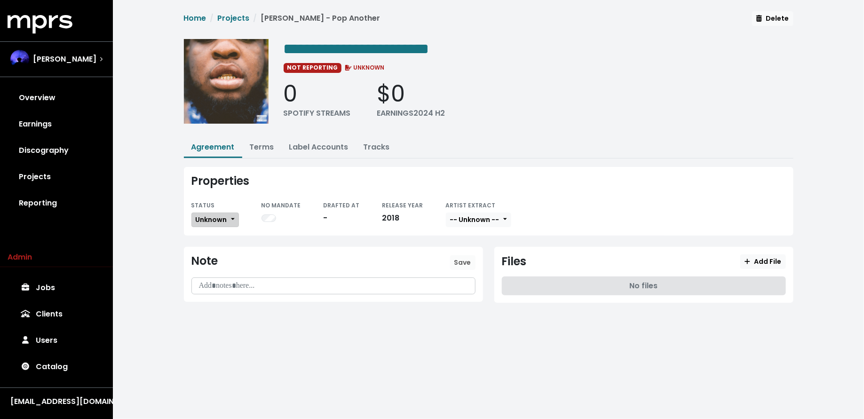
click at [214, 219] on span "Unknown" at bounding box center [211, 219] width 31 height 9
click at [214, 251] on link "Missing" at bounding box center [236, 253] width 88 height 15
click at [261, 144] on link "Terms" at bounding box center [262, 147] width 24 height 11
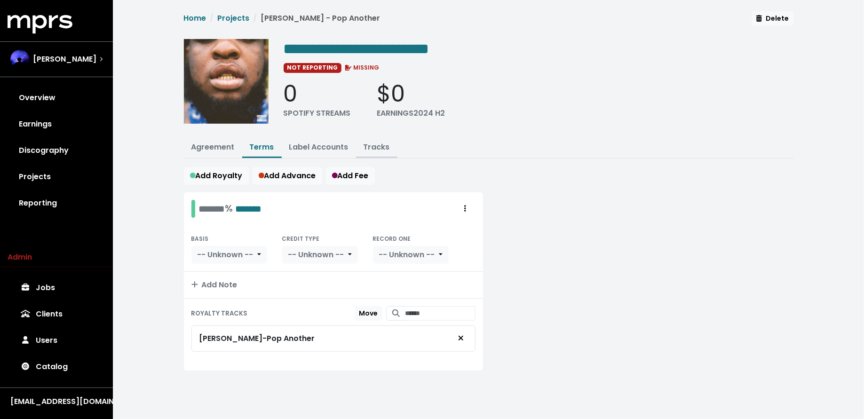
click at [370, 148] on link "Tracks" at bounding box center [376, 147] width 26 height 11
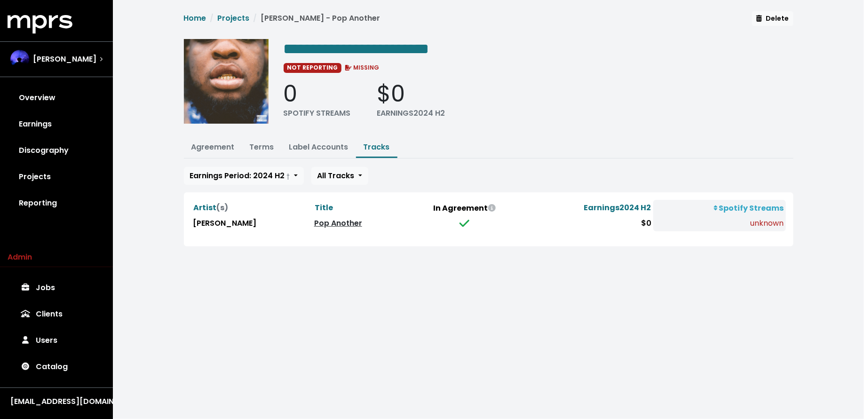
click at [324, 220] on link "Pop Another" at bounding box center [338, 223] width 48 height 11
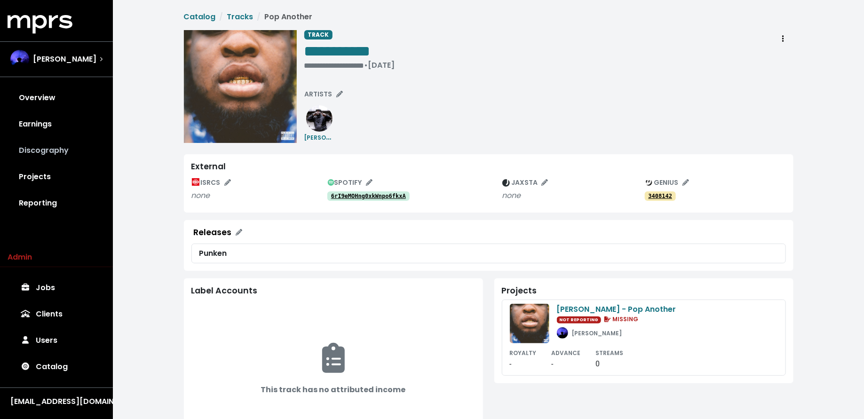
click at [86, 150] on link "Discography" at bounding box center [57, 150] width 98 height 26
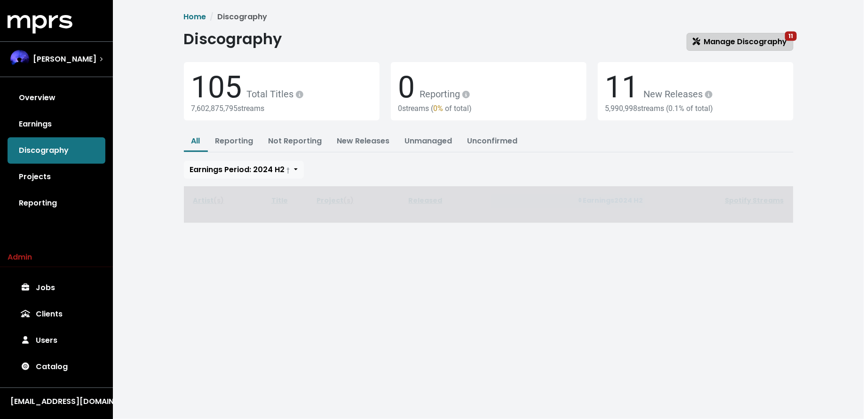
click at [699, 43] on icon at bounding box center [696, 42] width 8 height 8
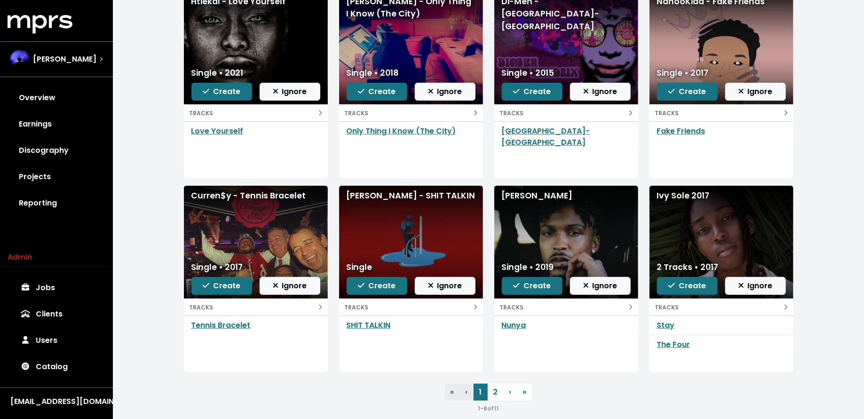
scroll to position [126, 0]
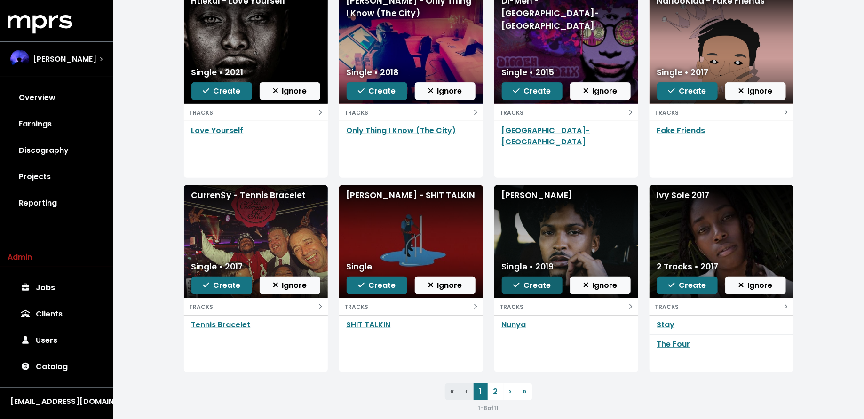
click at [522, 286] on span "Create" at bounding box center [532, 285] width 38 height 11
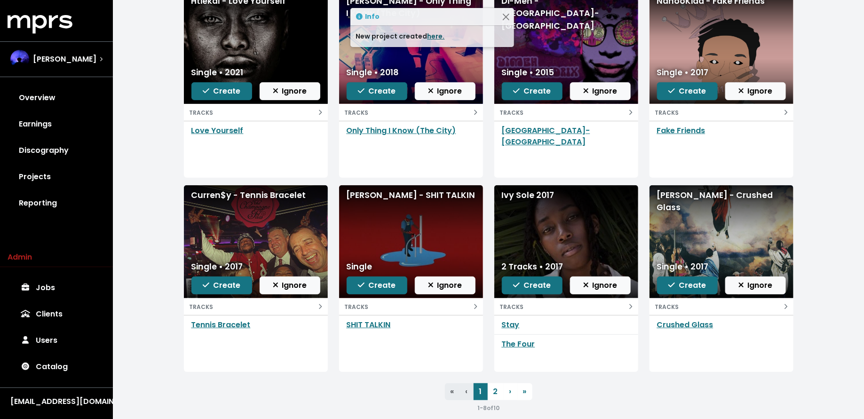
click at [431, 39] on link "here." at bounding box center [435, 35] width 17 height 9
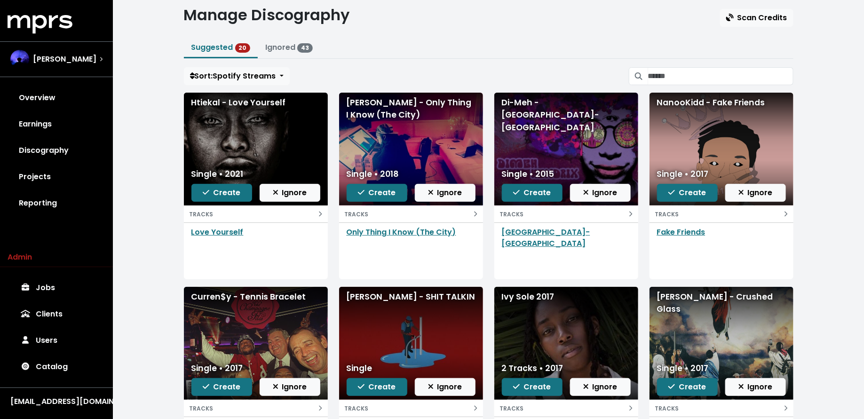
scroll to position [0, 0]
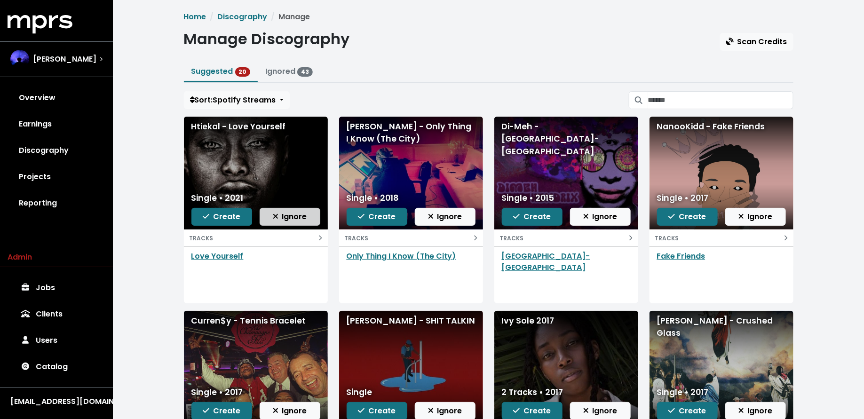
click at [283, 215] on span "Ignore" at bounding box center [290, 216] width 34 height 11
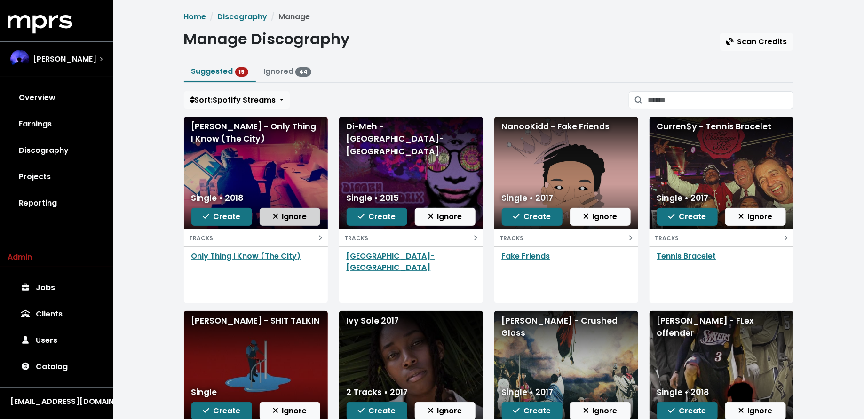
click at [300, 213] on span "Ignore" at bounding box center [290, 216] width 34 height 11
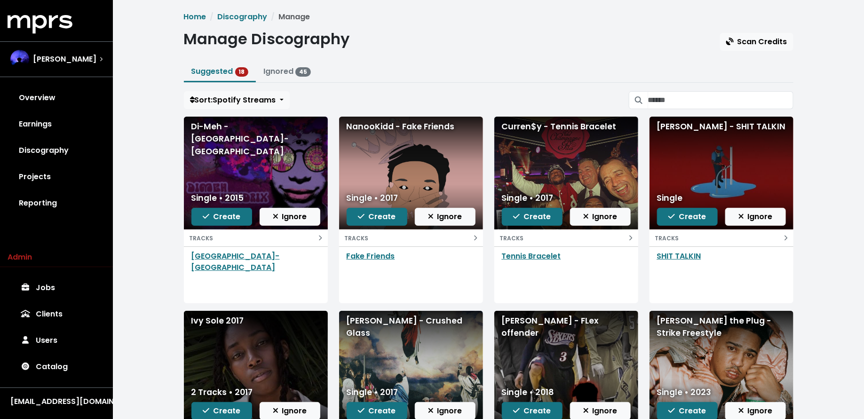
click at [299, 213] on span "Ignore" at bounding box center [290, 216] width 34 height 11
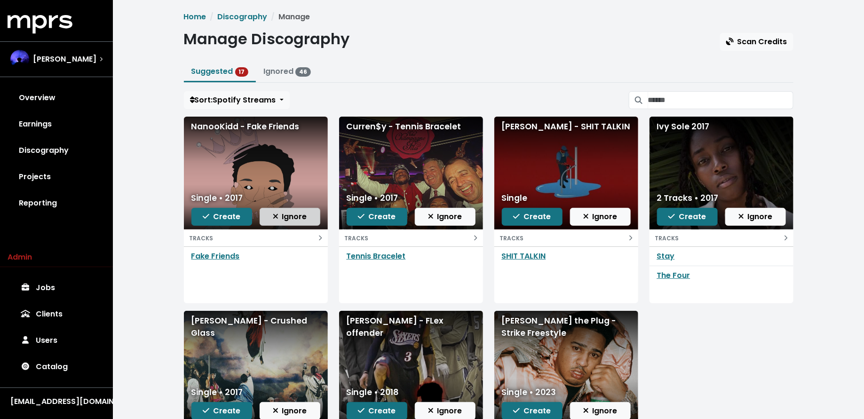
click at [284, 220] on span "Ignore" at bounding box center [290, 216] width 34 height 11
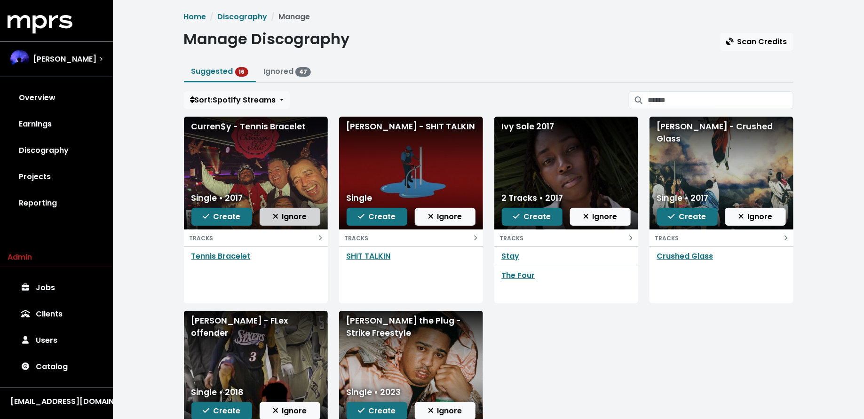
click at [305, 214] on span "Ignore" at bounding box center [290, 216] width 34 height 11
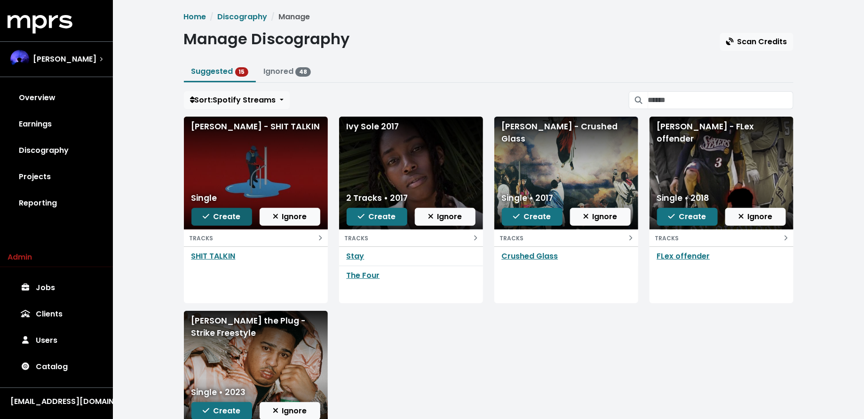
click at [234, 214] on span "Create" at bounding box center [222, 216] width 38 height 11
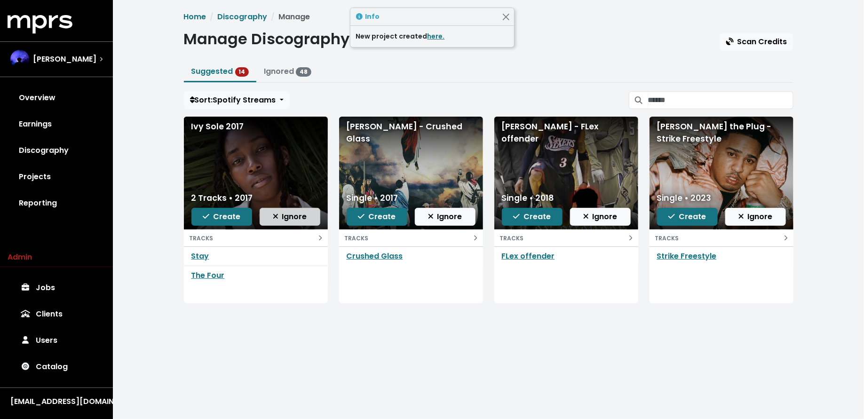
click at [286, 217] on span "Ignore" at bounding box center [290, 216] width 34 height 11
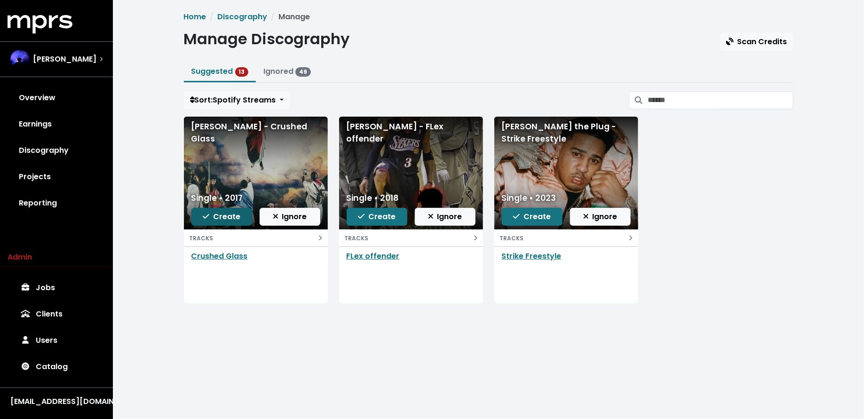
click at [208, 215] on icon "button" at bounding box center [206, 217] width 7 height 8
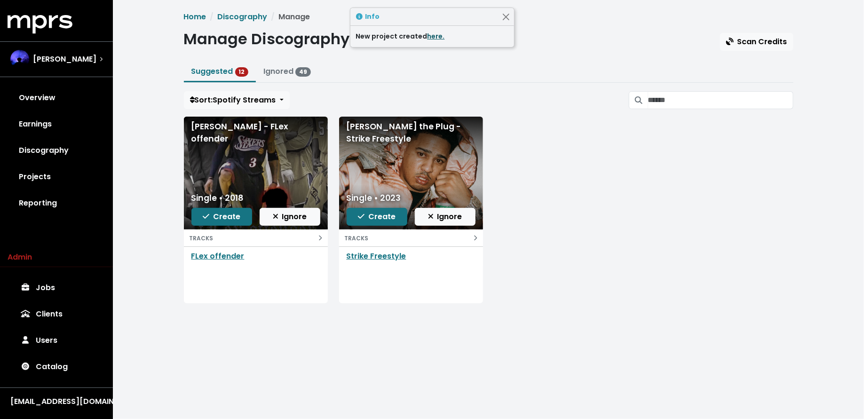
click at [433, 35] on link "here." at bounding box center [435, 35] width 17 height 9
click at [296, 215] on span "Ignore" at bounding box center [290, 216] width 34 height 11
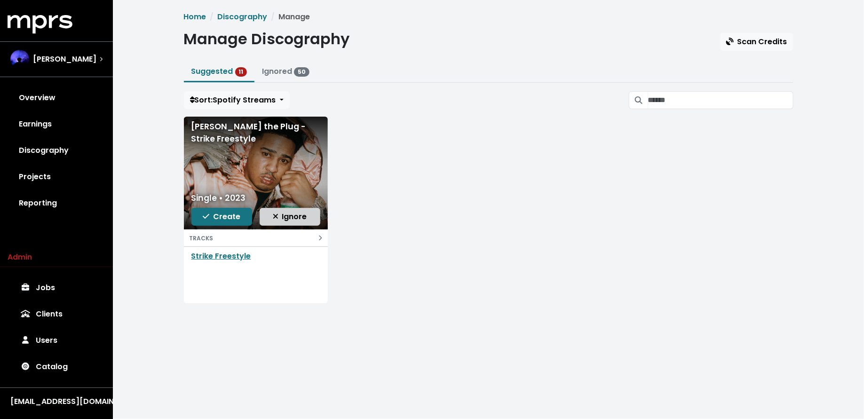
click at [274, 213] on icon "button" at bounding box center [276, 217] width 6 height 8
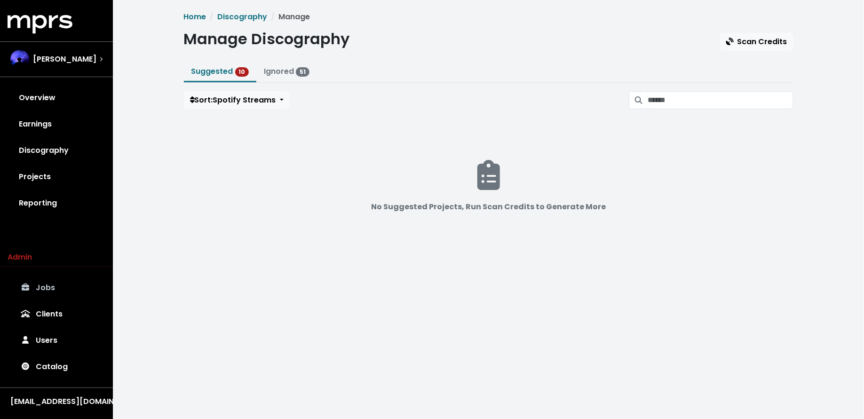
click at [64, 283] on link "Jobs" at bounding box center [57, 288] width 98 height 26
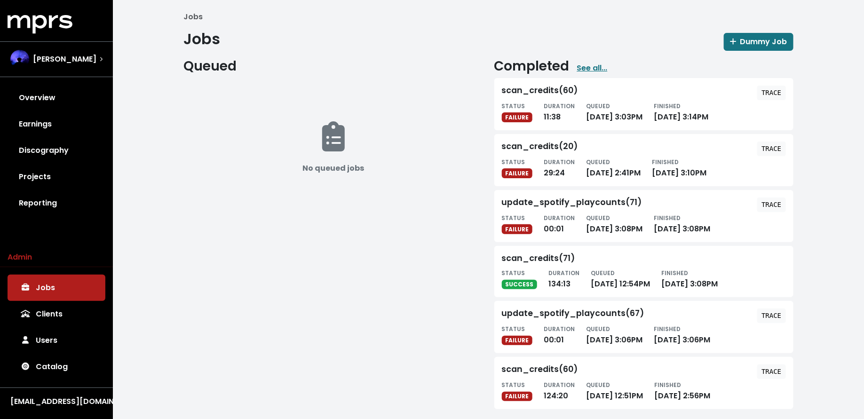
scroll to position [6, 0]
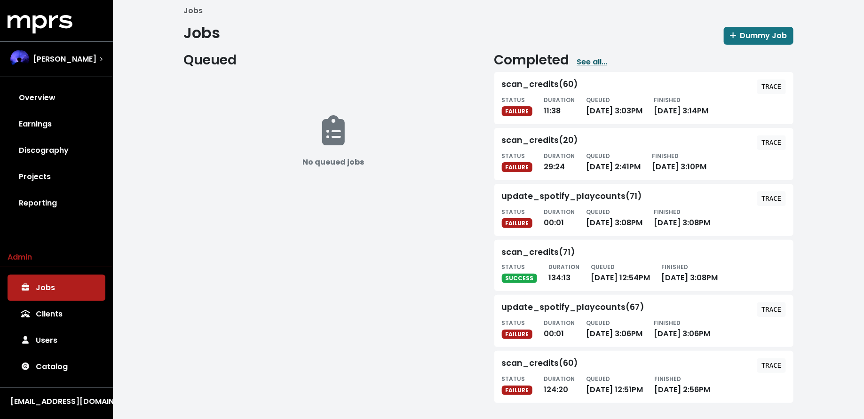
click at [582, 62] on link "See all..." at bounding box center [592, 61] width 31 height 11
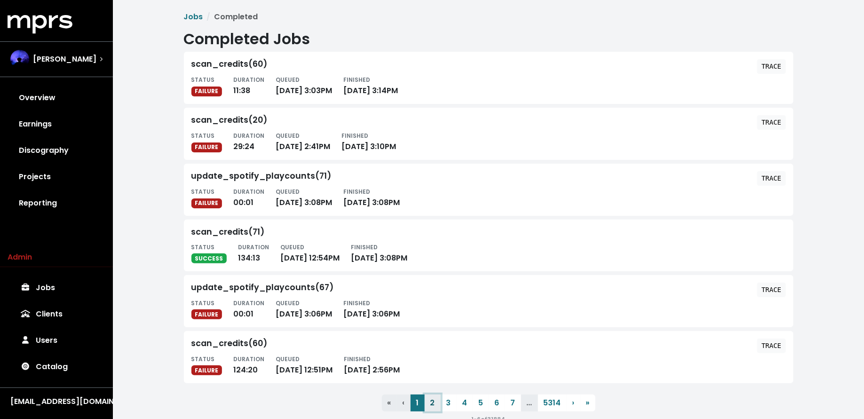
click at [432, 403] on button "2" at bounding box center [433, 402] width 16 height 17
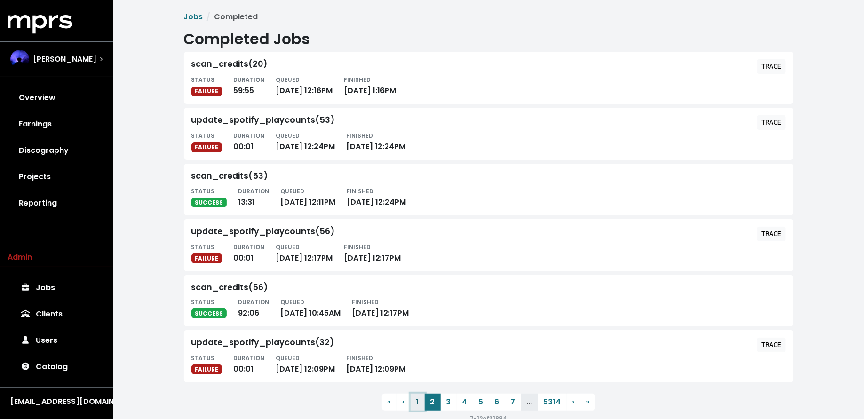
click at [420, 402] on button "1" at bounding box center [417, 402] width 14 height 17
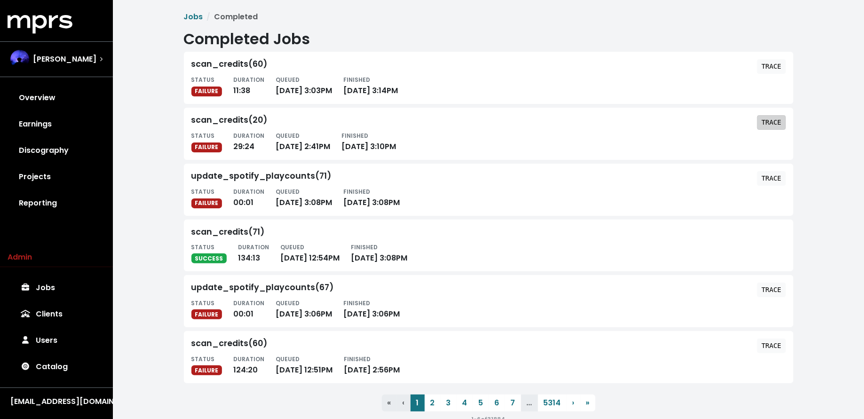
click at [779, 125] on tt "TRACE" at bounding box center [771, 122] width 20 height 8
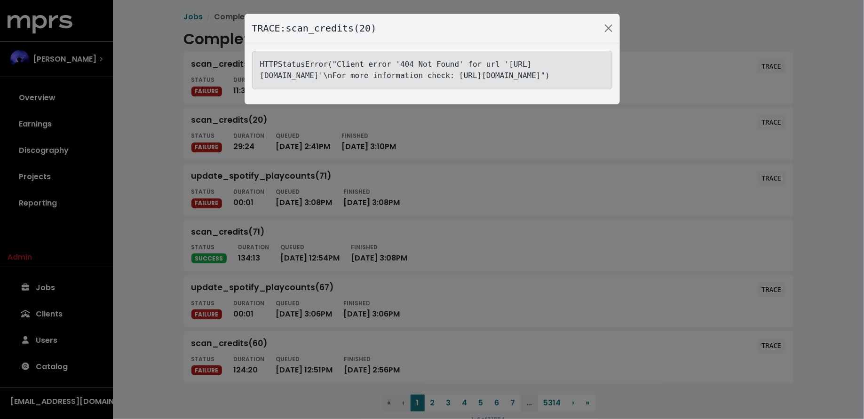
click at [244, 200] on div "TRACE: scan_credits(20) HTTPStatusError("Client error '404 Not Found' for url '…" at bounding box center [432, 209] width 864 height 419
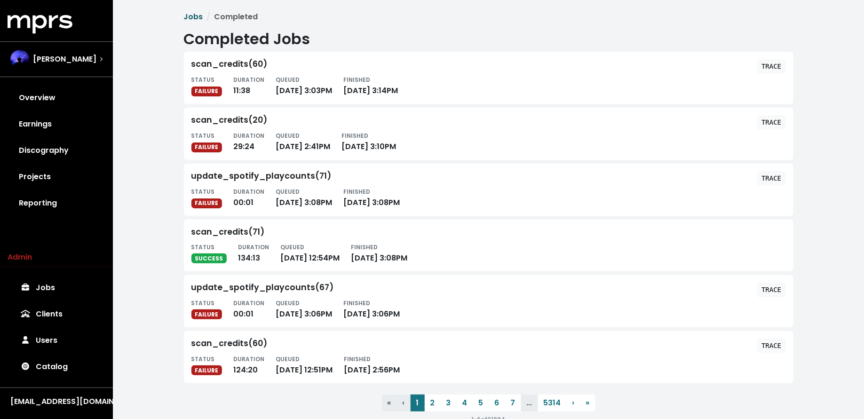
click at [196, 22] on link "Jobs" at bounding box center [193, 16] width 19 height 11
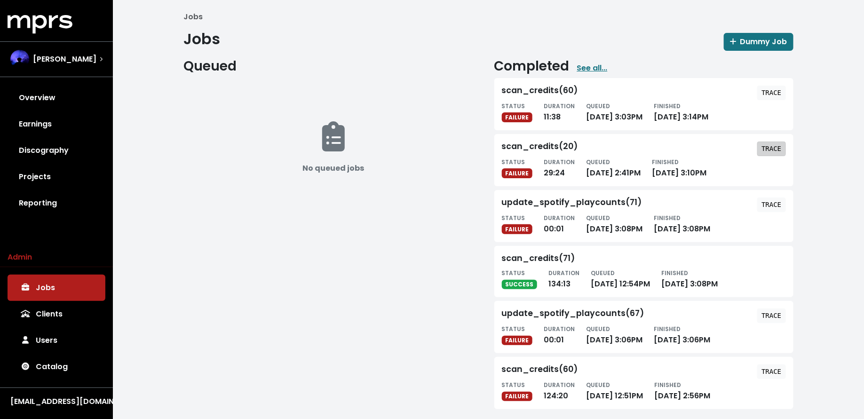
click at [767, 146] on tt "TRACE" at bounding box center [771, 149] width 20 height 8
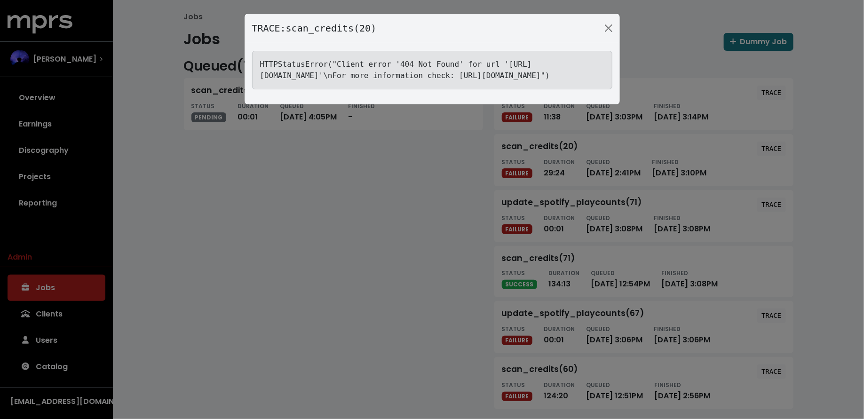
click at [260, 167] on div "TRACE: scan_credits(20) HTTPStatusError("Client error '404 Not Found' for url '…" at bounding box center [432, 209] width 864 height 419
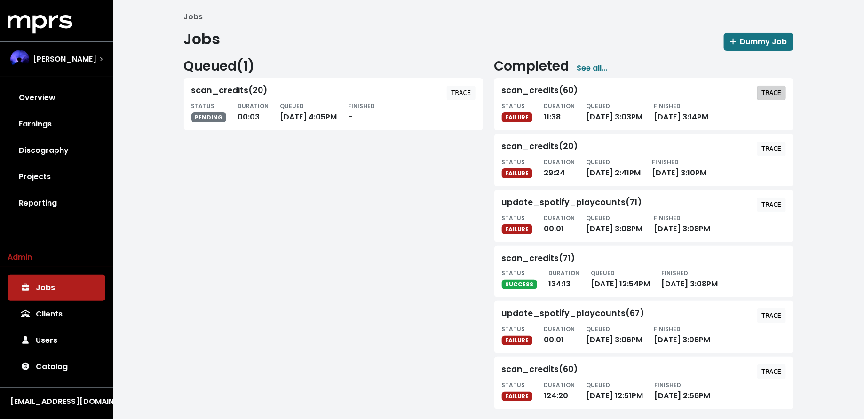
click at [772, 88] on span "TRACE" at bounding box center [771, 92] width 20 height 9
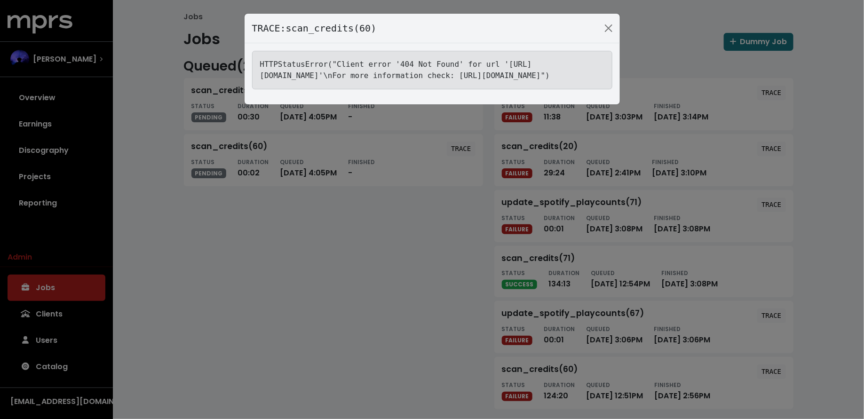
click at [182, 301] on div "TRACE: scan_credits(60) HTTPStatusError("Client error '404 Not Found' for url '…" at bounding box center [432, 209] width 864 height 419
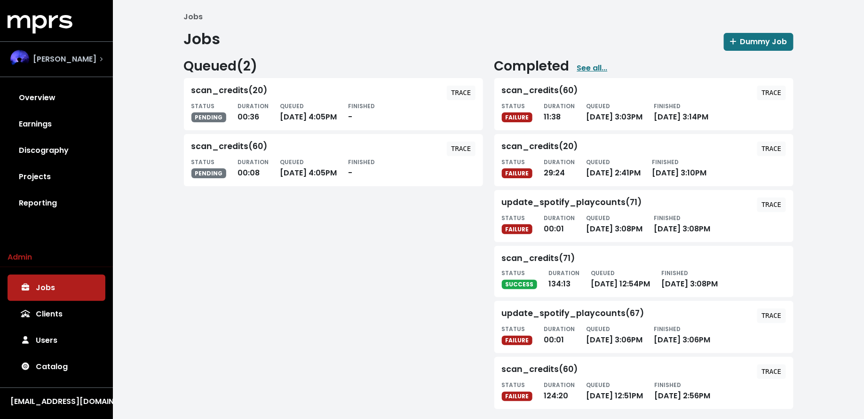
click at [67, 56] on span "[PERSON_NAME]" at bounding box center [64, 59] width 63 height 11
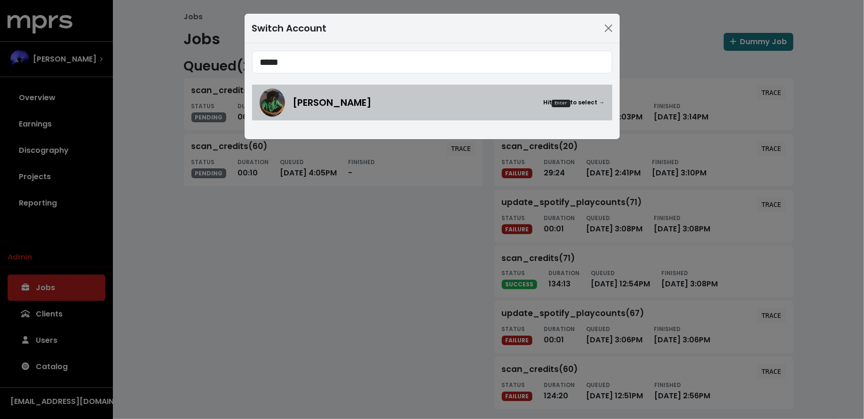
type input "*****"
click at [280, 119] on link "Roark Bailey Hit Enter to select →" at bounding box center [432, 103] width 360 height 36
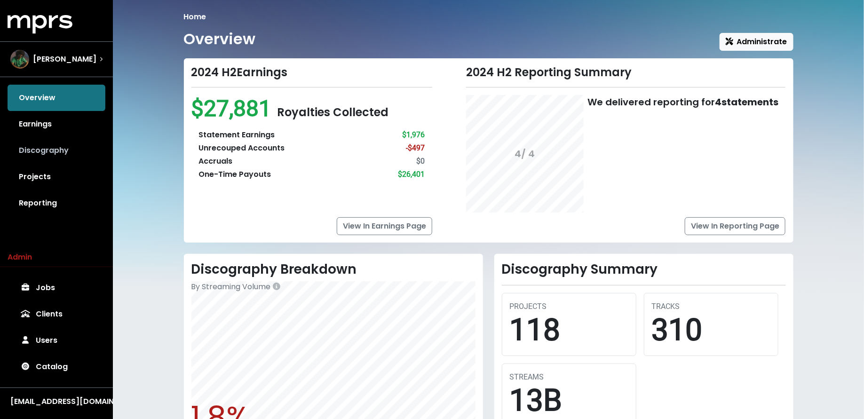
click at [79, 155] on link "Discography" at bounding box center [57, 150] width 98 height 26
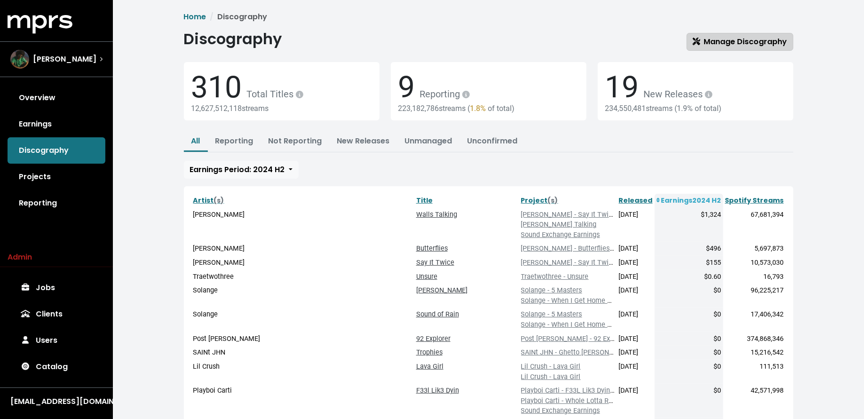
click at [716, 45] on span "Manage Discography" at bounding box center [740, 41] width 94 height 11
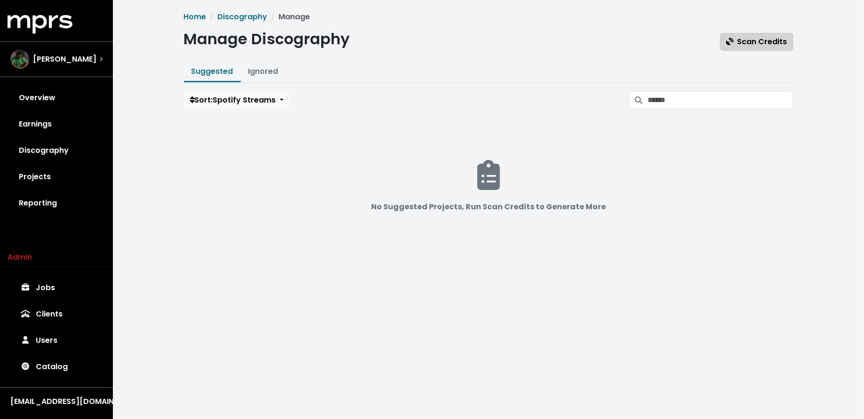
click at [774, 42] on span "Scan Credits" at bounding box center [756, 41] width 61 height 11
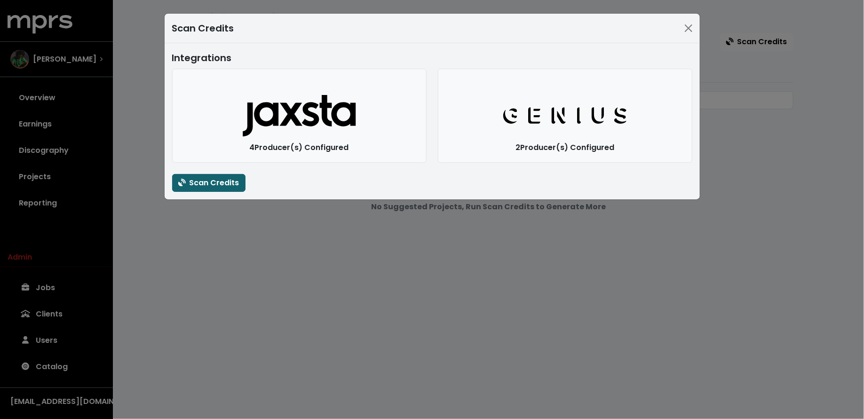
click at [212, 183] on span "Scan Credits" at bounding box center [208, 182] width 61 height 11
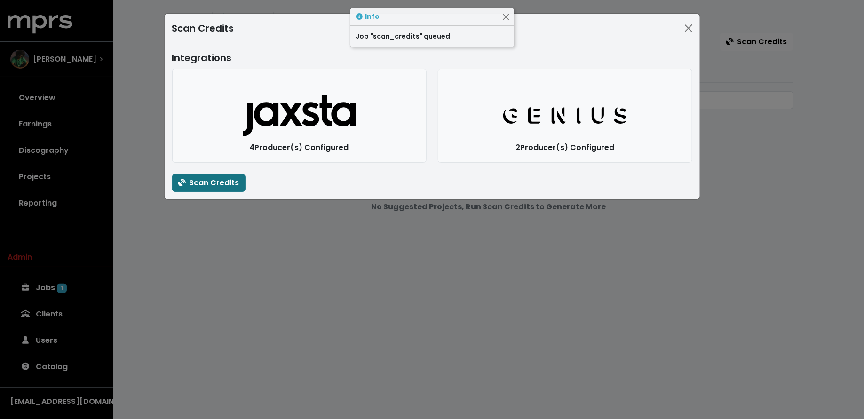
click at [250, 306] on div "Scan Credits Integrations Jaxsta Logo 4 Producer(s) Configured Genius Logo 2 Pr…" at bounding box center [432, 209] width 864 height 419
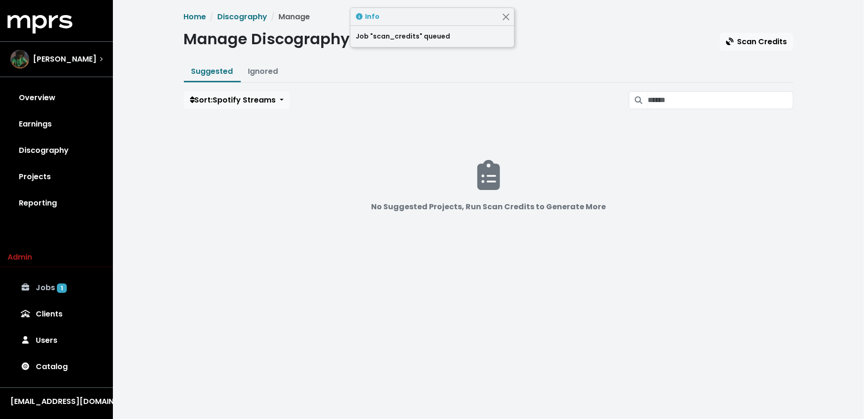
click at [65, 285] on link "Jobs 1" at bounding box center [57, 288] width 98 height 26
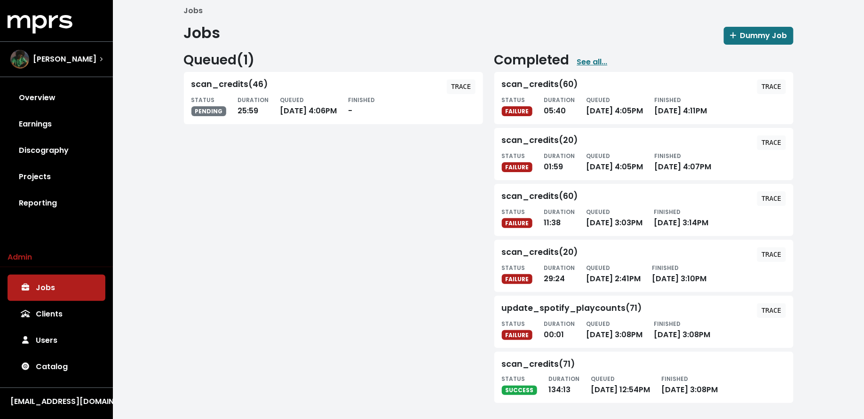
scroll to position [1, 0]
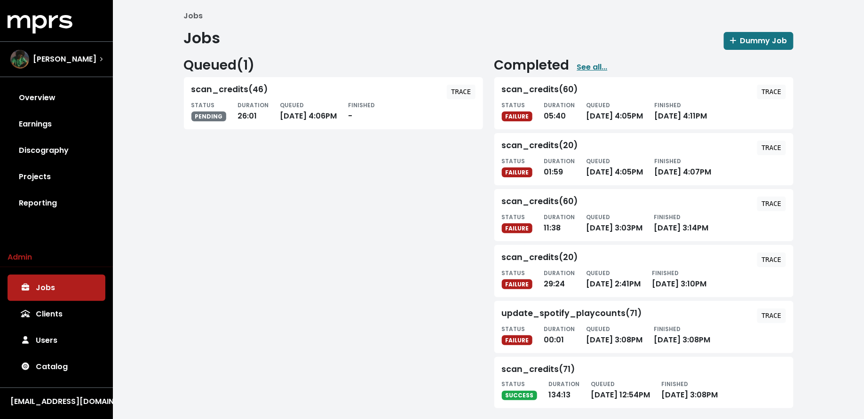
click at [773, 147] on tt "TRACE" at bounding box center [771, 148] width 20 height 8
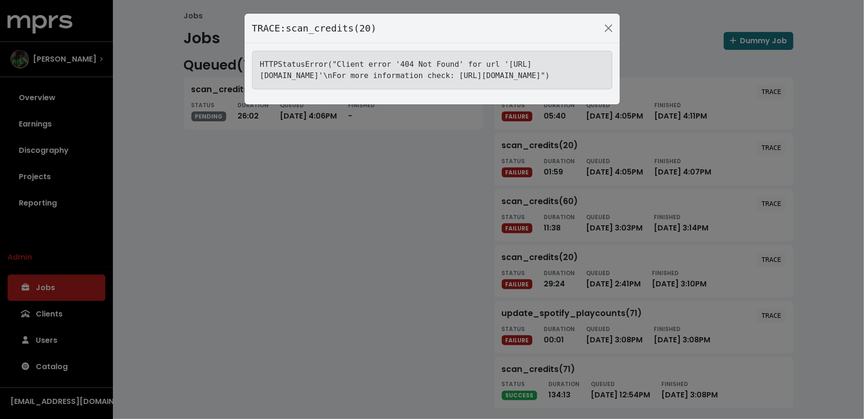
click at [458, 215] on div "TRACE: scan_credits(20) HTTPStatusError("Client error '404 Not Found' for url '…" at bounding box center [432, 209] width 864 height 419
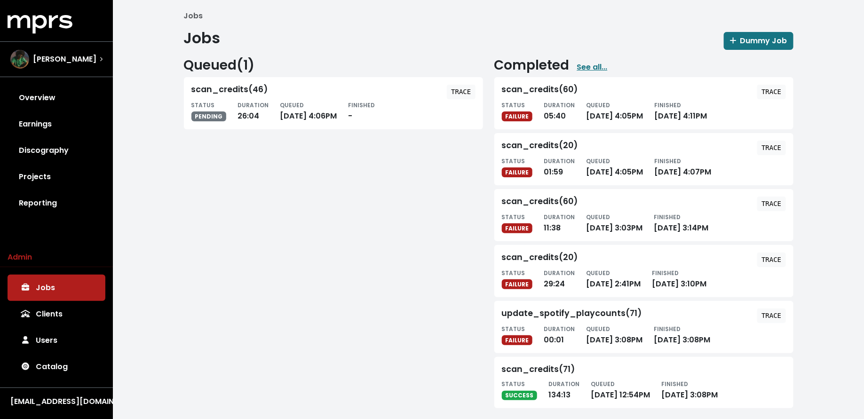
click at [772, 202] on tt "TRACE" at bounding box center [771, 204] width 20 height 8
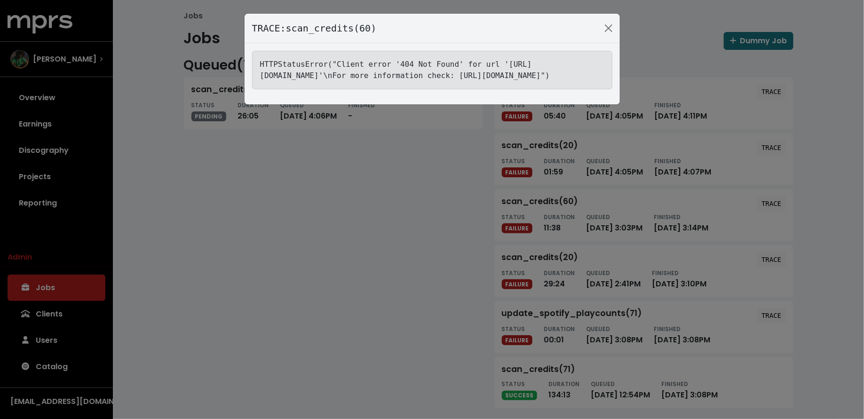
click at [782, 100] on div "TRACE: scan_credits(60) HTTPStatusError("Client error '404 Not Found' for url '…" at bounding box center [432, 209] width 864 height 419
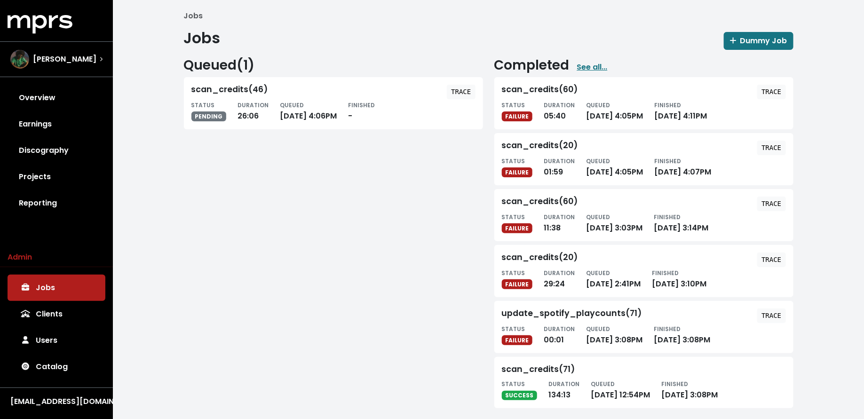
click at [774, 91] on tt "TRACE" at bounding box center [771, 92] width 20 height 8
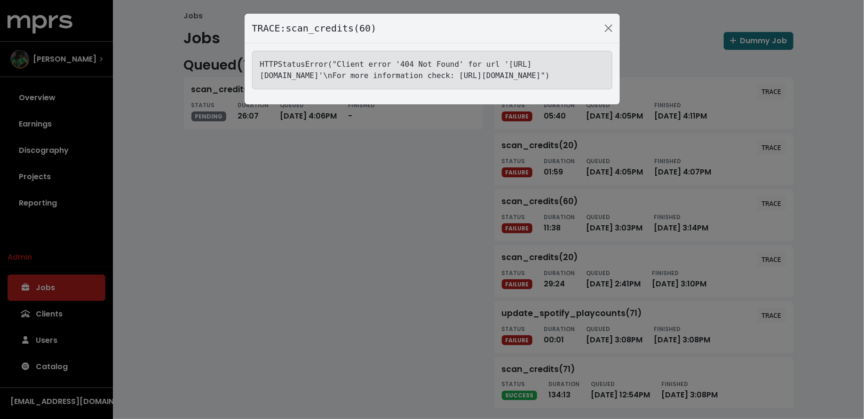
click at [469, 191] on div "TRACE: scan_credits(60) HTTPStatusError("Client error '404 Not Found' for url '…" at bounding box center [432, 209] width 864 height 419
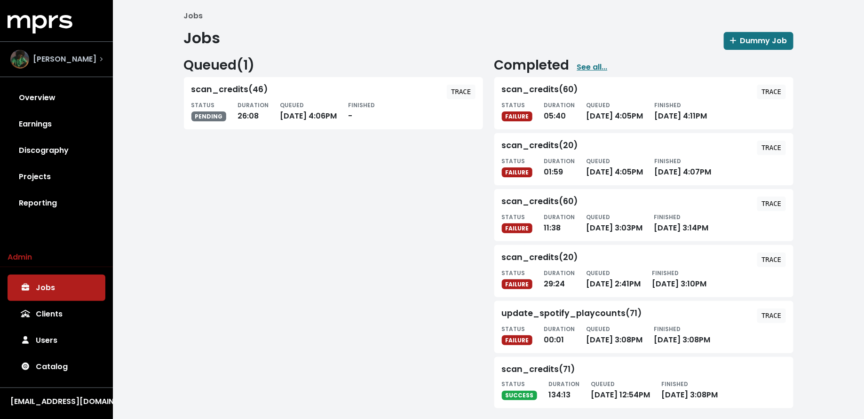
click at [74, 52] on div "Roark Bailey" at bounding box center [53, 59] width 86 height 19
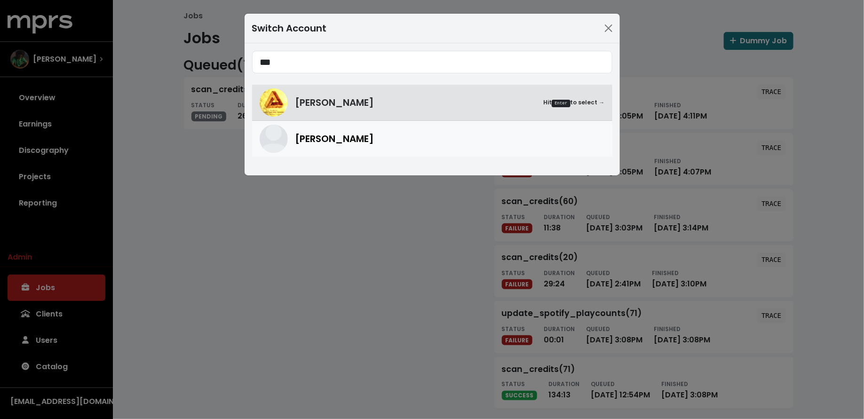
type input "***"
click at [284, 129] on div "[PERSON_NAME]" at bounding box center [432, 139] width 345 height 28
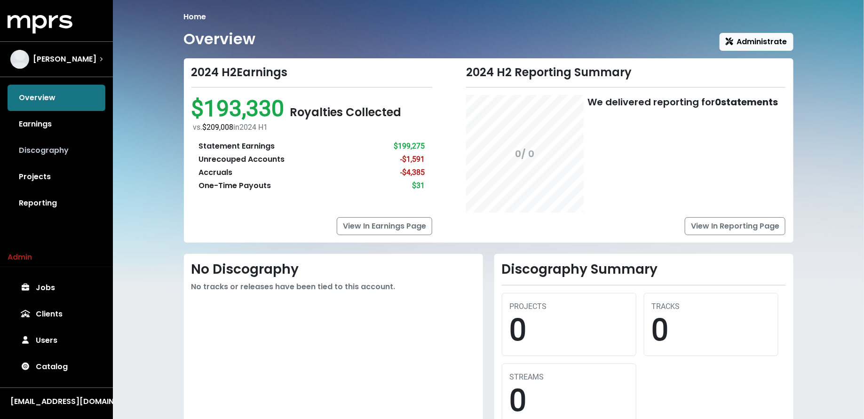
click at [41, 147] on link "Discography" at bounding box center [57, 150] width 98 height 26
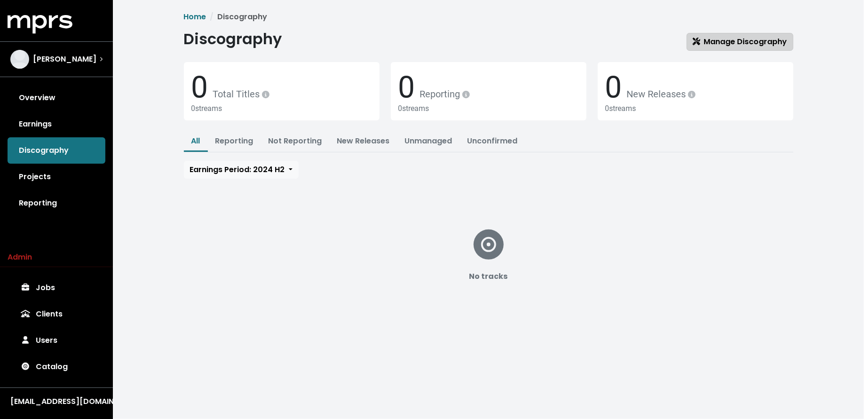
click at [721, 50] on link "Manage Discography" at bounding box center [739, 42] width 107 height 18
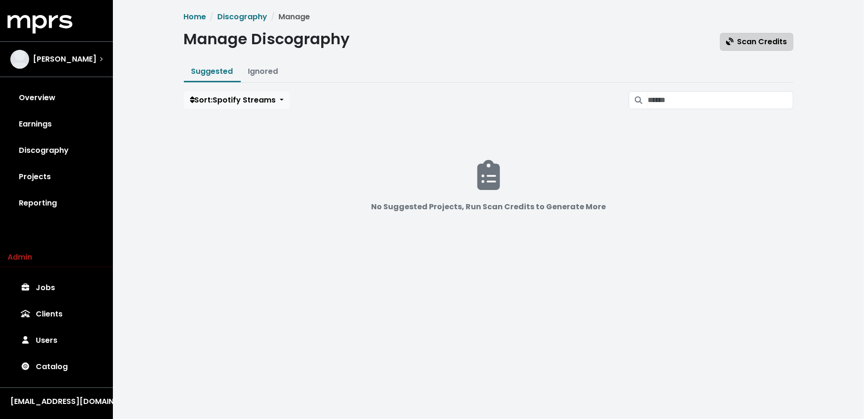
click at [742, 43] on span "Scan Credits" at bounding box center [756, 41] width 61 height 11
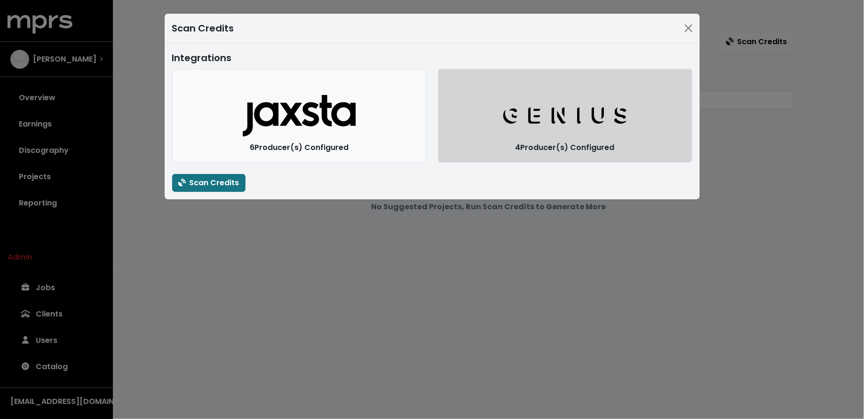
click at [519, 117] on icon "Genius Logo" at bounding box center [565, 115] width 126 height 19
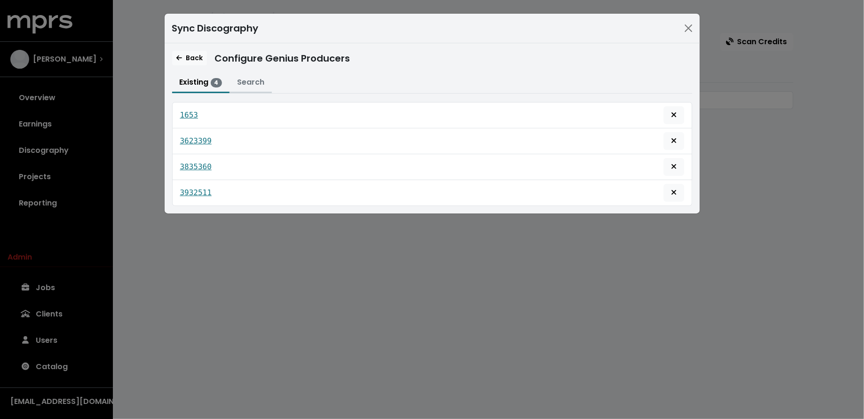
click at [255, 80] on button "Search" at bounding box center [250, 83] width 42 height 20
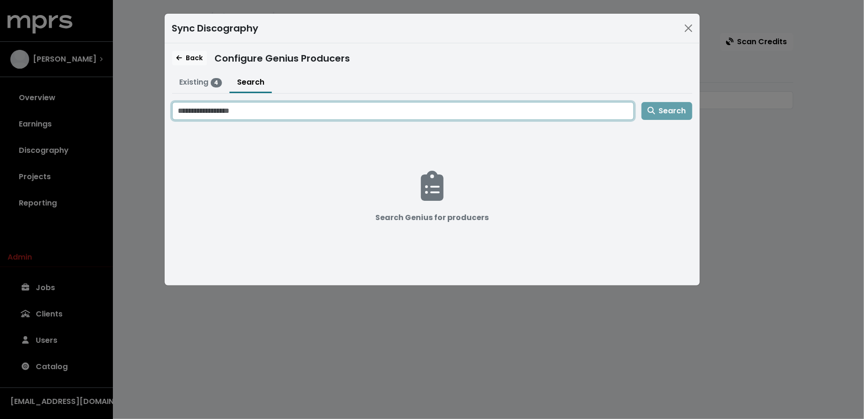
click at [273, 103] on input "Search genius for producers" at bounding box center [403, 111] width 462 height 18
type input "**********"
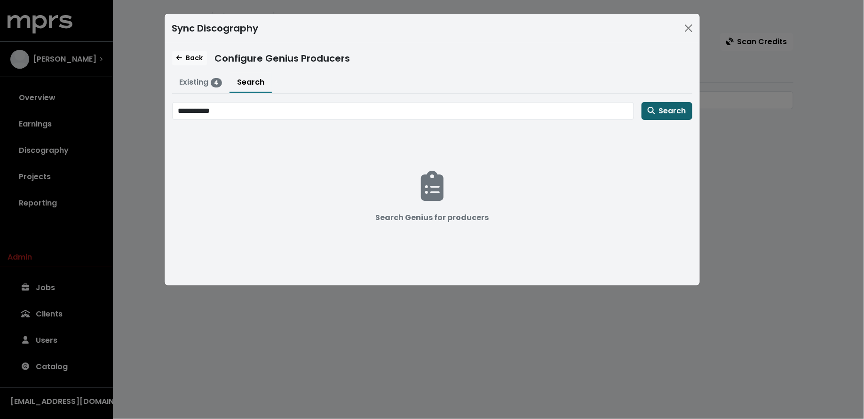
click at [657, 115] on span "Search" at bounding box center [666, 110] width 39 height 11
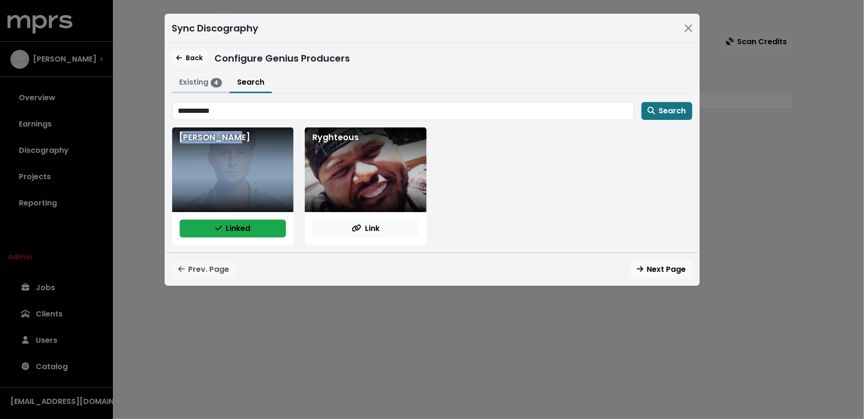
click at [195, 84] on button "Existing 4" at bounding box center [201, 83] width 58 height 20
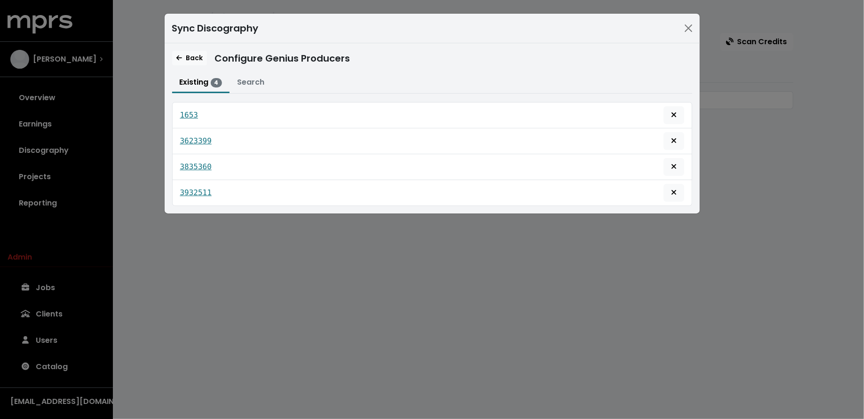
click at [674, 130] on div "3623399" at bounding box center [432, 141] width 520 height 26
click at [674, 135] on span "Remove this genius producer identification" at bounding box center [673, 140] width 8 height 11
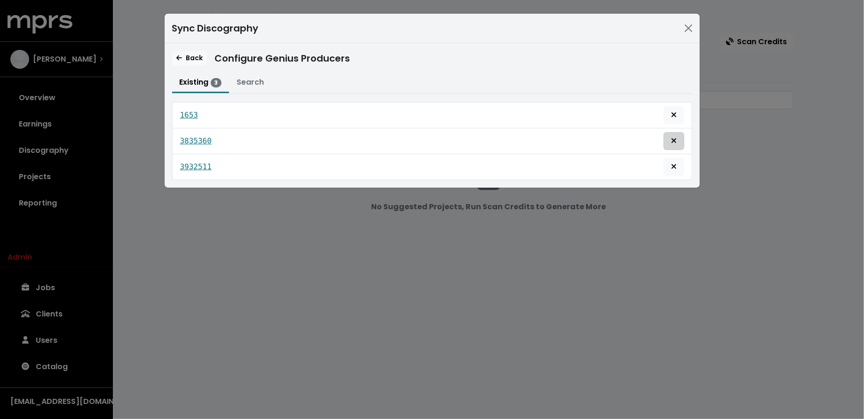
click at [674, 135] on span "Remove this genius producer identification" at bounding box center [674, 140] width 6 height 11
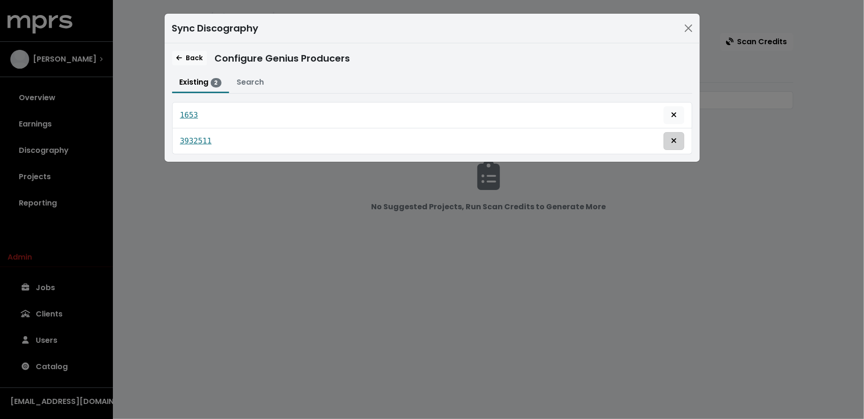
click at [675, 137] on icon "Remove this genius producer identification" at bounding box center [674, 141] width 6 height 8
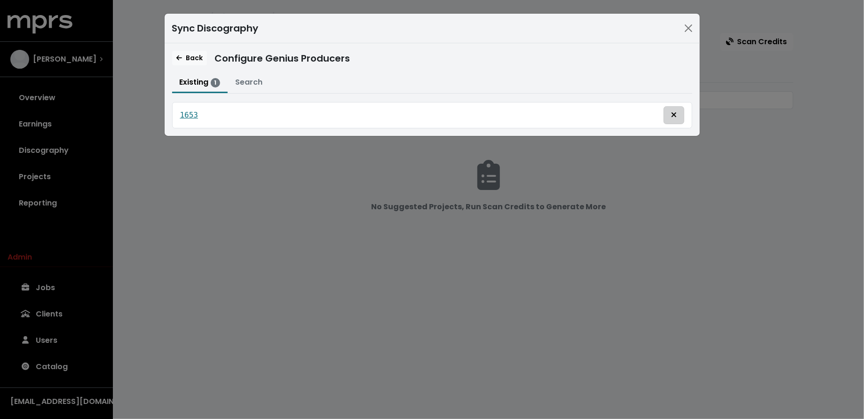
click at [675, 118] on span "Remove this genius producer identification" at bounding box center [674, 115] width 6 height 11
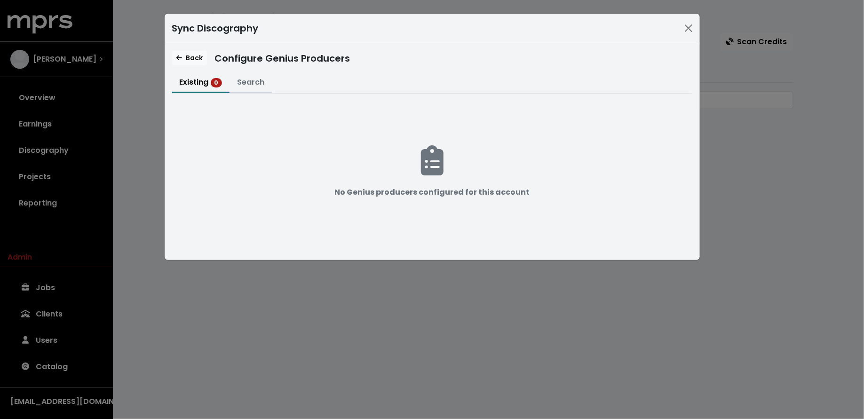
click at [264, 87] on button "Search" at bounding box center [250, 83] width 42 height 20
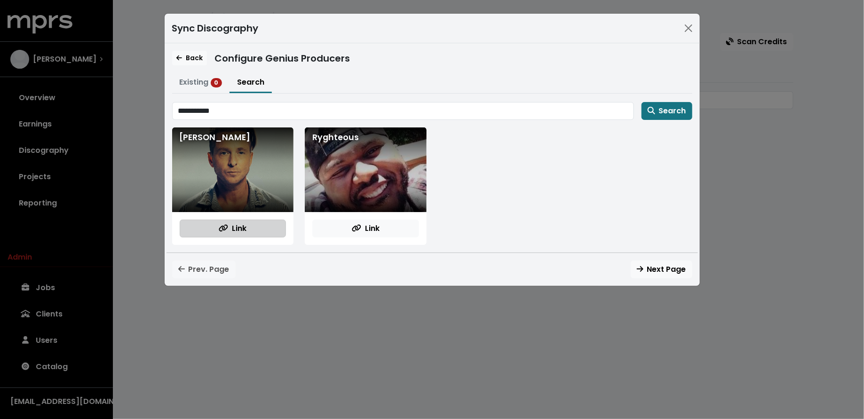
click at [243, 235] on button "Link" at bounding box center [233, 229] width 107 height 18
click at [187, 51] on button "Back" at bounding box center [189, 58] width 35 height 15
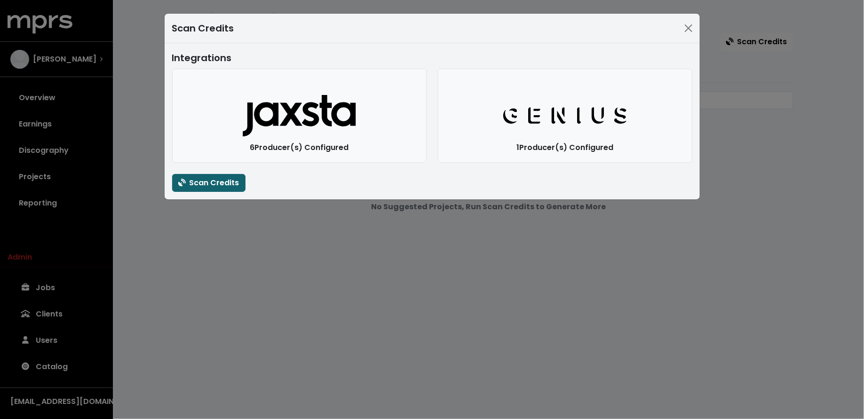
click at [211, 183] on span "Scan Credits" at bounding box center [208, 182] width 61 height 11
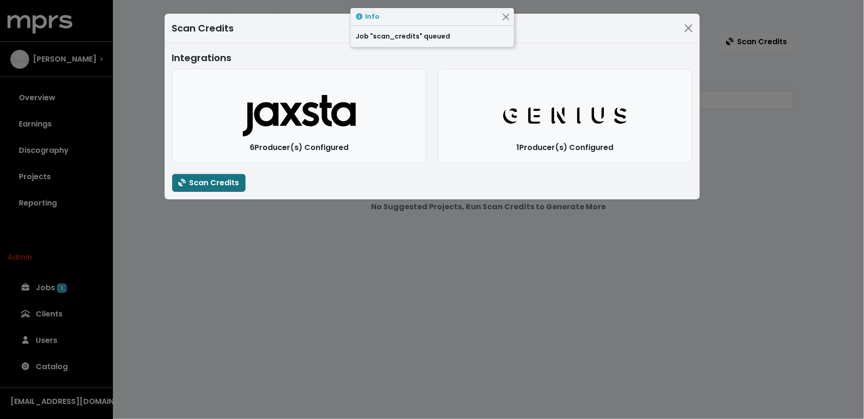
click at [197, 240] on div "Scan Credits Integrations Jaxsta Logo 6 Producer(s) Configured Genius Logo 1 Pr…" at bounding box center [432, 209] width 864 height 419
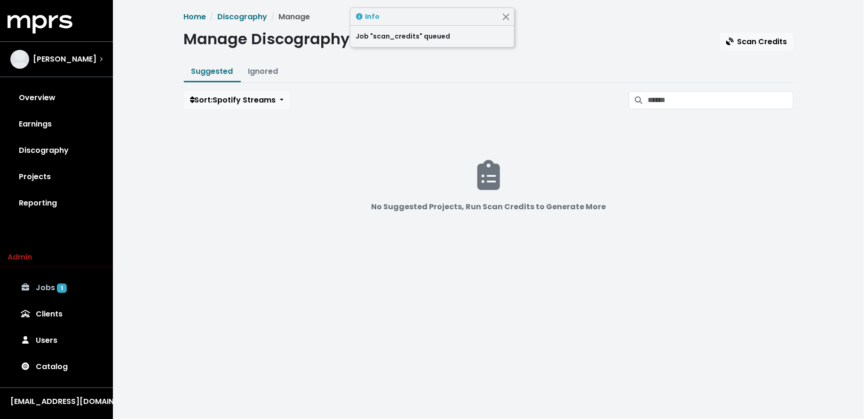
click at [64, 287] on span "1" at bounding box center [62, 287] width 10 height 9
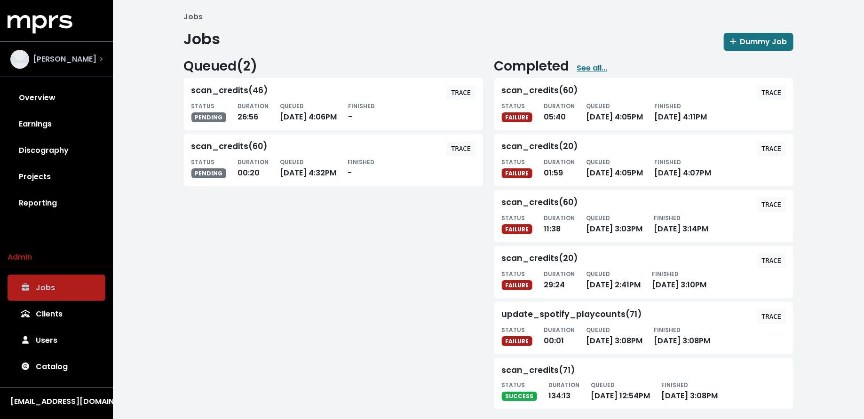
click at [87, 62] on div "[PERSON_NAME]" at bounding box center [56, 59] width 92 height 19
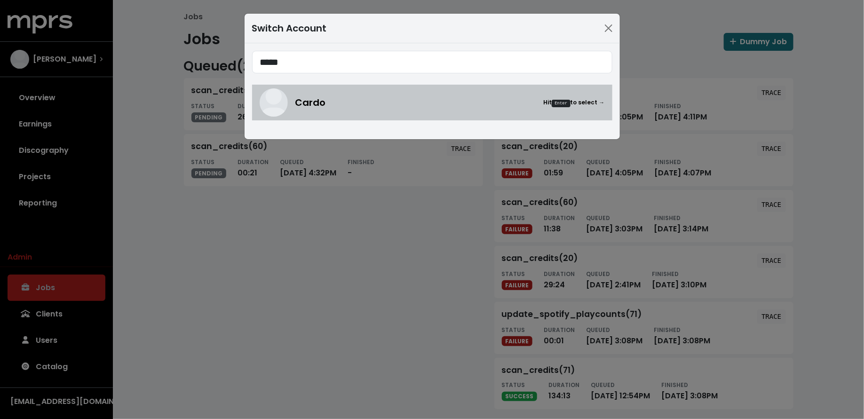
type input "*****"
click at [346, 103] on div "Cardo Hit Enter to select →" at bounding box center [449, 102] width 309 height 14
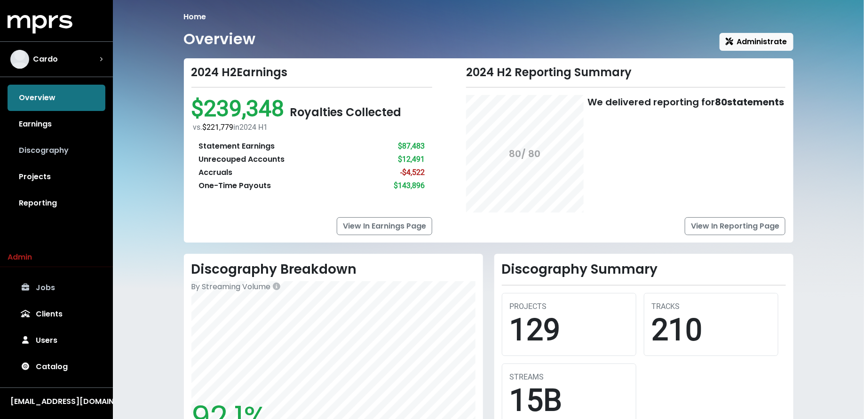
click at [54, 147] on link "Discography" at bounding box center [57, 150] width 98 height 26
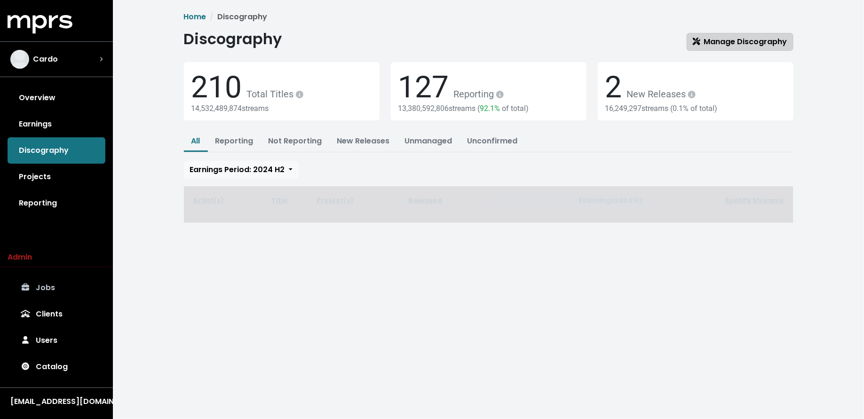
click at [717, 38] on span "Manage Discography" at bounding box center [740, 41] width 94 height 11
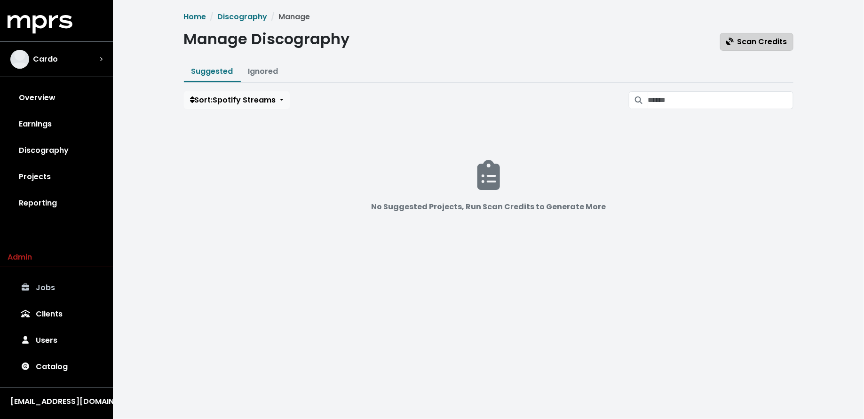
click at [748, 45] on span "Scan Credits" at bounding box center [756, 41] width 61 height 11
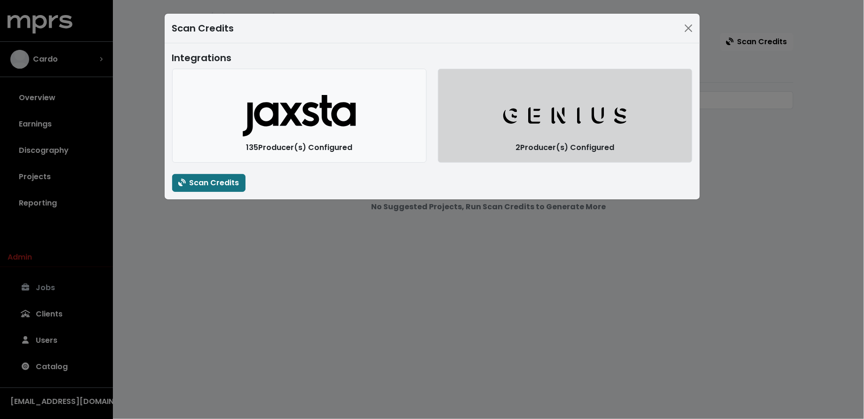
click at [464, 146] on button "Genius Logo" at bounding box center [565, 116] width 254 height 94
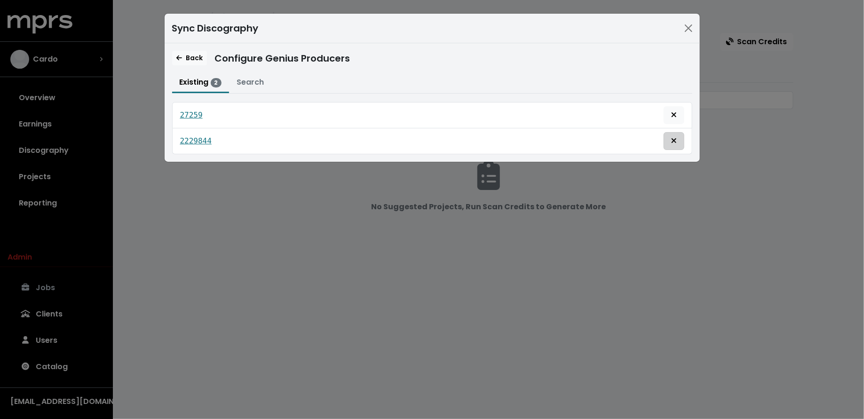
click at [679, 139] on button "Remove this genius producer identification" at bounding box center [673, 141] width 21 height 18
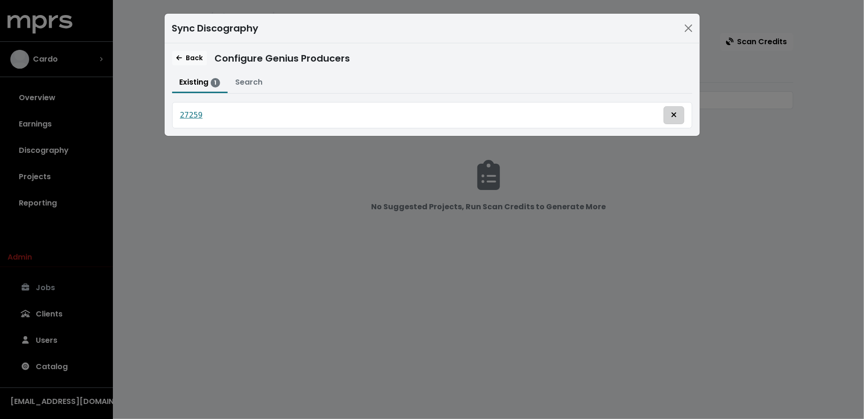
click at [676, 119] on button "Remove this genius producer identification" at bounding box center [673, 115] width 21 height 18
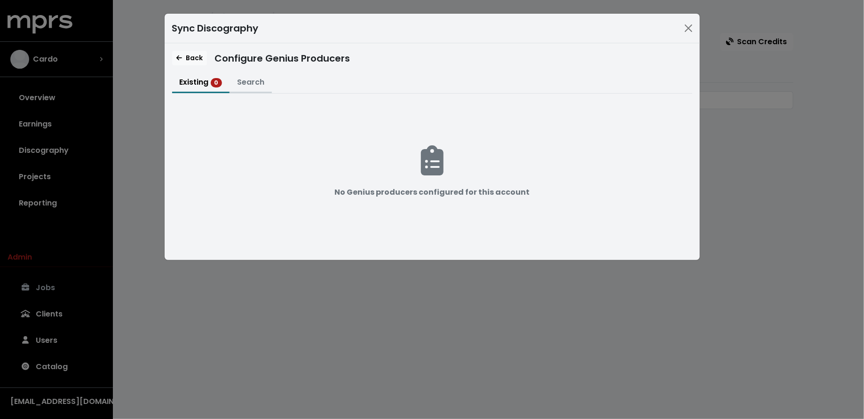
click at [244, 81] on button "Search" at bounding box center [250, 83] width 42 height 20
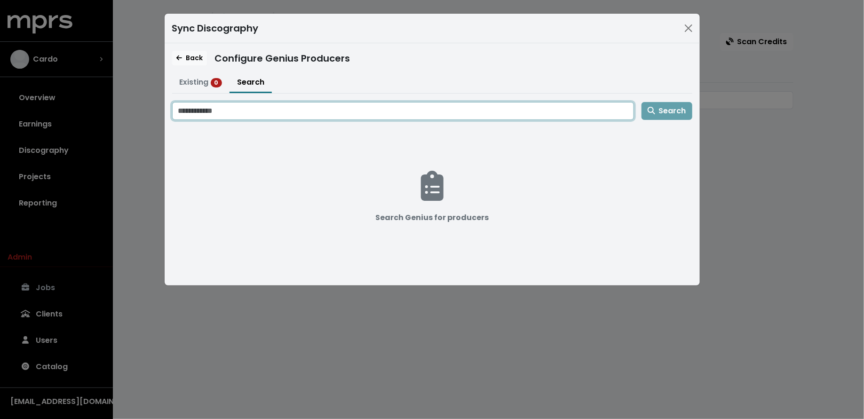
click at [272, 105] on input "Search genius for producers" at bounding box center [403, 111] width 462 height 18
type input "*****"
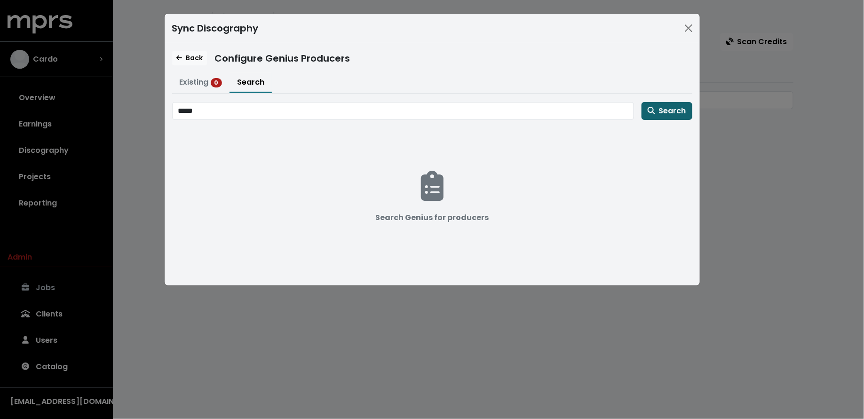
click at [654, 110] on icon "button" at bounding box center [651, 111] width 8 height 8
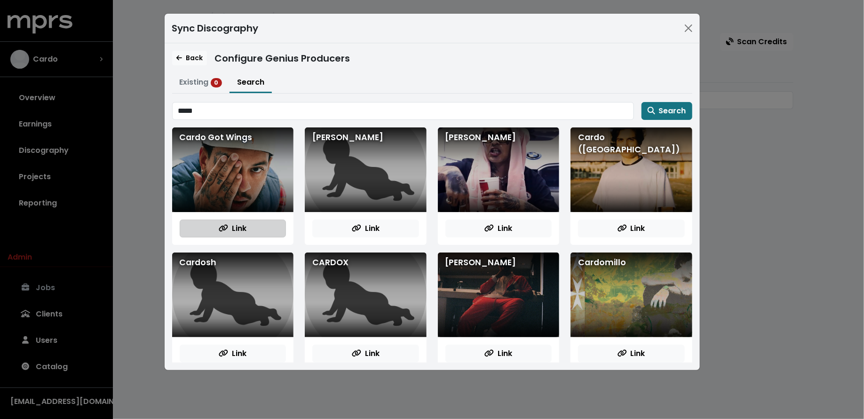
click at [250, 225] on button "Link" at bounding box center [233, 229] width 107 height 18
click at [184, 53] on span "Back" at bounding box center [189, 57] width 26 height 9
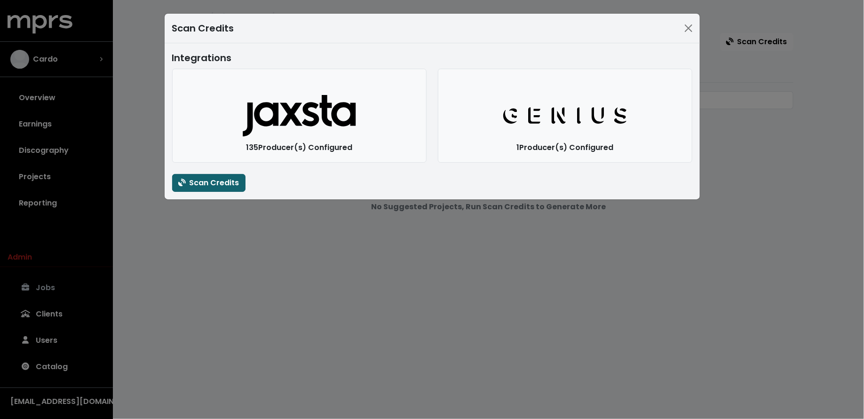
click at [213, 177] on span "Scan Credits" at bounding box center [208, 182] width 61 height 11
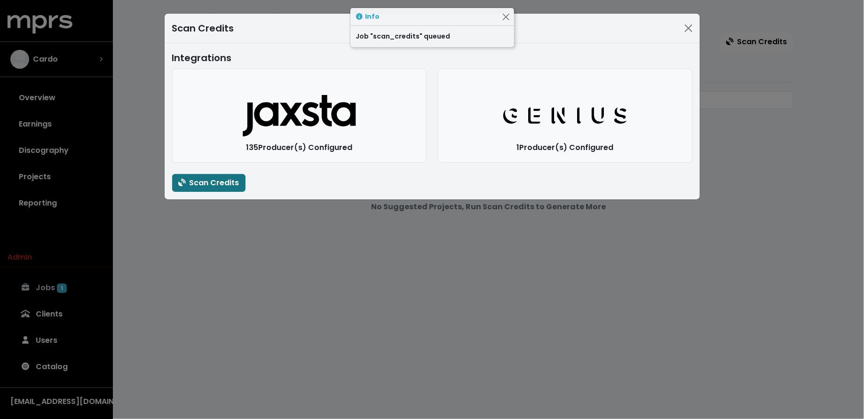
click at [203, 248] on div "Scan Credits Integrations Jaxsta Logo 135 Producer(s) Configured Genius Logo 1 …" at bounding box center [432, 209] width 864 height 419
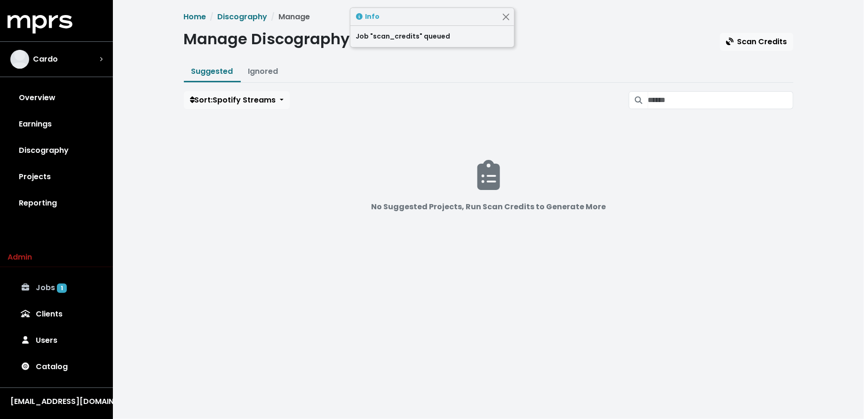
click at [73, 281] on link "Jobs 1" at bounding box center [57, 288] width 98 height 26
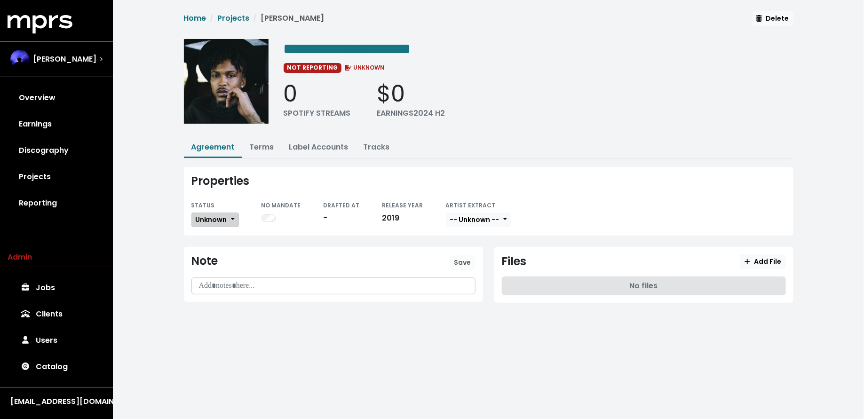
click at [221, 220] on span "Unknown" at bounding box center [211, 219] width 31 height 9
click at [220, 251] on link "Missing" at bounding box center [236, 253] width 88 height 15
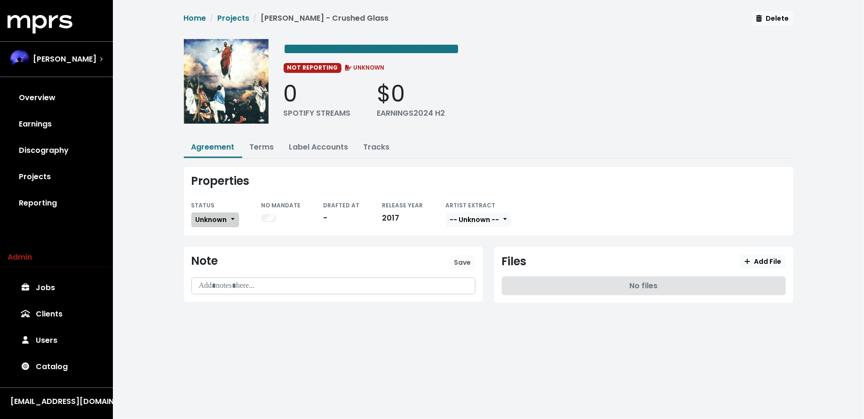
click at [228, 220] on button "Unknown" at bounding box center [214, 220] width 47 height 15
click at [225, 246] on link "Missing" at bounding box center [236, 253] width 88 height 15
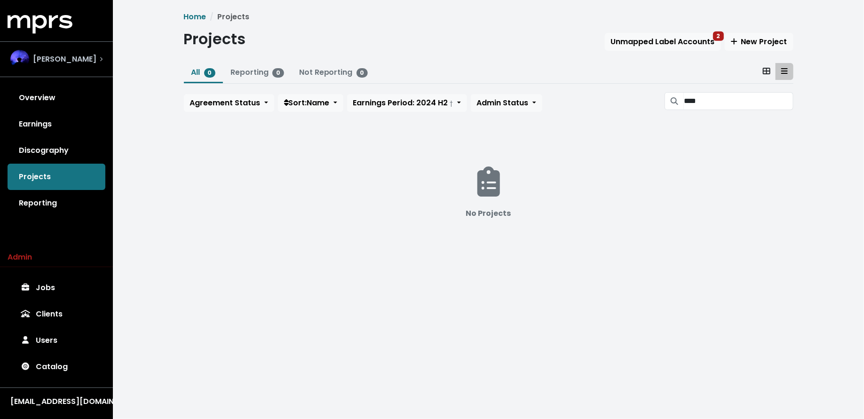
click at [87, 56] on div "[PERSON_NAME]" at bounding box center [56, 59] width 92 height 19
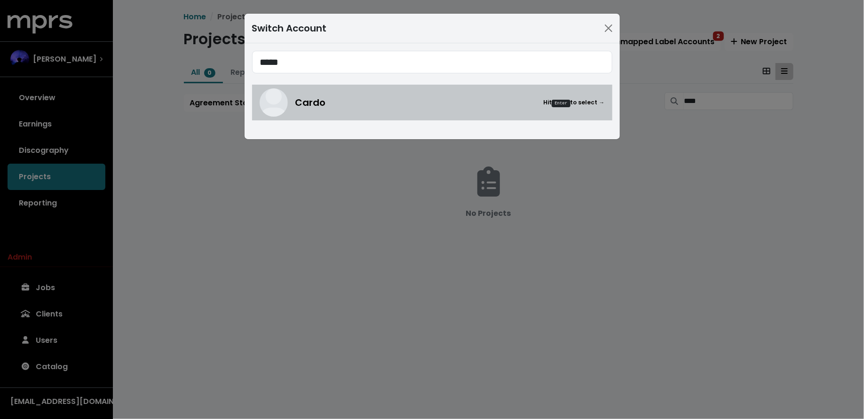
type input "*****"
click at [335, 110] on div "Cardo Hit Enter to select →" at bounding box center [432, 102] width 345 height 28
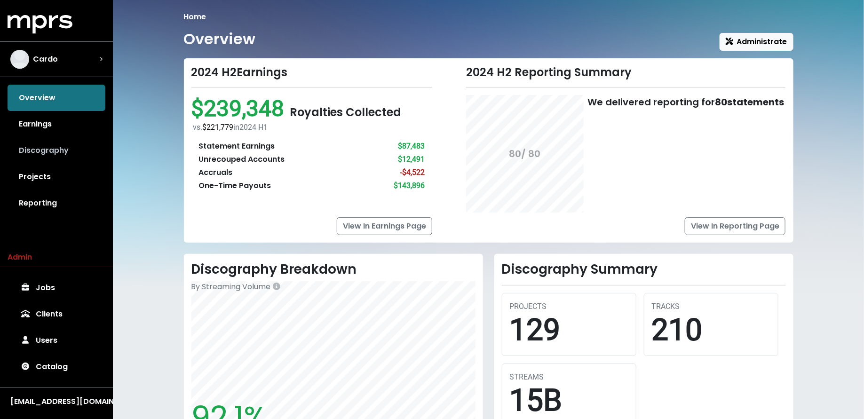
click at [67, 157] on link "Discography" at bounding box center [57, 150] width 98 height 26
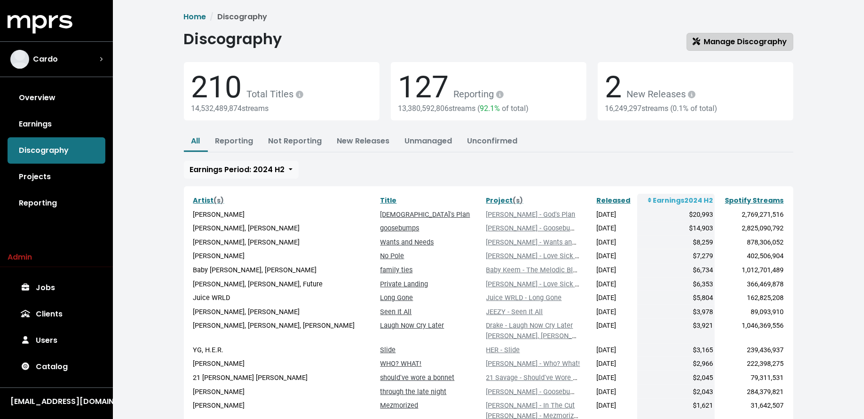
click at [739, 43] on span "Manage Discography" at bounding box center [740, 41] width 94 height 11
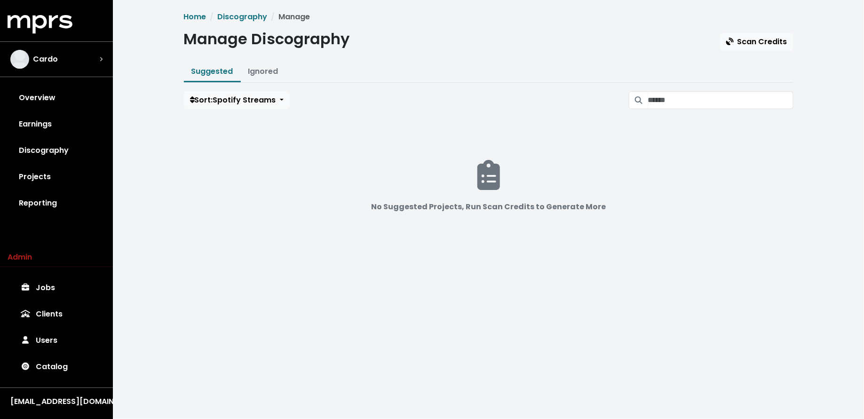
click at [756, 32] on div "Manage Discography Scan Credits" at bounding box center [488, 40] width 609 height 21
click at [745, 43] on span "Scan Credits" at bounding box center [756, 41] width 61 height 11
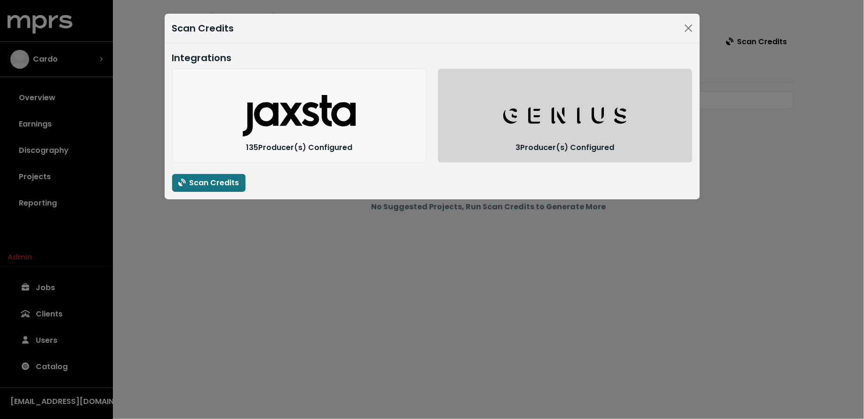
click at [510, 116] on icon "Genius Logo" at bounding box center [565, 115] width 126 height 19
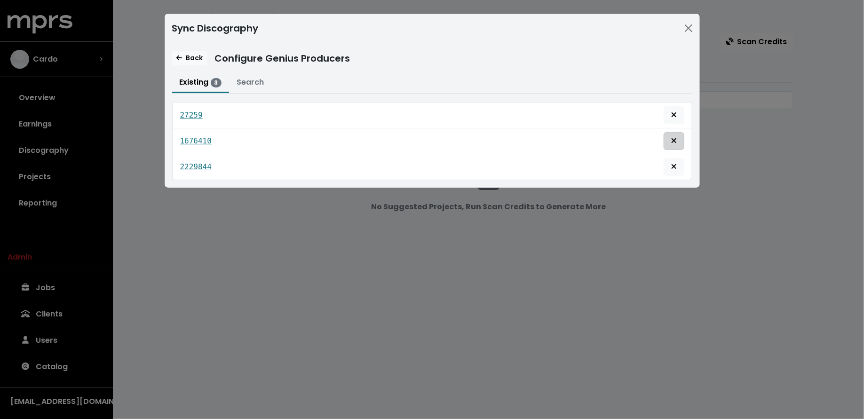
click at [669, 138] on span "Remove this genius producer identification" at bounding box center [673, 140] width 8 height 11
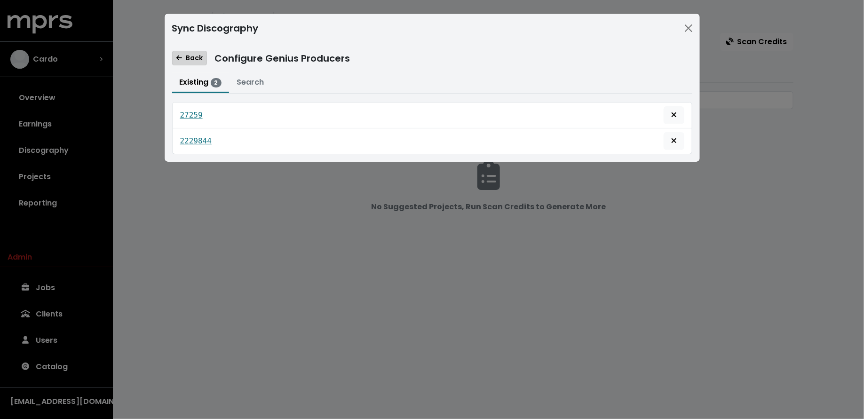
click at [192, 55] on span "Back" at bounding box center [189, 57] width 26 height 9
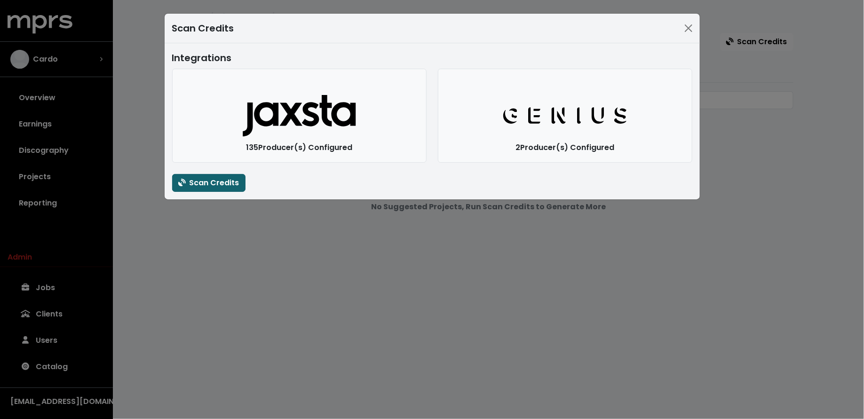
click at [225, 181] on span "Scan Credits" at bounding box center [208, 182] width 61 height 11
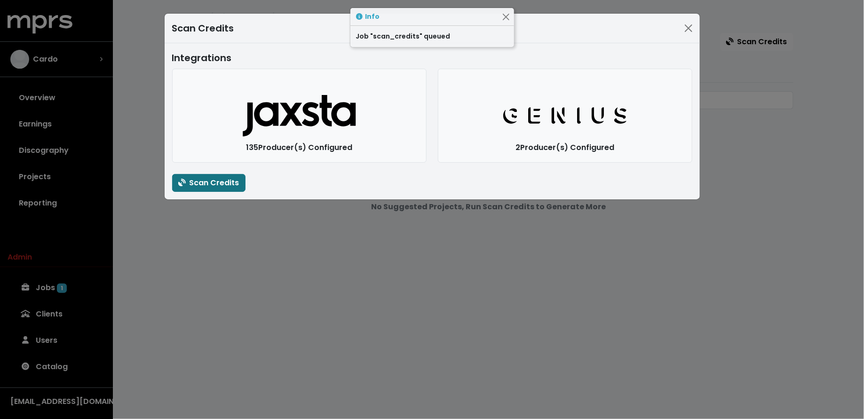
click at [228, 262] on div "Scan Credits Integrations Jaxsta Logo 135 Producer(s) Configured Genius Logo 2 …" at bounding box center [432, 209] width 864 height 419
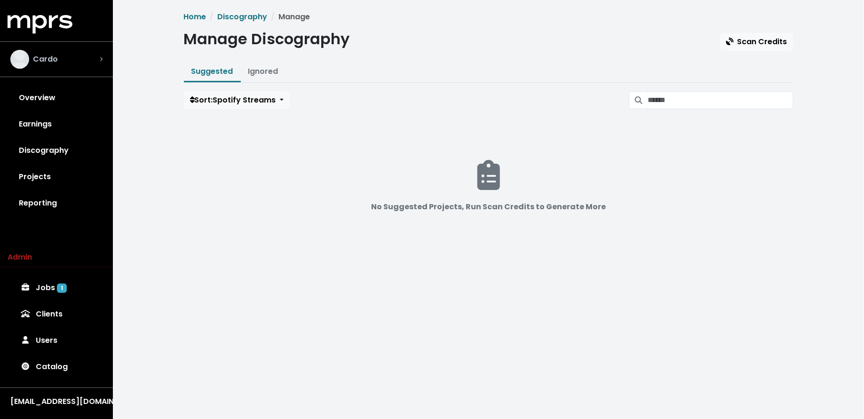
click at [90, 55] on div "Cardo" at bounding box center [56, 59] width 92 height 19
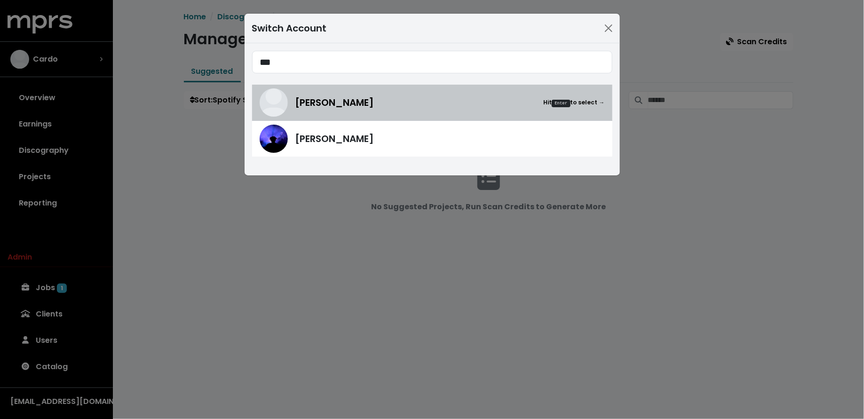
type input "***"
click at [354, 110] on div "[PERSON_NAME] Hit Enter to select →" at bounding box center [432, 102] width 345 height 28
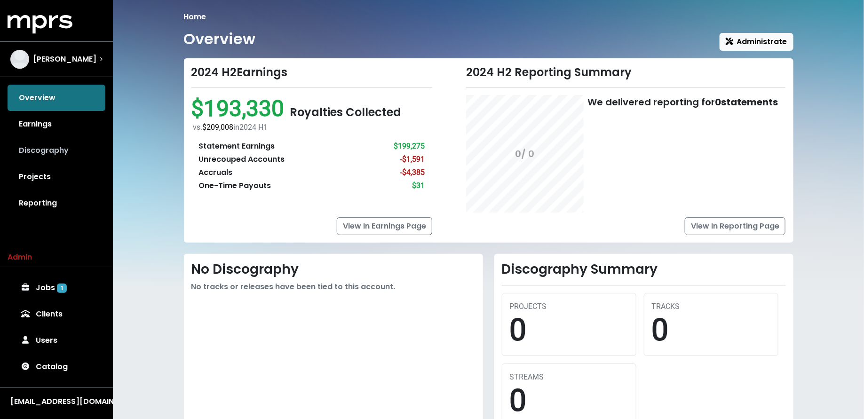
click at [69, 146] on link "Discography" at bounding box center [57, 150] width 98 height 26
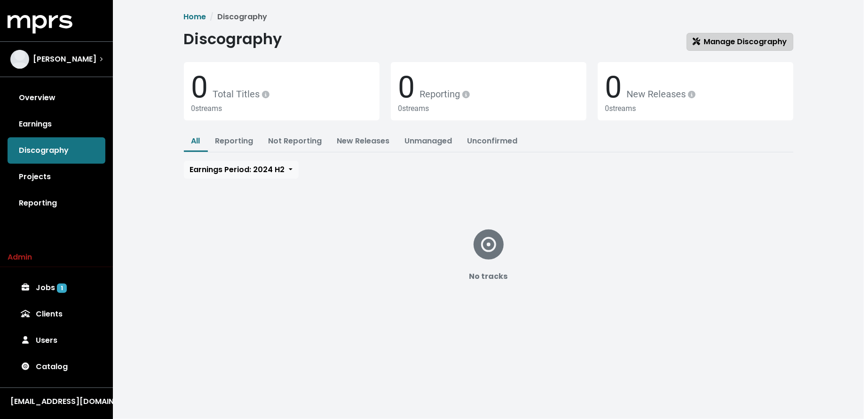
click at [707, 46] on span "Manage Discography" at bounding box center [740, 41] width 94 height 11
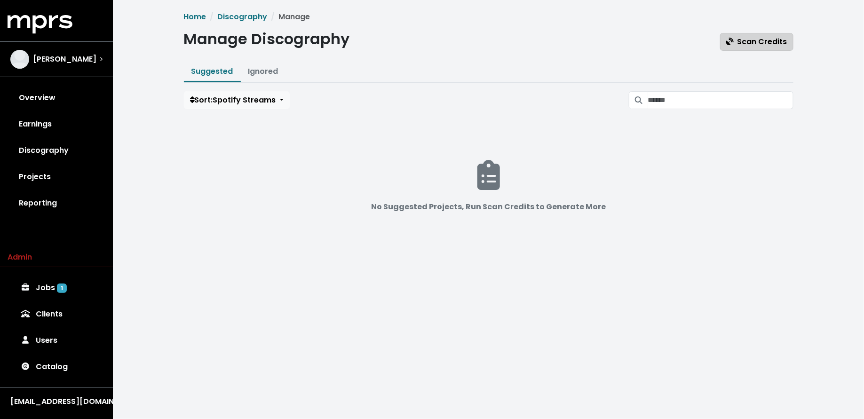
click at [776, 37] on span "Scan Credits" at bounding box center [756, 41] width 61 height 11
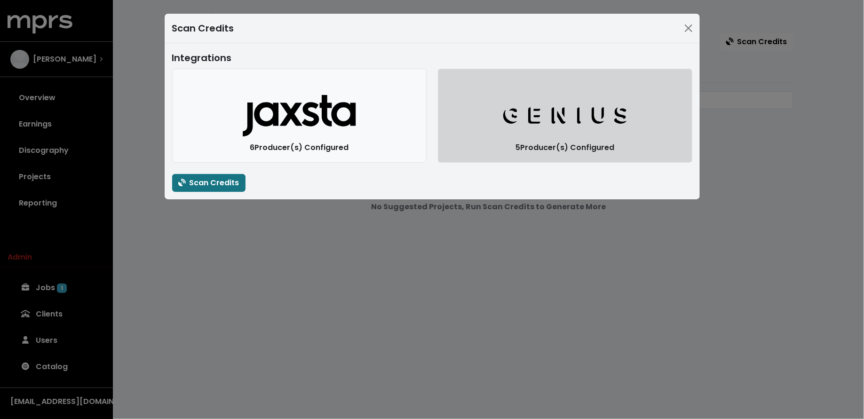
click at [521, 98] on button "Genius Logo" at bounding box center [565, 116] width 254 height 94
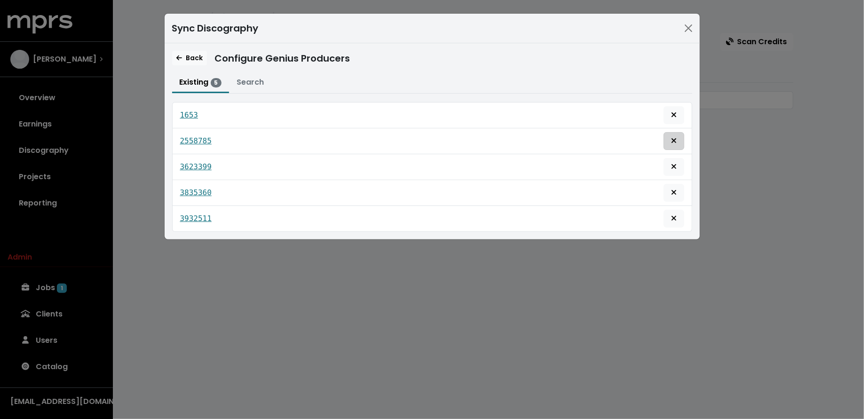
click at [671, 142] on icon "Remove this genius producer identification" at bounding box center [674, 141] width 6 height 8
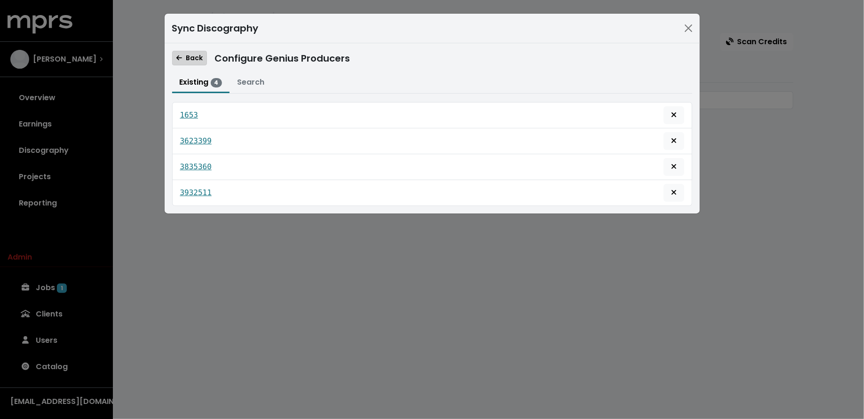
click at [179, 55] on icon "button" at bounding box center [179, 58] width 6 height 7
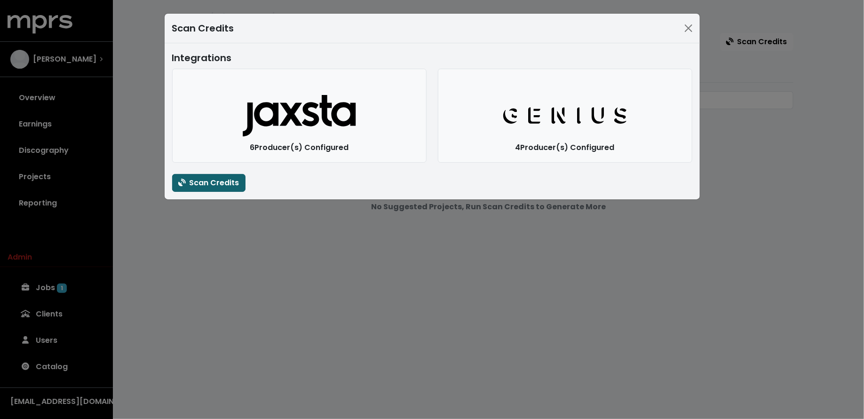
click at [189, 179] on span "Scan Credits" at bounding box center [208, 182] width 61 height 11
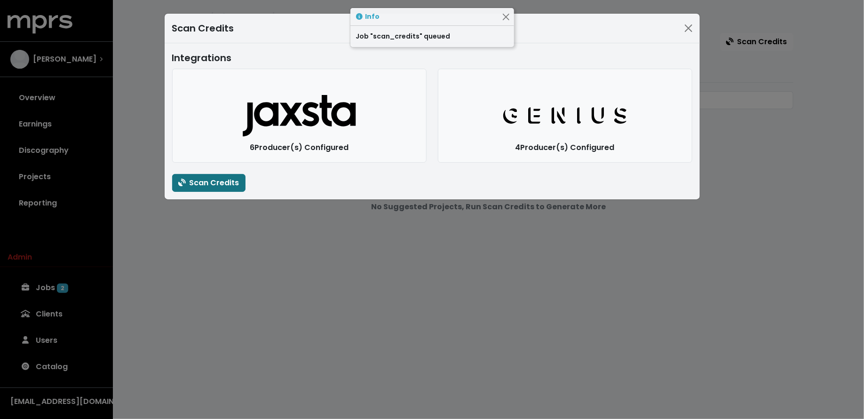
click at [188, 234] on div "Scan Credits Integrations Jaxsta Logo 6 Producer(s) Configured Genius Logo 4 Pr…" at bounding box center [432, 209] width 864 height 419
